Goal: Information Seeking & Learning: Learn about a topic

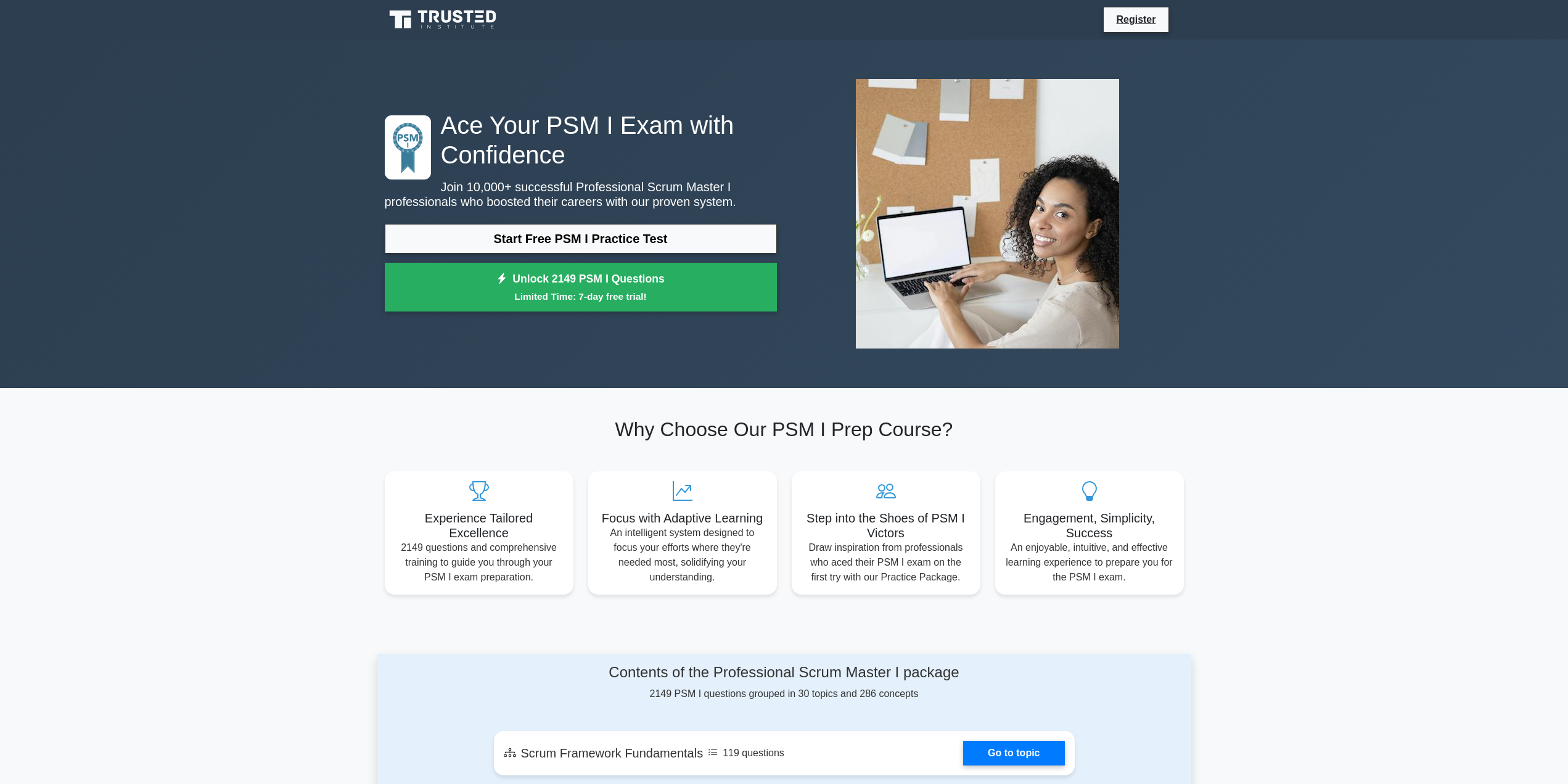
click at [245, 271] on div "Ace Your PSM I Exam with Confidence Join 10,000+ successful Professional Scrum …" at bounding box center [784, 213] width 1568 height 348
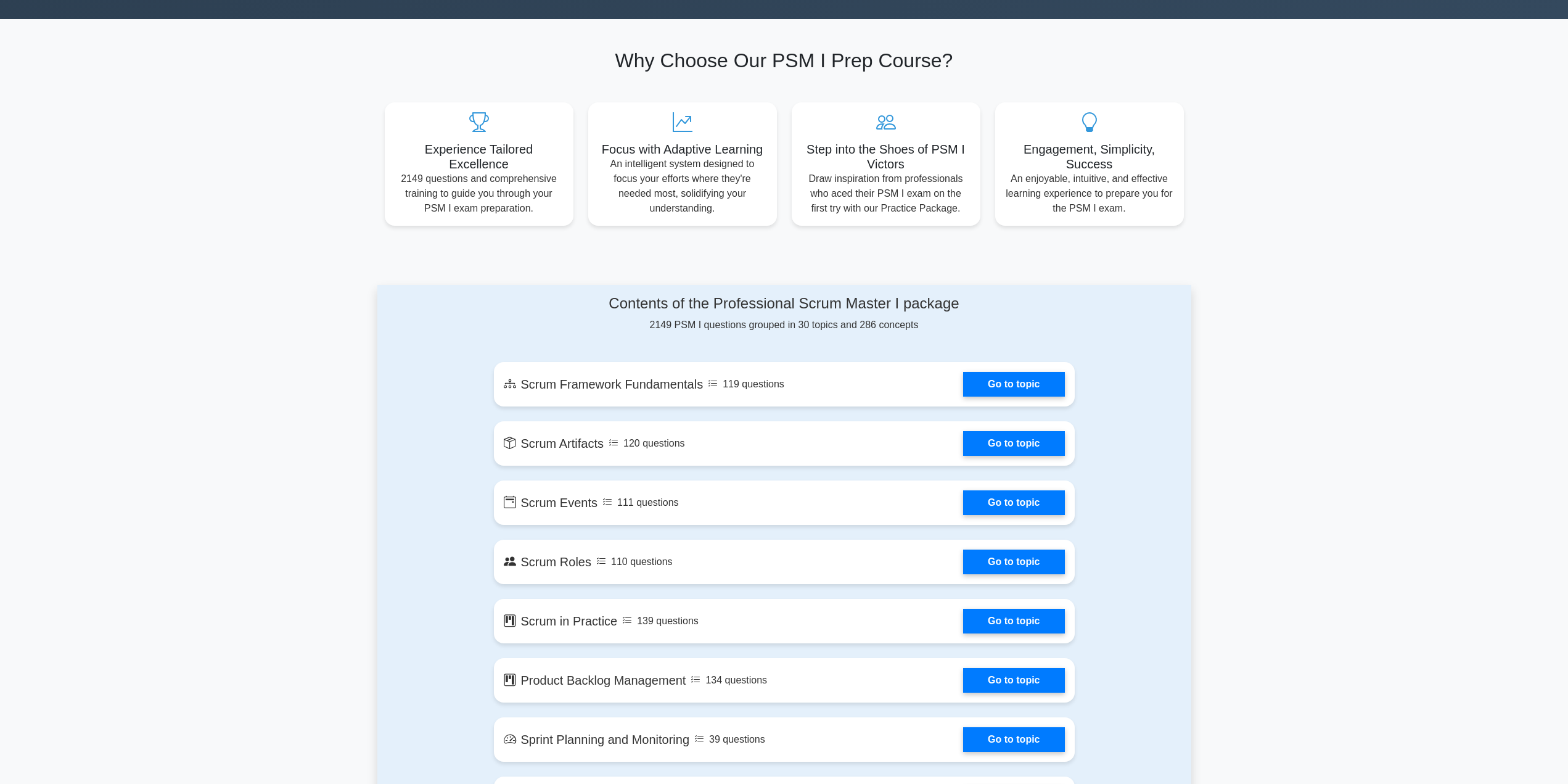
scroll to position [370, 0]
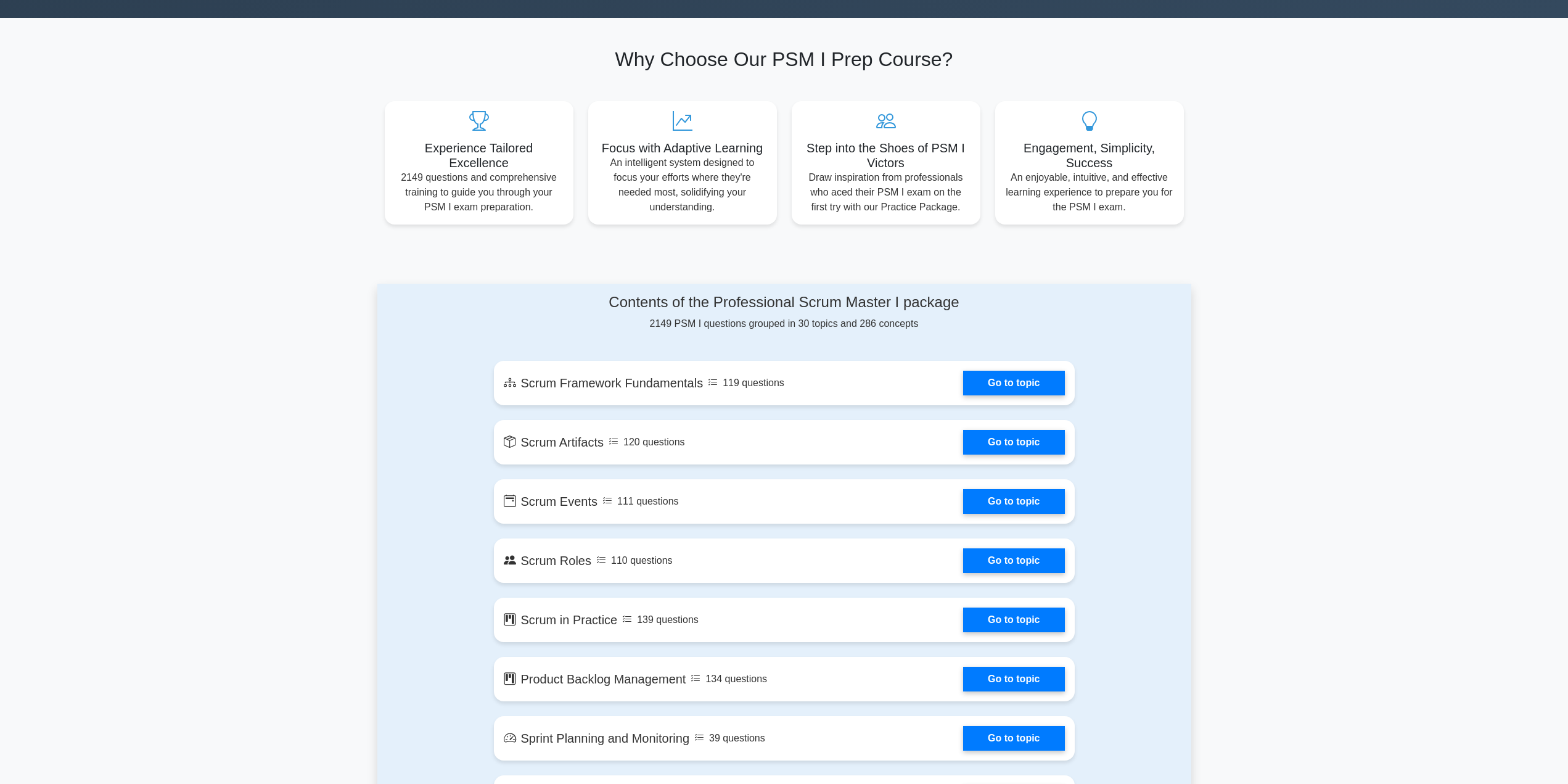
click at [1003, 373] on link "Go to topic" at bounding box center [1014, 383] width 101 height 25
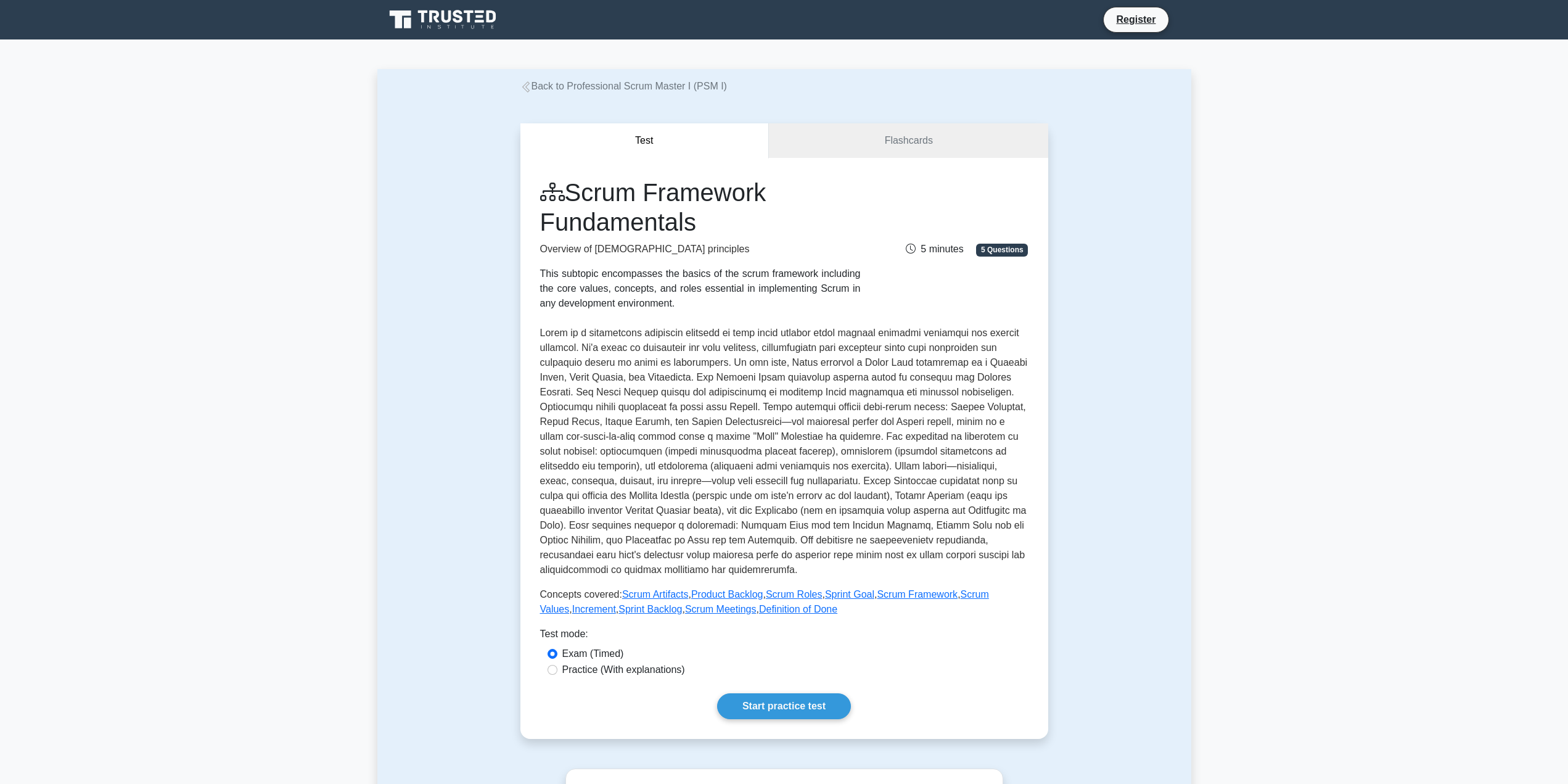
click at [563, 669] on label "Practice (With explanations)" at bounding box center [624, 670] width 123 height 15
click at [558, 669] on input "Practice (With explanations)" at bounding box center [552, 670] width 10 height 10
radio input "true"
click at [557, 649] on input "Exam (Timed)" at bounding box center [552, 653] width 10 height 10
radio input "true"
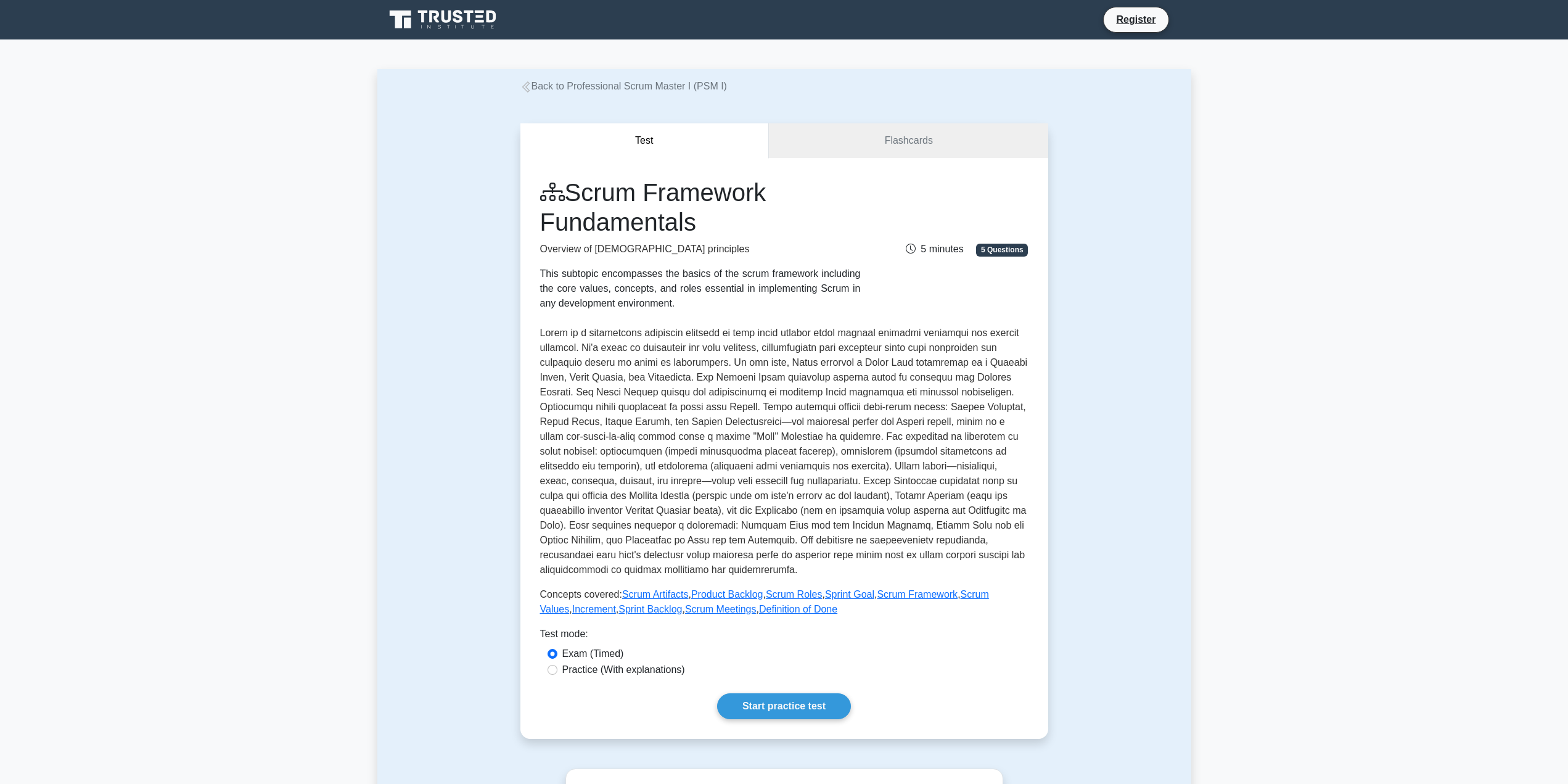
click at [810, 695] on link "Start practice test" at bounding box center [784, 706] width 134 height 26
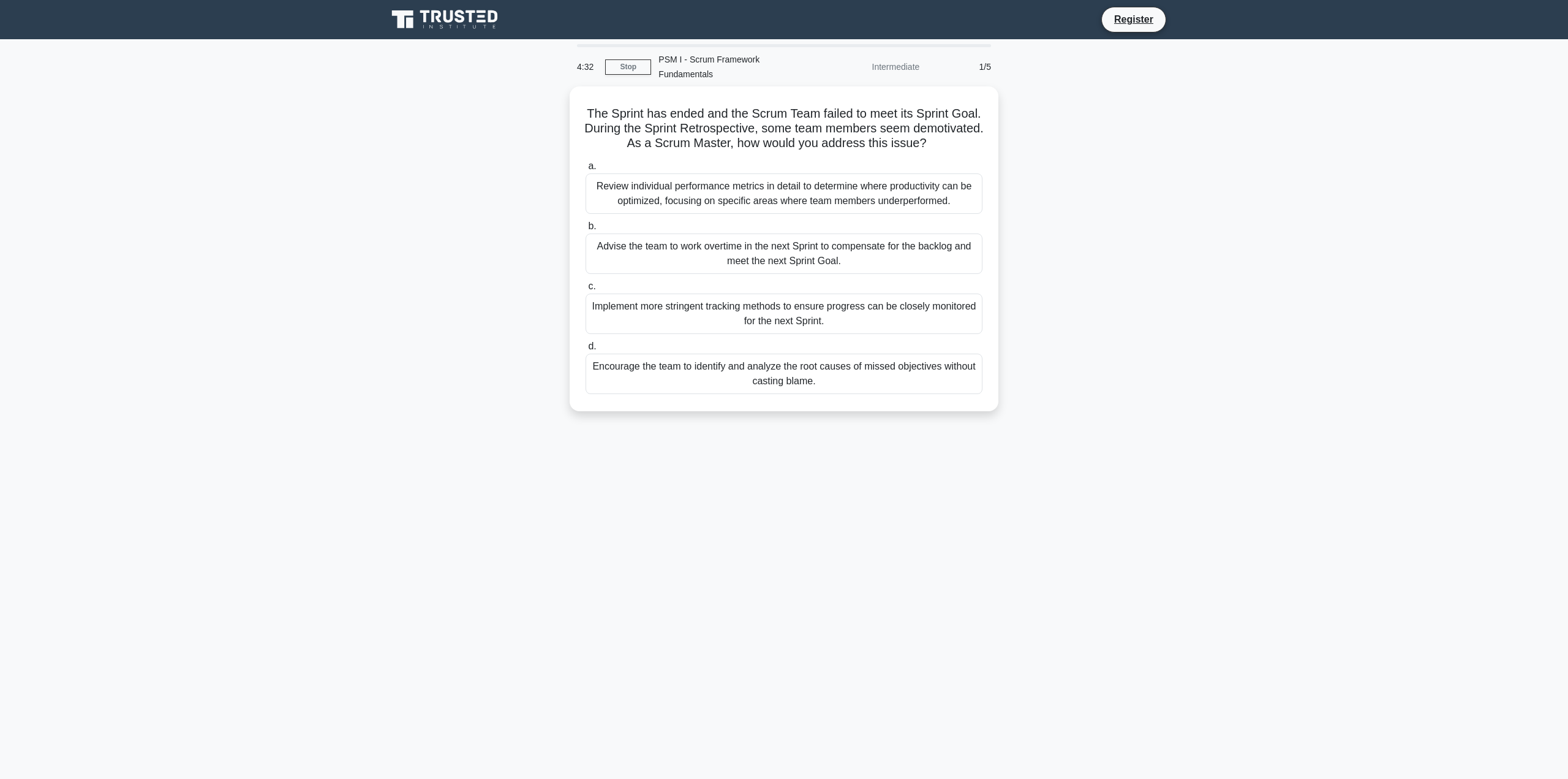
click at [720, 361] on div "Encourage the team to identify and analyze the root causes of missed objectives…" at bounding box center [784, 373] width 397 height 41
click at [586, 351] on input "d. Encourage the team to identify and analyze the root causes of missed objecti…" at bounding box center [586, 346] width 0 height 8
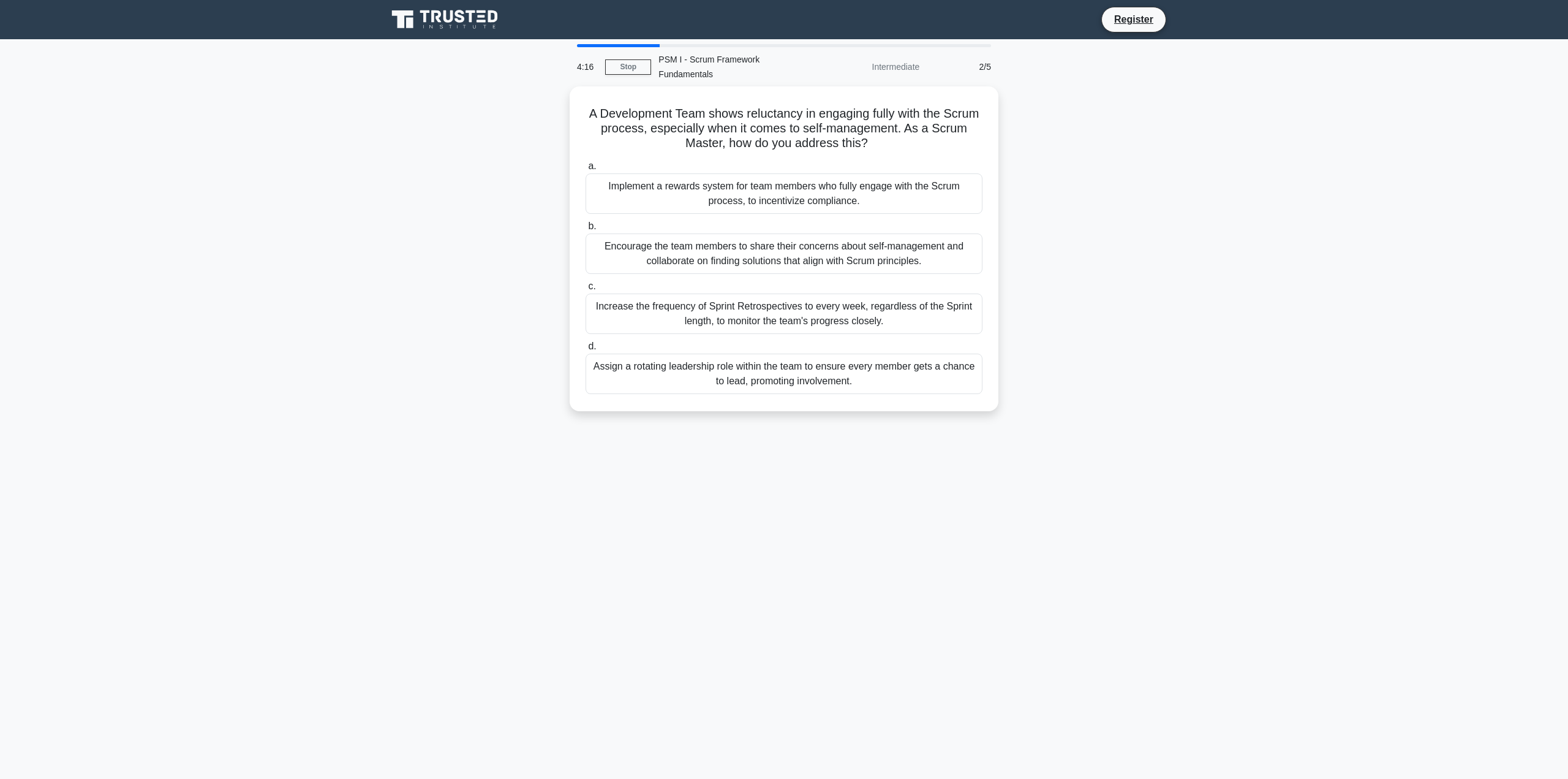
click at [787, 106] on h5 "A Development Team shows reluctancy in engaging fully with the Scrum process, e…" at bounding box center [784, 129] width 400 height 45
copy h5 "reluctancy"
click at [337, 264] on main "3:45 Stop PSM I - Scrum Framework Fundamentals Intermediate 2/5 A Development T…" at bounding box center [784, 408] width 1568 height 739
click at [734, 234] on div "Encourage the team members to share their concerns about self-management and co…" at bounding box center [784, 253] width 397 height 41
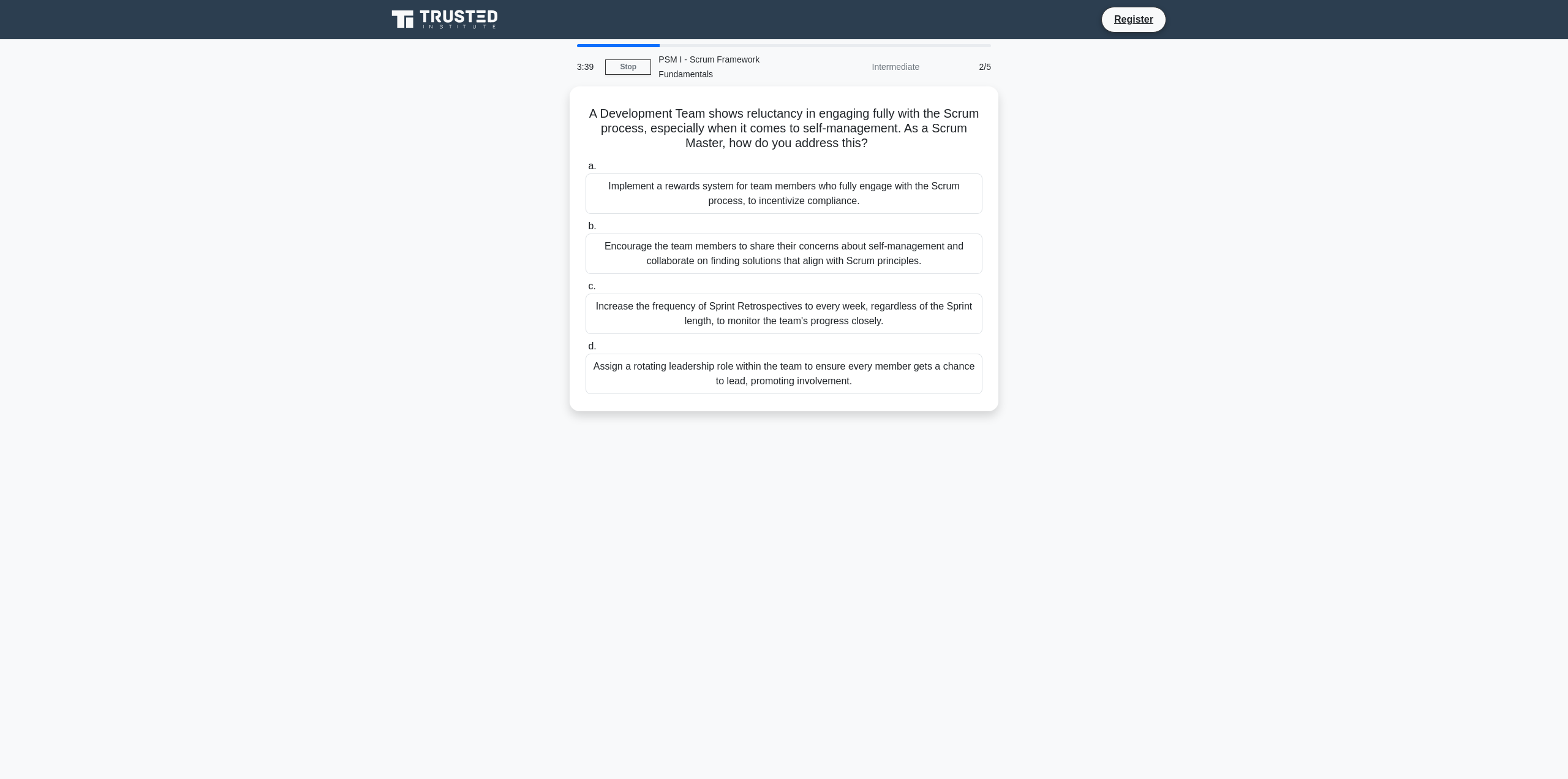
click at [586, 230] on input "b. Encourage the team members to share their concerns about self-management and…" at bounding box center [586, 226] width 0 height 8
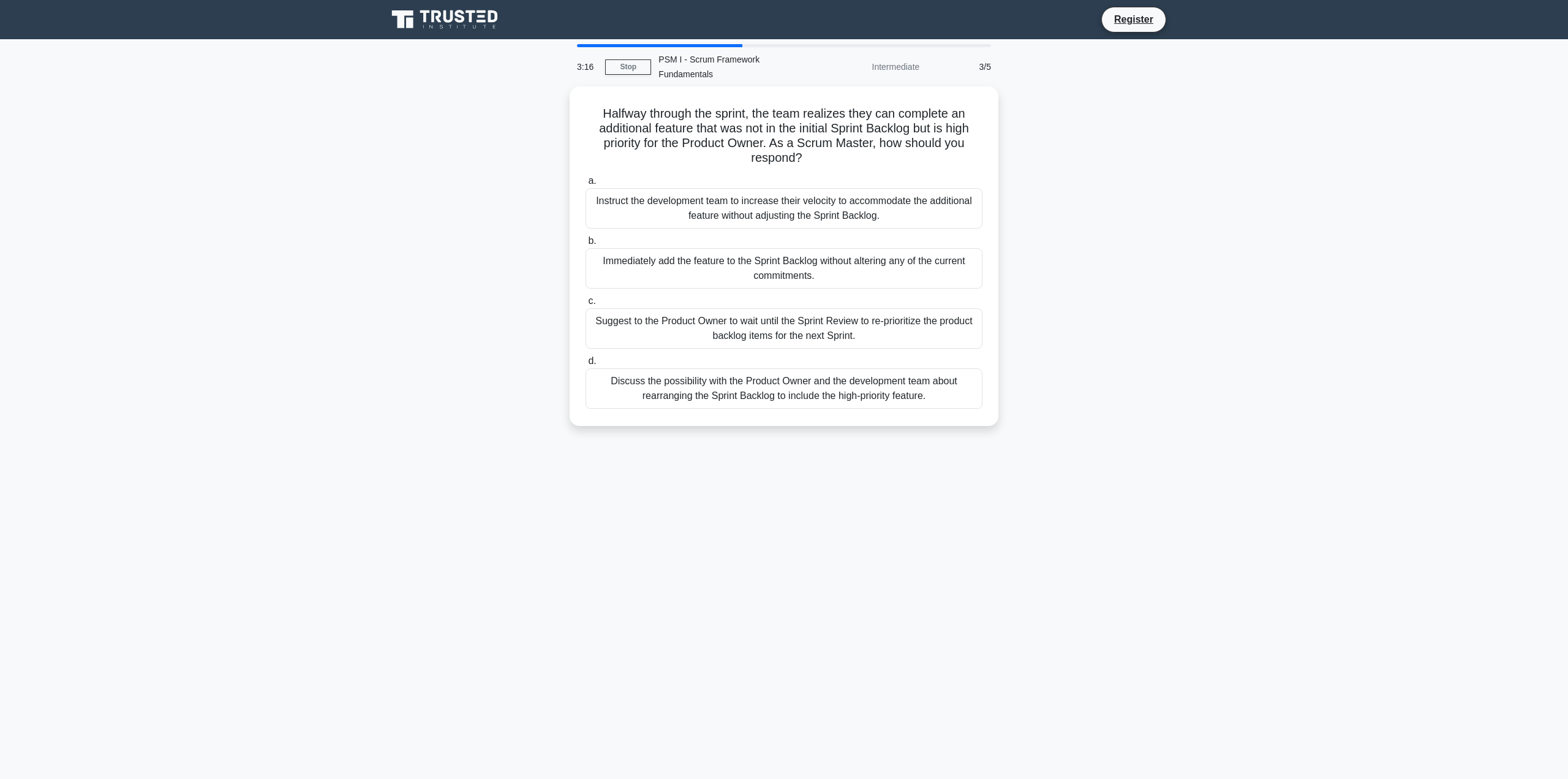
click at [718, 381] on div "Discuss the possibility with the Product Owner and the development team about r…" at bounding box center [784, 389] width 397 height 41
click at [586, 365] on input "d. Discuss the possibility with the Product Owner and the development team abou…" at bounding box center [586, 361] width 0 height 8
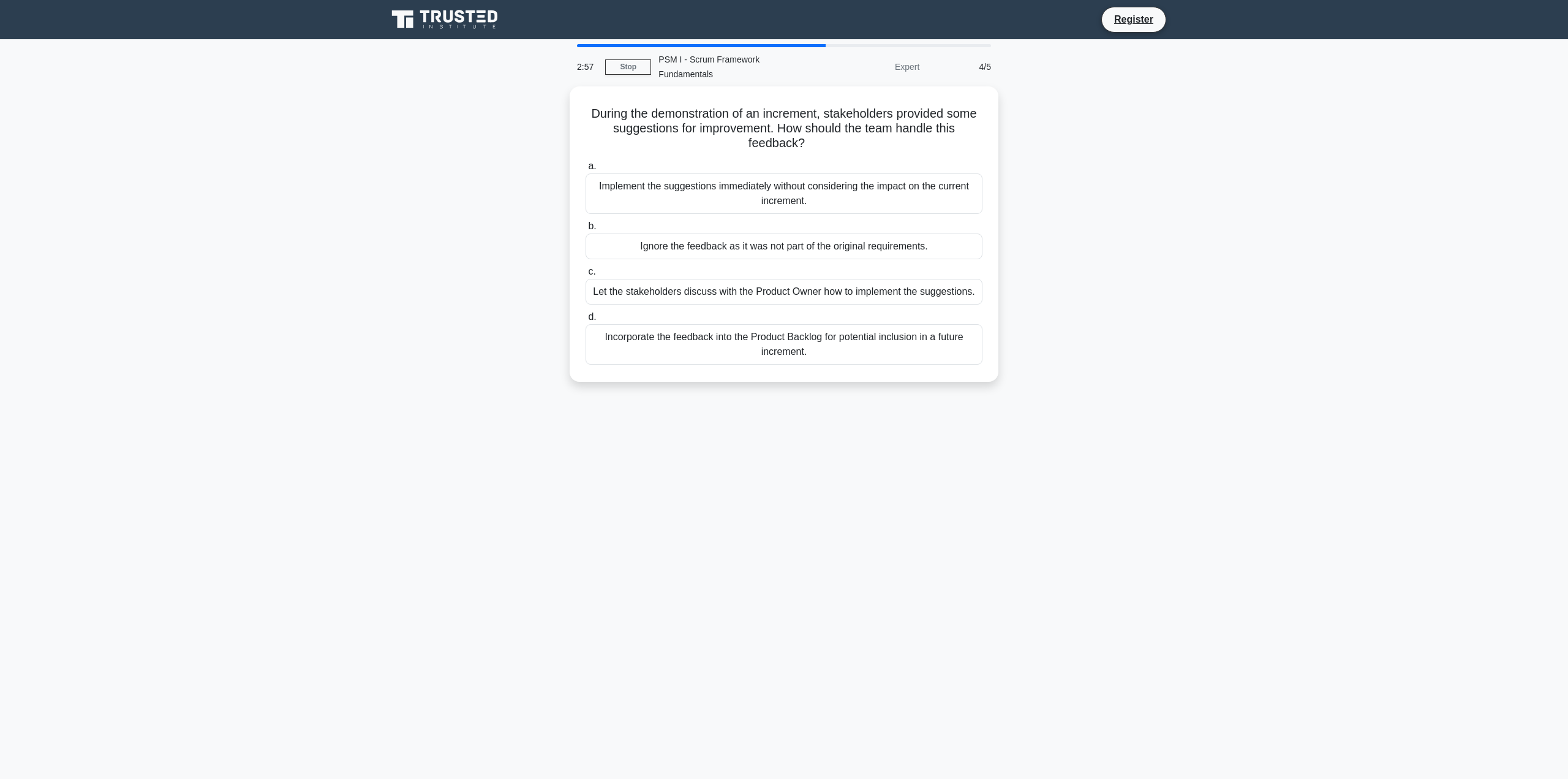
click at [738, 329] on div "Incorporate the feedback into the Product Backlog for potential inclusion in a …" at bounding box center [784, 344] width 397 height 41
click at [586, 321] on input "d. Incorporate the feedback into the Product Backlog for potential inclusion in…" at bounding box center [586, 317] width 0 height 8
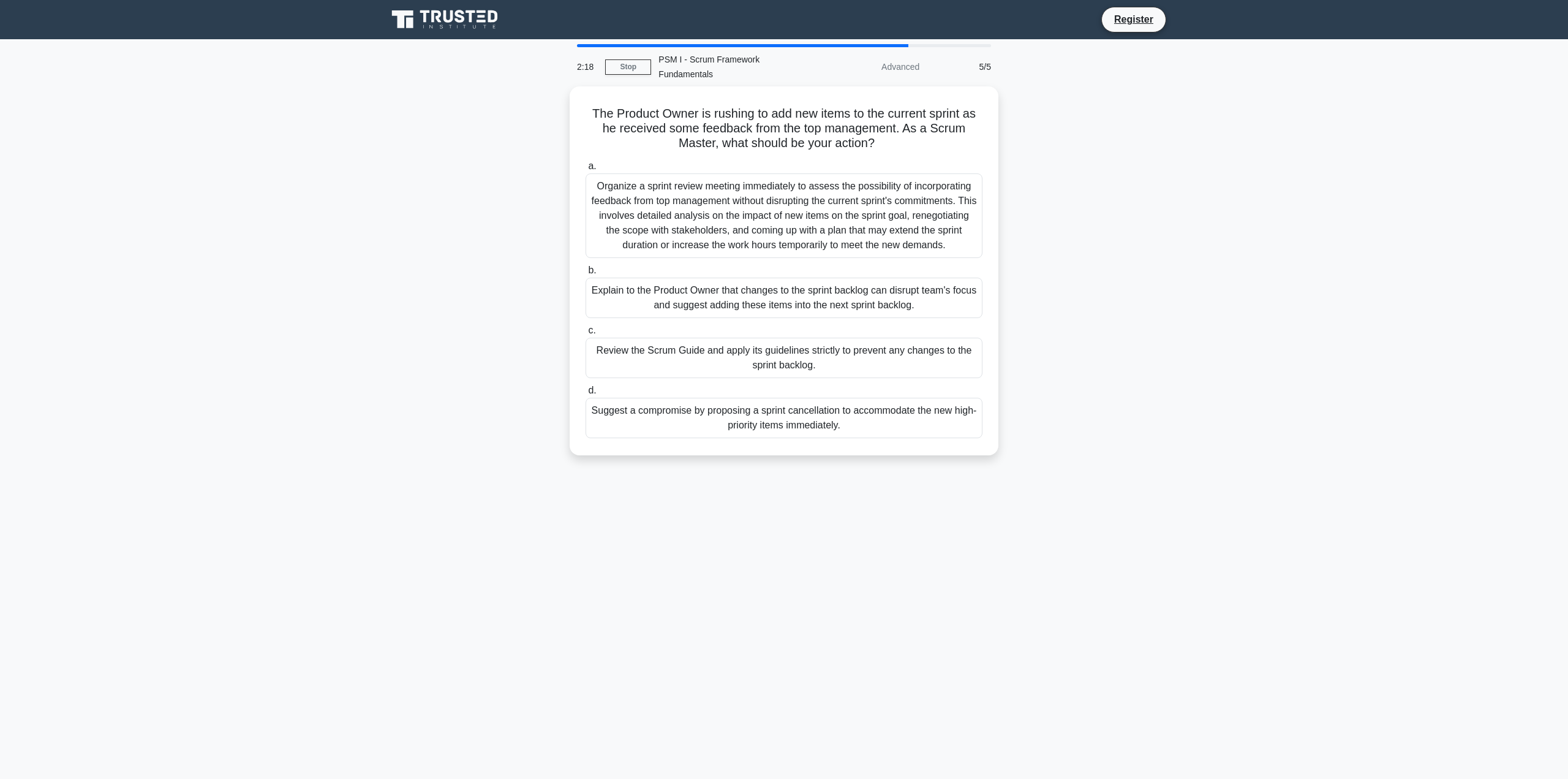
click at [726, 204] on div "Organize a sprint review meeting immediately to assess the possibility of incor…" at bounding box center [784, 215] width 397 height 84
click at [586, 171] on input "a. Organize a sprint review meeting immediately to assess the possibility of in…" at bounding box center [586, 166] width 0 height 8
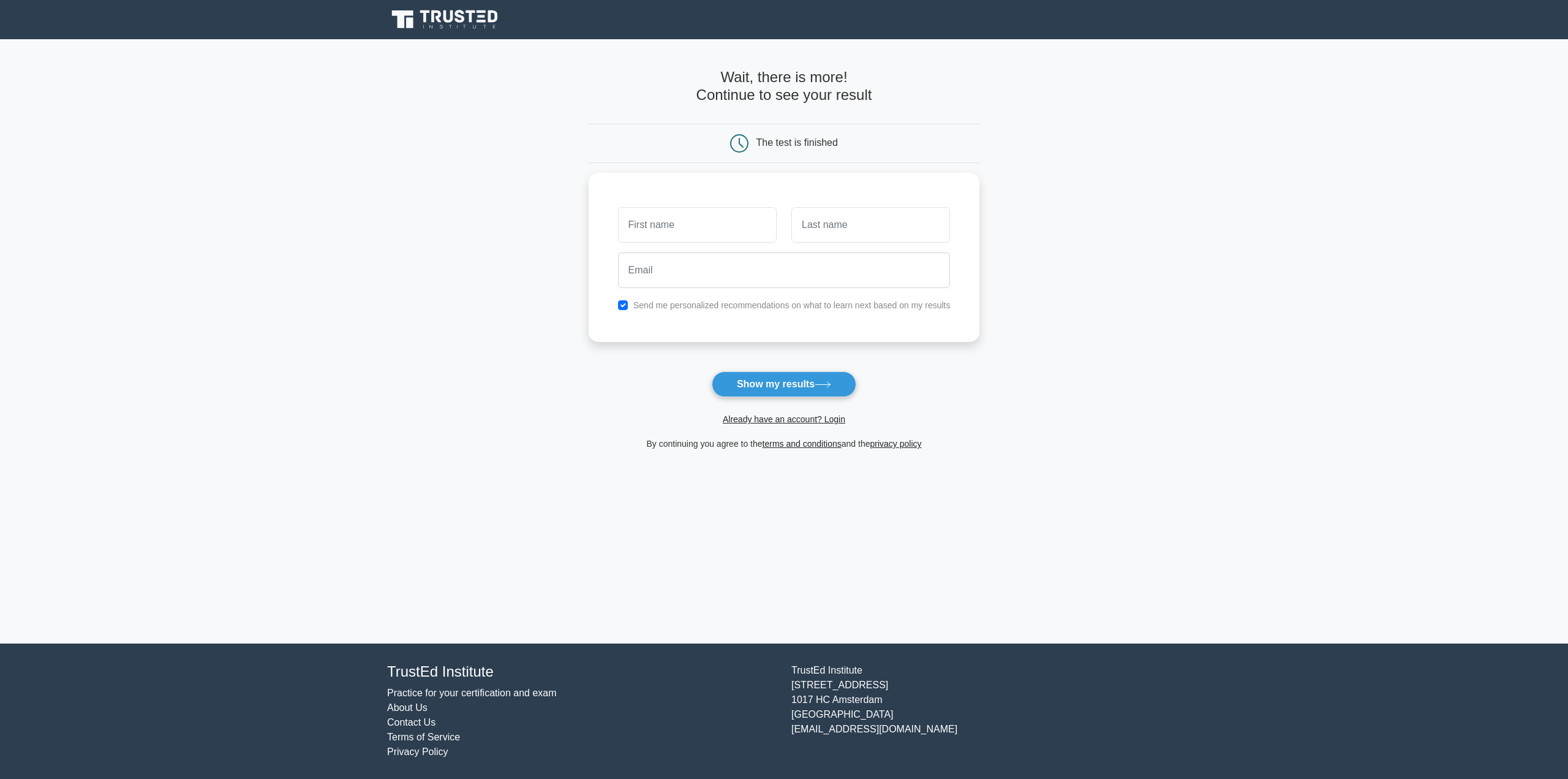
click at [673, 225] on input "text" at bounding box center [696, 226] width 158 height 36
click at [678, 308] on div "Send me personalized recommendations on what to learn next based on my results" at bounding box center [784, 305] width 348 height 15
click at [625, 300] on input "checkbox" at bounding box center [622, 305] width 9 height 9
checkbox input "false"
click at [651, 216] on input "text" at bounding box center [696, 226] width 158 height 36
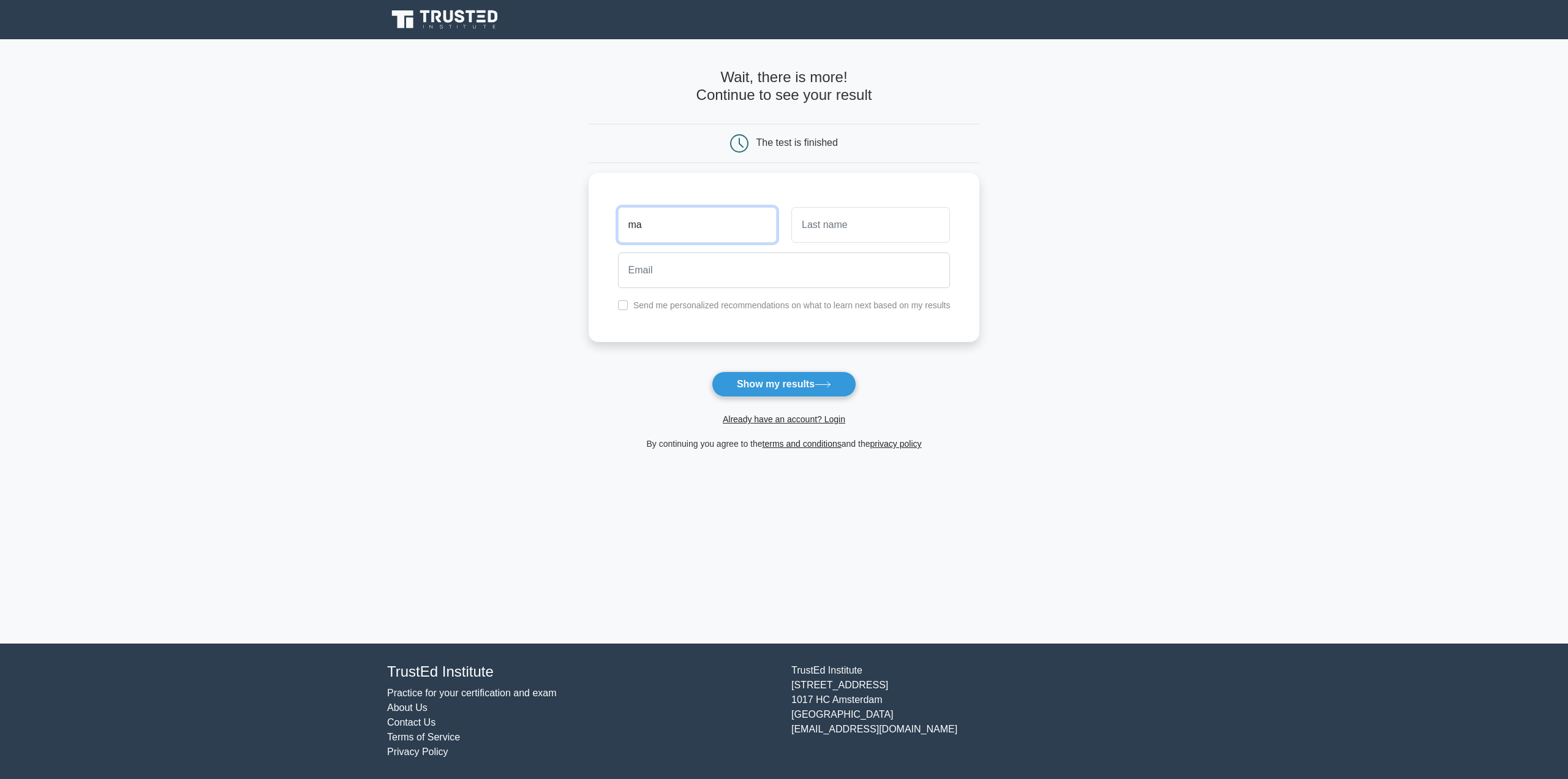
type input "ma"
type input "he"
type input "maheshr1439@gmail.com"
click at [712, 371] on button "Show my results" at bounding box center [784, 384] width 145 height 26
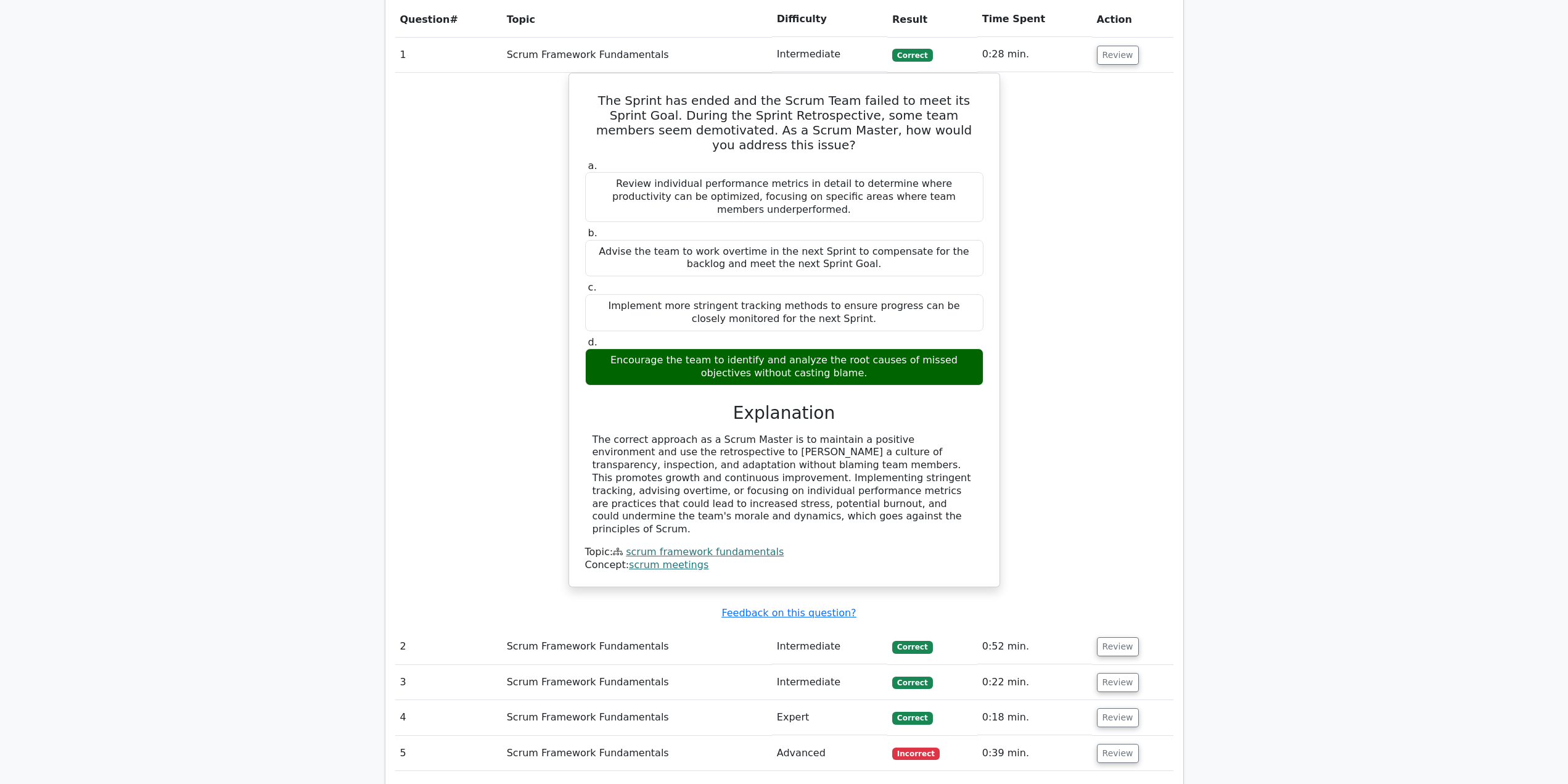
scroll to position [920, 0]
click at [918, 747] on span "Incorrect" at bounding box center [917, 753] width 48 height 12
click at [1122, 743] on button "Review" at bounding box center [1118, 753] width 42 height 19
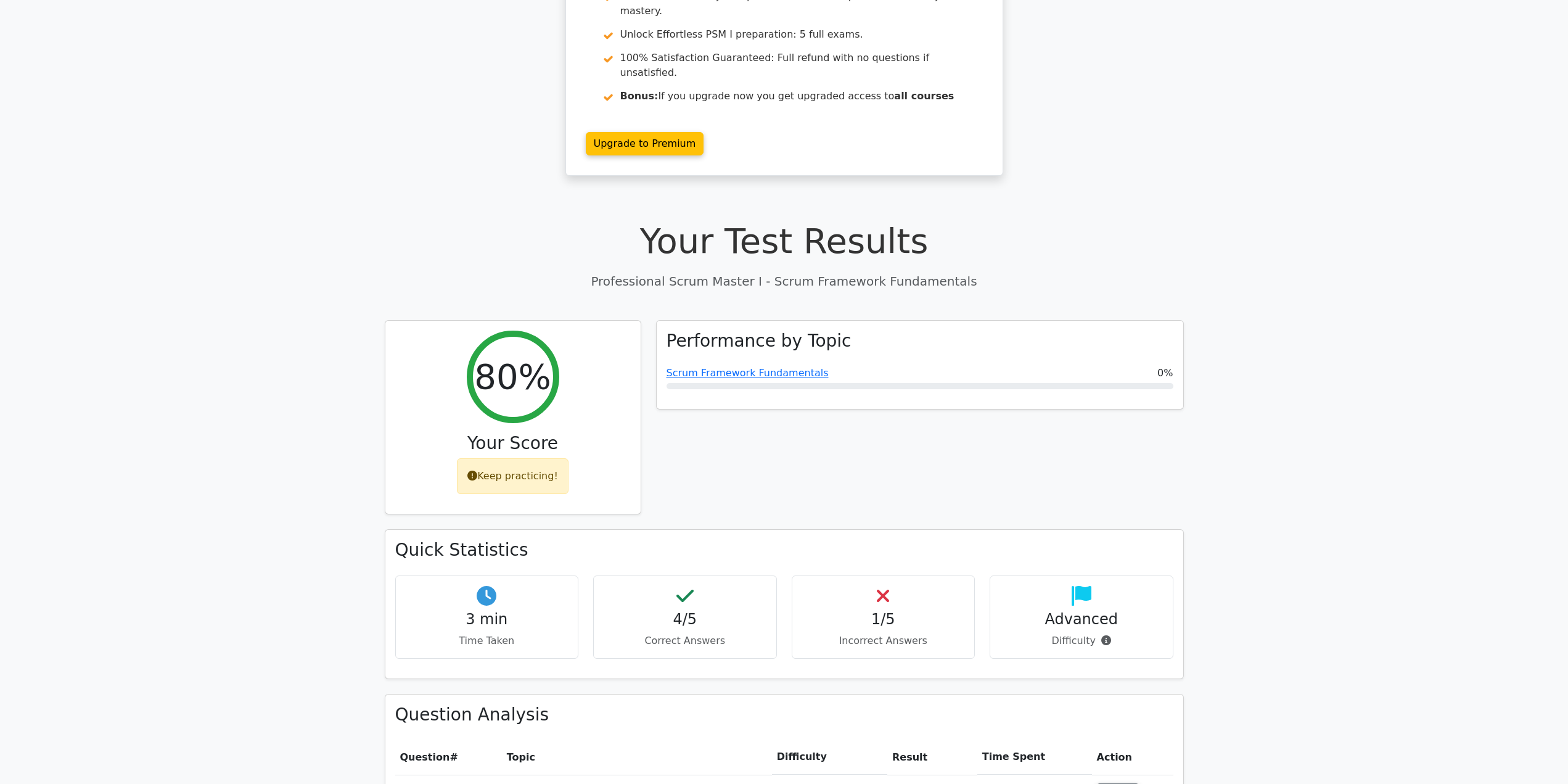
scroll to position [0, 0]
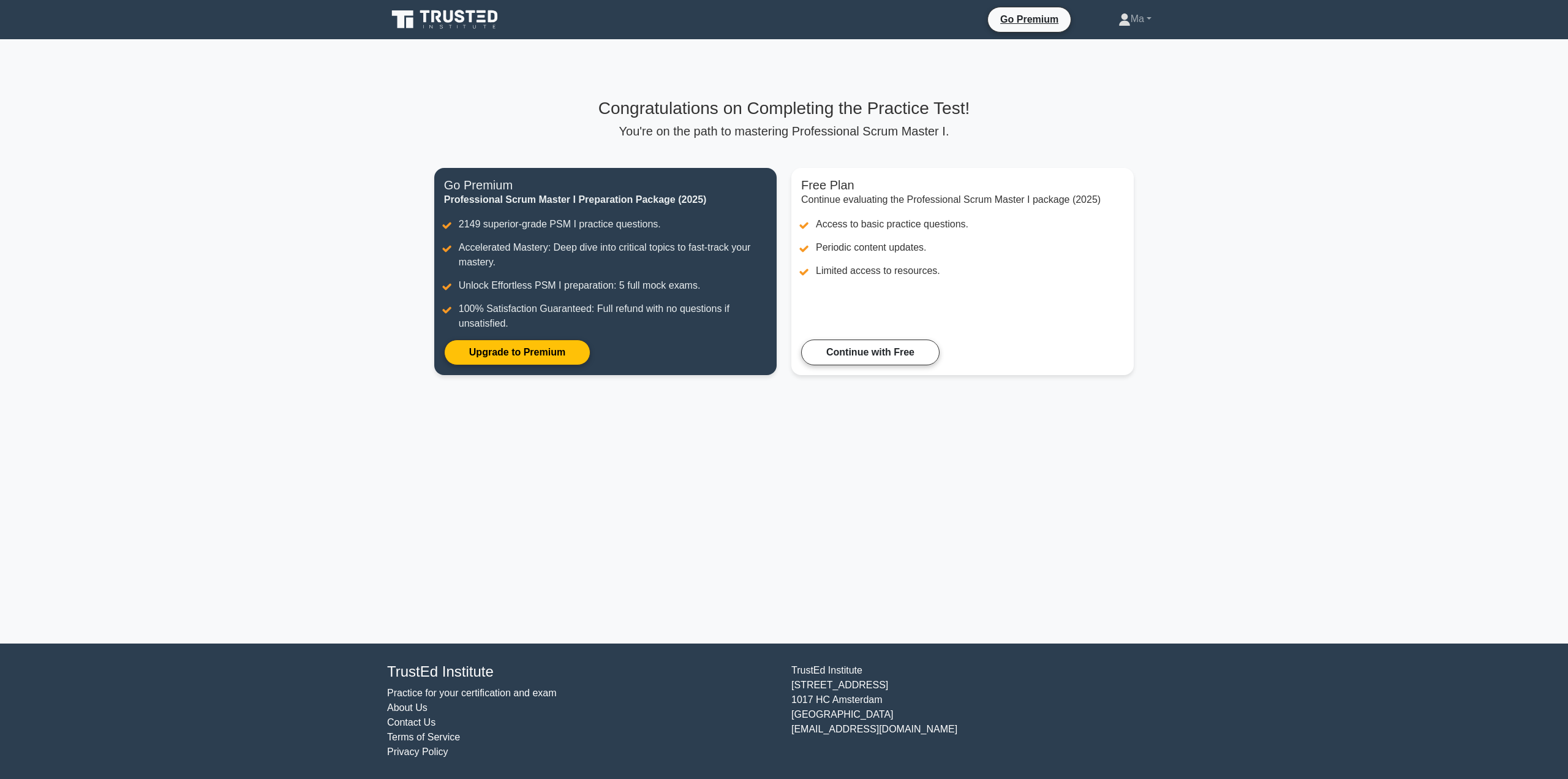
click at [872, 348] on link "Continue with Free" at bounding box center [871, 352] width 138 height 26
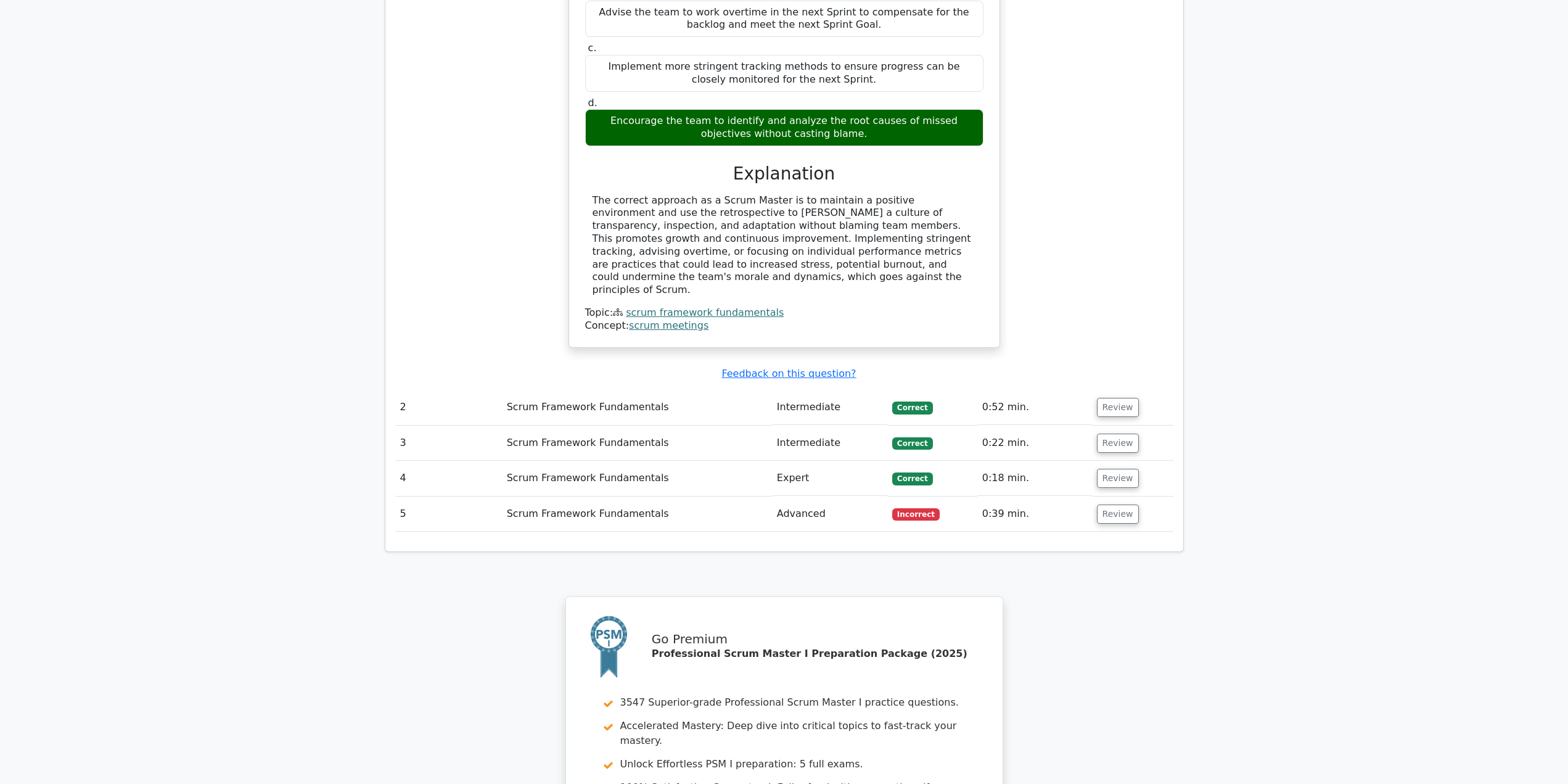
scroll to position [1289, 0]
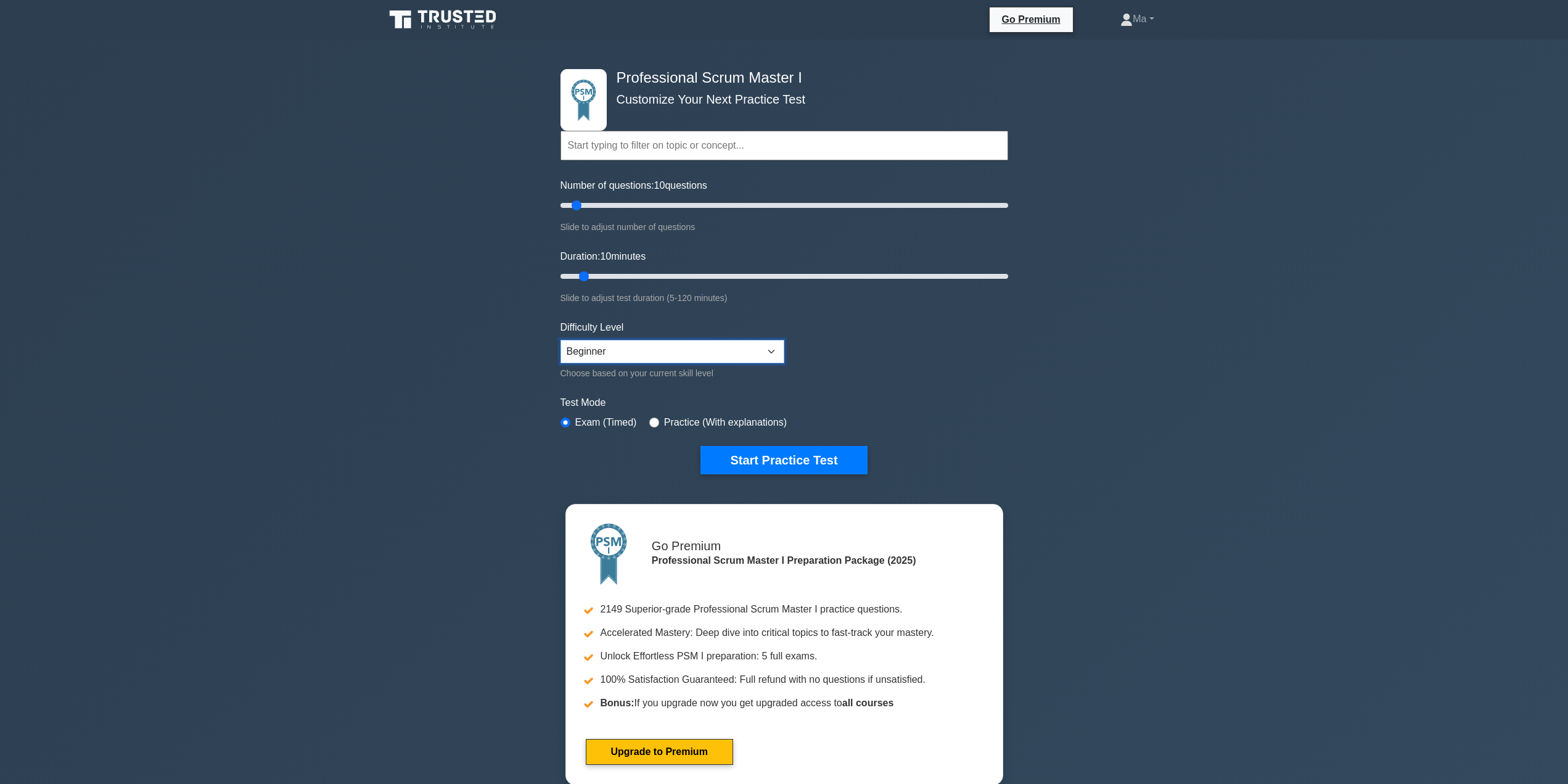
click at [600, 352] on select "Beginner Intermediate Expert" at bounding box center [672, 351] width 224 height 24
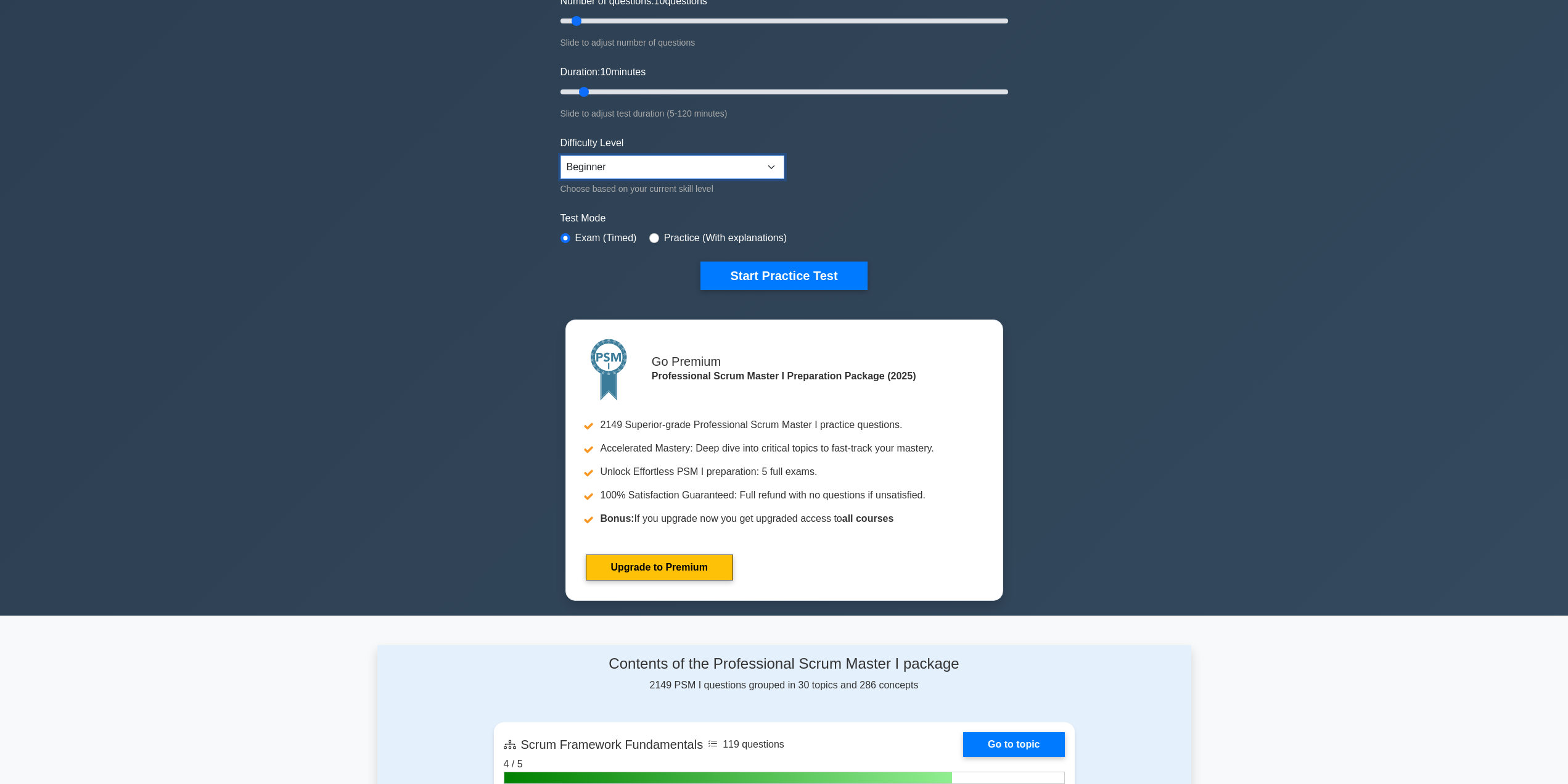
scroll to position [185, 0]
click at [683, 159] on select "Beginner Intermediate Expert" at bounding box center [672, 166] width 224 height 24
click at [559, 295] on div "Professional Scrum Master I Customize Your Next Practice Test Topics Scrum Fram…" at bounding box center [784, 86] width 463 height 464
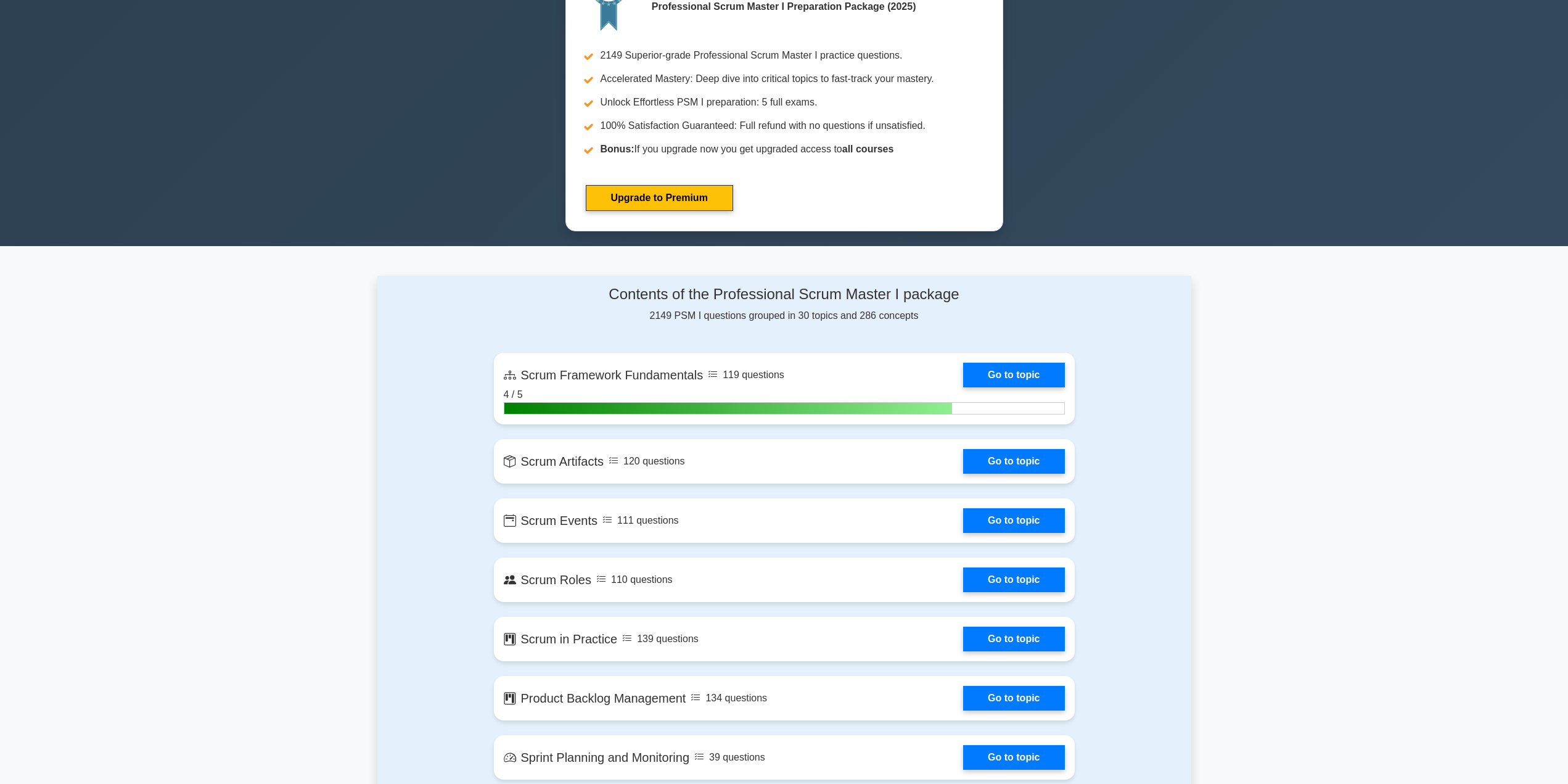
scroll to position [555, 0]
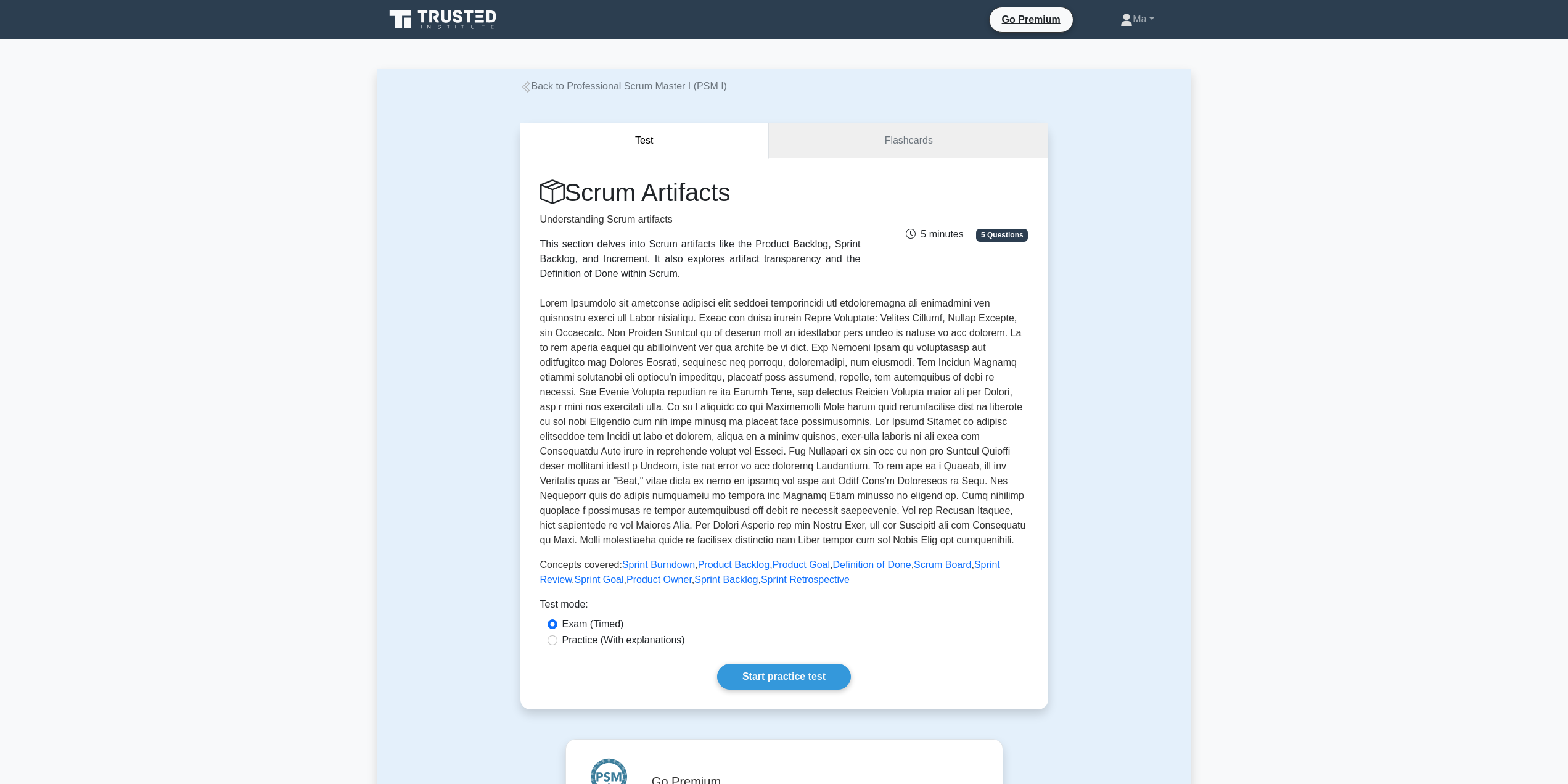
click at [832, 674] on link "Start practice test" at bounding box center [784, 676] width 134 height 26
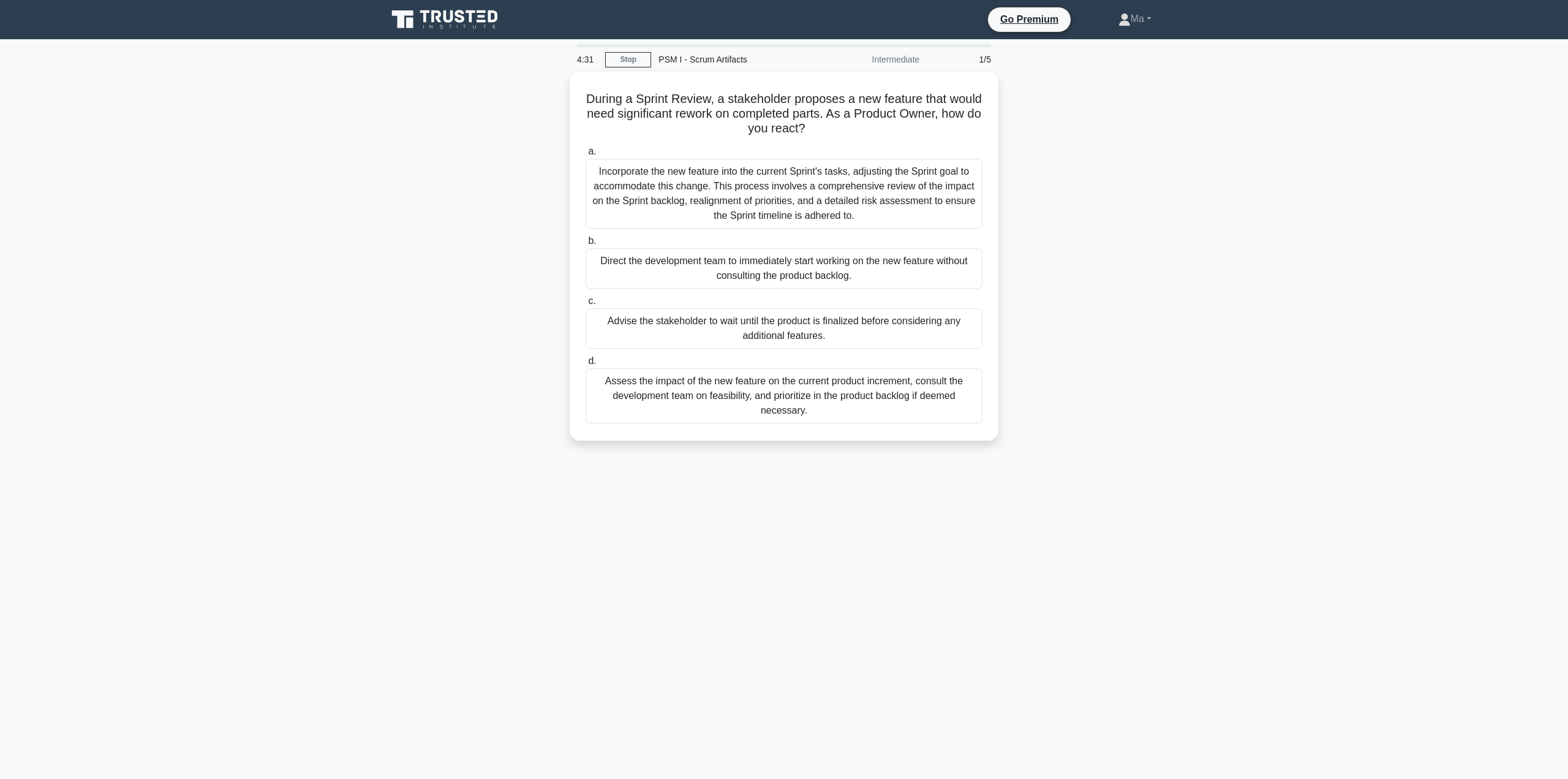
click at [781, 402] on div "Assess the impact of the new feature on the current product increment, consult …" at bounding box center [784, 396] width 397 height 55
click at [586, 365] on input "d. Assess the impact of the new feature on the current product increment, consu…" at bounding box center [586, 361] width 0 height 8
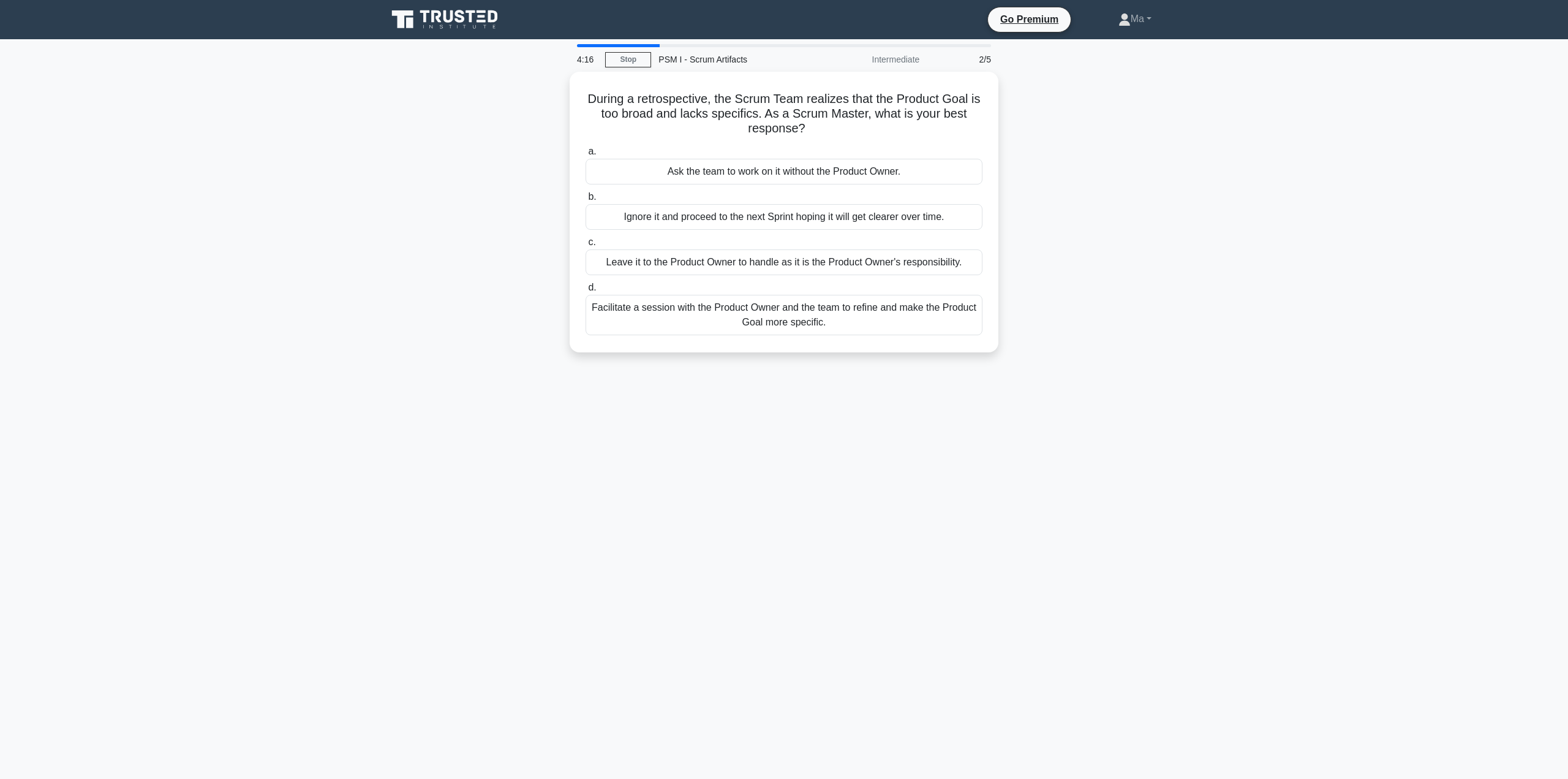
click at [784, 325] on div "Facilitate a session with the Product Owner and the team to refine and make the…" at bounding box center [784, 315] width 397 height 41
click at [586, 292] on input "d. Facilitate a session with the Product Owner and the team to refine and make …" at bounding box center [586, 287] width 0 height 8
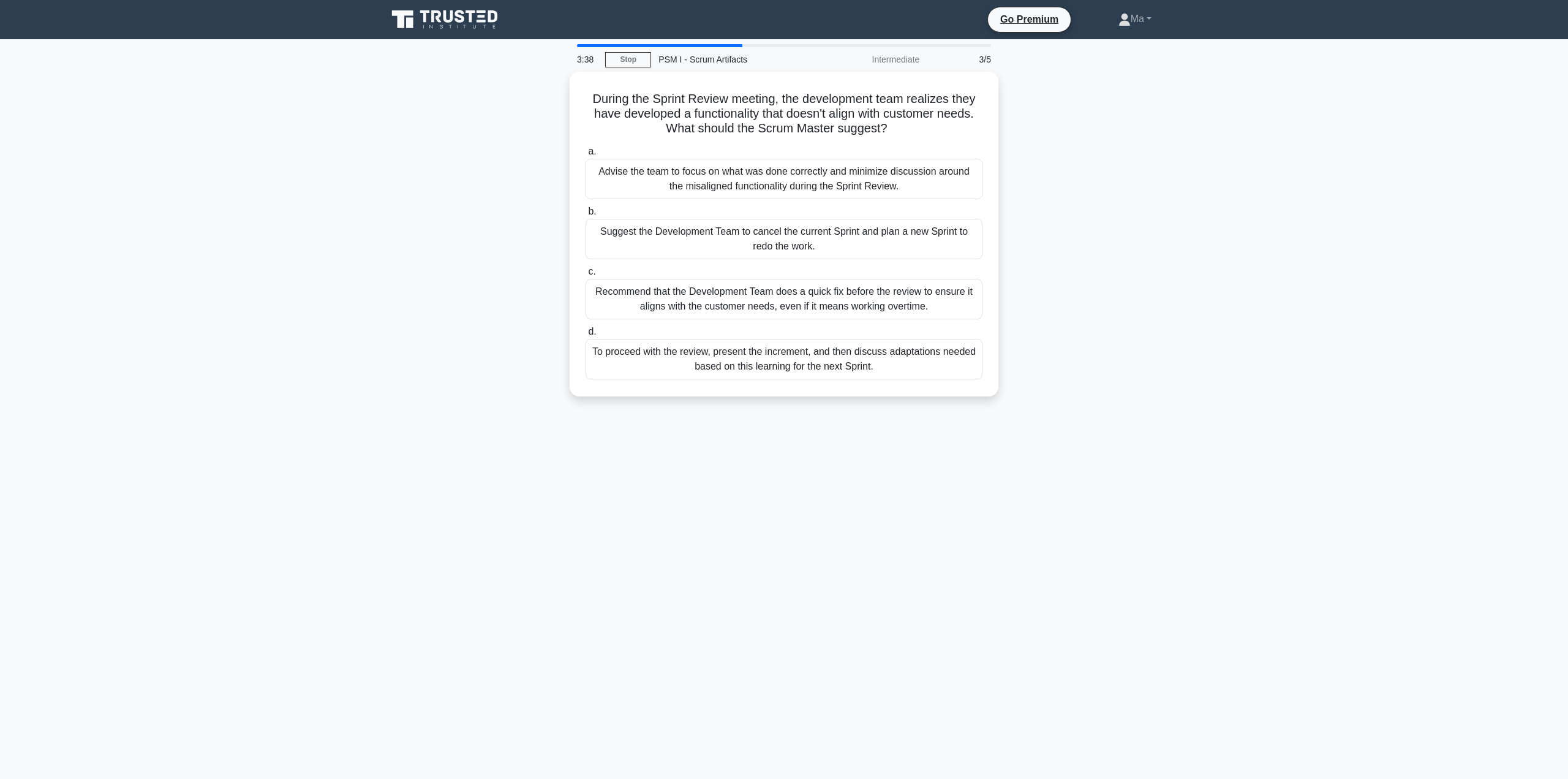
click at [768, 358] on div "To proceed with the review, present the increment, and then discuss adaptations…" at bounding box center [784, 359] width 397 height 41
click at [586, 335] on input "d. To proceed with the review, present the increment, and then discuss adaptati…" at bounding box center [586, 332] width 0 height 8
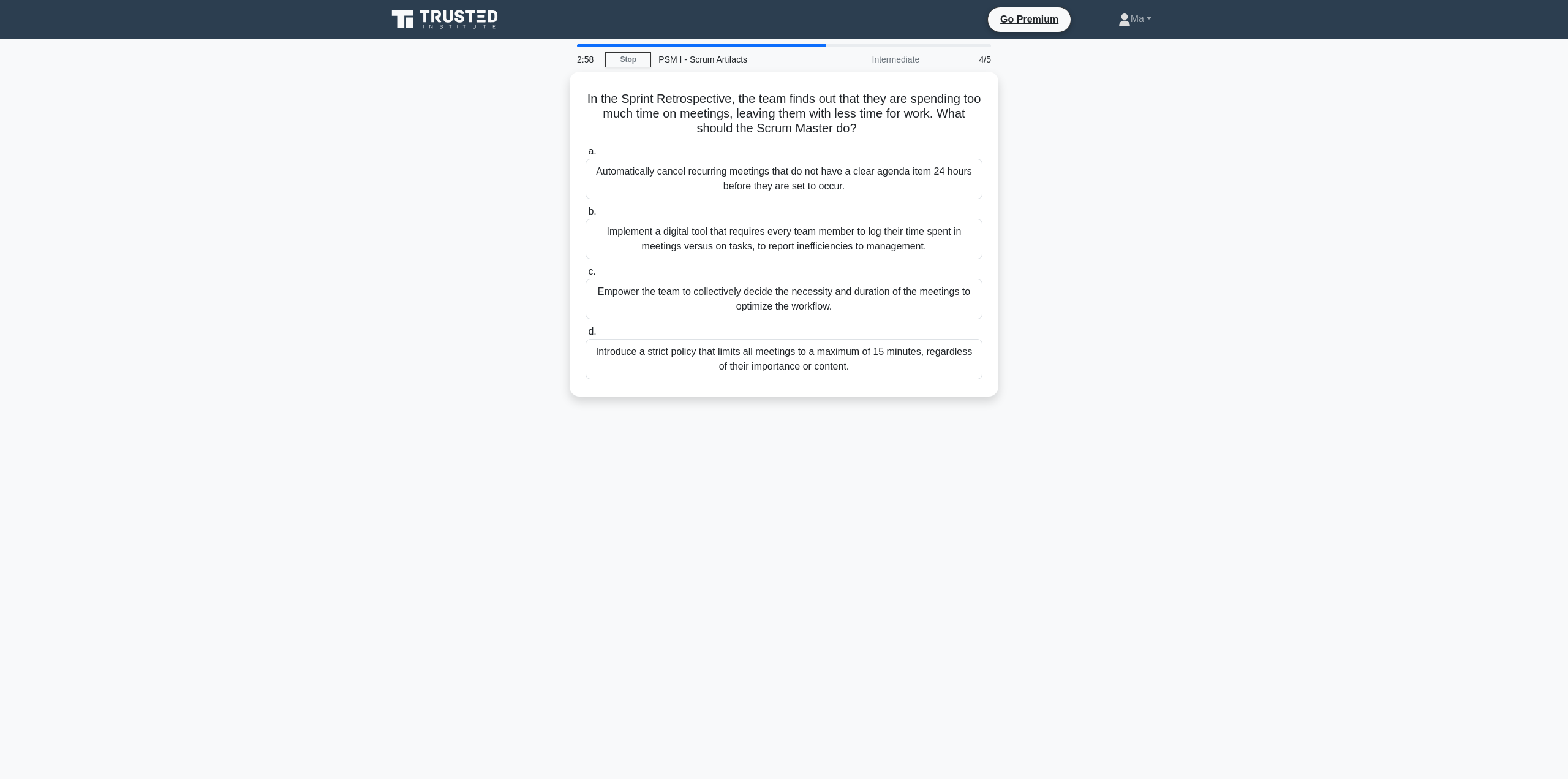
click at [760, 310] on div "Empower the team to collectively decide the necessity and duration of the meeti…" at bounding box center [784, 299] width 397 height 41
click at [586, 276] on input "c. Empower the team to collectively decide the necessity and duration of the me…" at bounding box center [586, 272] width 0 height 8
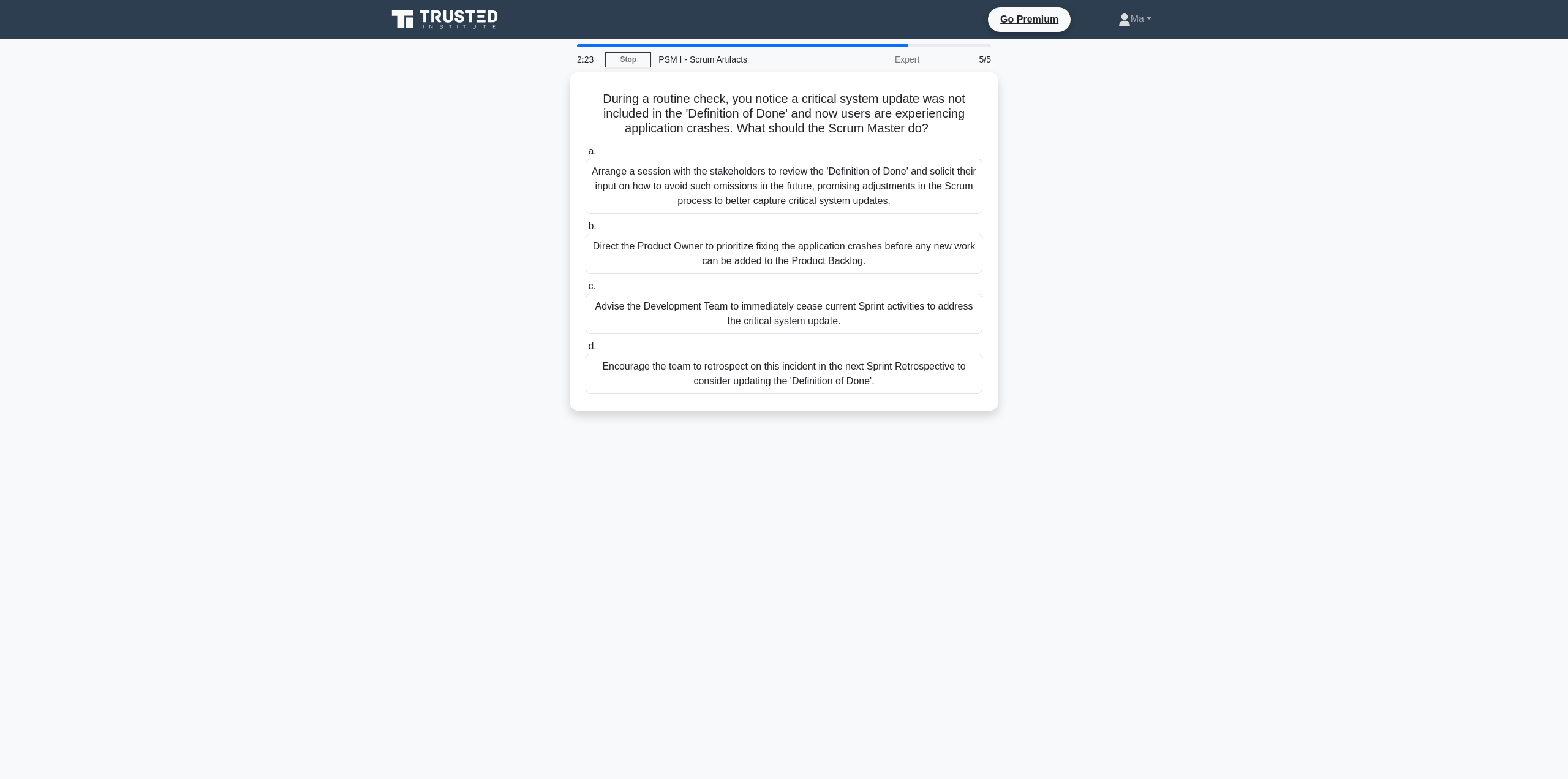
click at [740, 363] on div "Encourage the team to retrospect on this incident in the next Sprint Retrospect…" at bounding box center [784, 373] width 397 height 41
click at [586, 351] on input "d. Encourage the team to retrospect on this incident in the next Sprint Retrosp…" at bounding box center [586, 346] width 0 height 8
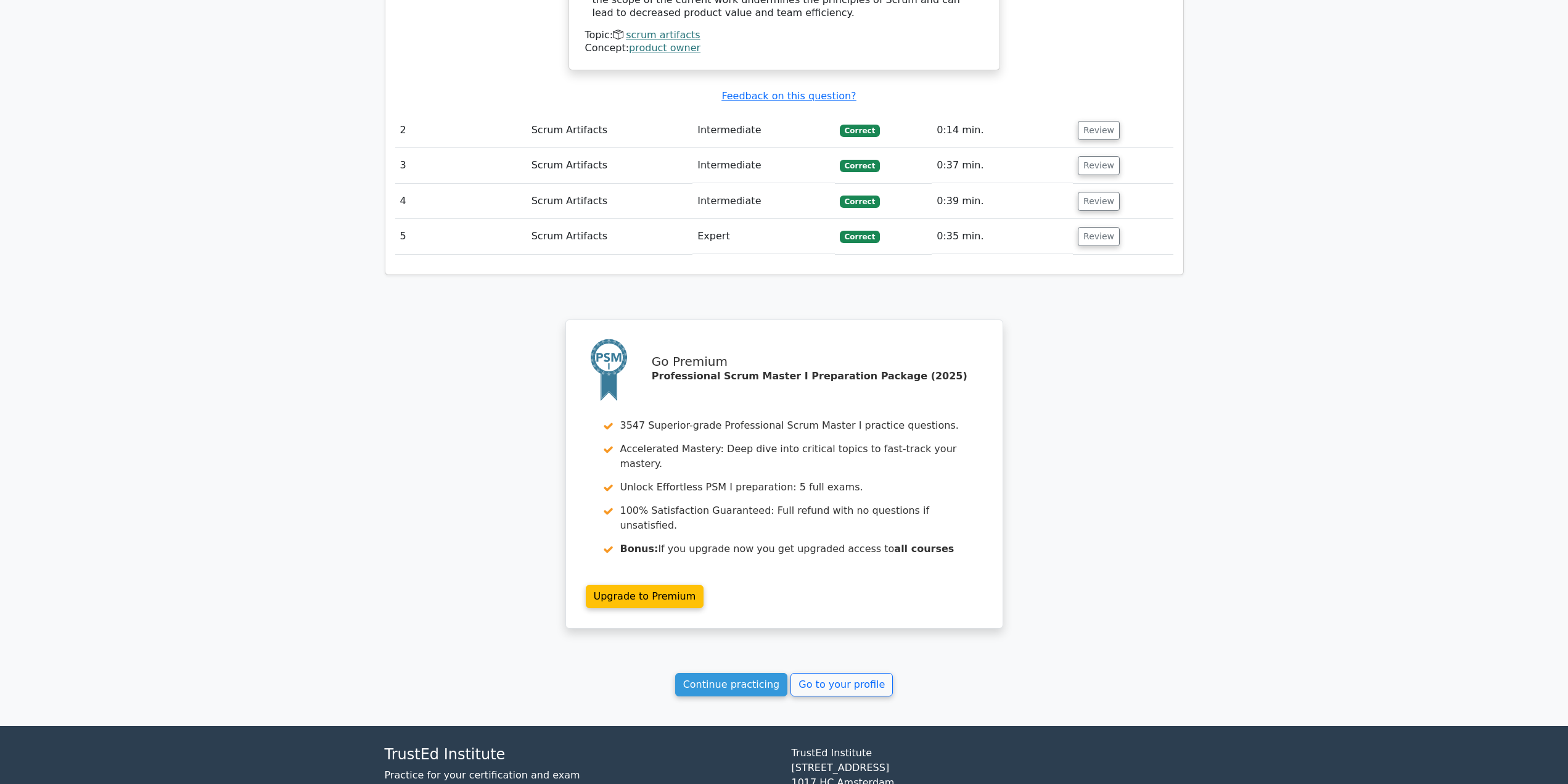
scroll to position [1460, 0]
click at [755, 673] on link "Continue practicing" at bounding box center [732, 685] width 113 height 24
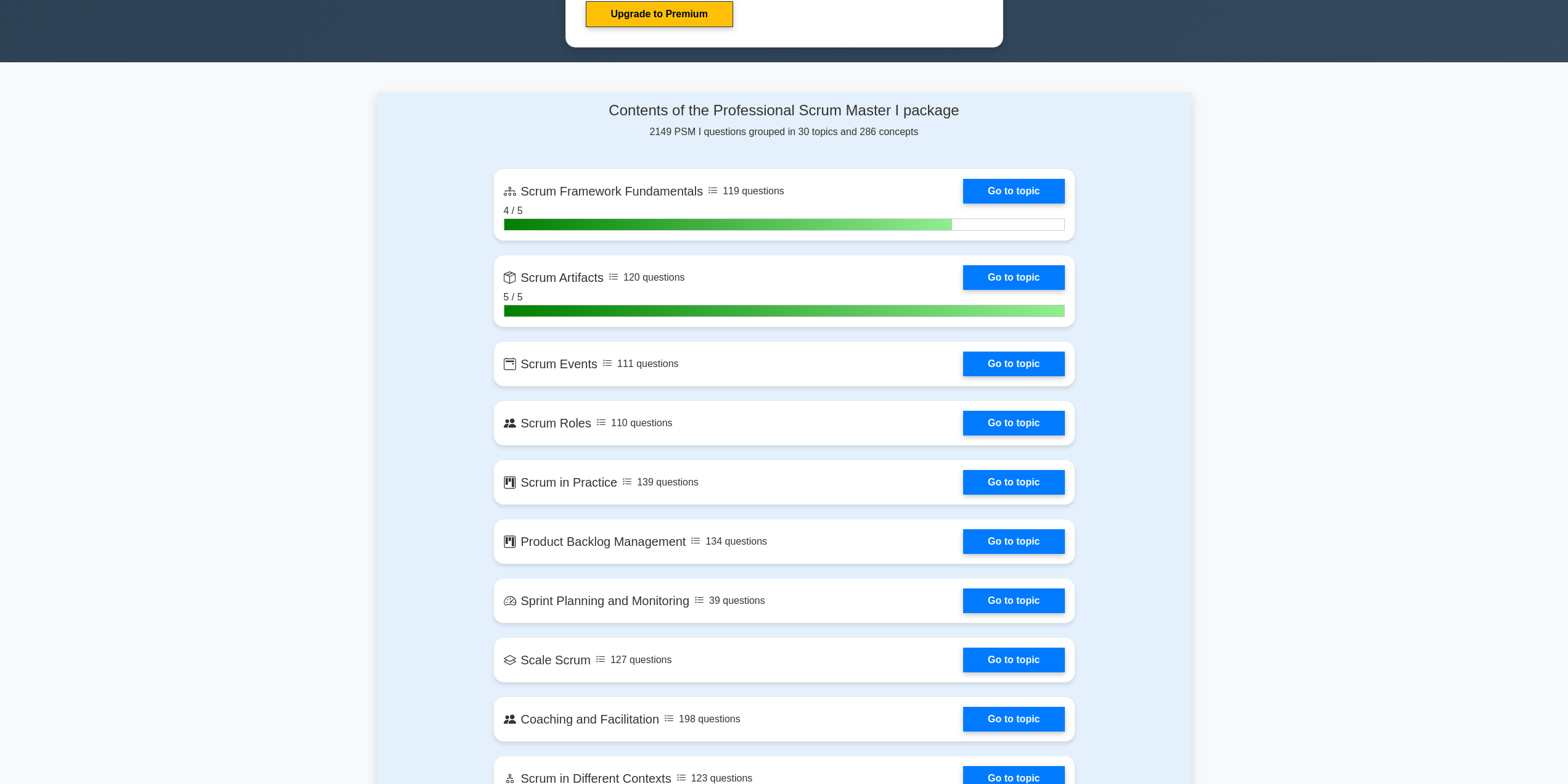
scroll to position [740, 0]
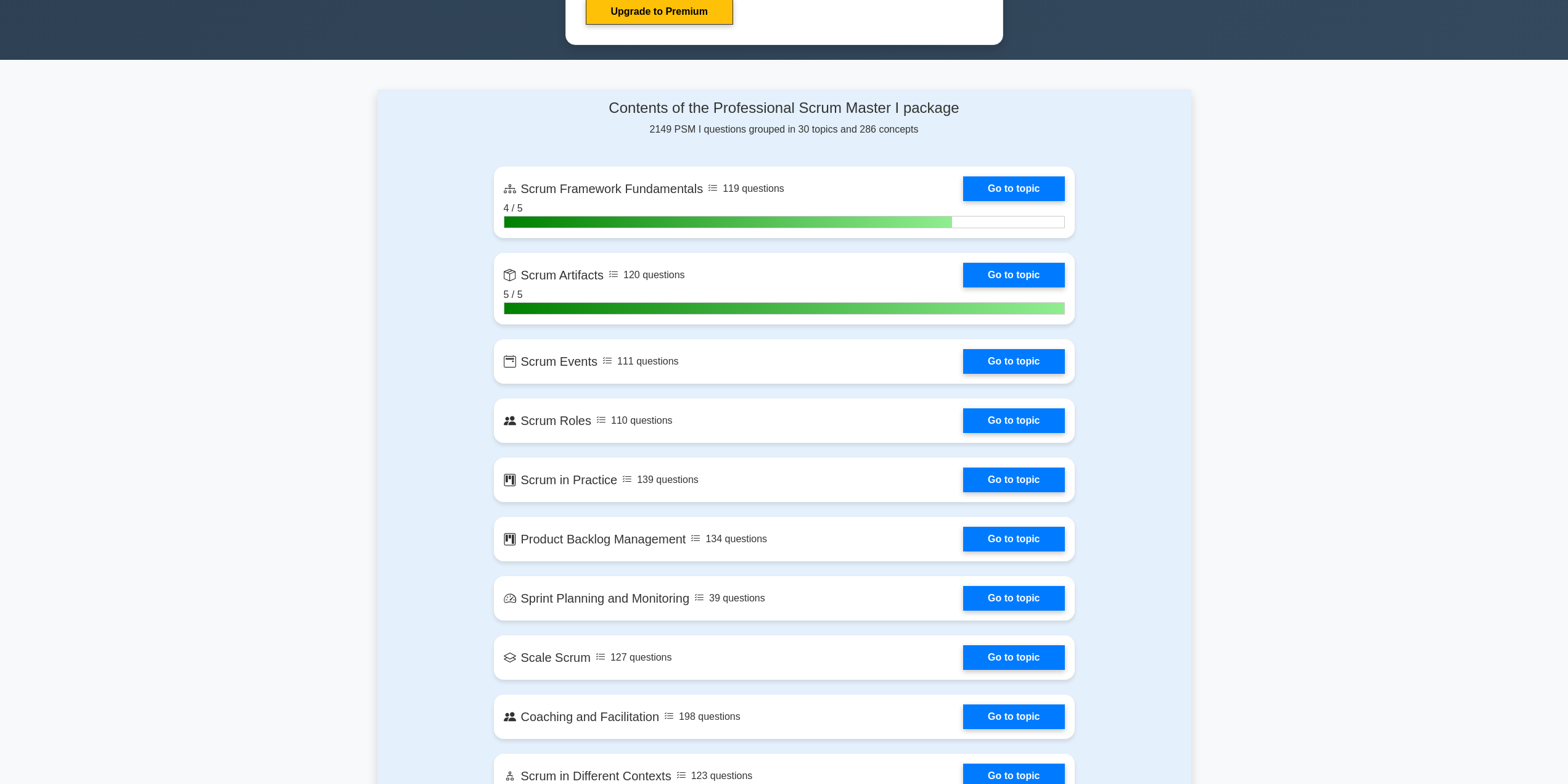
click at [1064, 269] on link "Go to topic" at bounding box center [1014, 275] width 101 height 25
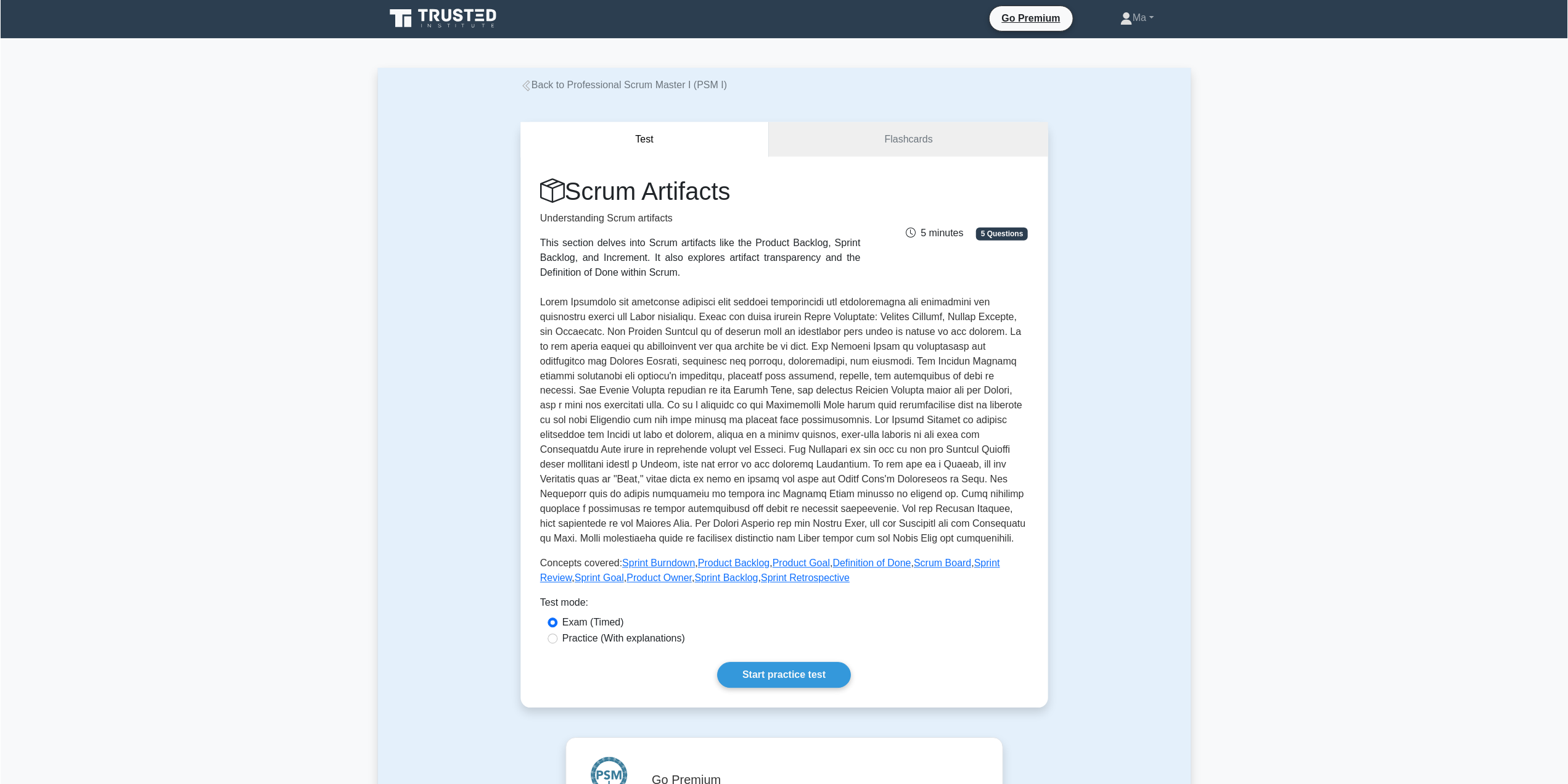
scroll to position [561, 0]
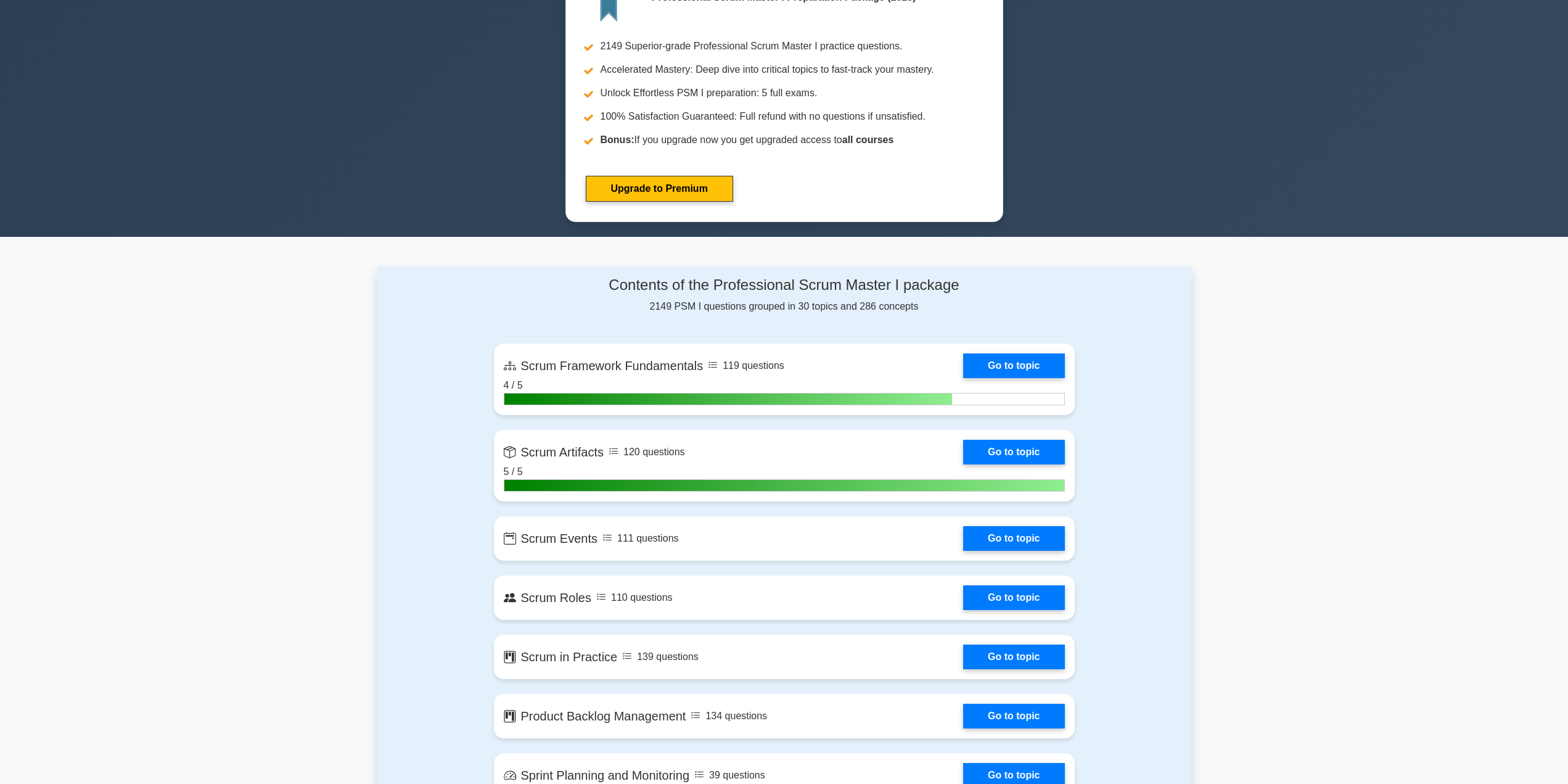
scroll to position [563, 0]
click at [1018, 542] on link "Go to topic" at bounding box center [1014, 539] width 101 height 25
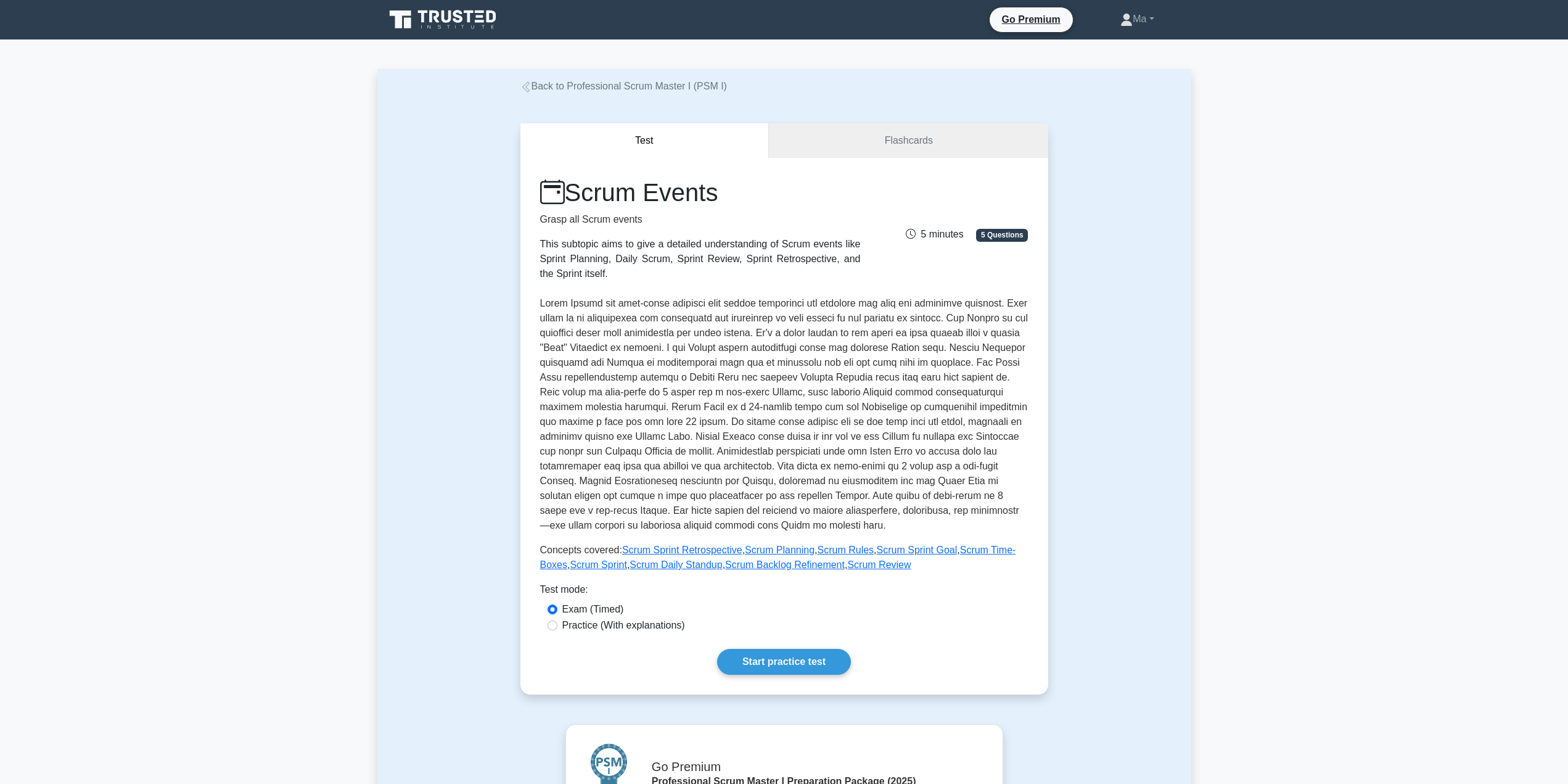
scroll to position [202, 0]
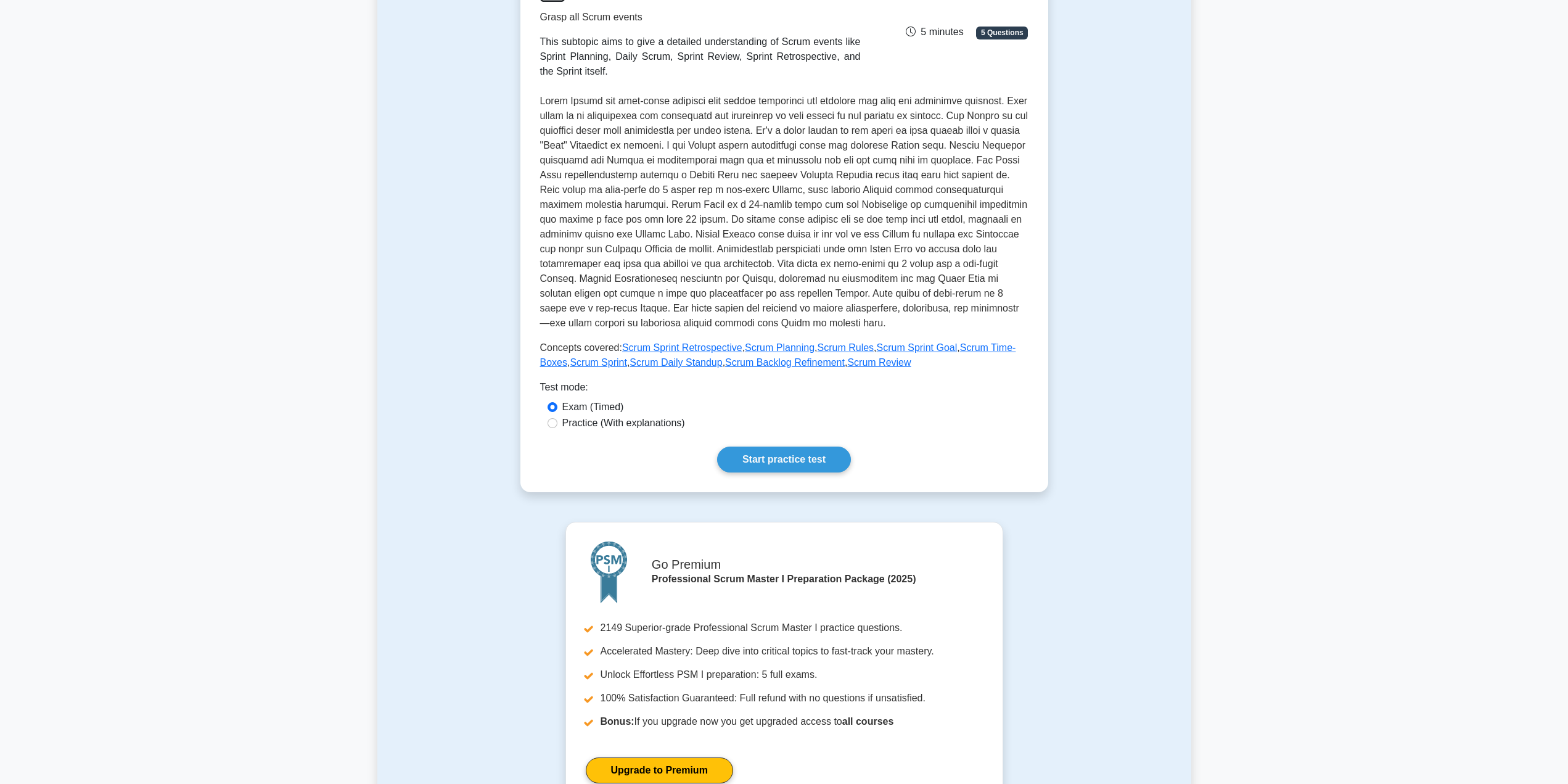
click at [745, 452] on link "Start practice test" at bounding box center [784, 459] width 134 height 26
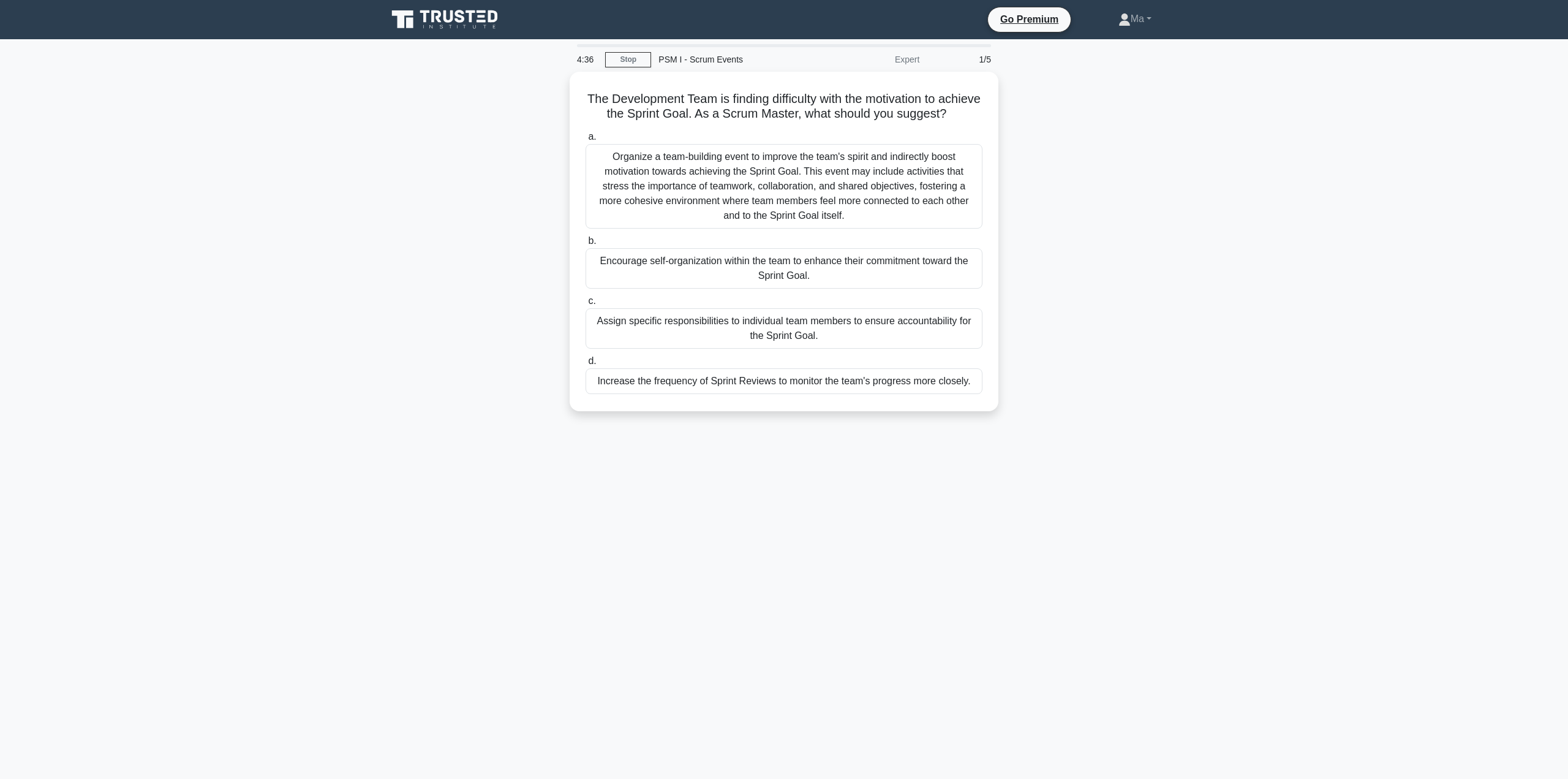
click at [701, 105] on h5 "The Development Team is finding difficulty with the motivation to achieve the S…" at bounding box center [784, 106] width 400 height 30
click at [705, 195] on div "Organize a team-building event to improve the team's spirit and indirectly boos…" at bounding box center [784, 186] width 397 height 84
click at [586, 141] on input "a. Organize a team-building event to improve the team's spirit and indirectly b…" at bounding box center [586, 136] width 0 height 8
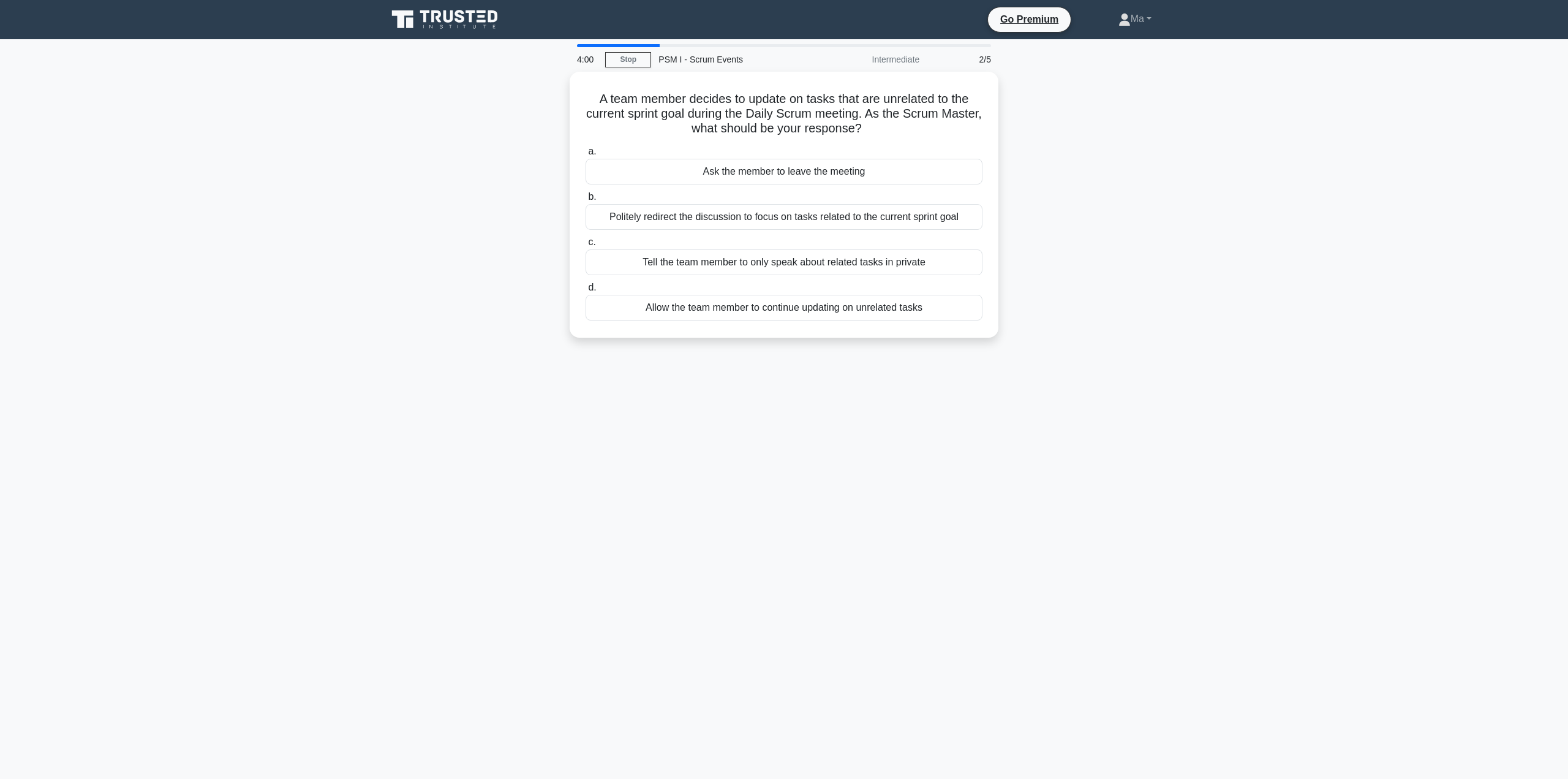
click at [691, 216] on div "Politely redirect the discussion to focus on tasks related to the current sprin…" at bounding box center [784, 216] width 397 height 26
click at [586, 201] on input "b. Politely redirect the discussion to focus on tasks related to the current sp…" at bounding box center [586, 197] width 0 height 8
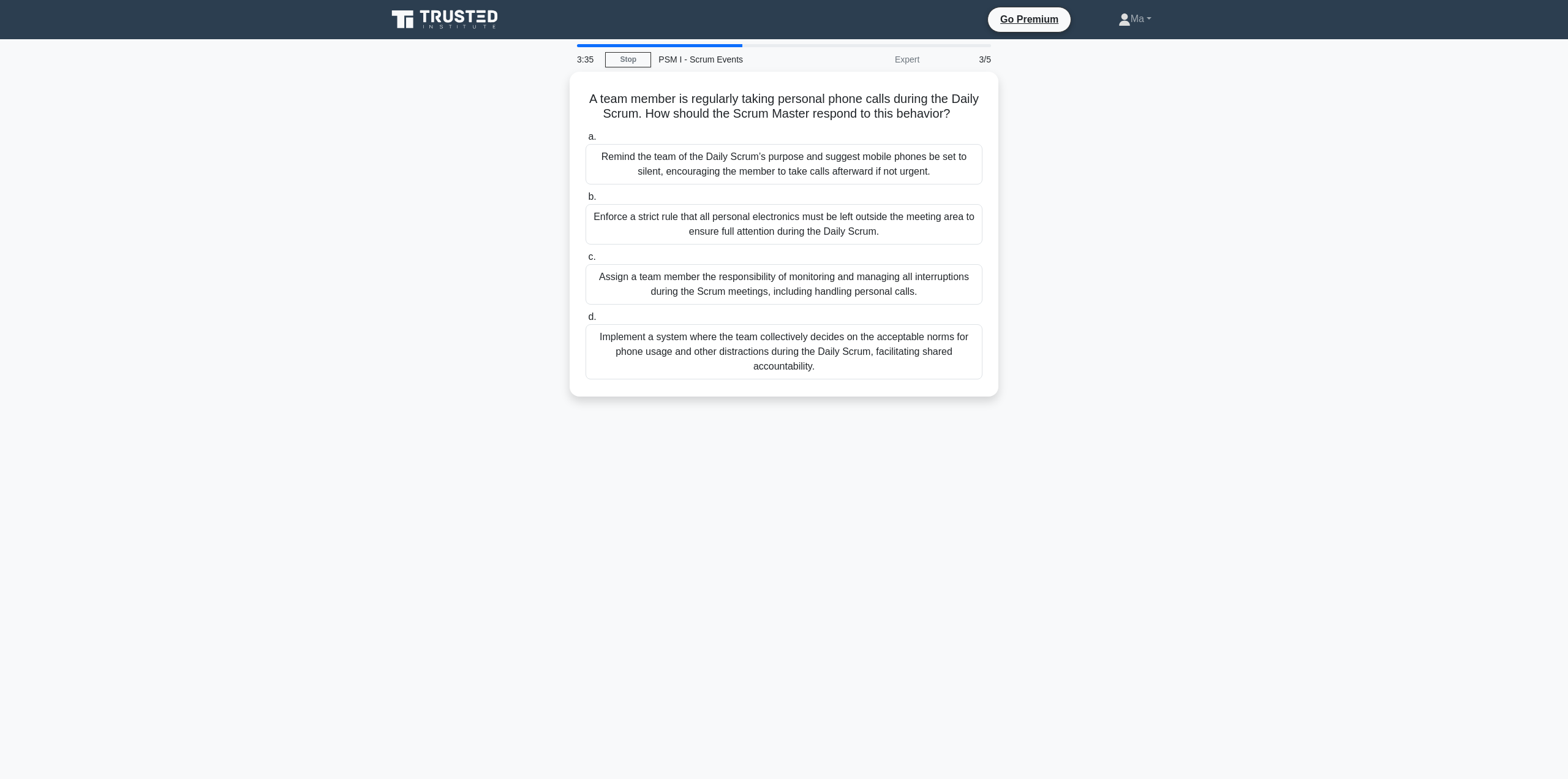
click at [729, 158] on div "Remind the team of the Daily Scrum’s purpose and suggest mobile phones be set t…" at bounding box center [784, 164] width 397 height 41
click at [586, 141] on input "a. Remind the team of the Daily Scrum’s purpose and suggest mobile phones be se…" at bounding box center [586, 136] width 0 height 8
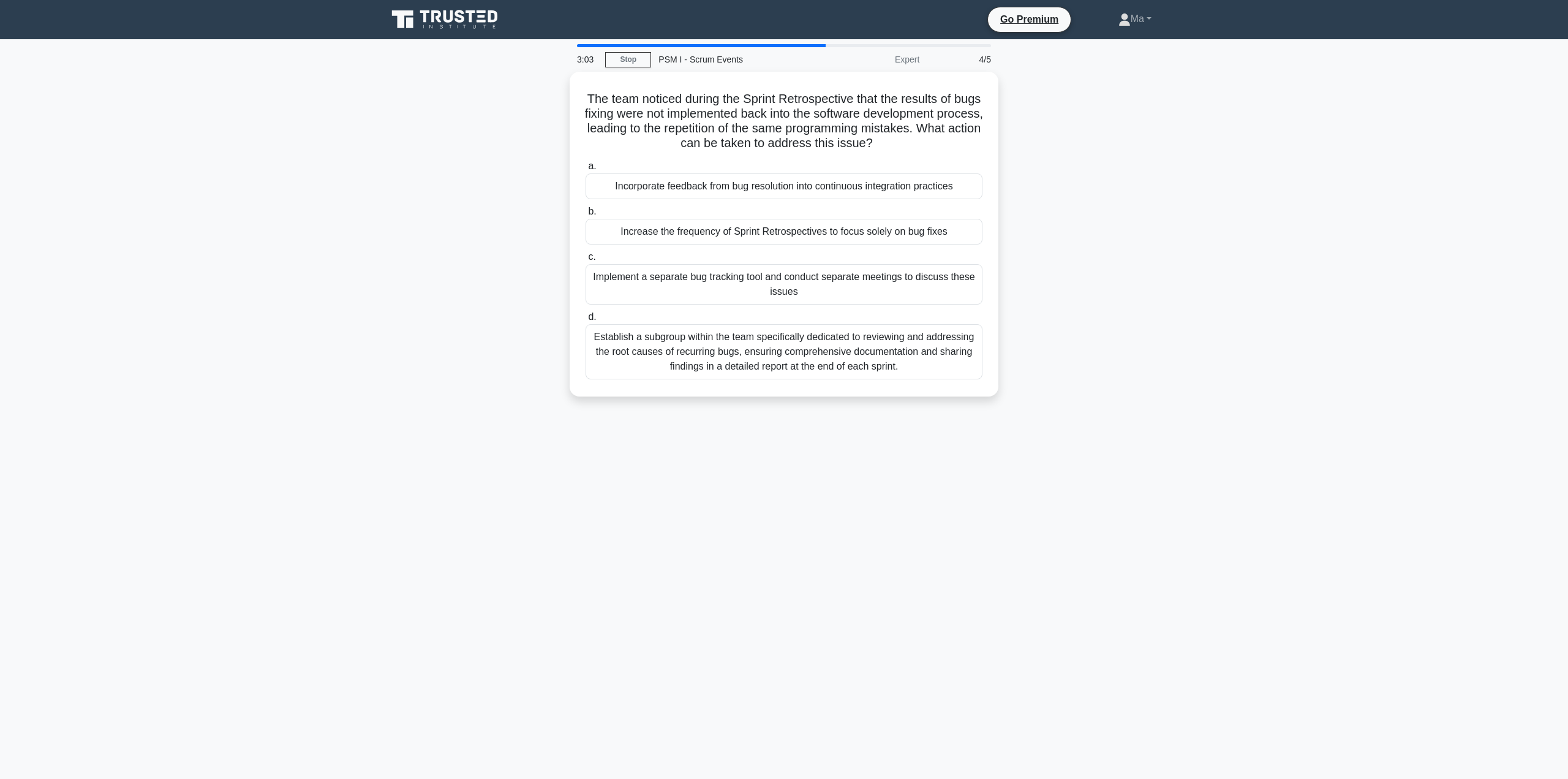
click at [782, 342] on div "Establish a subgroup within the team specifically dedicated to reviewing and ad…" at bounding box center [784, 352] width 397 height 55
click at [586, 321] on input "d. Establish a subgroup within the team specifically dedicated to reviewing and…" at bounding box center [586, 317] width 0 height 8
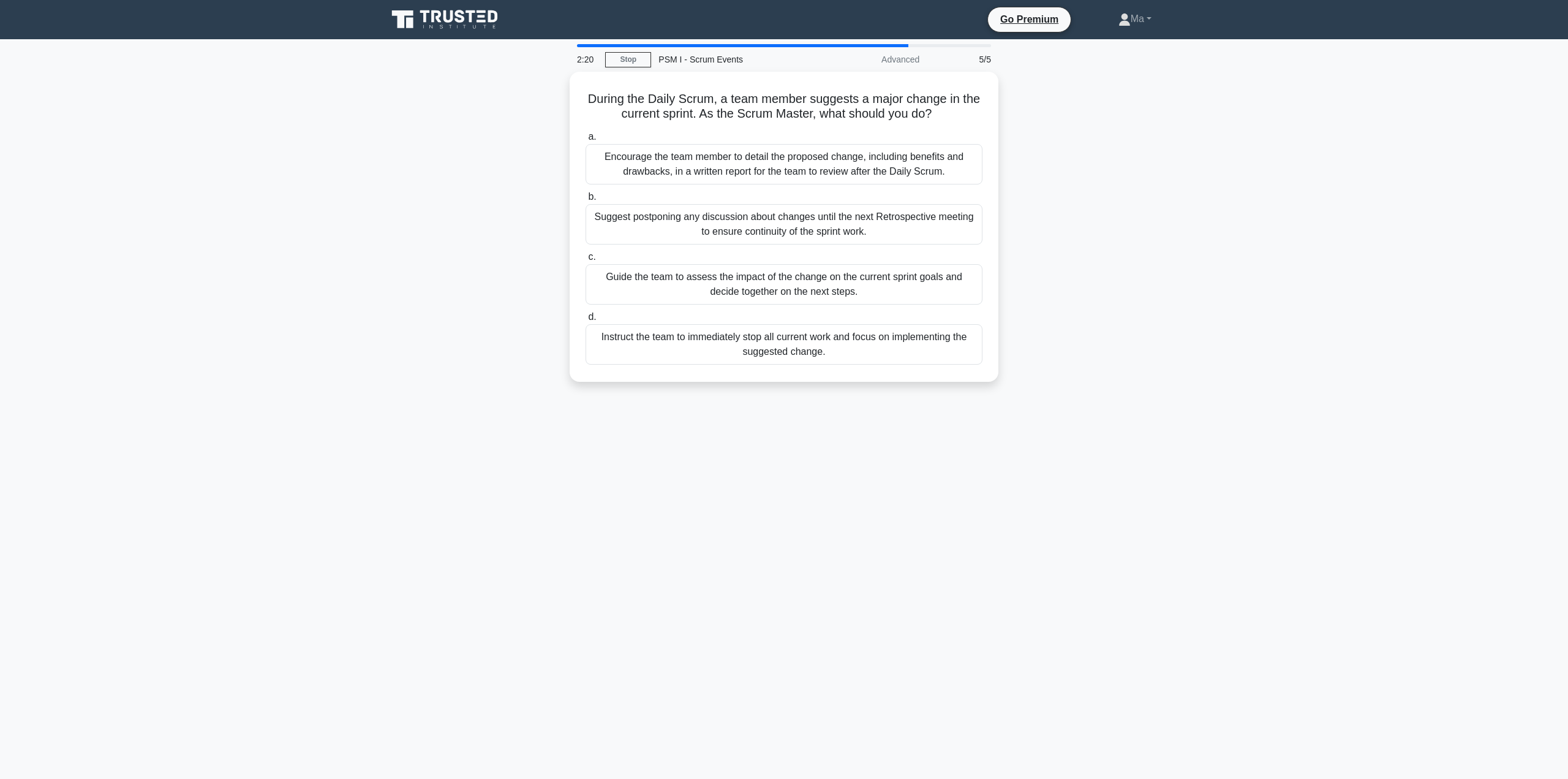
drag, startPoint x: 668, startPoint y: 278, endPoint x: 649, endPoint y: 275, distance: 19.2
click at [668, 277] on div "Guide the team to assess the impact of the change on the current sprint goals a…" at bounding box center [784, 284] width 397 height 41
click at [586, 261] on input "c. Guide the team to assess the impact of the change on the current sprint goal…" at bounding box center [586, 257] width 0 height 8
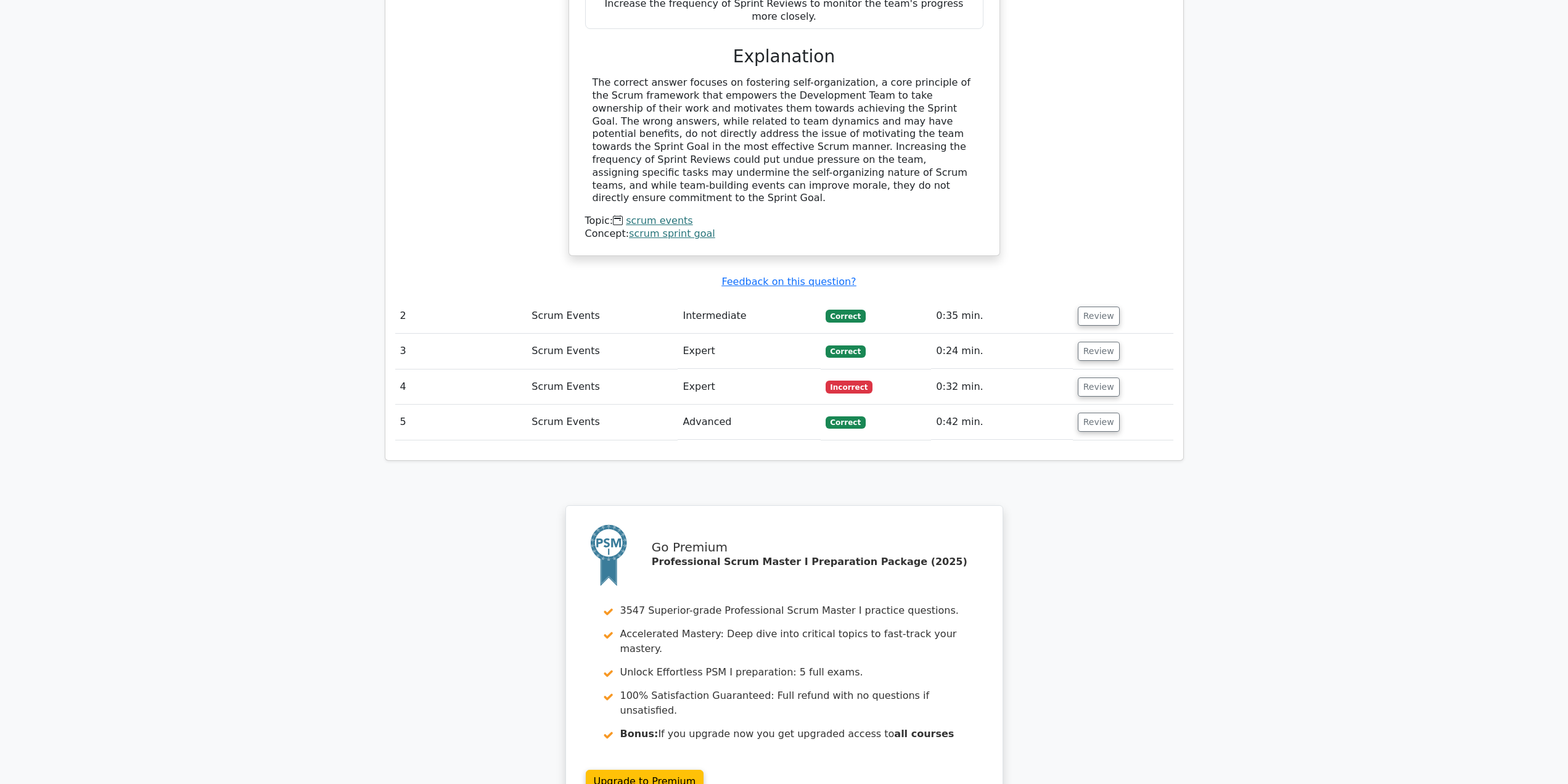
scroll to position [1458, 0]
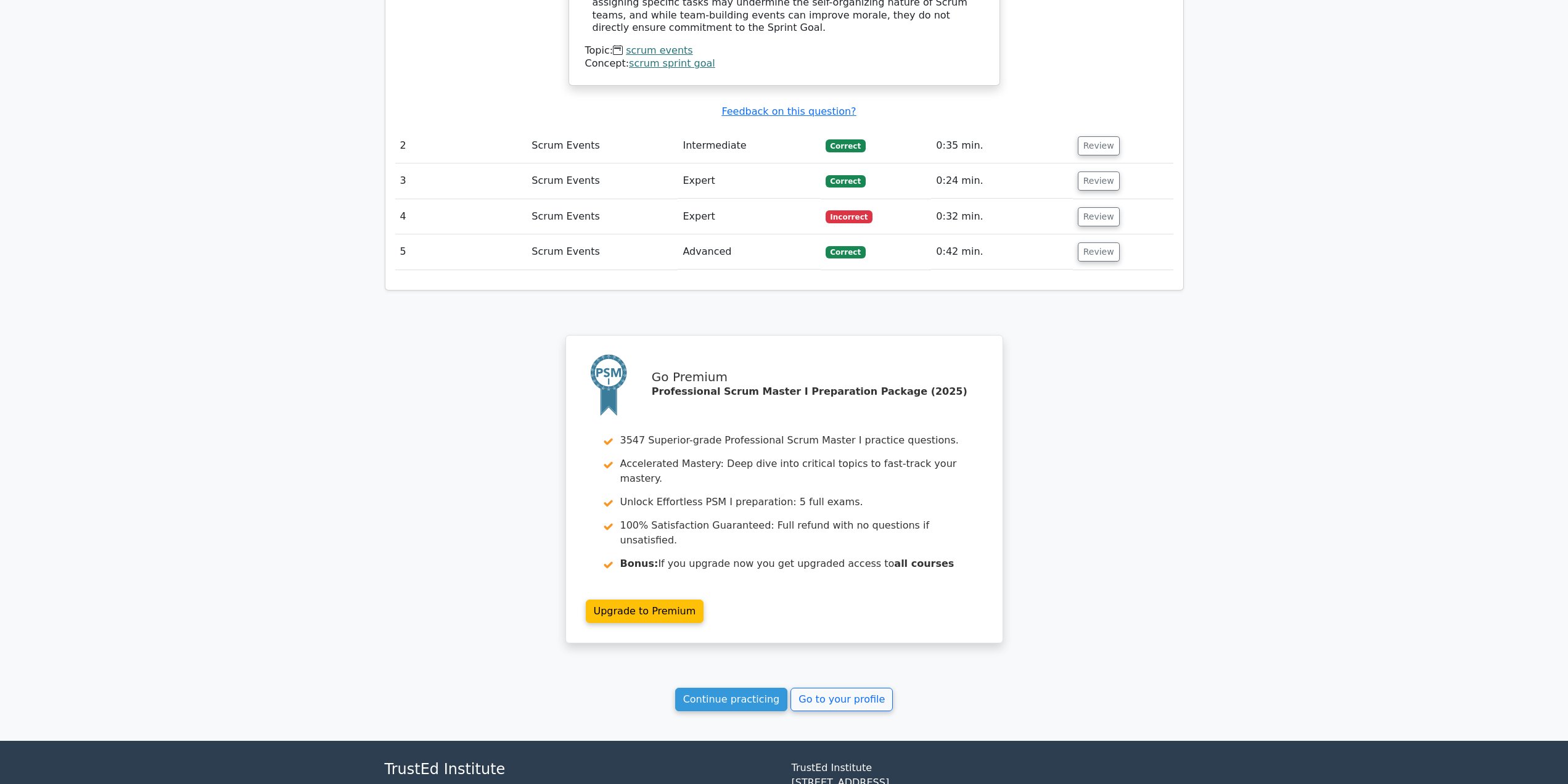
click at [1097, 207] on button "Review" at bounding box center [1099, 217] width 42 height 19
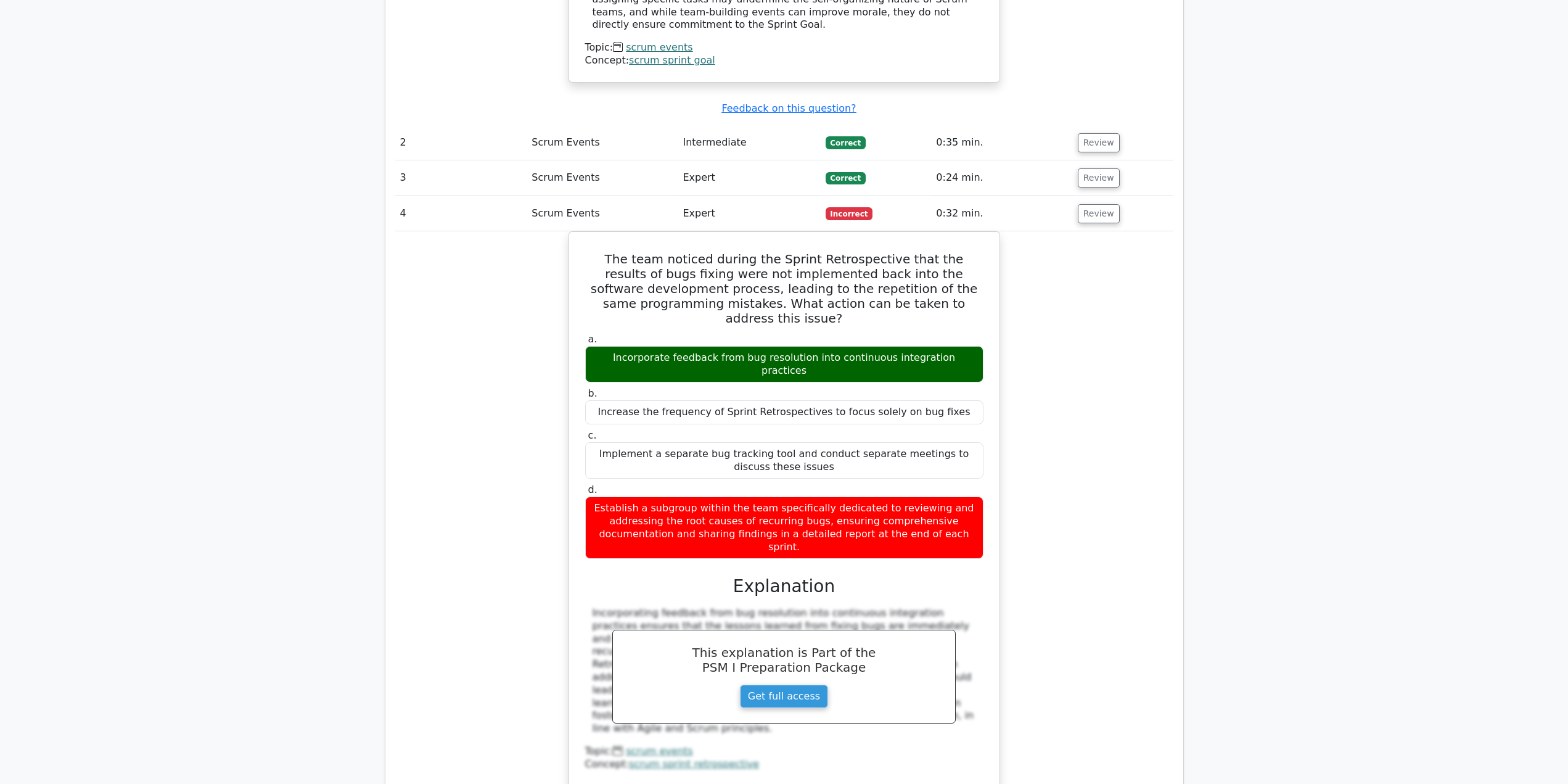
scroll to position [2017, 0]
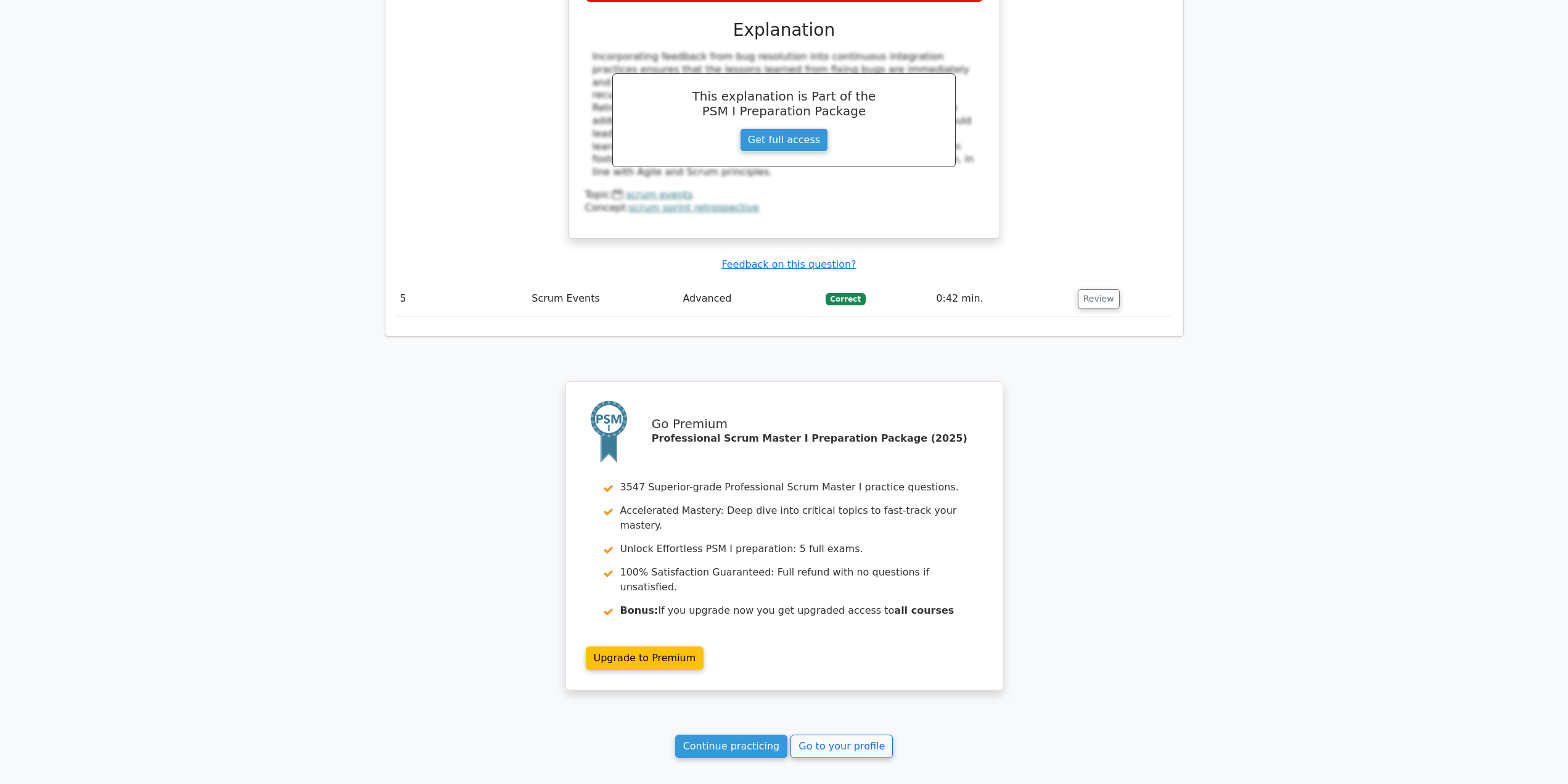
click at [759, 734] on link "Continue practicing" at bounding box center [732, 746] width 113 height 24
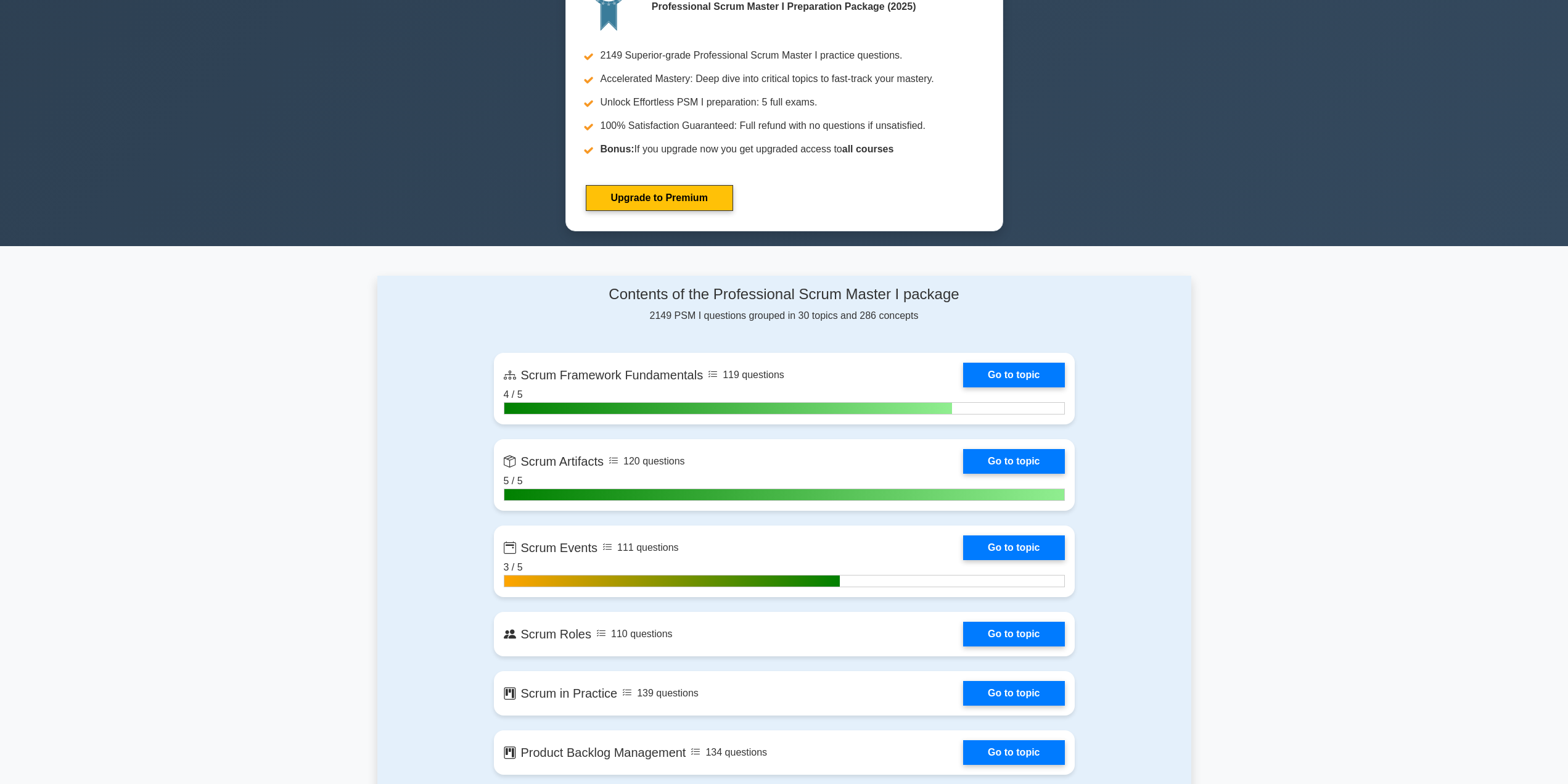
scroll to position [925, 0]
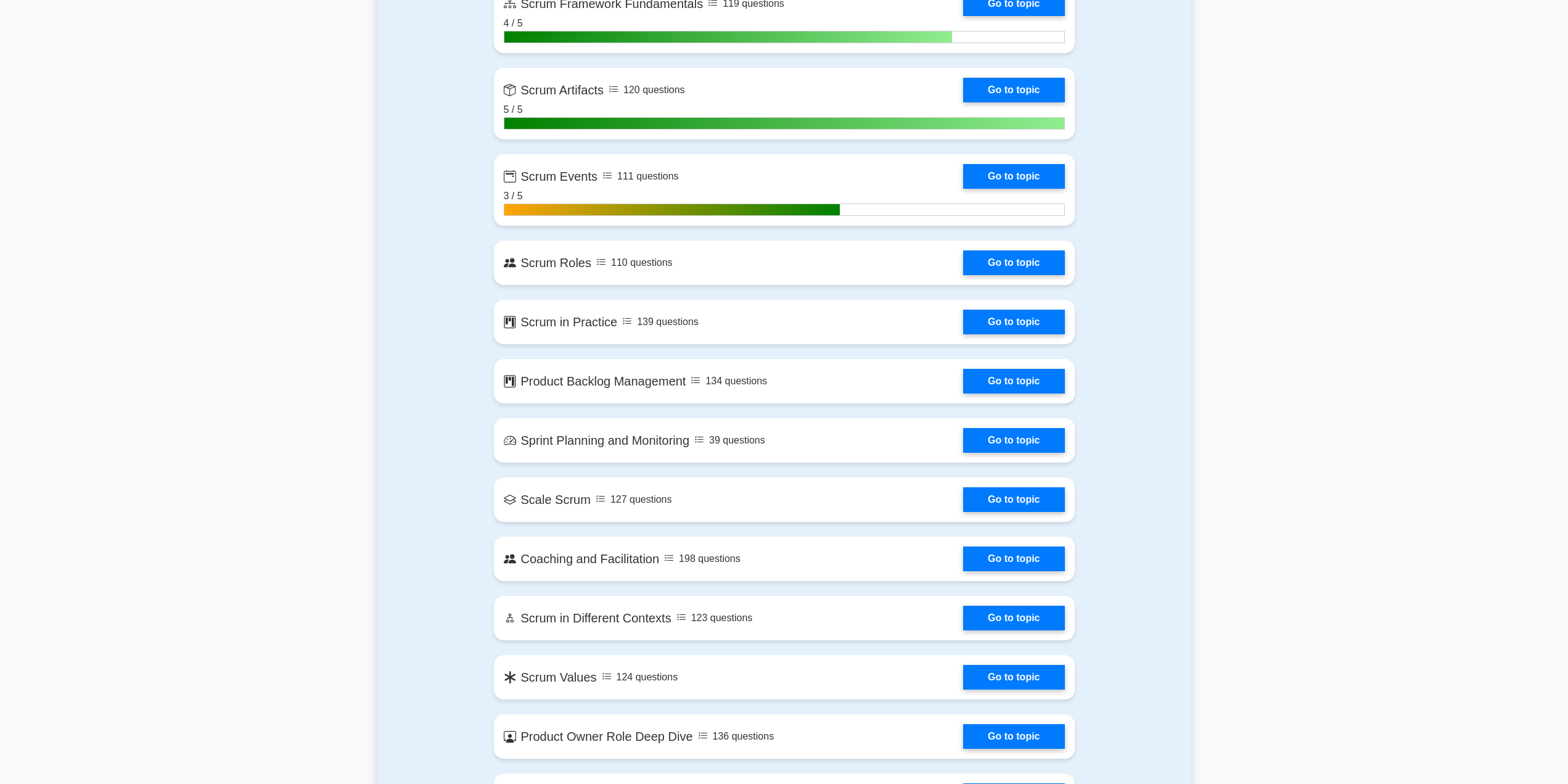
click at [1020, 262] on link "Go to topic" at bounding box center [1014, 263] width 101 height 25
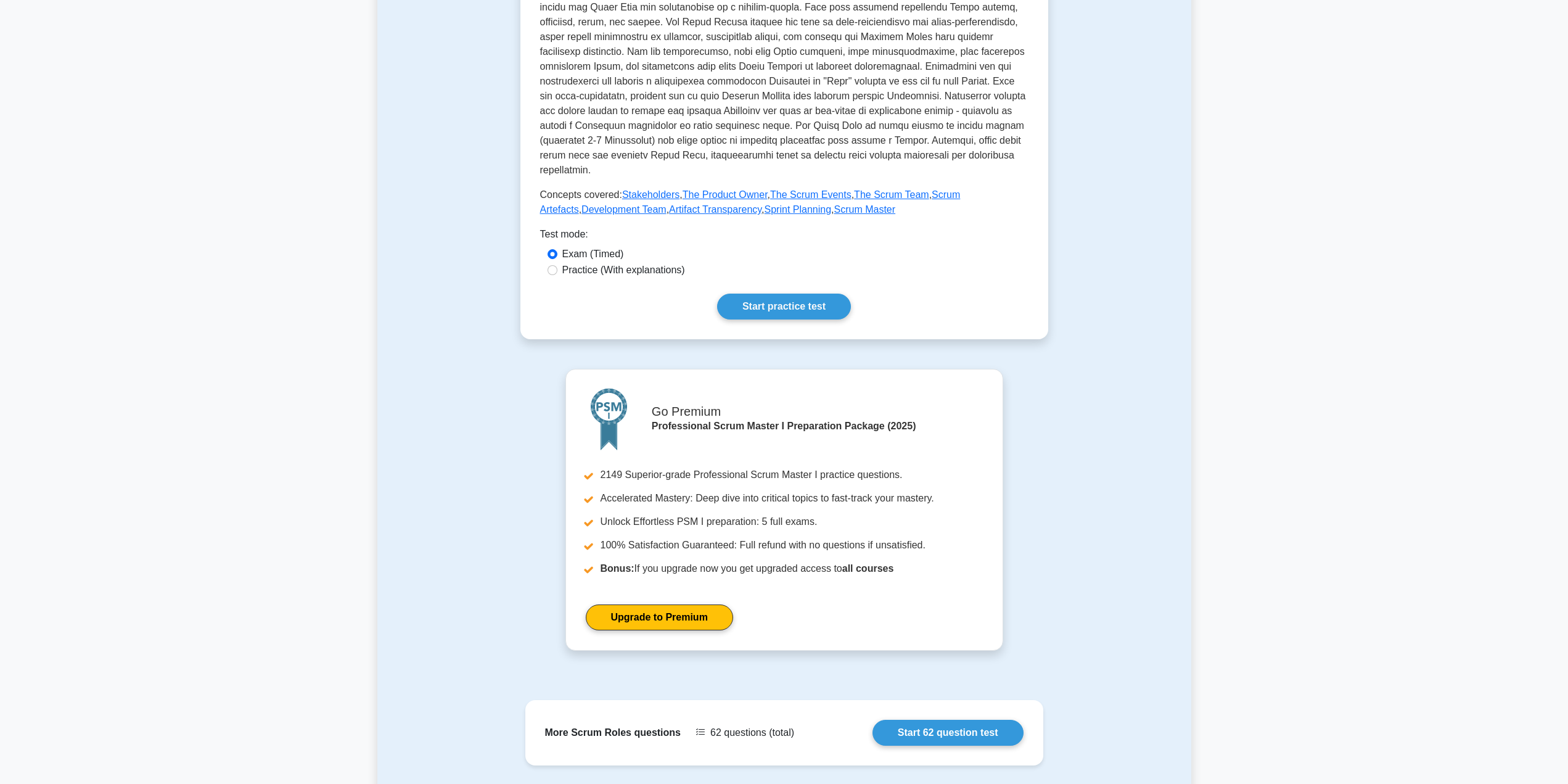
scroll to position [555, 0]
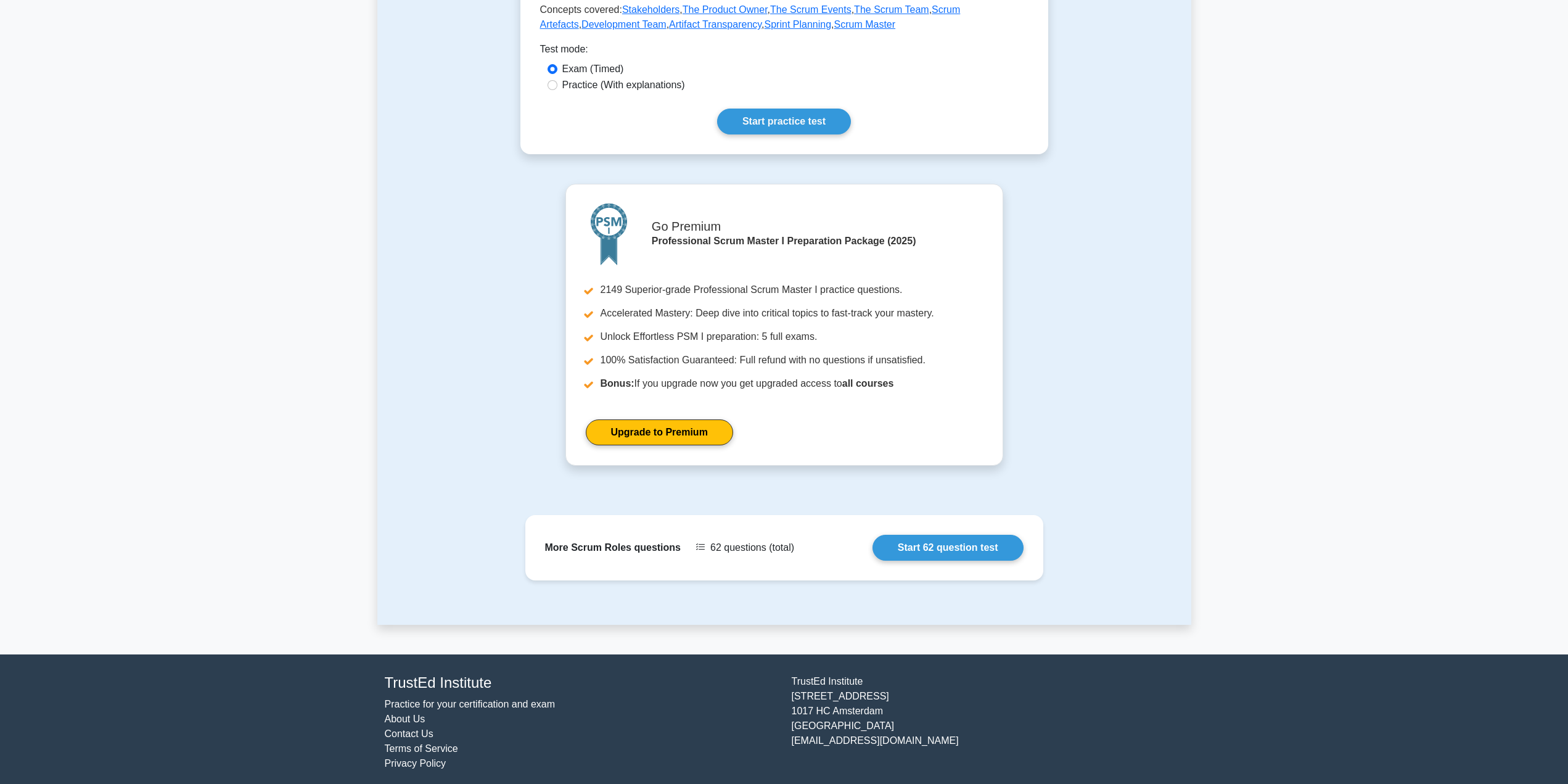
click at [662, 436] on link "Upgrade to Premium" at bounding box center [659, 432] width 148 height 26
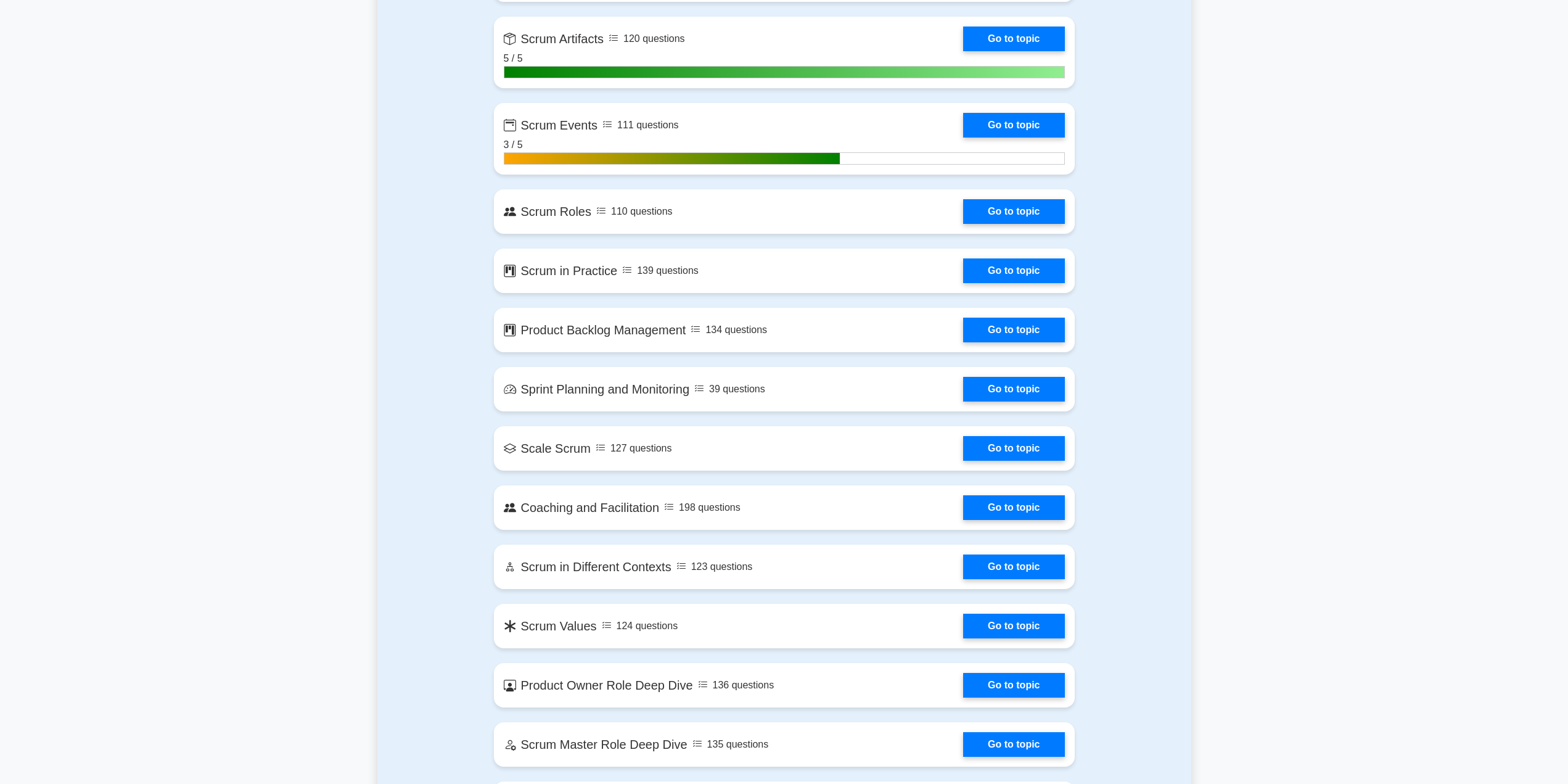
scroll to position [976, 0]
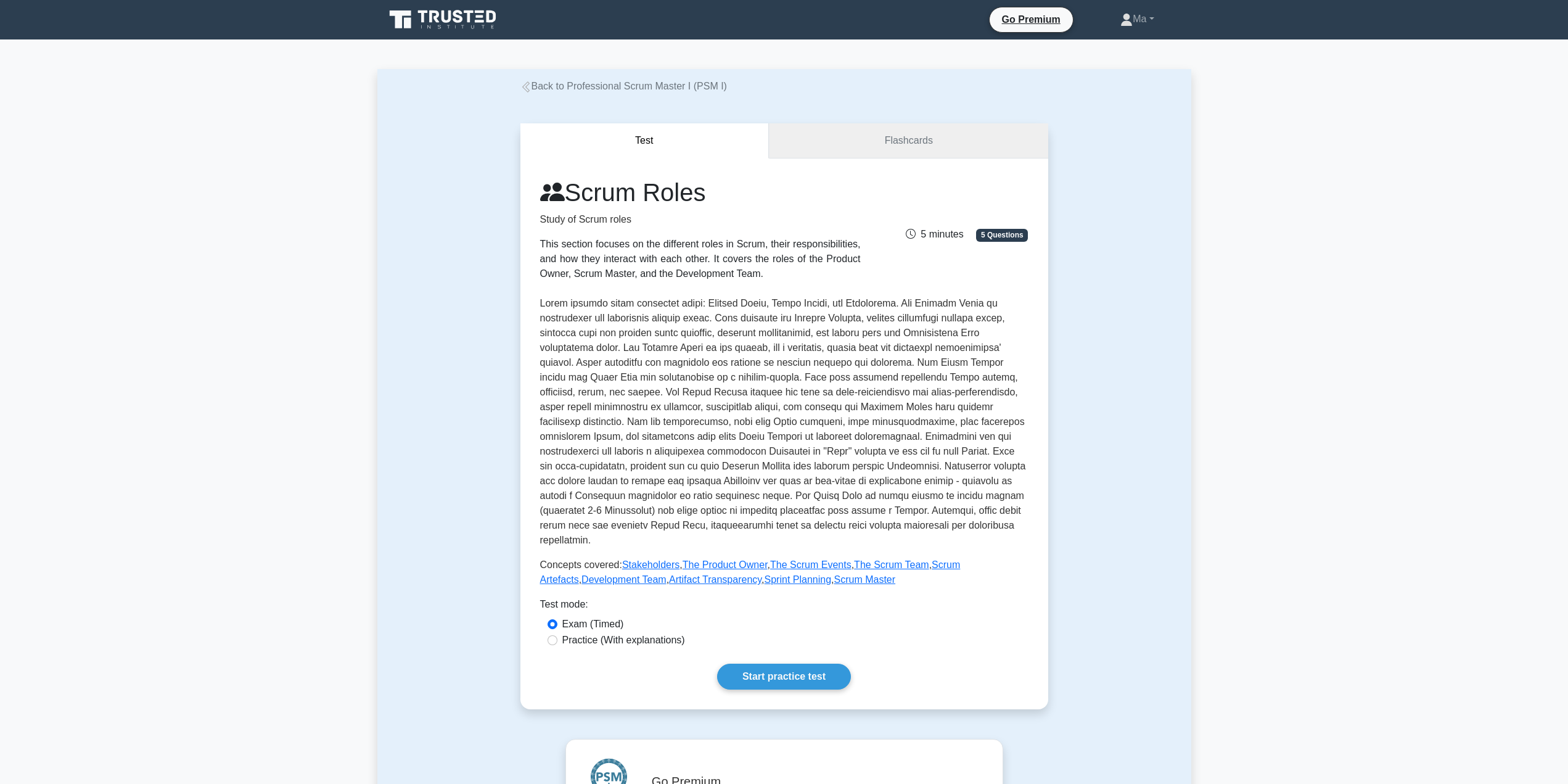
click at [883, 151] on link "Flashcards" at bounding box center [908, 140] width 279 height 35
click at [787, 681] on link "Start practice test" at bounding box center [784, 676] width 134 height 26
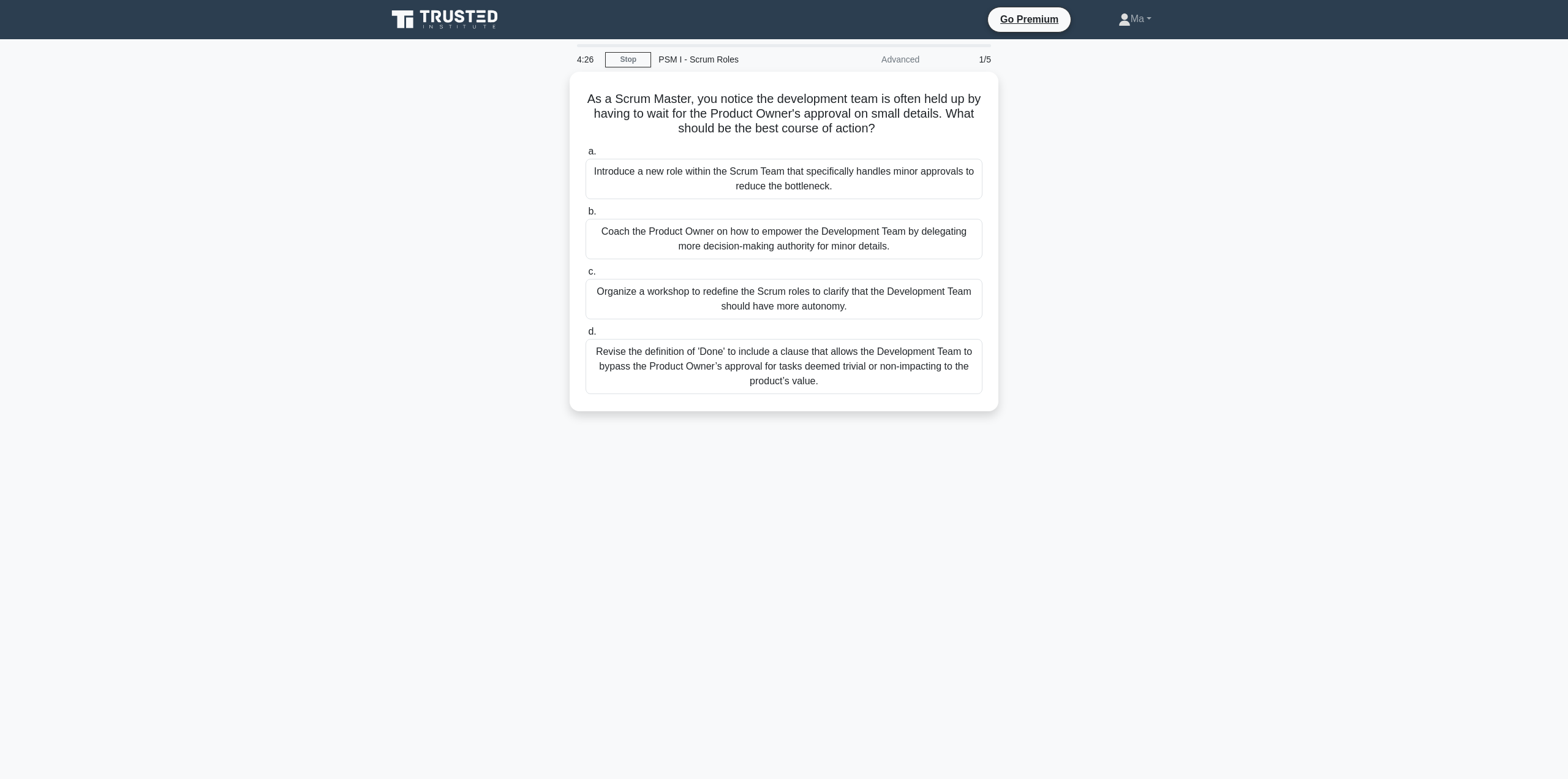
click at [679, 230] on div "Coach the Product Owner on how to empower the Development Team by delegating mo…" at bounding box center [784, 239] width 397 height 41
click at [586, 216] on input "b. Coach the Product Owner on how to empower the Development Team by delegating…" at bounding box center [586, 211] width 0 height 8
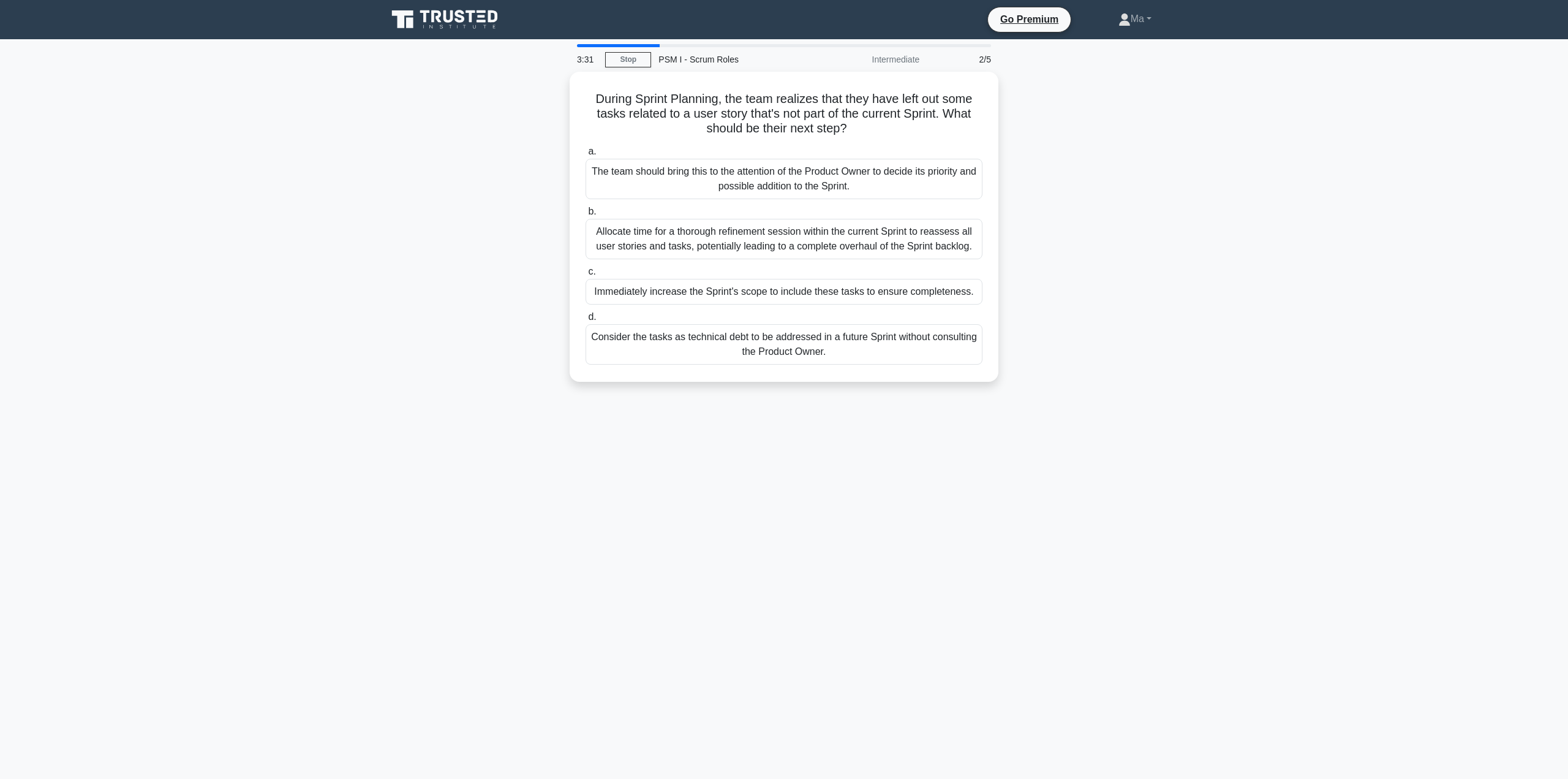
click at [918, 177] on div "The team should bring this to the attention of the Product Owner to decide its …" at bounding box center [784, 178] width 397 height 41
click at [586, 155] on input "a. The team should bring this to the attention of the Product Owner to decide i…" at bounding box center [586, 152] width 0 height 8
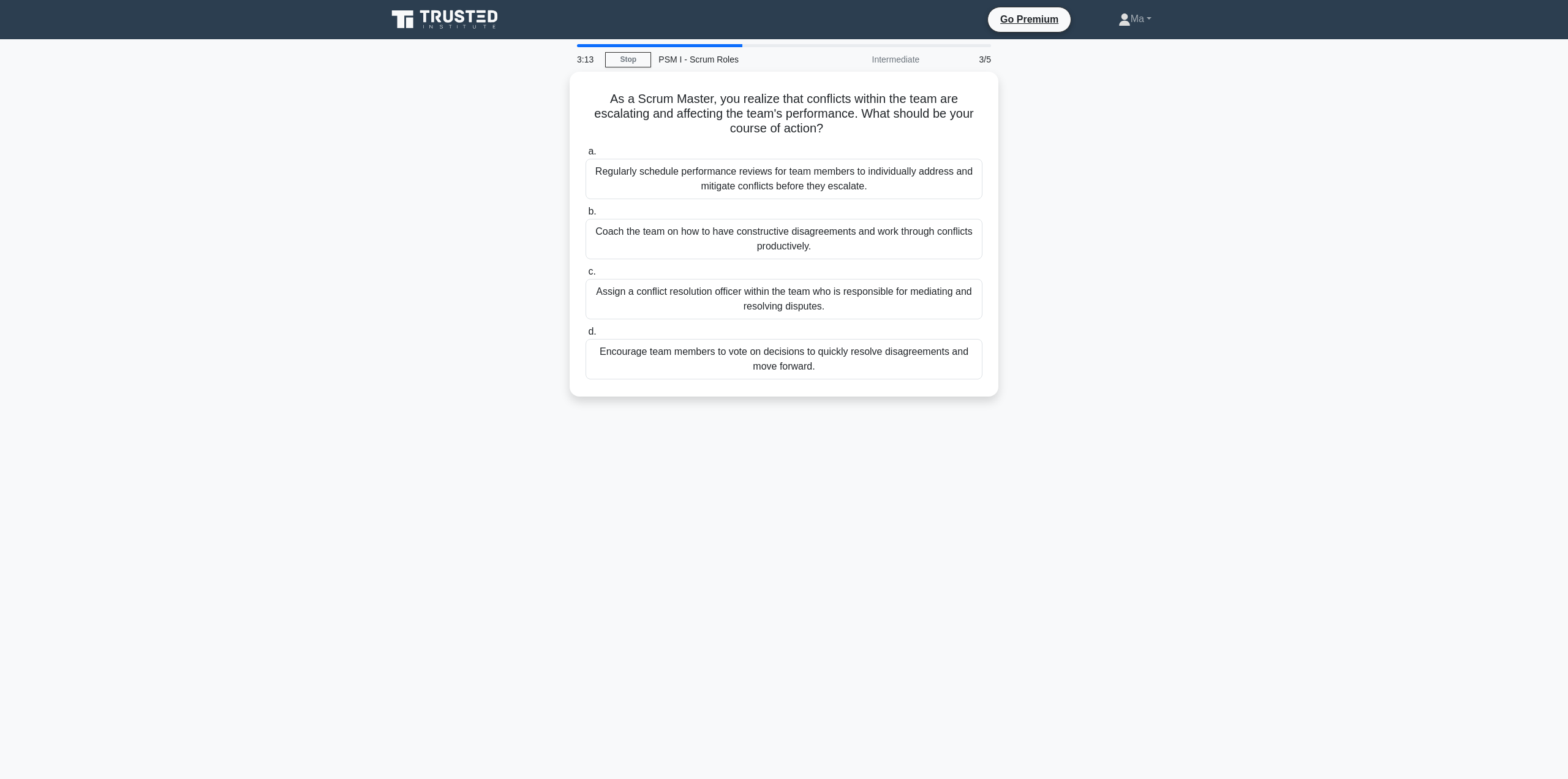
click at [852, 353] on div "Encourage team members to vote on decisions to quickly resolve disagreements an…" at bounding box center [784, 359] width 397 height 41
click at [586, 335] on input "d. Encourage team members to vote on decisions to quickly resolve disagreements…" at bounding box center [586, 332] width 0 height 8
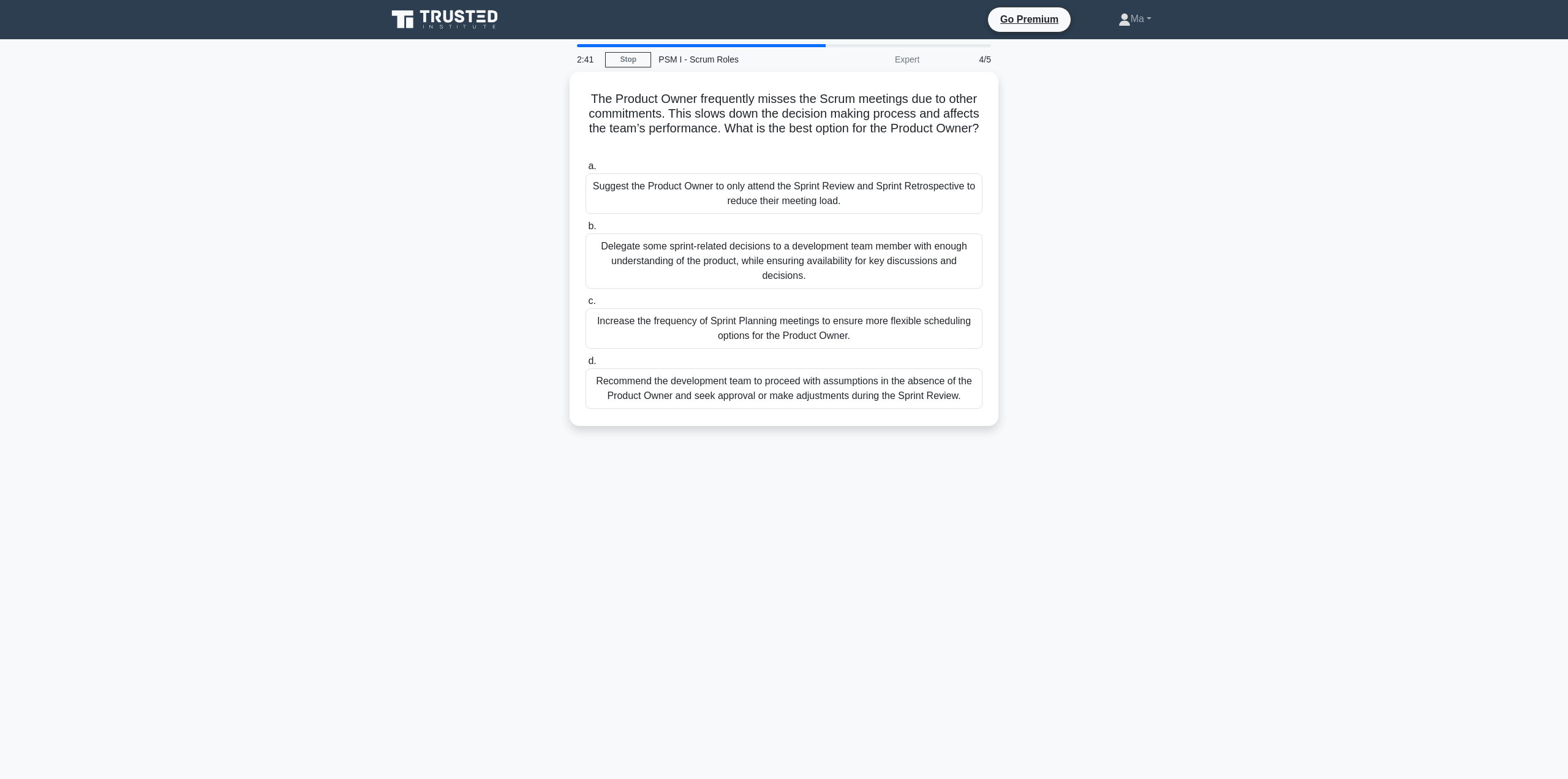
click at [651, 190] on div "Suggest the Product Owner to only attend the Sprint Review and Sprint Retrospec…" at bounding box center [784, 193] width 397 height 41
click at [586, 171] on input "a. Suggest the Product Owner to only attend the Sprint Review and Sprint Retros…" at bounding box center [586, 166] width 0 height 8
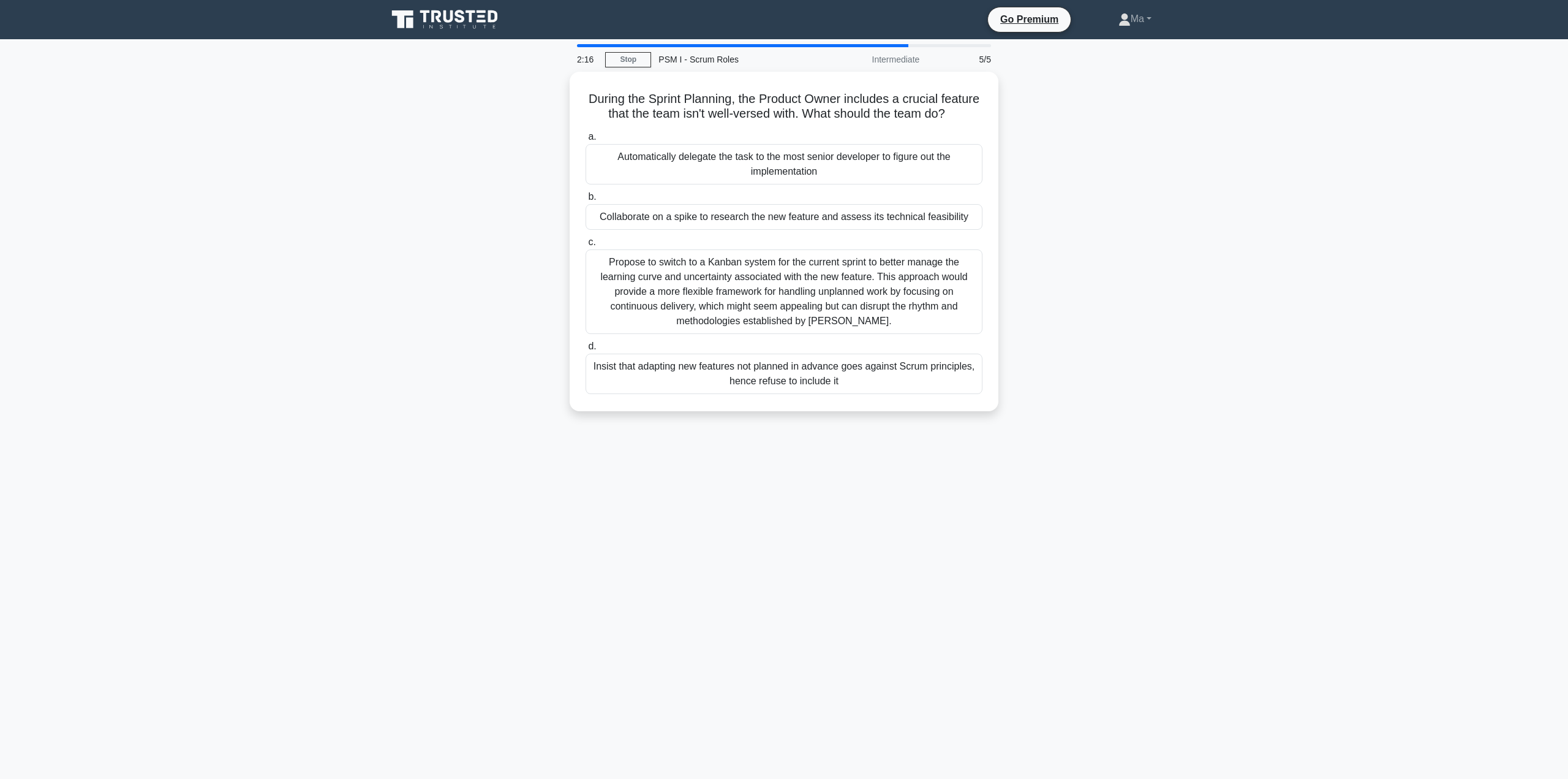
click at [722, 219] on div "Collaborate on a spike to research the new feature and assess its technical fea…" at bounding box center [784, 216] width 397 height 26
click at [586, 201] on input "b. Collaborate on a spike to research the new feature and assess its technical …" at bounding box center [586, 197] width 0 height 8
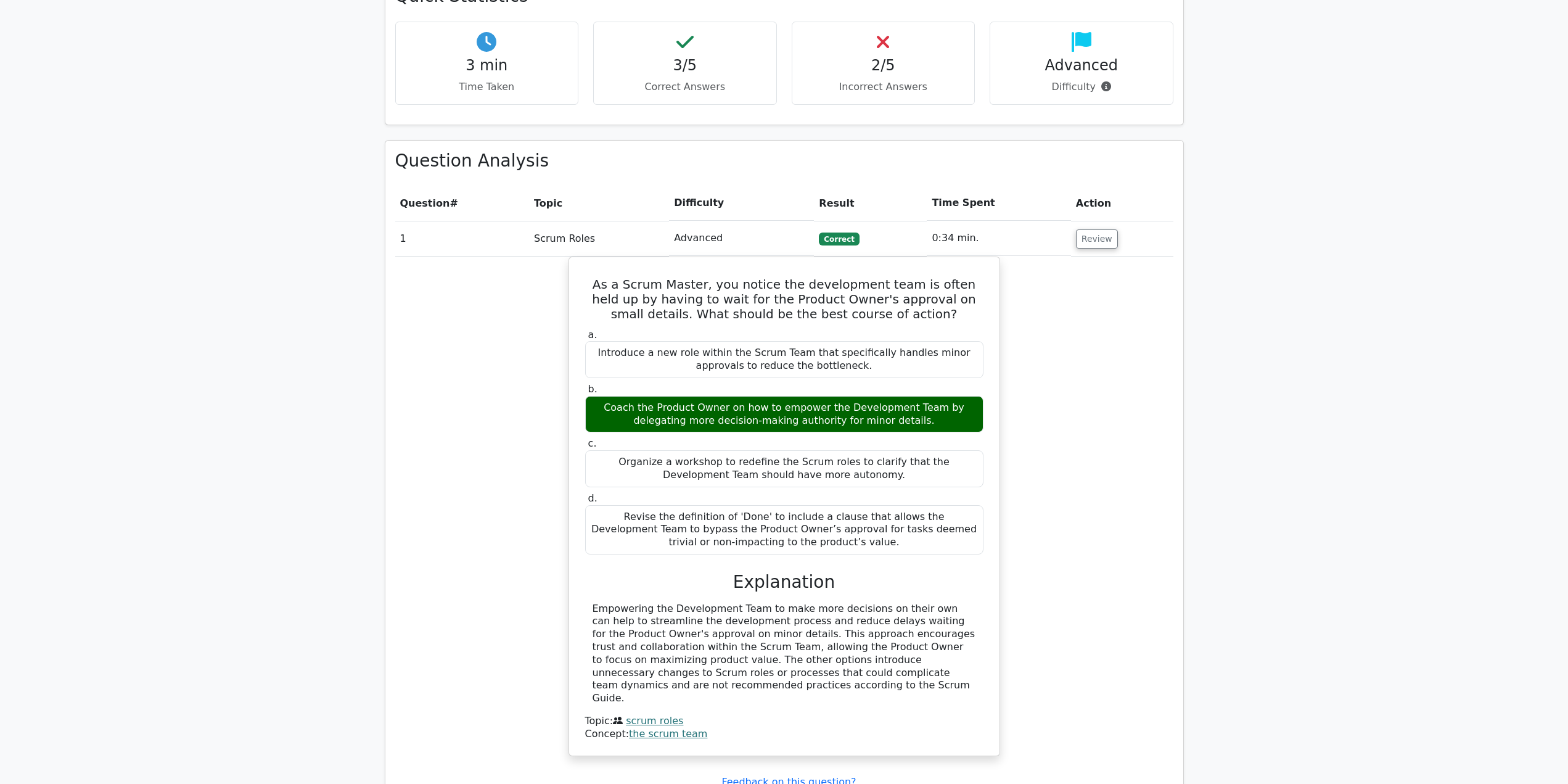
scroll to position [1104, 0]
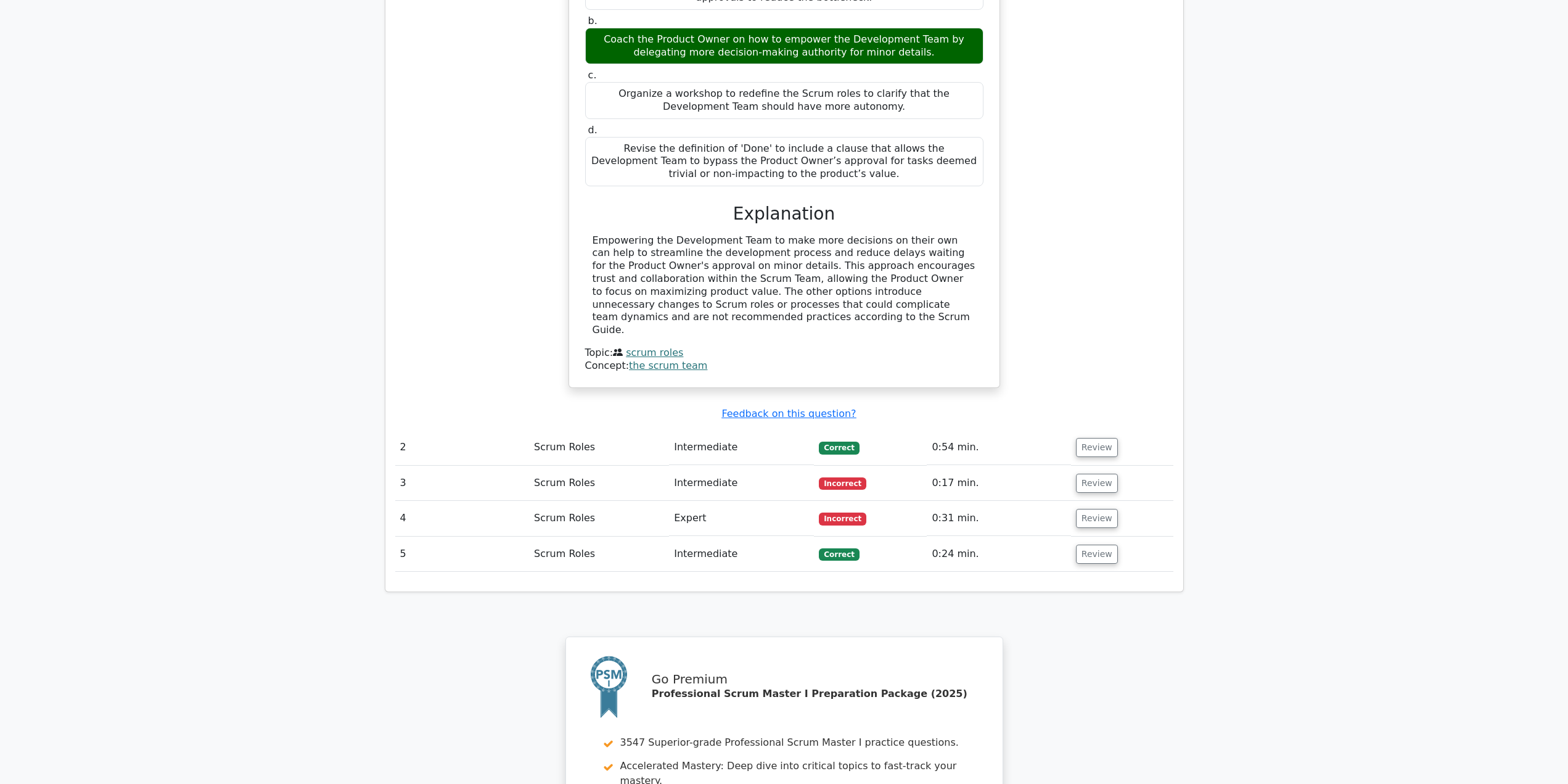
click at [1091, 474] on button "Review" at bounding box center [1097, 484] width 42 height 19
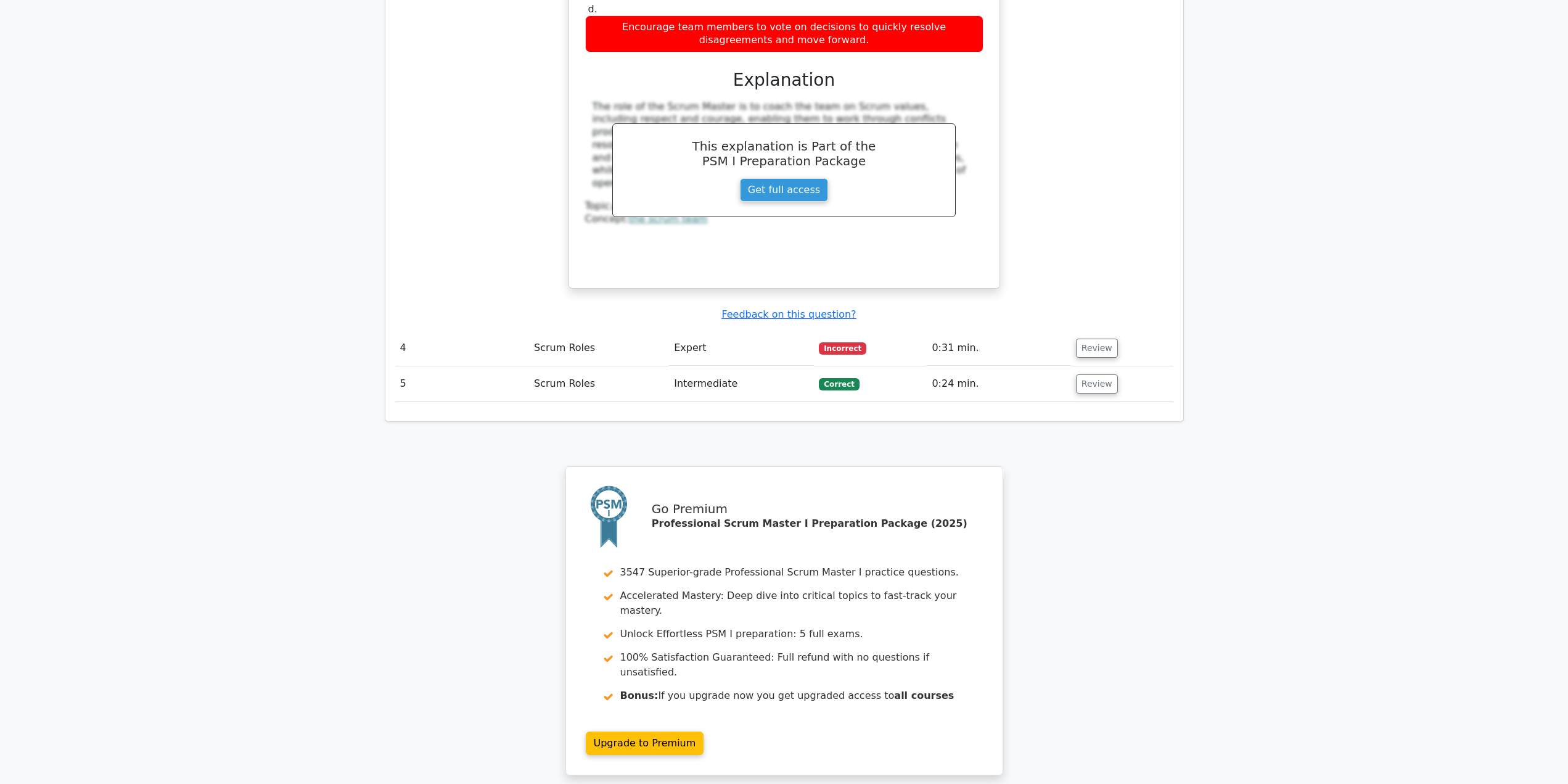
scroll to position [1992, 0]
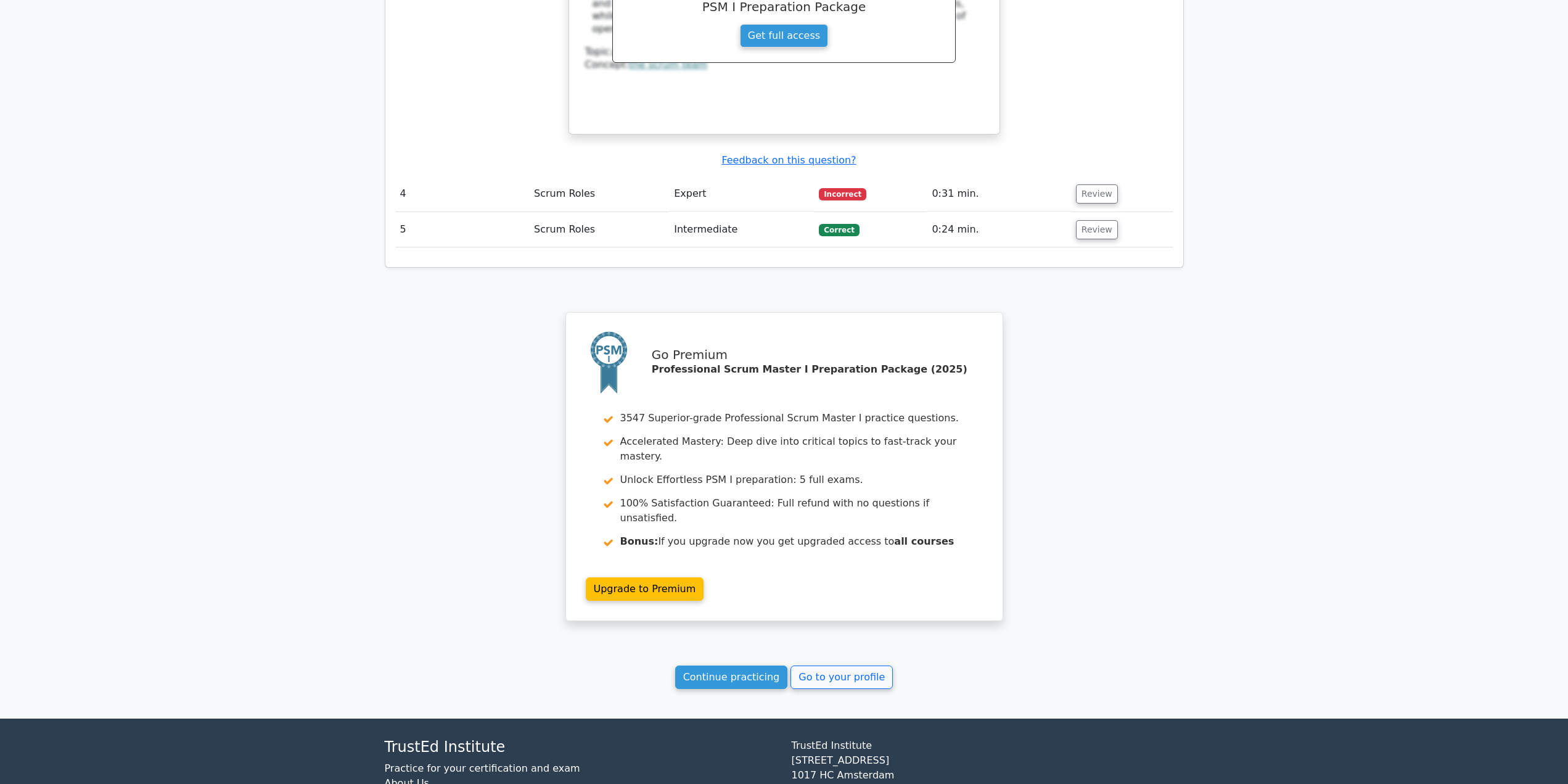
click at [1076, 184] on button "Review" at bounding box center [1097, 194] width 42 height 19
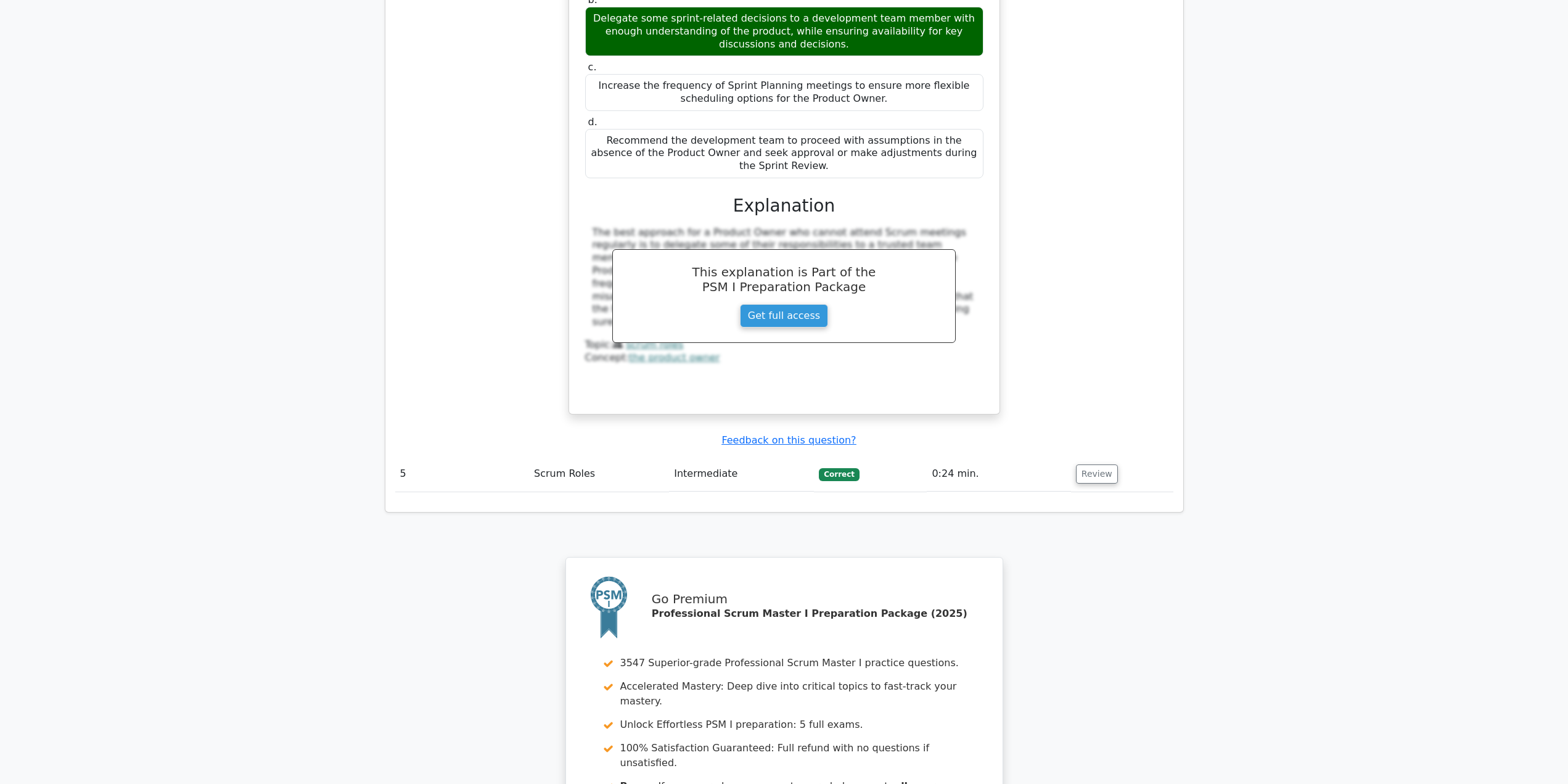
scroll to position [2562, 0]
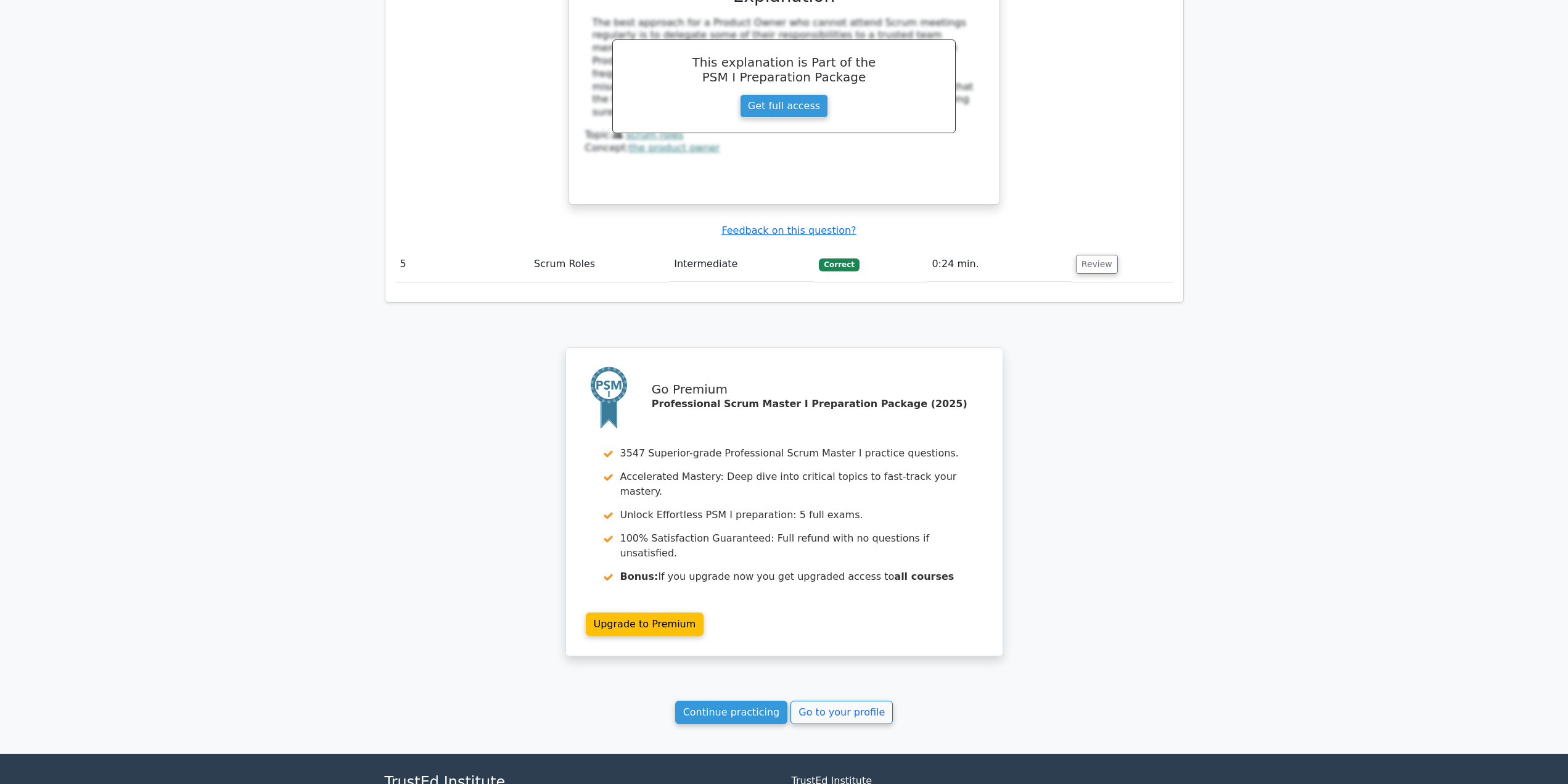
click at [718, 701] on link "Continue practicing" at bounding box center [732, 712] width 113 height 24
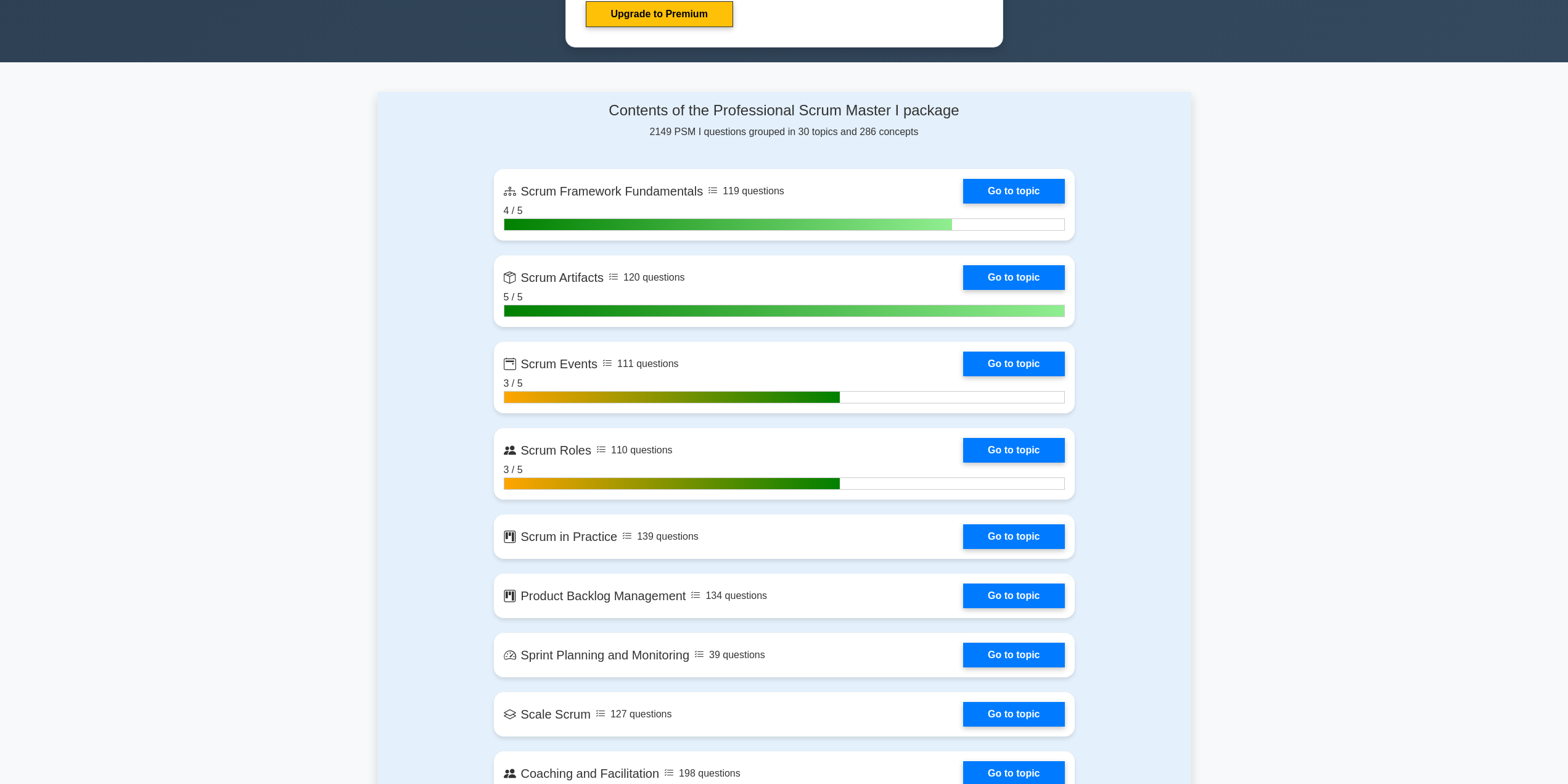
scroll to position [740, 0]
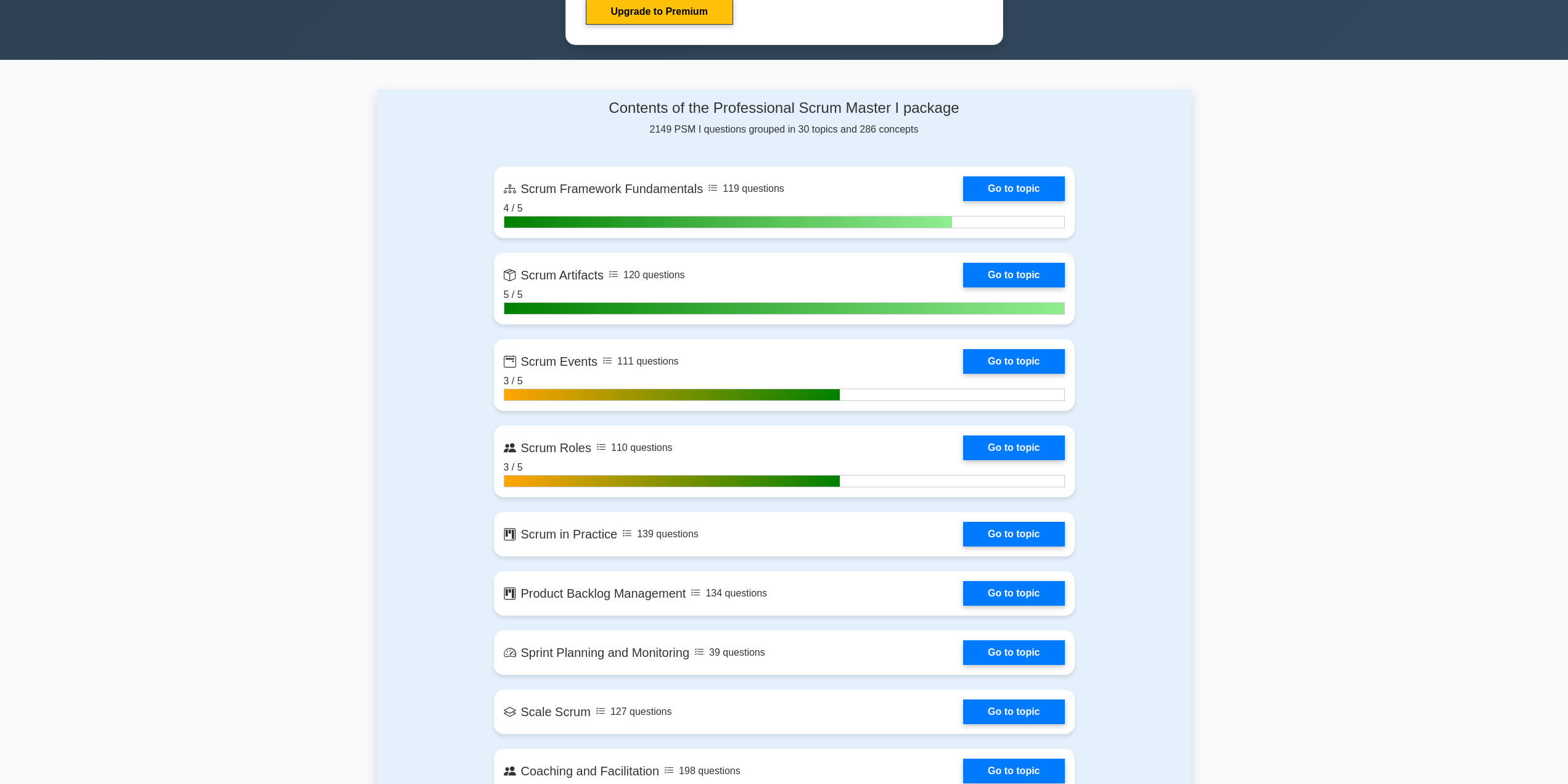
click at [1008, 530] on link "Go to topic" at bounding box center [1014, 534] width 101 height 25
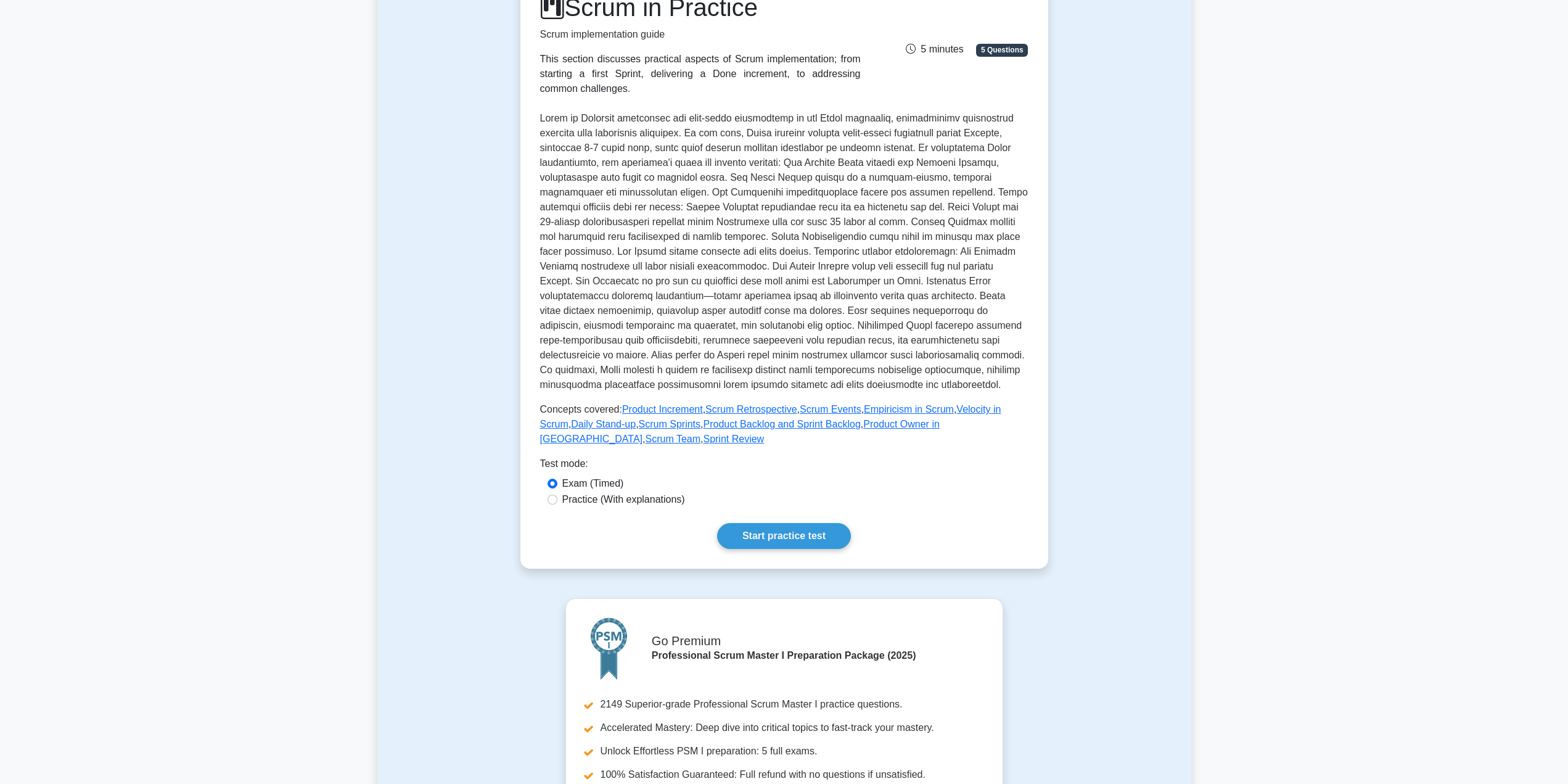
scroll to position [259, 0]
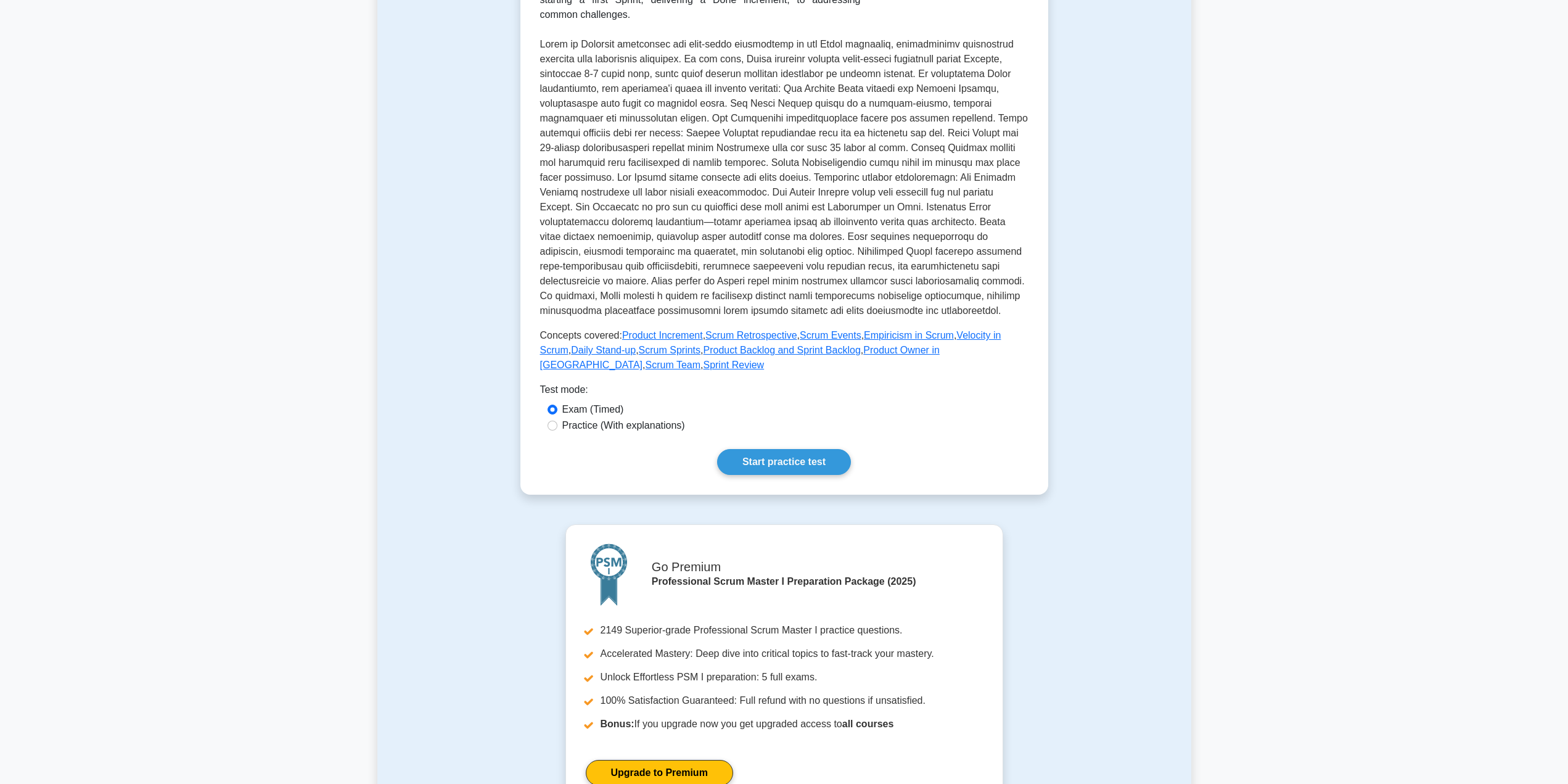
click at [794, 466] on link "Start practice test" at bounding box center [784, 462] width 134 height 26
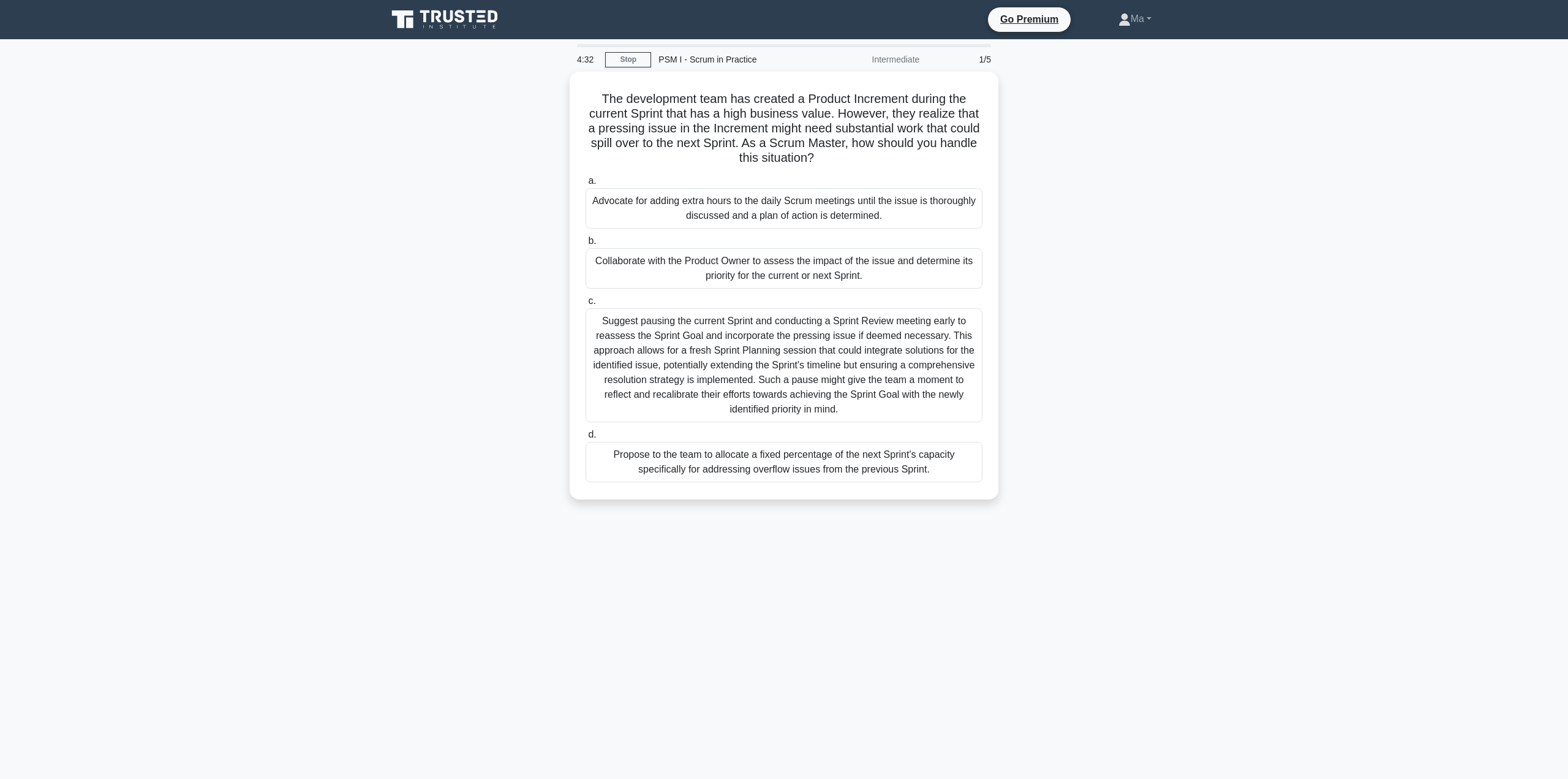
click at [680, 266] on div "Collaborate with the Product Owner to assess the impact of the issue and determ…" at bounding box center [784, 268] width 397 height 41
click at [586, 245] on input "b. Collaborate with the Product Owner to assess the impact of the issue and det…" at bounding box center [586, 241] width 0 height 8
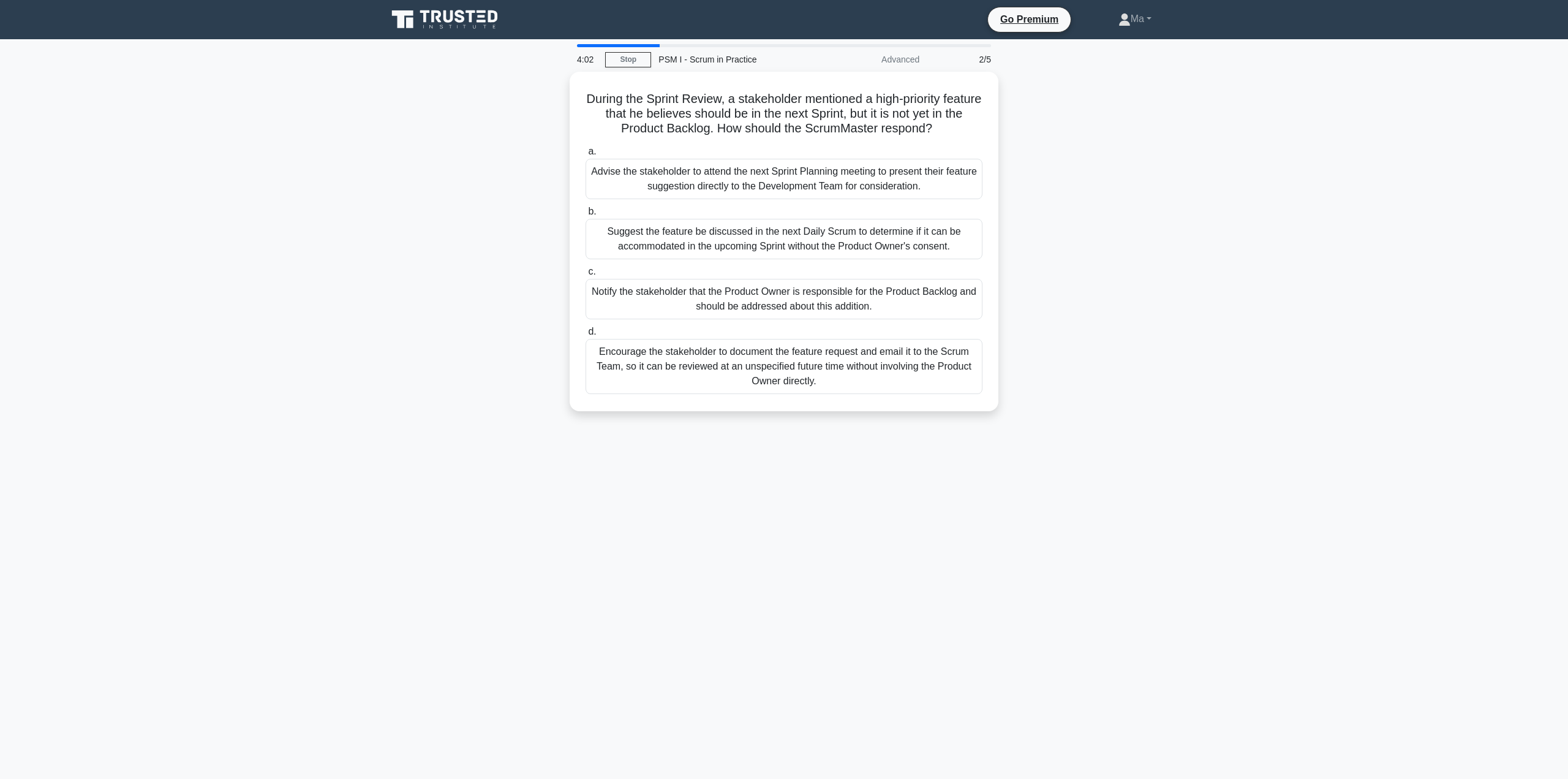
click at [768, 306] on div "Notify the stakeholder that the Product Owner is responsible for the Product Ba…" at bounding box center [784, 299] width 397 height 41
click at [586, 276] on input "c. Notify the stakeholder that the Product Owner is responsible for the Product…" at bounding box center [586, 272] width 0 height 8
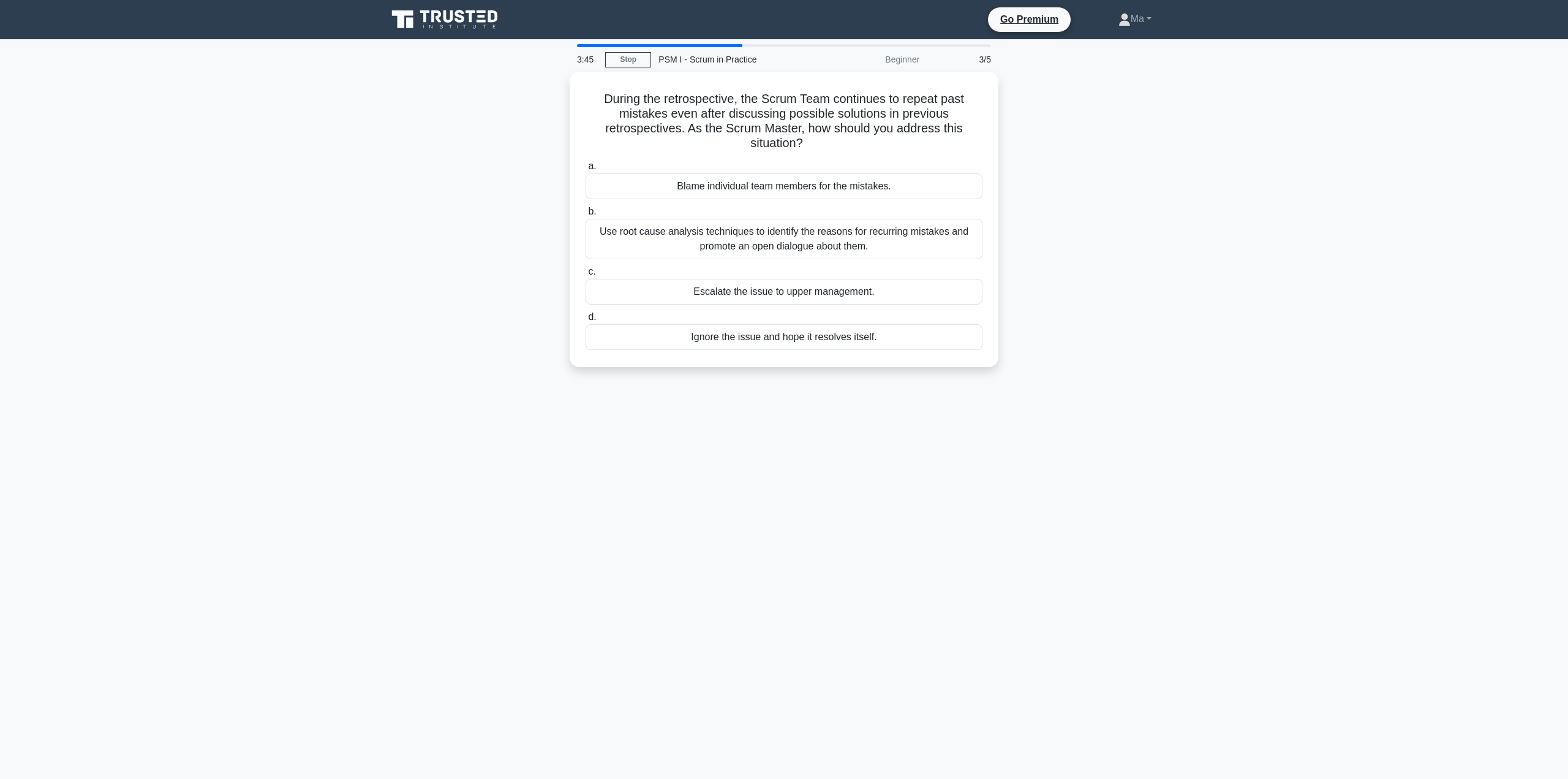
click at [664, 233] on div "Use root cause analysis techniques to identify the reasons for recurring mistak…" at bounding box center [784, 239] width 397 height 41
click at [586, 216] on input "b. Use root cause analysis techniques to identify the reasons for recurring mis…" at bounding box center [586, 211] width 0 height 8
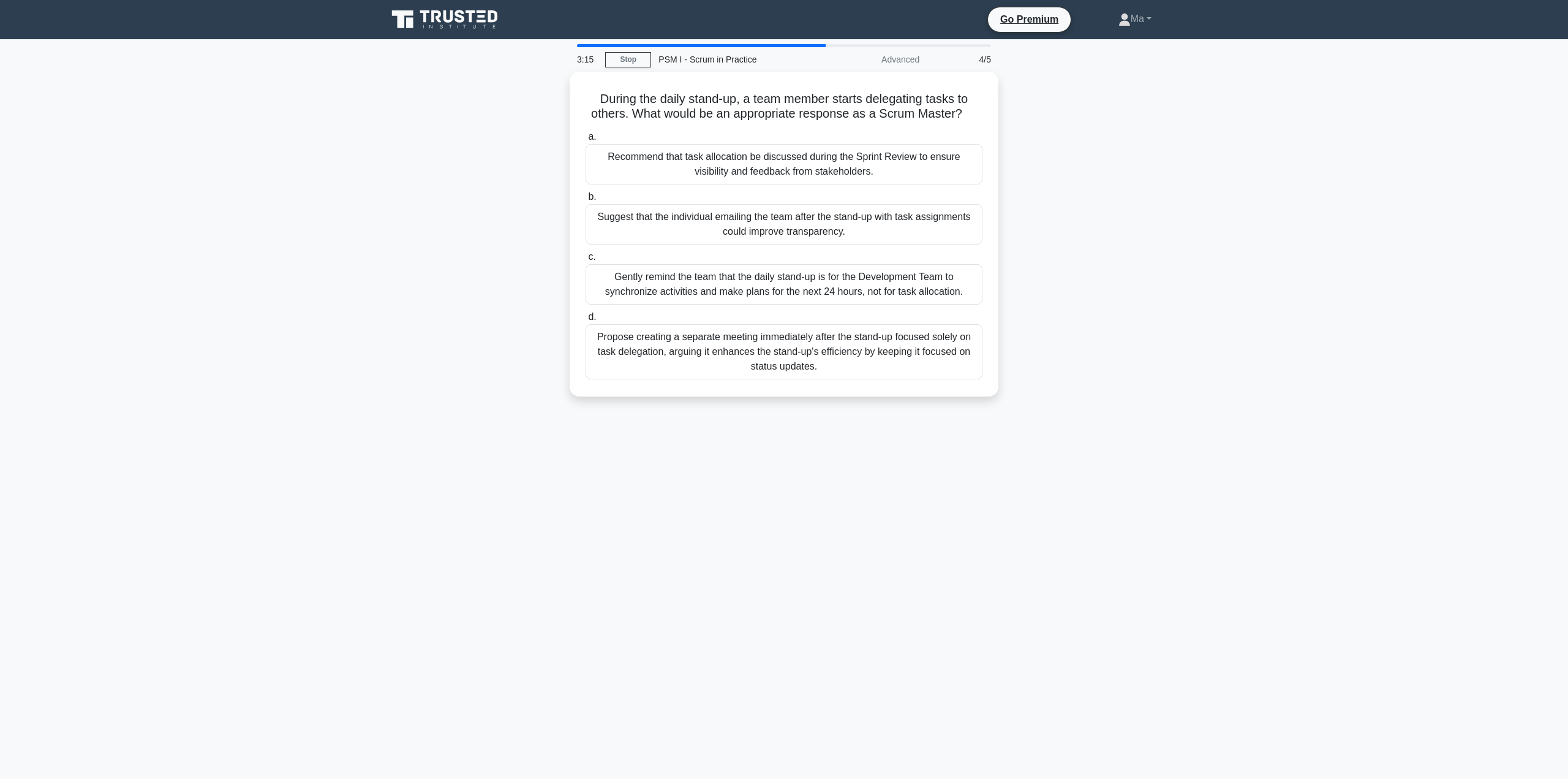
click at [658, 363] on div "Propose creating a separate meeting immediately after the stand-up focused sole…" at bounding box center [784, 352] width 397 height 55
click at [586, 321] on input "d. Propose creating a separate meeting immediately after the stand-up focused s…" at bounding box center [586, 317] width 0 height 8
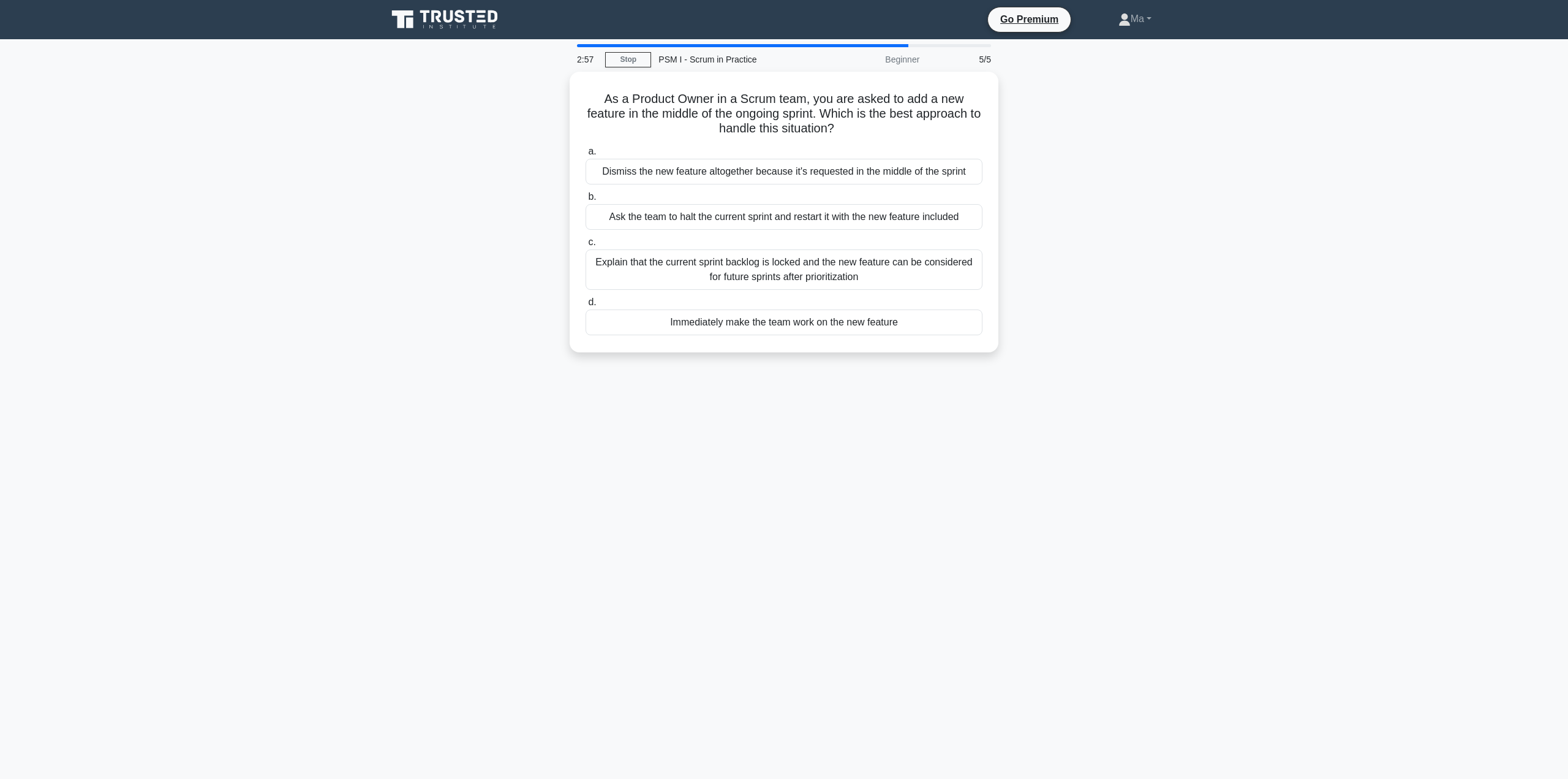
click at [703, 264] on div "Explain that the current sprint backlog is locked and the new feature can be co…" at bounding box center [784, 269] width 397 height 41
click at [586, 246] on input "c. Explain that the current sprint backlog is locked and the new feature can be…" at bounding box center [586, 243] width 0 height 8
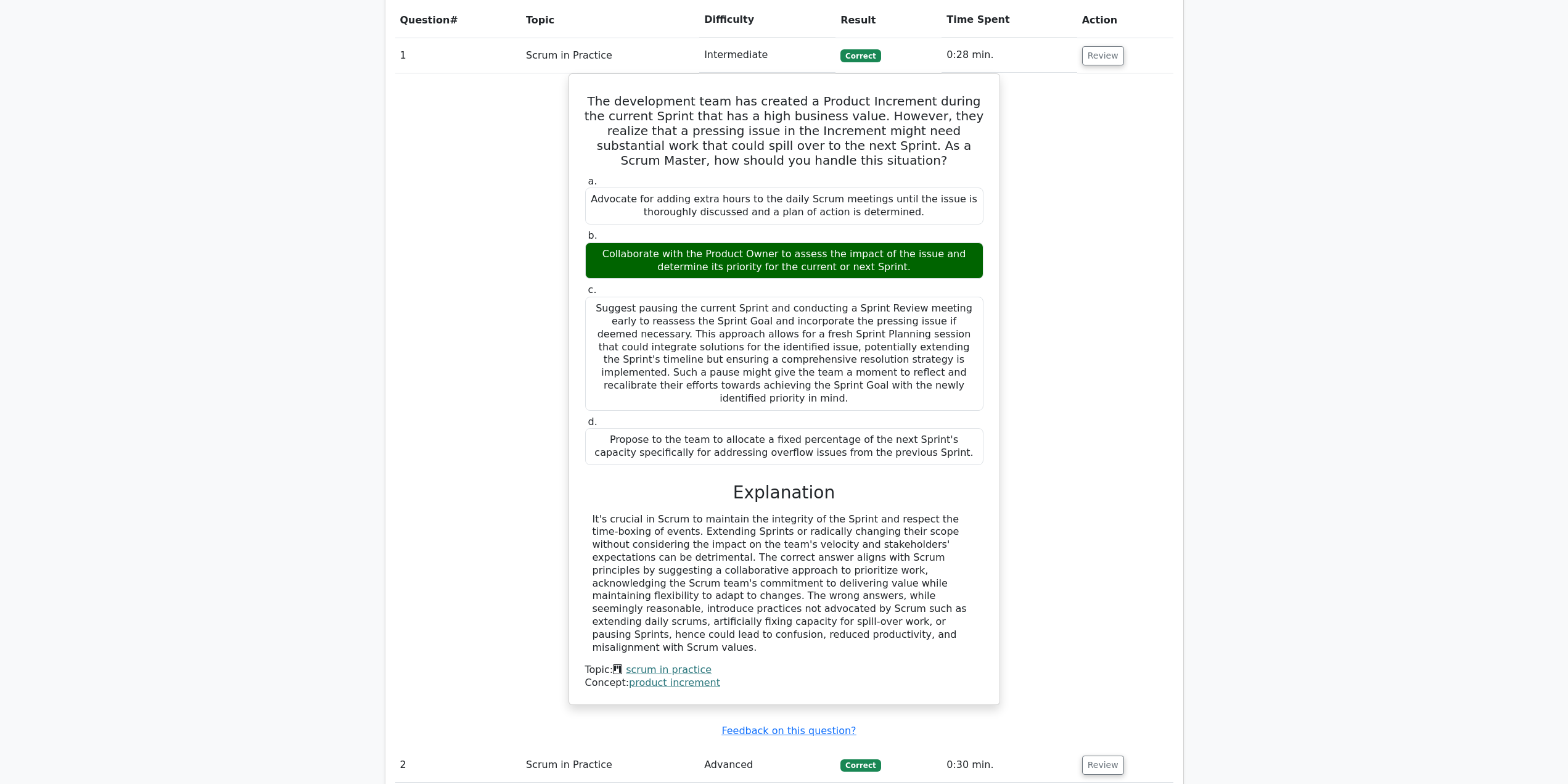
scroll to position [1287, 0]
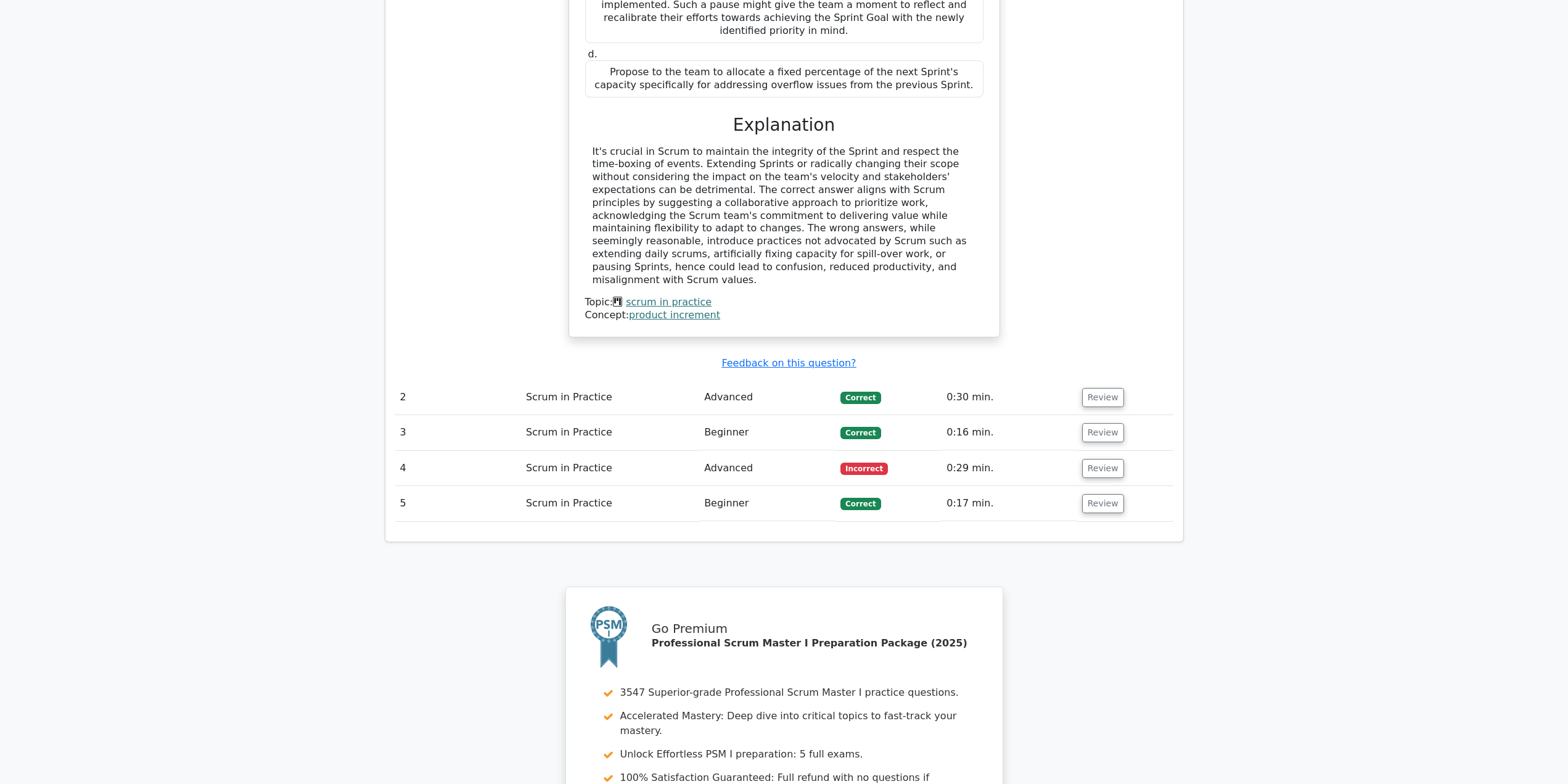
click at [1098, 459] on button "Review" at bounding box center [1104, 468] width 42 height 19
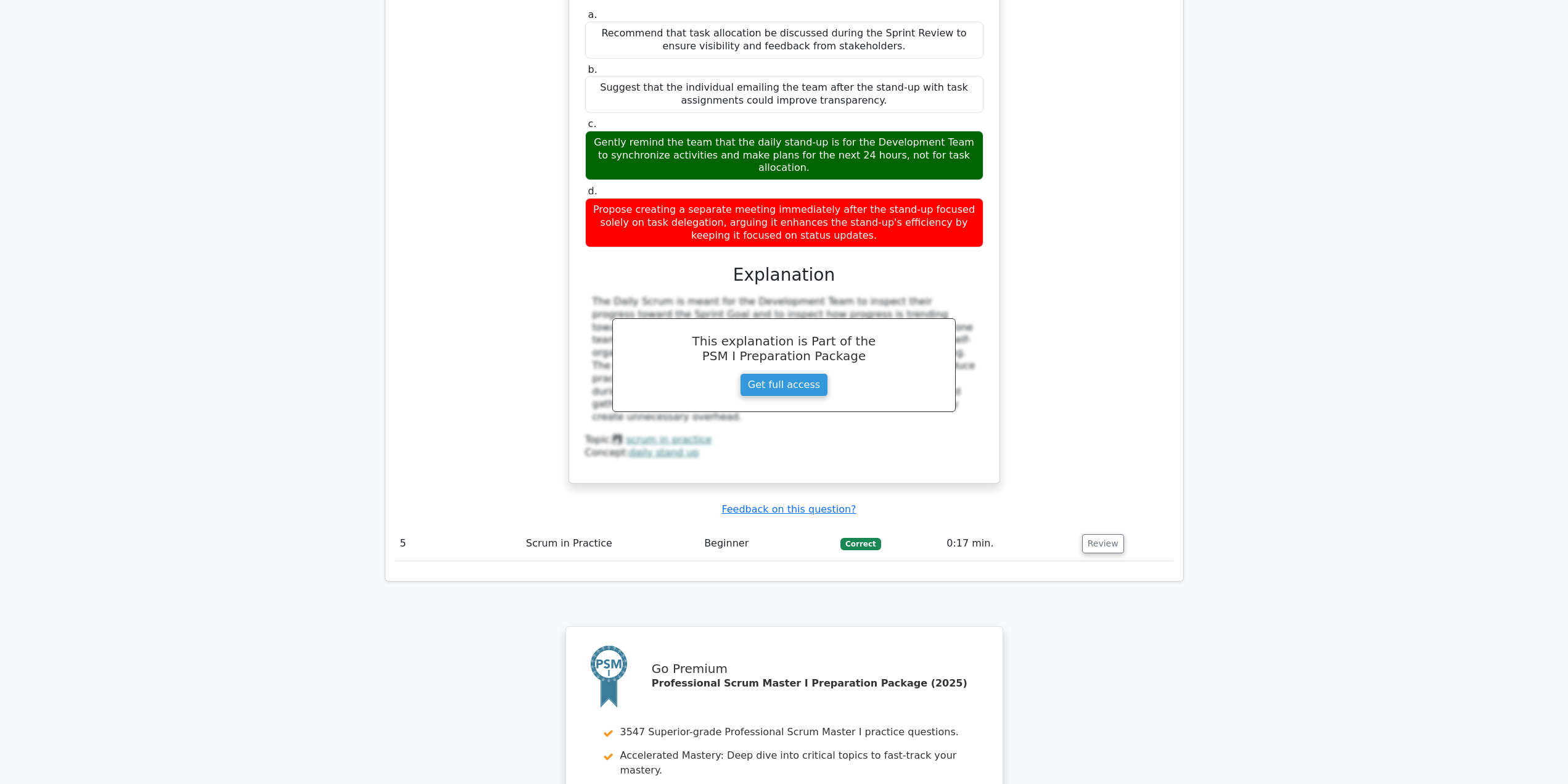
scroll to position [2094, 0]
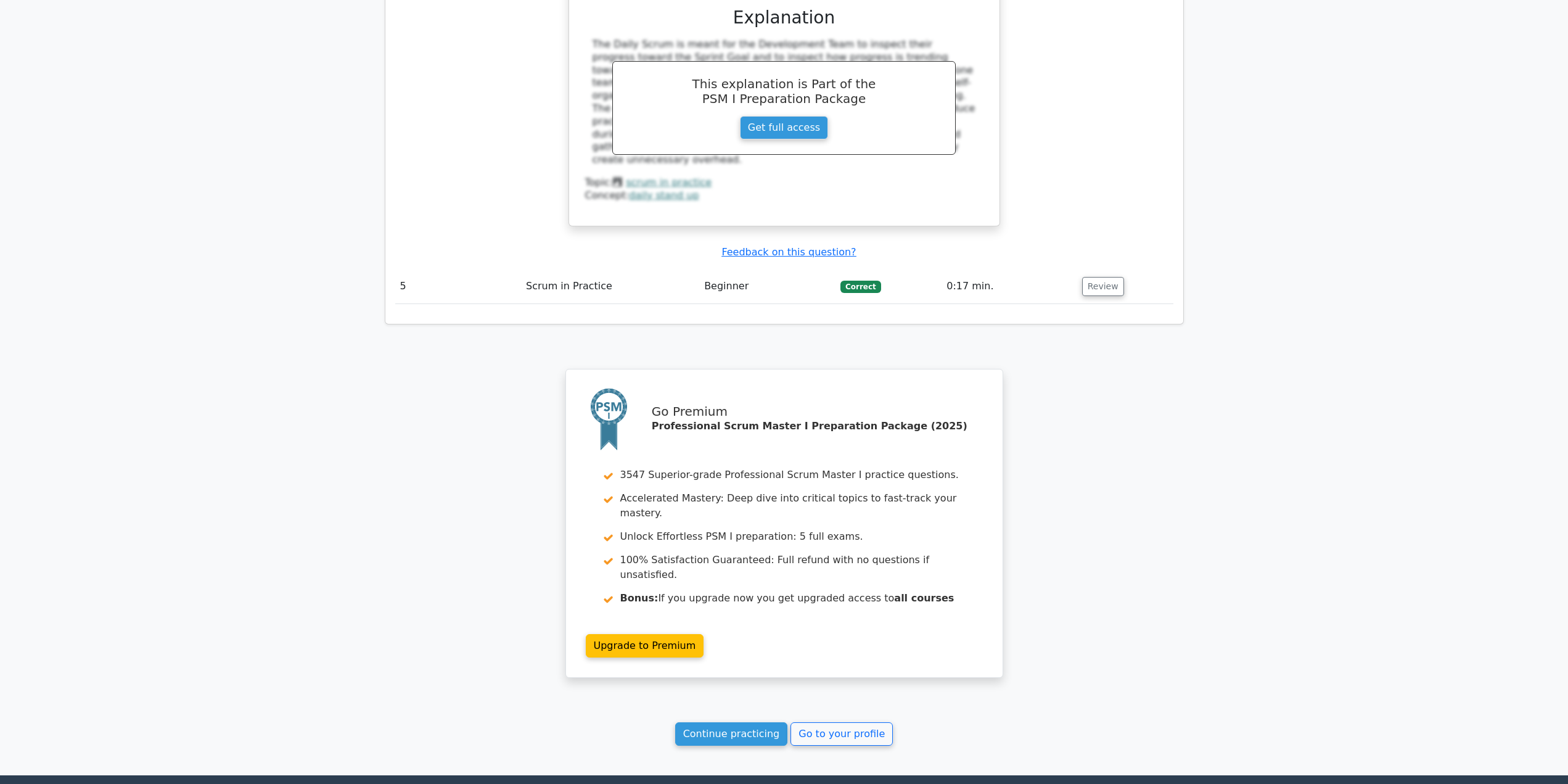
click at [712, 722] on link "Continue practicing" at bounding box center [732, 733] width 113 height 24
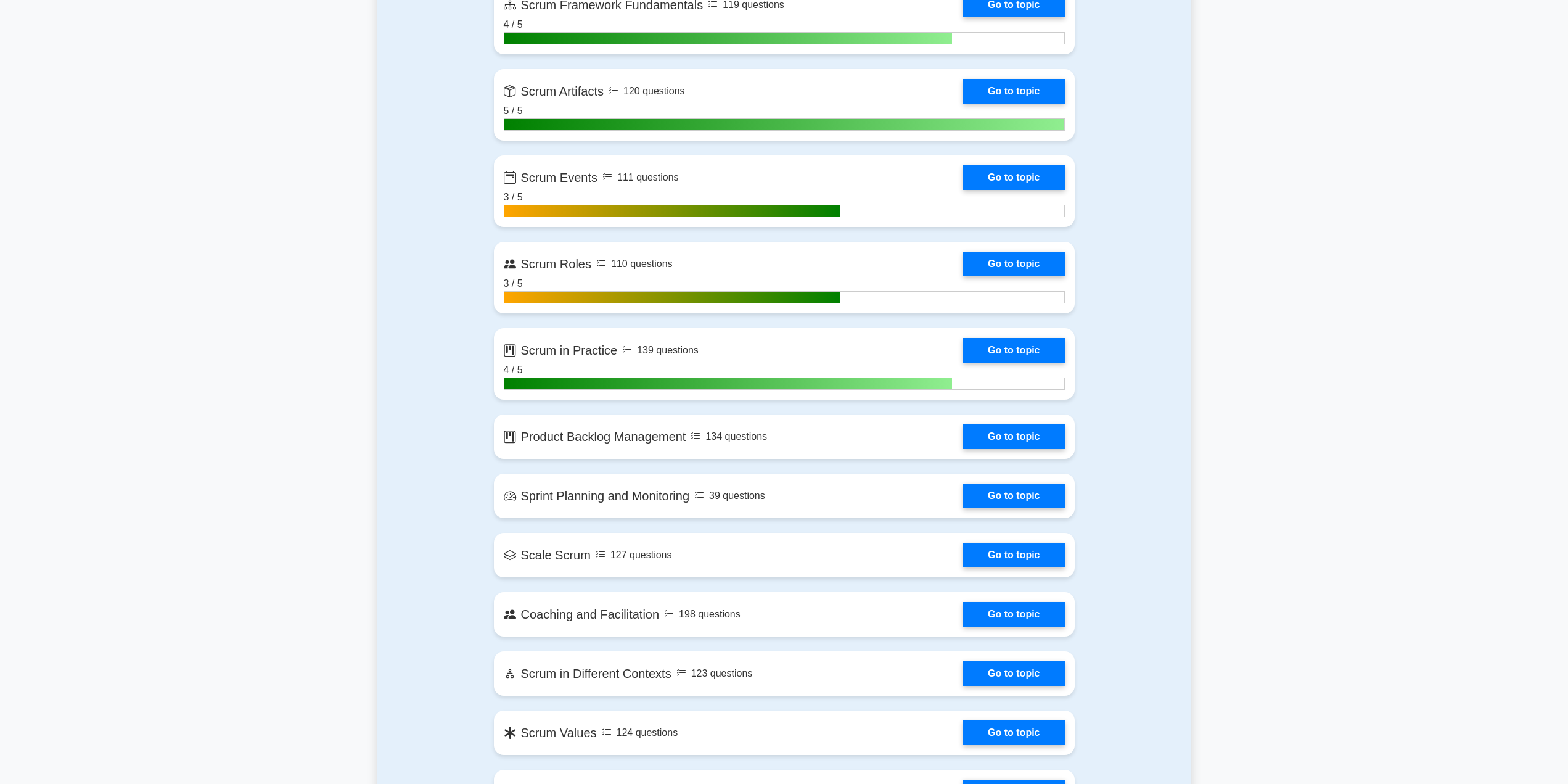
scroll to position [925, 0]
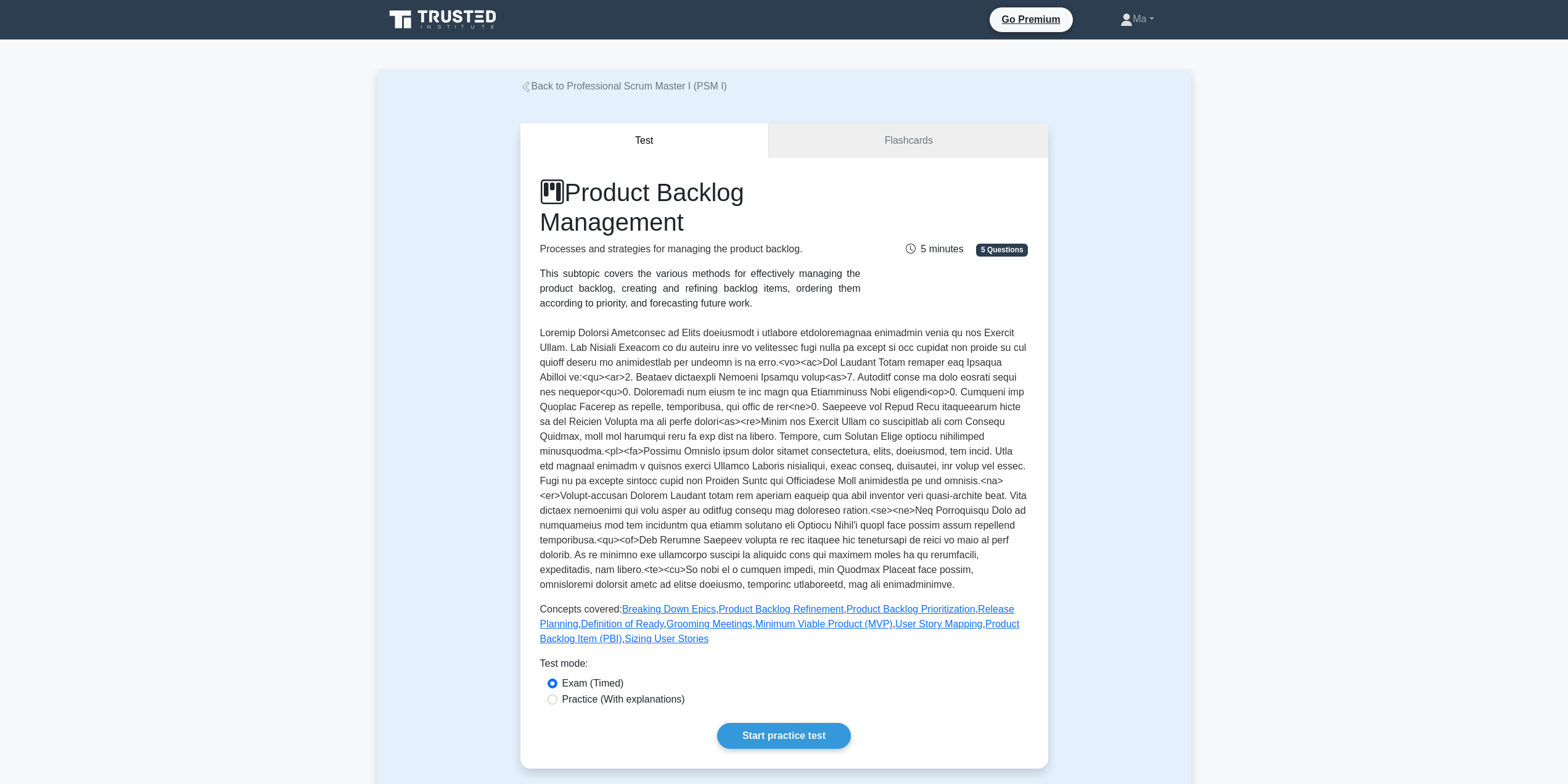
click at [775, 741] on link "Start practice test" at bounding box center [784, 735] width 134 height 26
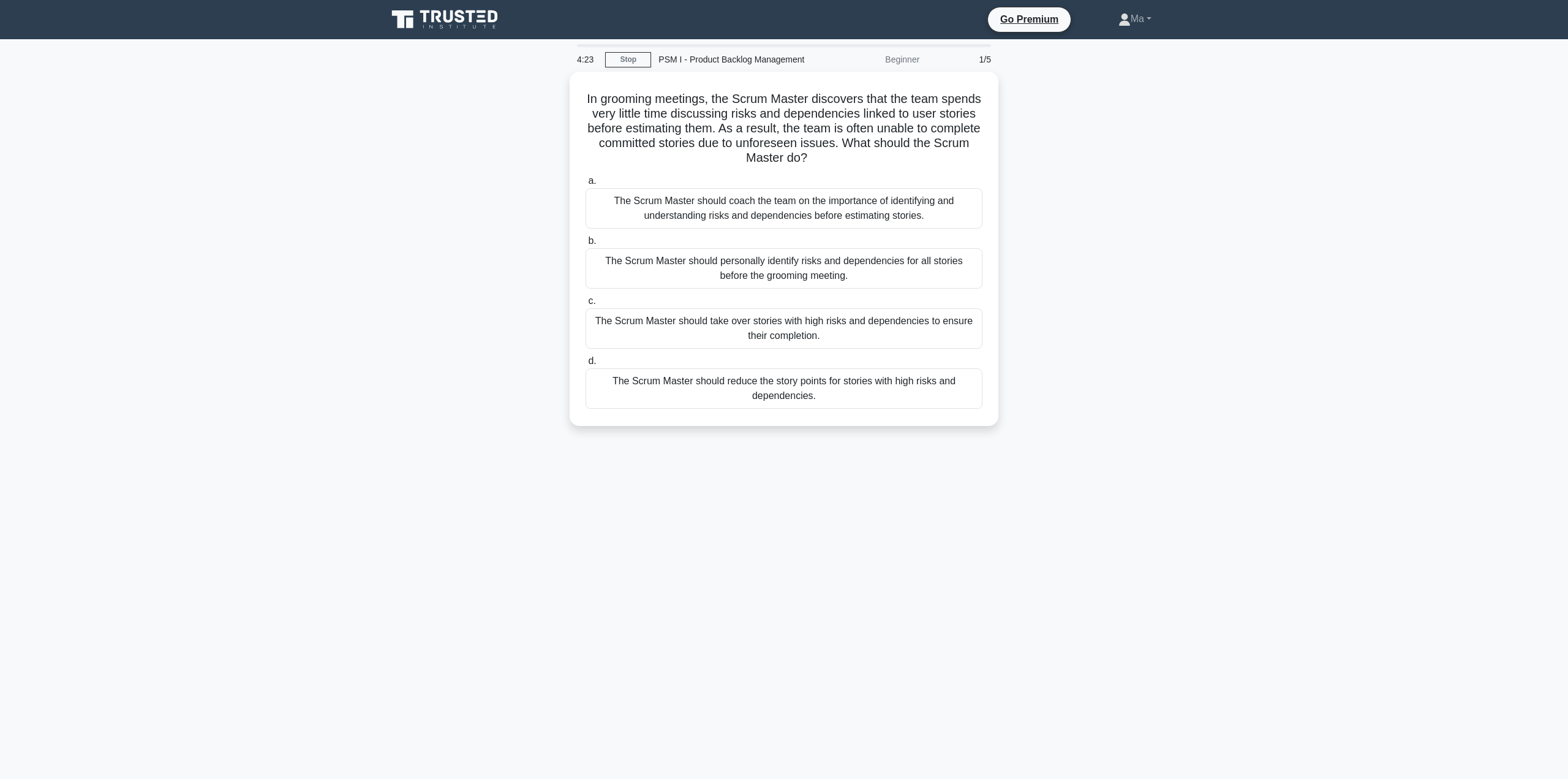
click at [729, 213] on div "The Scrum Master should coach the team on the importance of identifying and und…" at bounding box center [784, 208] width 397 height 41
click at [586, 185] on input "a. The Scrum Master should coach the team on the importance of identifying and …" at bounding box center [586, 181] width 0 height 8
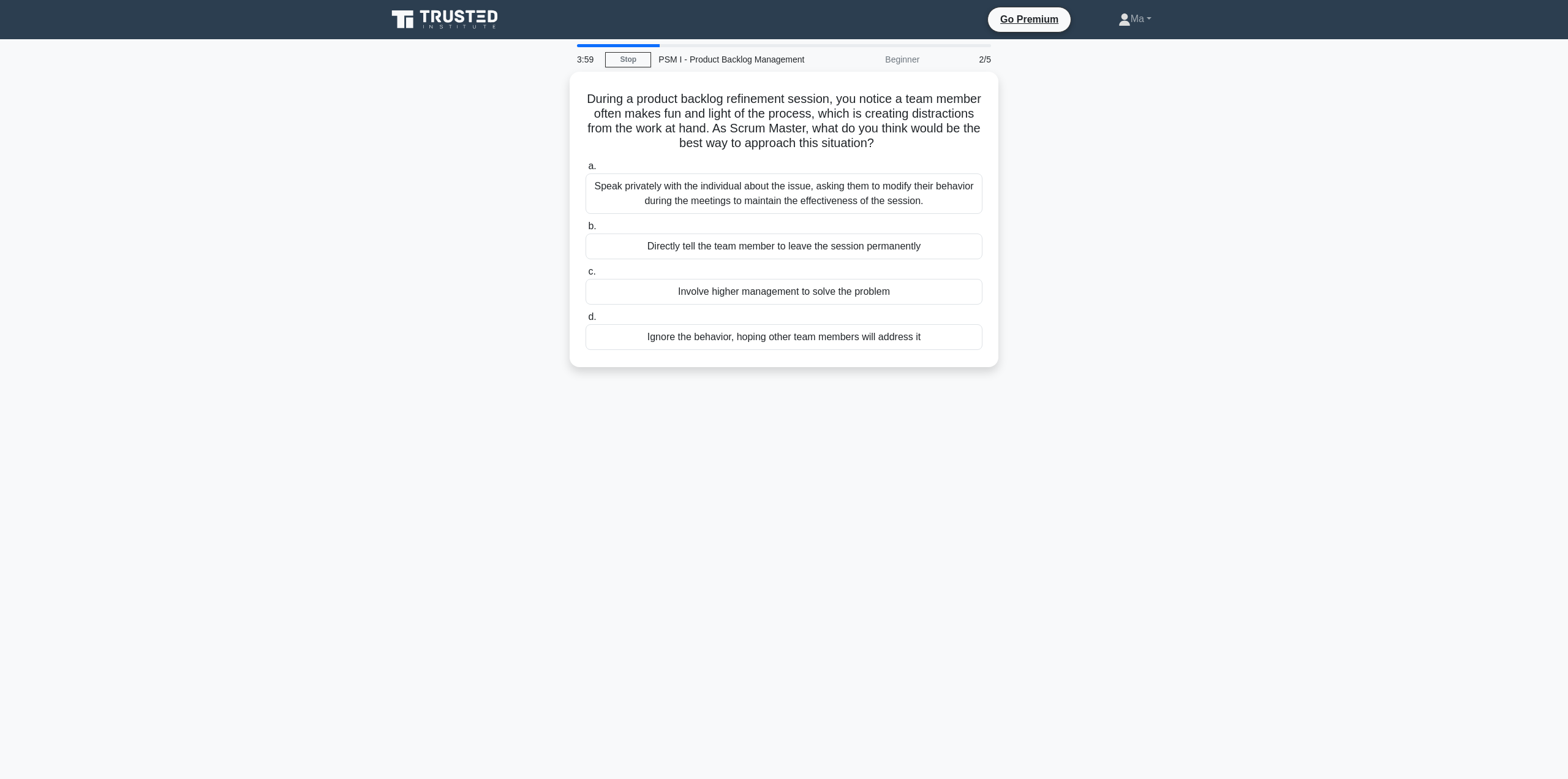
click at [696, 191] on div "Speak privately with the individual about the issue, asking them to modify thei…" at bounding box center [784, 193] width 397 height 41
click at [586, 171] on input "a. Speak privately with the individual about the issue, asking them to modify t…" at bounding box center [586, 166] width 0 height 8
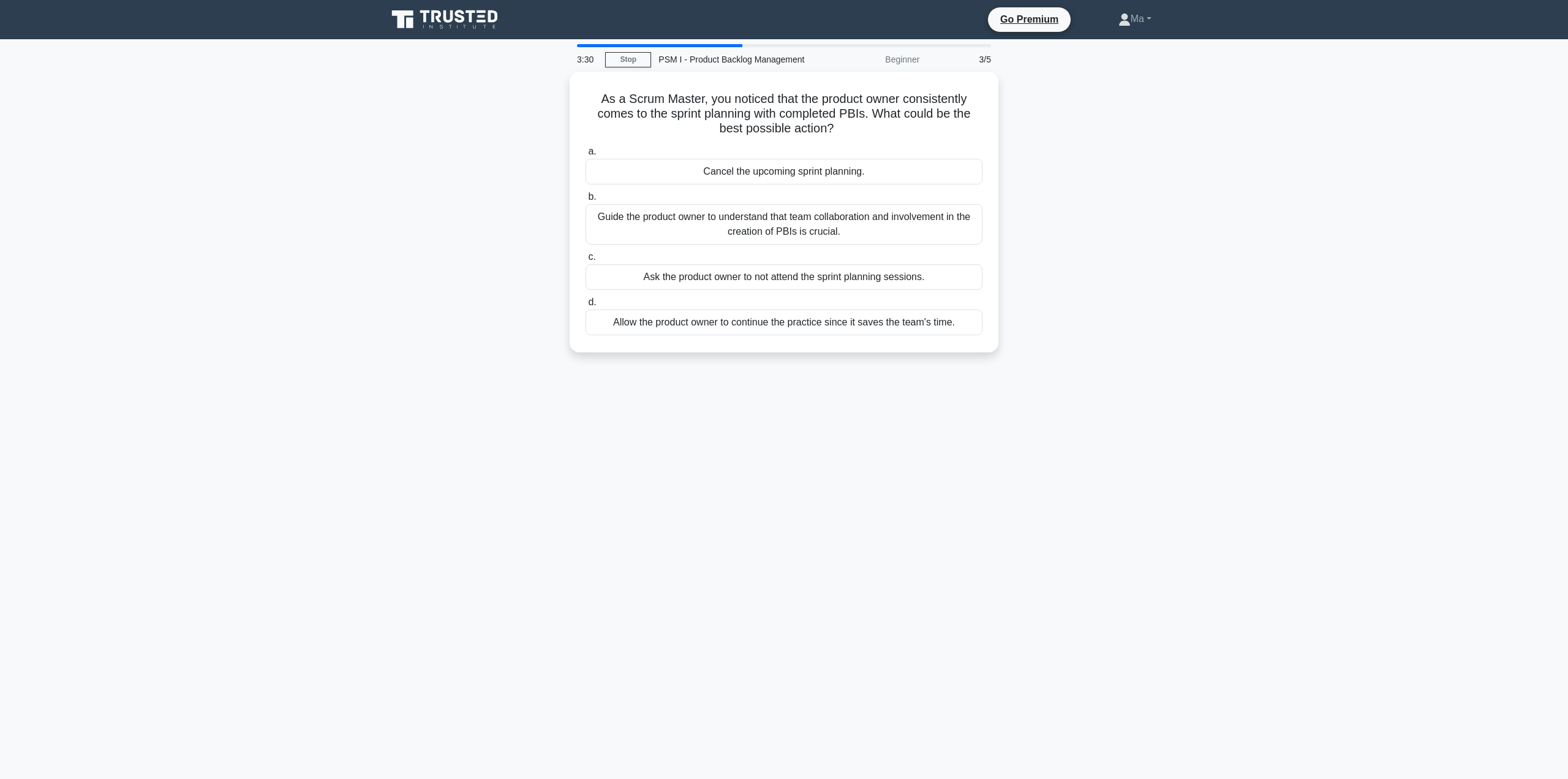
click at [628, 217] on div "Guide the product owner to understand that team collaboration and involvement i…" at bounding box center [784, 224] width 397 height 41
click at [586, 201] on input "b. Guide the product owner to understand that team collaboration and involvemen…" at bounding box center [586, 197] width 0 height 8
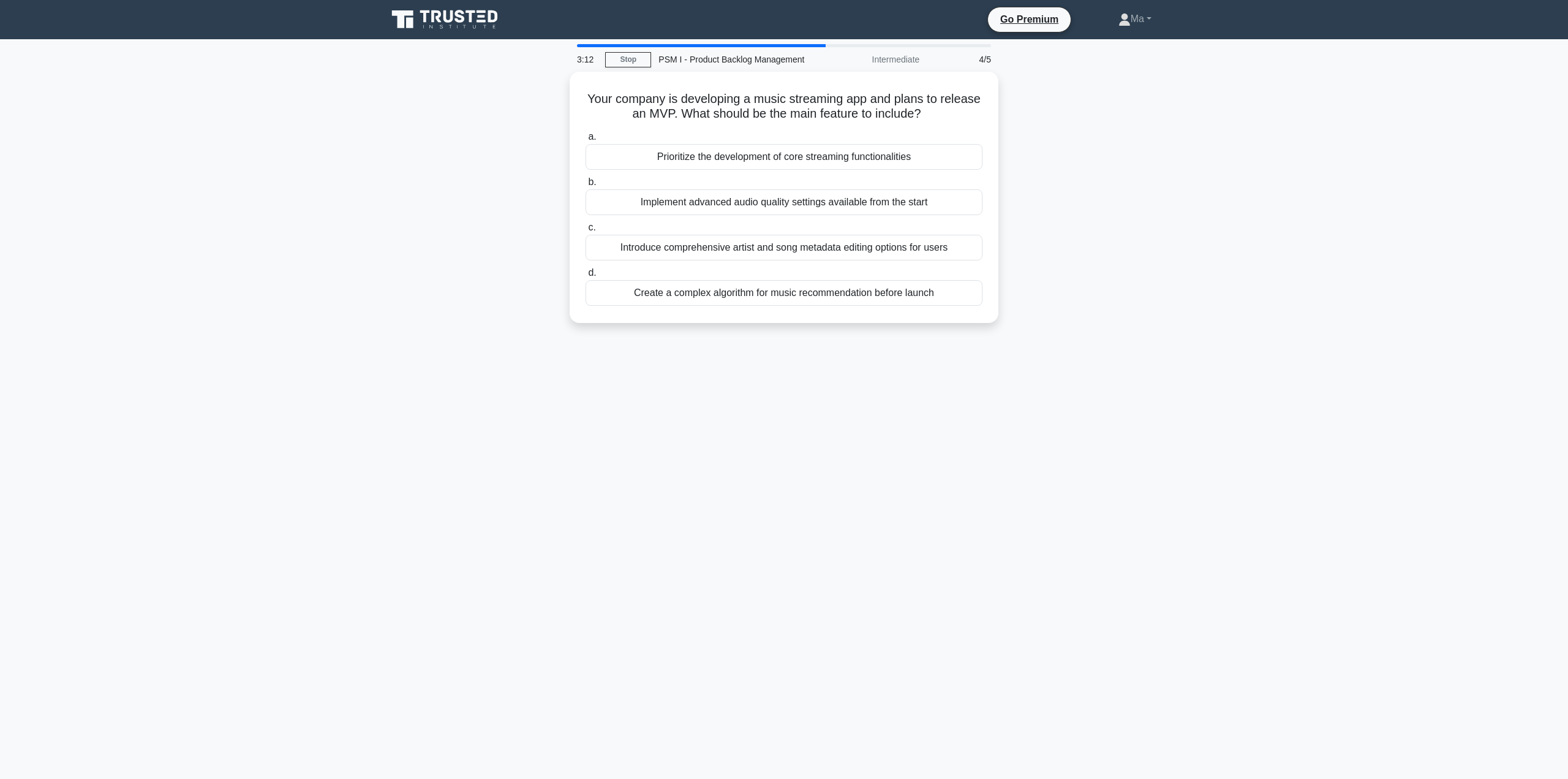
click at [931, 148] on div "Prioritize the development of core streaming functionalities" at bounding box center [784, 156] width 397 height 26
click at [586, 141] on input "a. Prioritize the development of core streaming functionalities" at bounding box center [586, 136] width 0 height 8
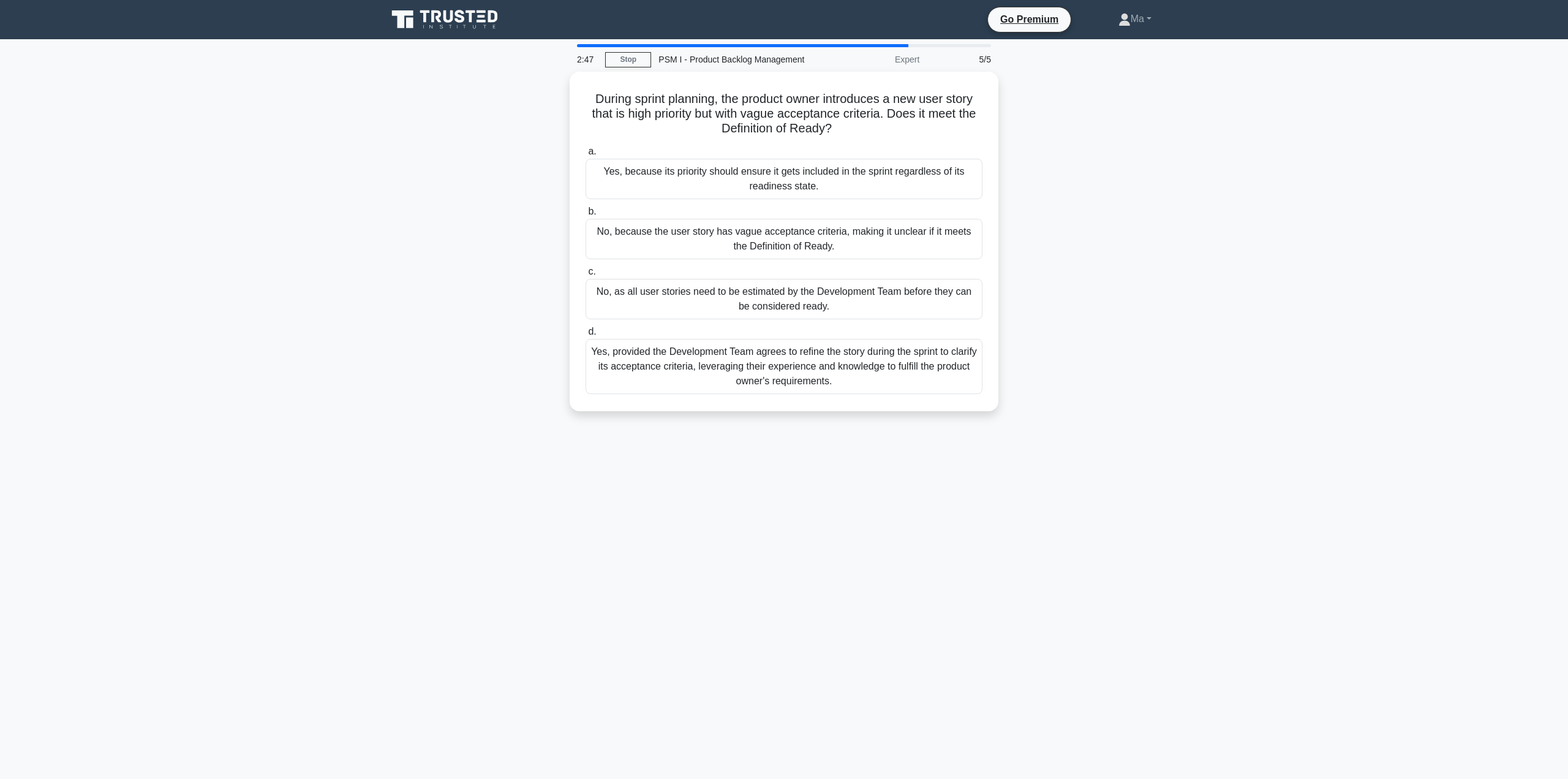
click at [750, 243] on div "No, because the user story has vague acceptance criteria, making it unclear if …" at bounding box center [784, 239] width 397 height 41
click at [586, 216] on input "b. No, because the user story has vague acceptance criteria, making it unclear …" at bounding box center [586, 211] width 0 height 8
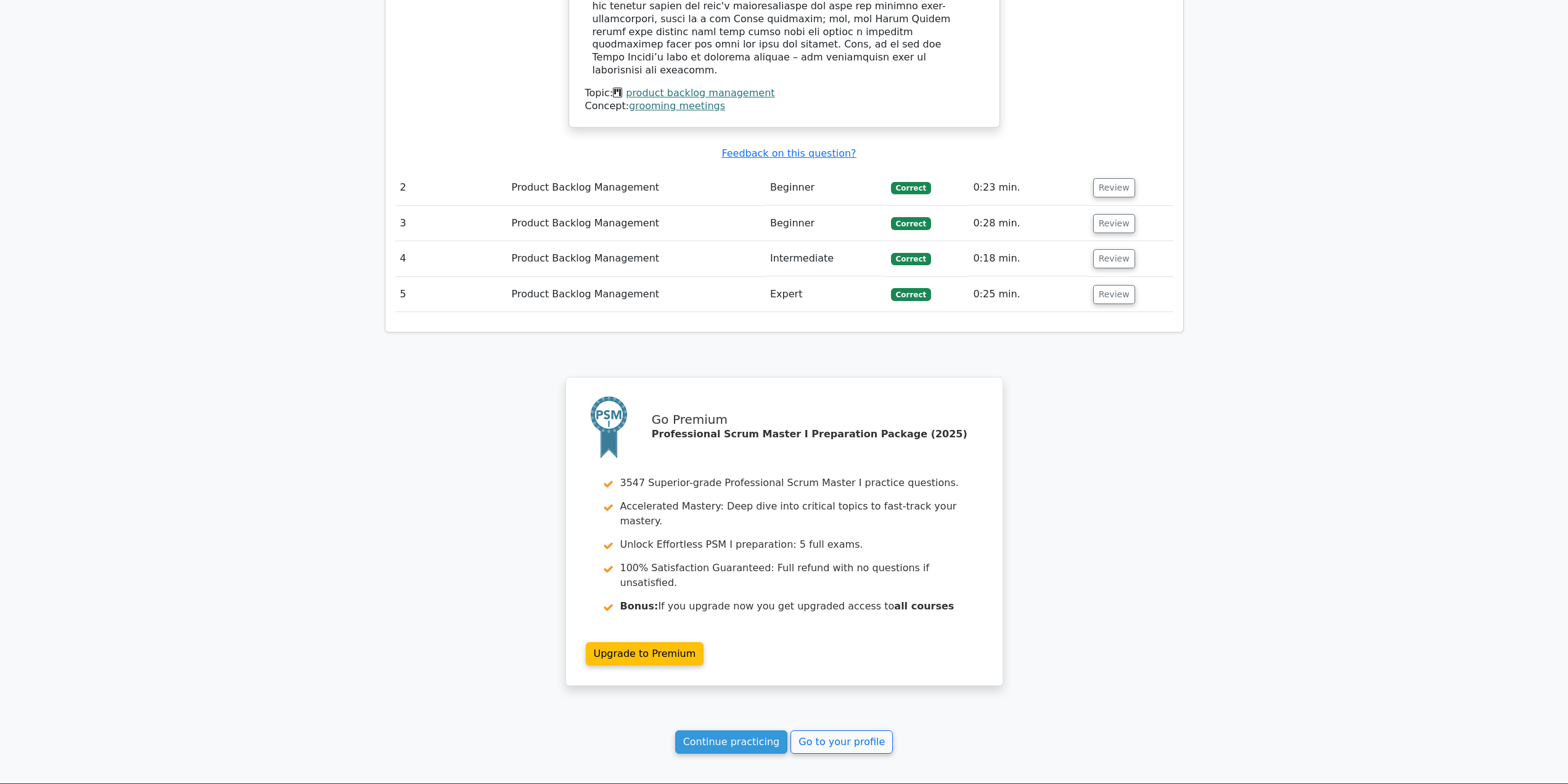
scroll to position [1472, 0]
click at [724, 730] on link "Continue practicing" at bounding box center [732, 741] width 113 height 24
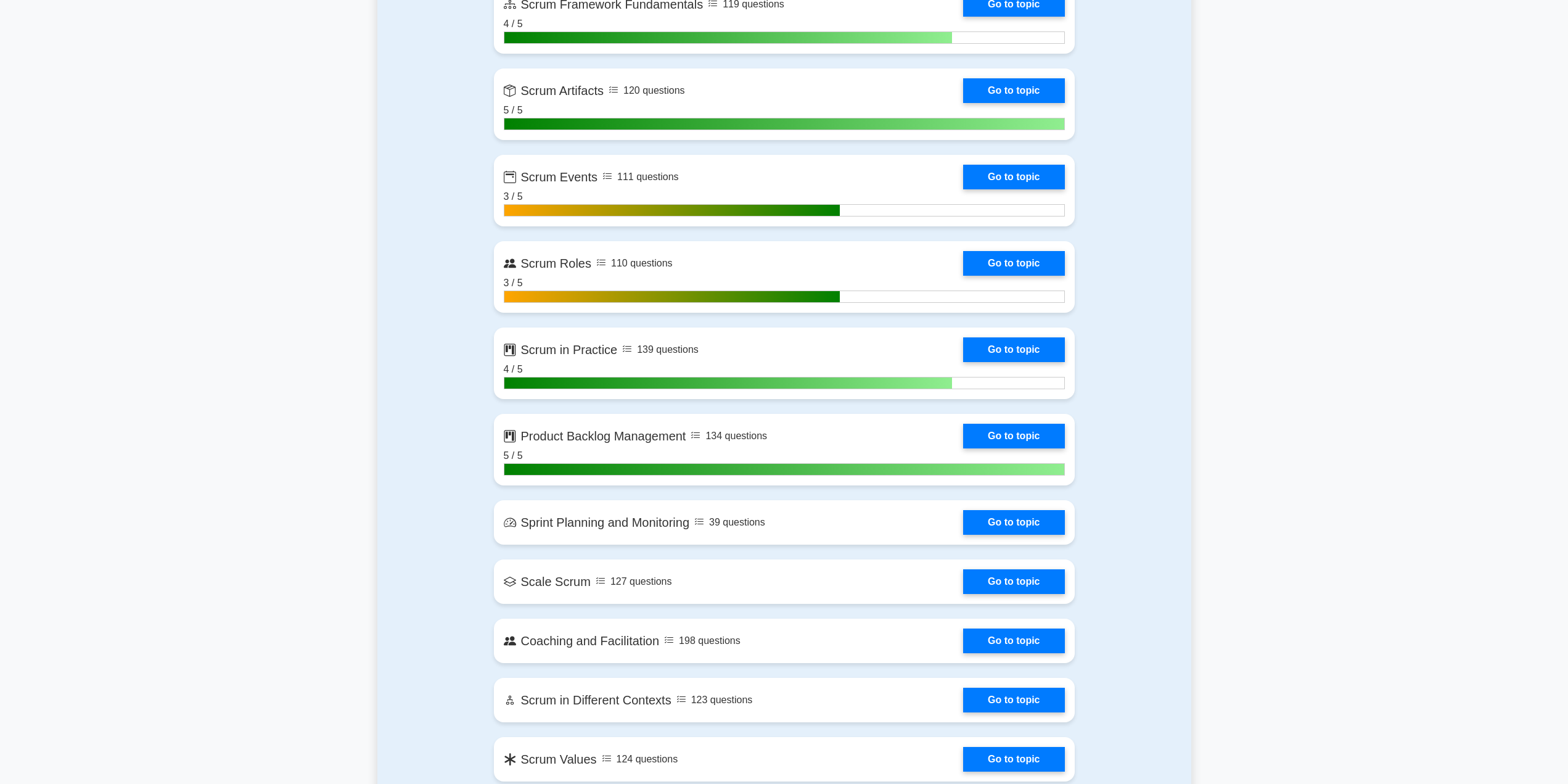
scroll to position [925, 0]
click at [1001, 514] on link "Go to topic" at bounding box center [1014, 522] width 101 height 25
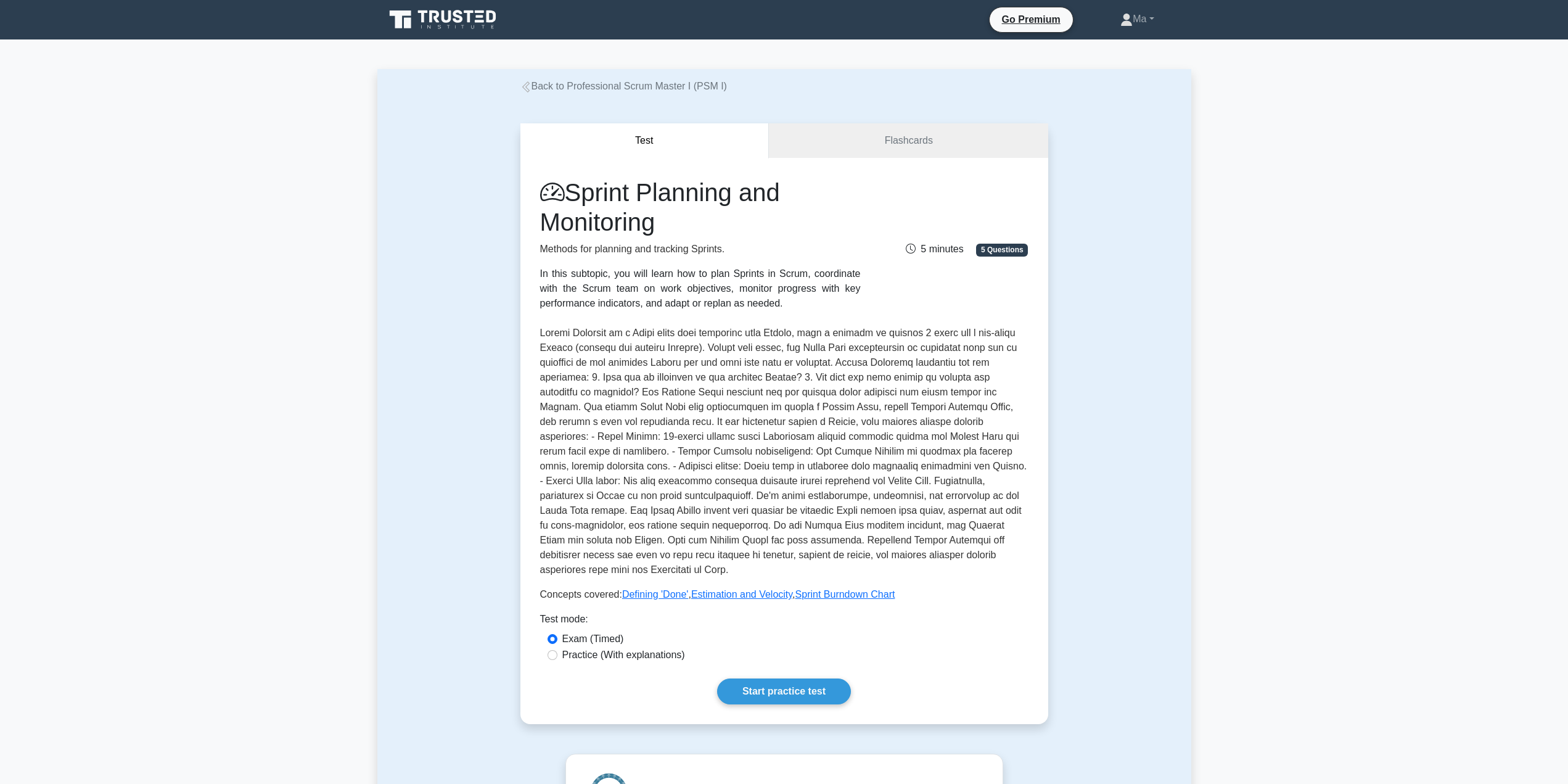
click at [814, 678] on link "Start practice test" at bounding box center [784, 691] width 134 height 26
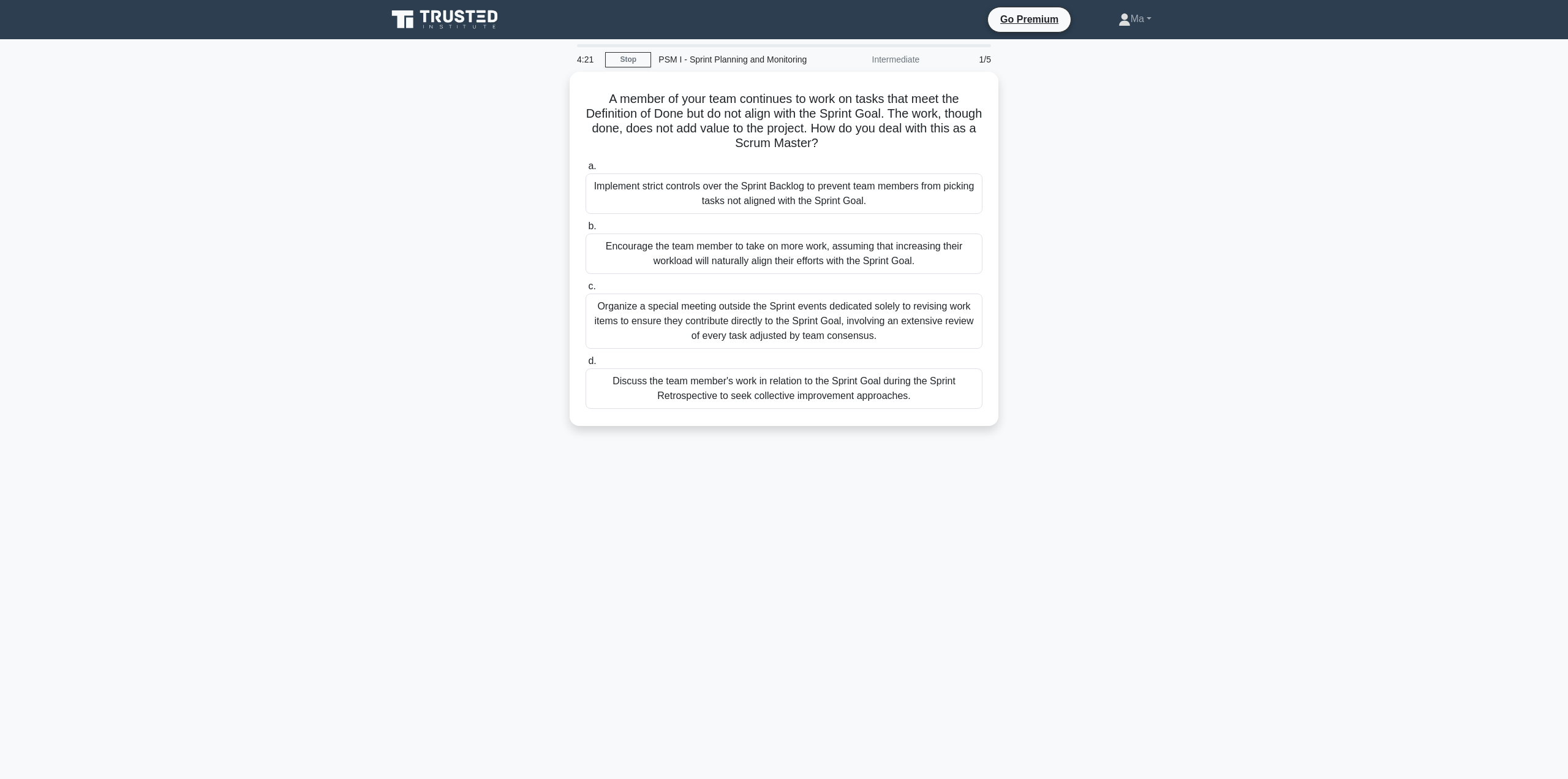
click at [691, 382] on div "Discuss the team member's work in relation to the Sprint Goal during the Sprint…" at bounding box center [784, 389] width 397 height 41
click at [586, 365] on input "d. Discuss the team member's work in relation to the Sprint Goal during the Spr…" at bounding box center [586, 361] width 0 height 8
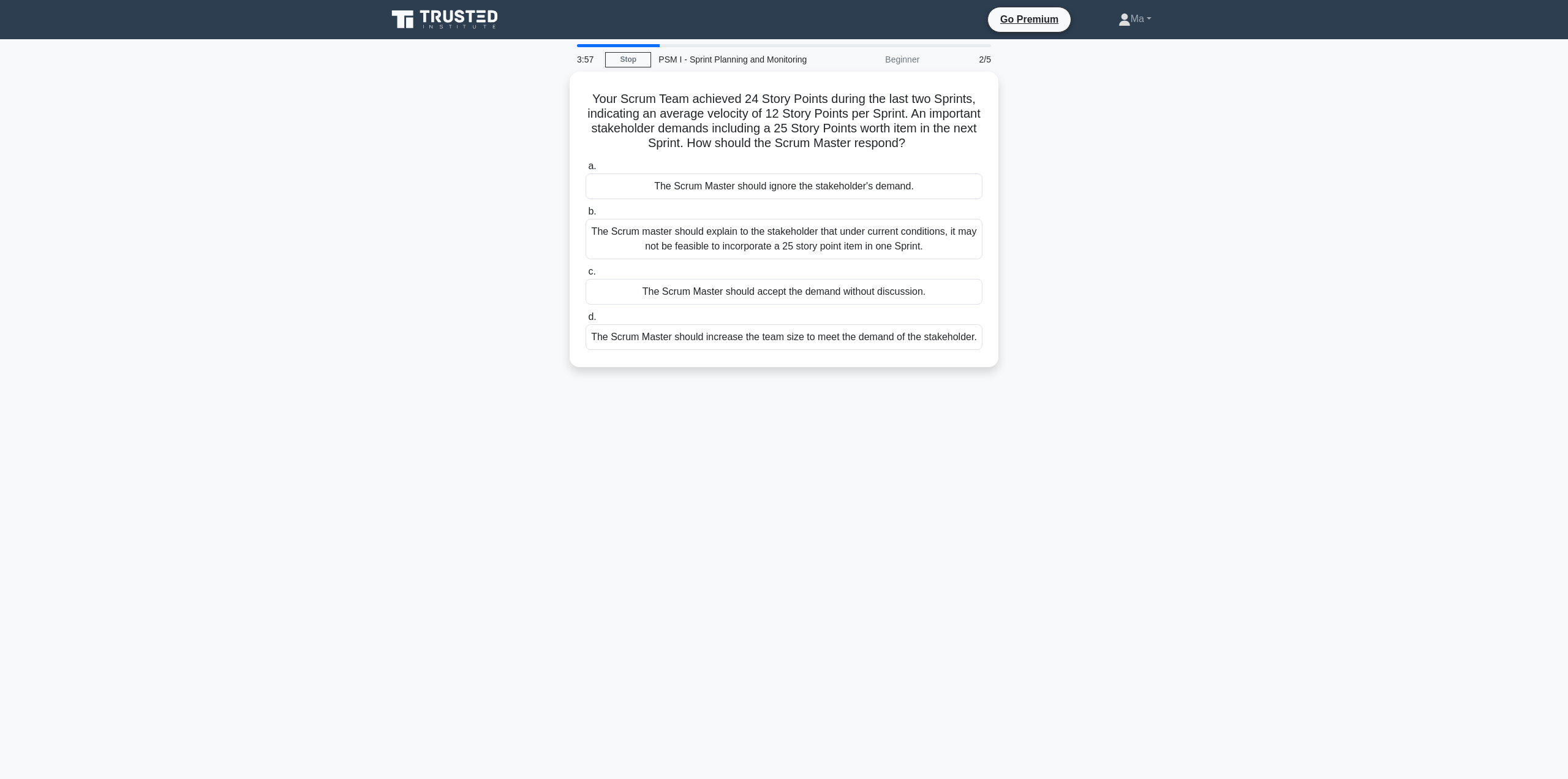
click at [672, 239] on div "The Scrum master should explain to the stakeholder that under current condition…" at bounding box center [784, 239] width 397 height 41
click at [586, 216] on input "b. The Scrum master should explain to the stakeholder that under current condit…" at bounding box center [586, 211] width 0 height 8
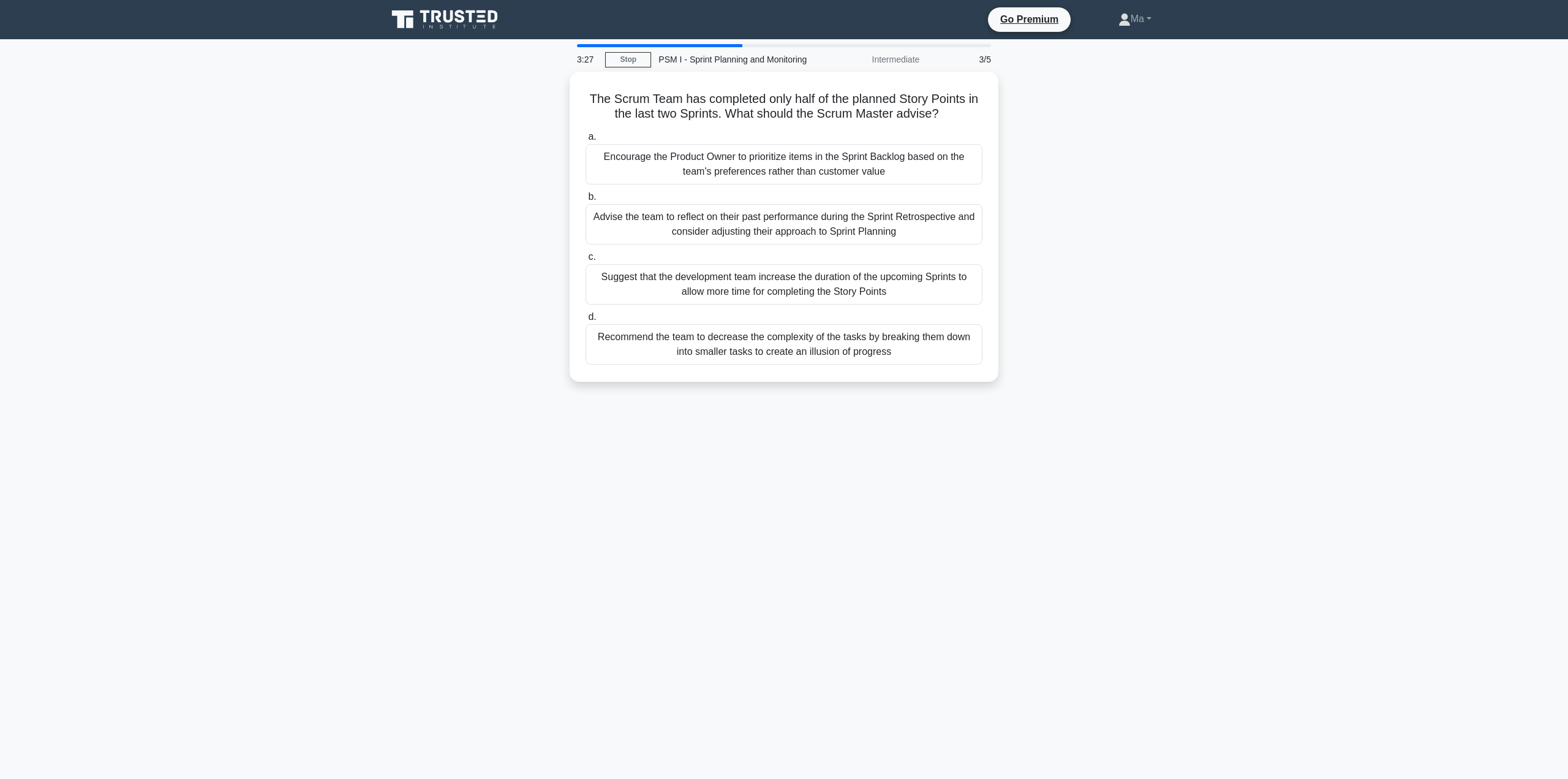
click at [743, 350] on div "Recommend the team to decrease the complexity of the tasks by breaking them dow…" at bounding box center [784, 344] width 397 height 41
click at [586, 321] on input "d. Recommend the team to decrease the complexity of the tasks by breaking them …" at bounding box center [586, 317] width 0 height 8
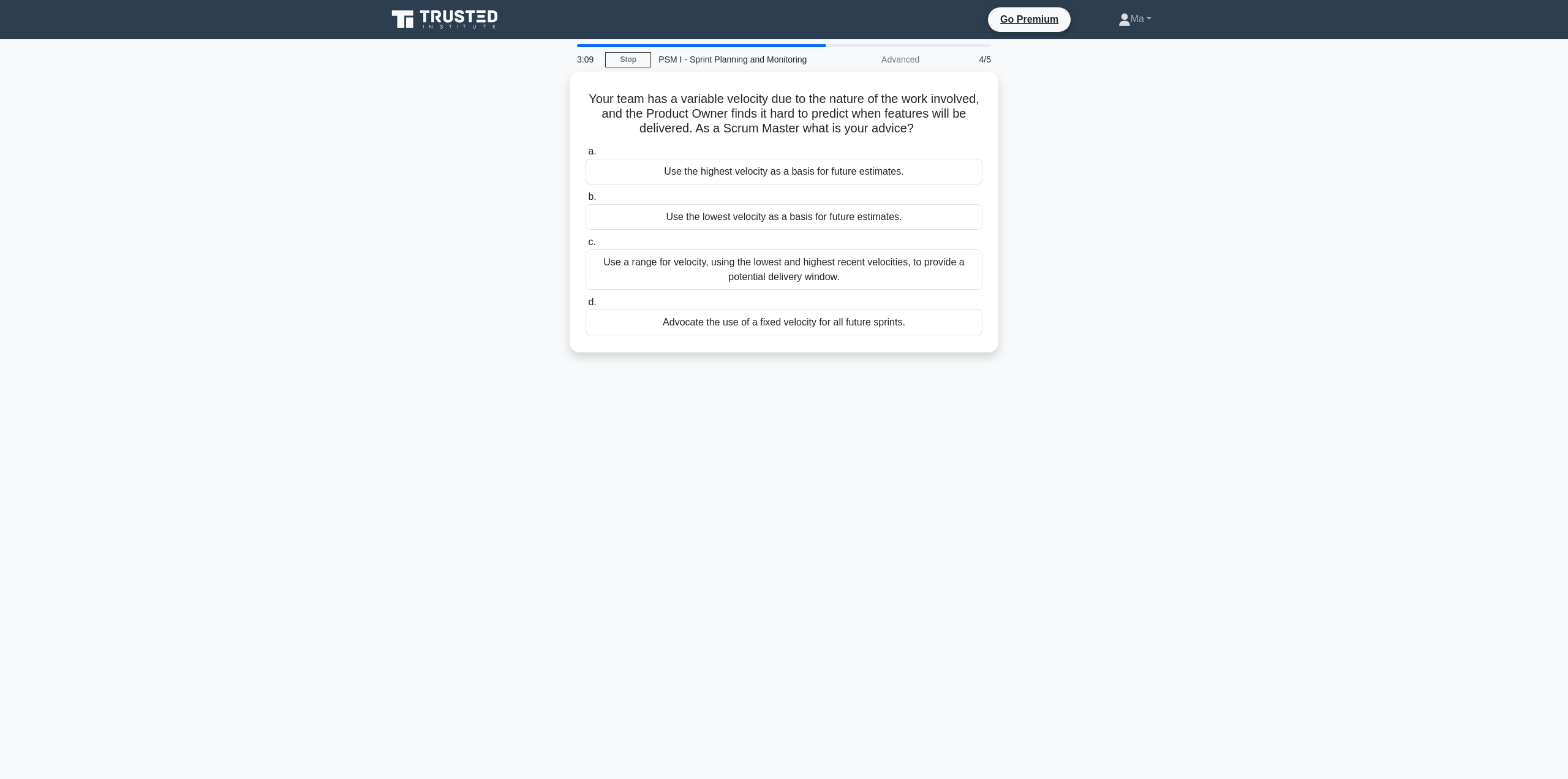
click at [737, 258] on div "Use a range for velocity, using the lowest and highest recent velocities, to pr…" at bounding box center [784, 269] width 397 height 41
click at [586, 246] on input "c. Use a range for velocity, using the lowest and highest recent velocities, to…" at bounding box center [586, 243] width 0 height 8
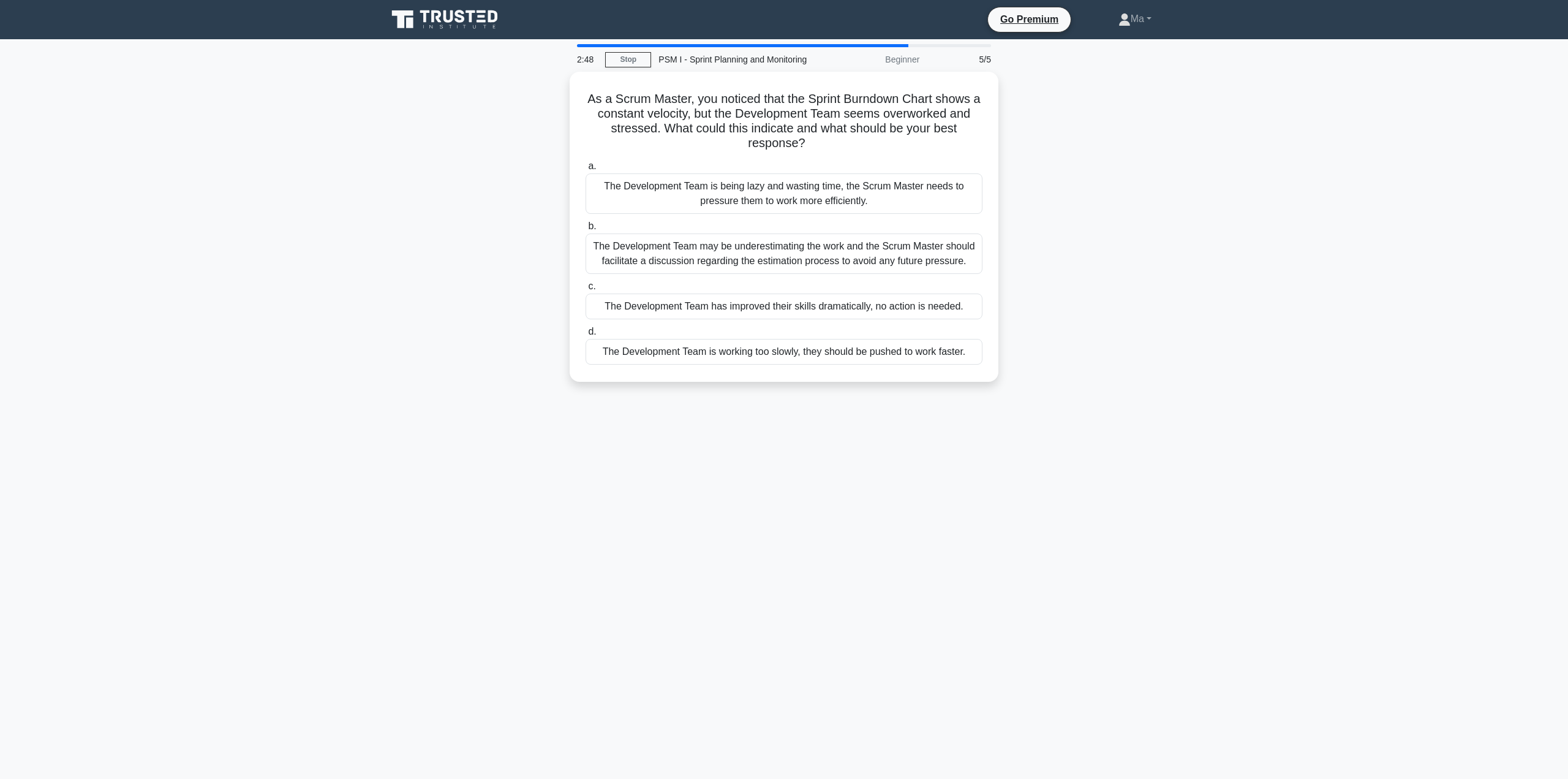
click at [796, 265] on div "The Development Team may be underestimating the work and the Scrum Master shoul…" at bounding box center [784, 253] width 397 height 41
click at [586, 230] on input "b. The Development Team may be underestimating the work and the Scrum Master sh…" at bounding box center [586, 226] width 0 height 8
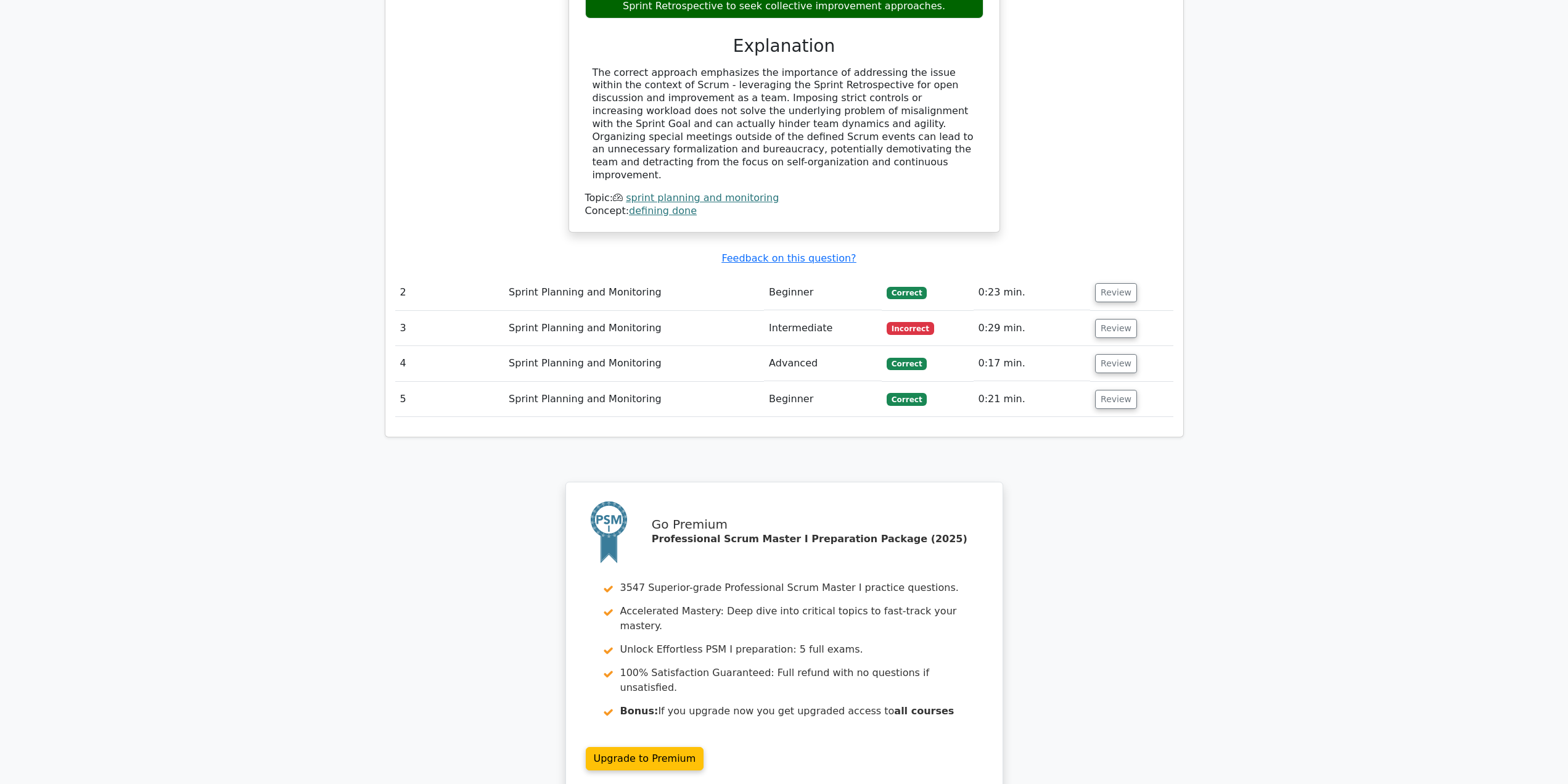
scroll to position [1289, 0]
click at [1112, 318] on button "Review" at bounding box center [1116, 327] width 42 height 19
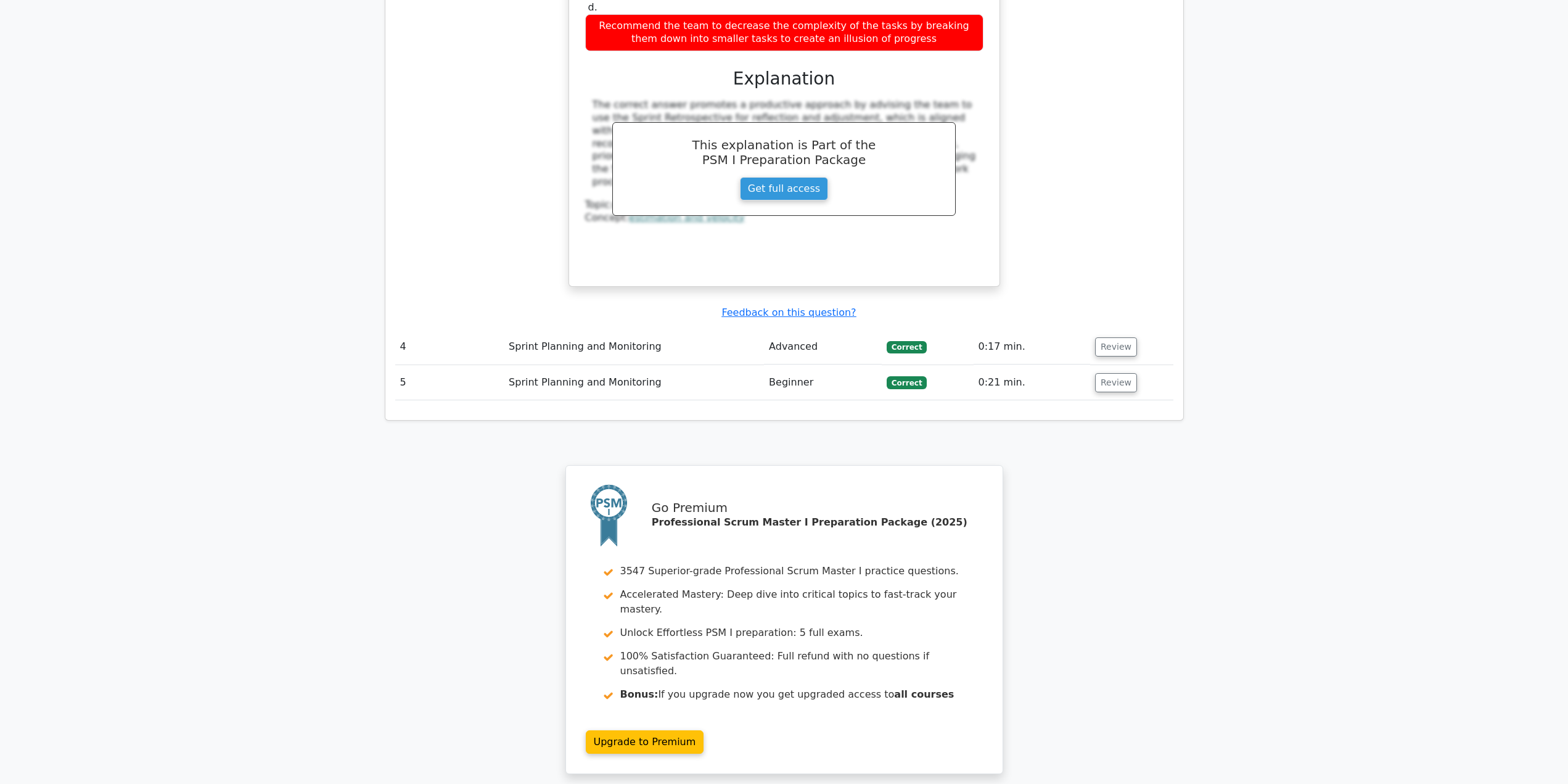
scroll to position [2005, 0]
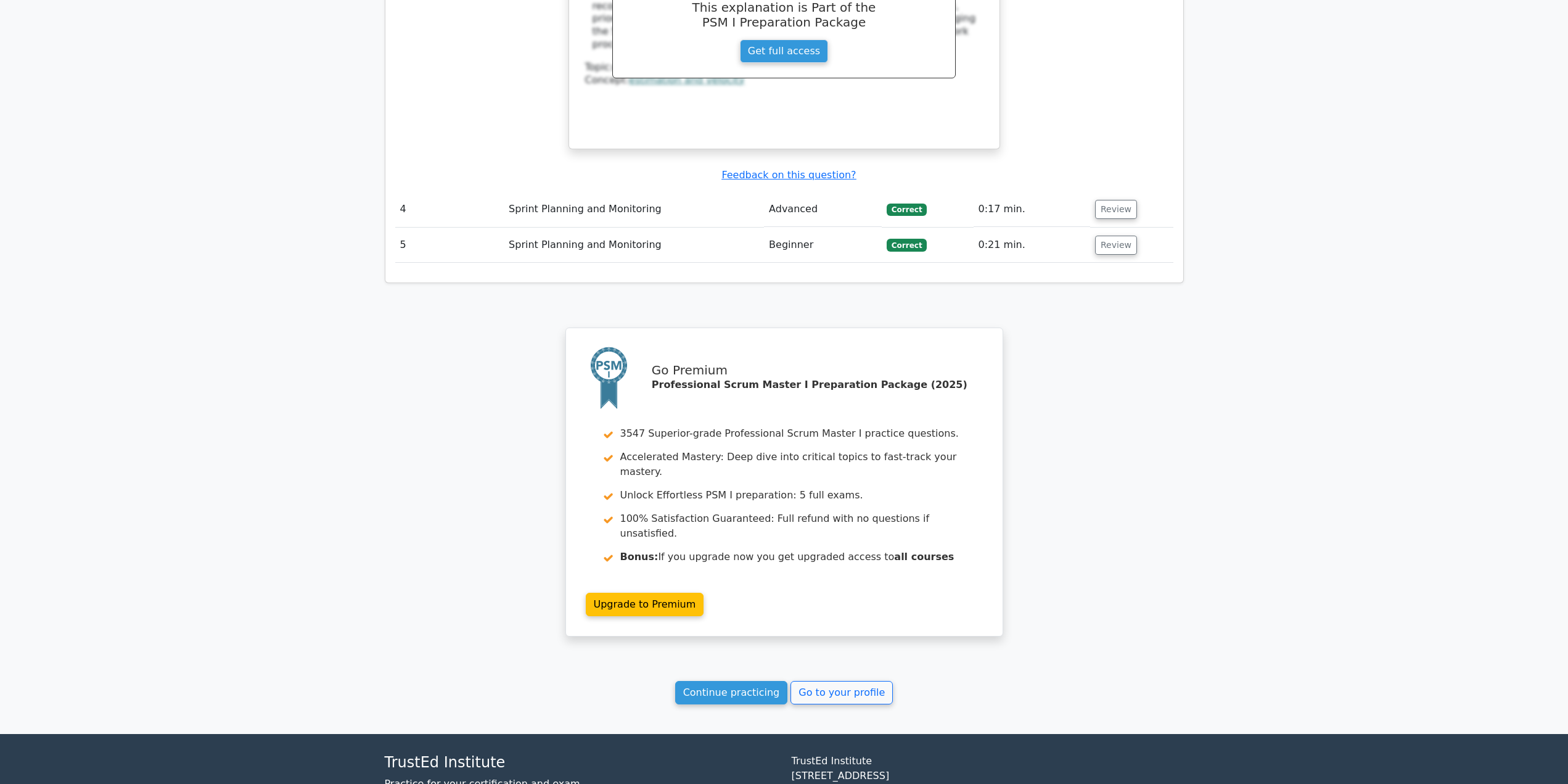
click at [761, 681] on link "Continue practicing" at bounding box center [732, 692] width 113 height 24
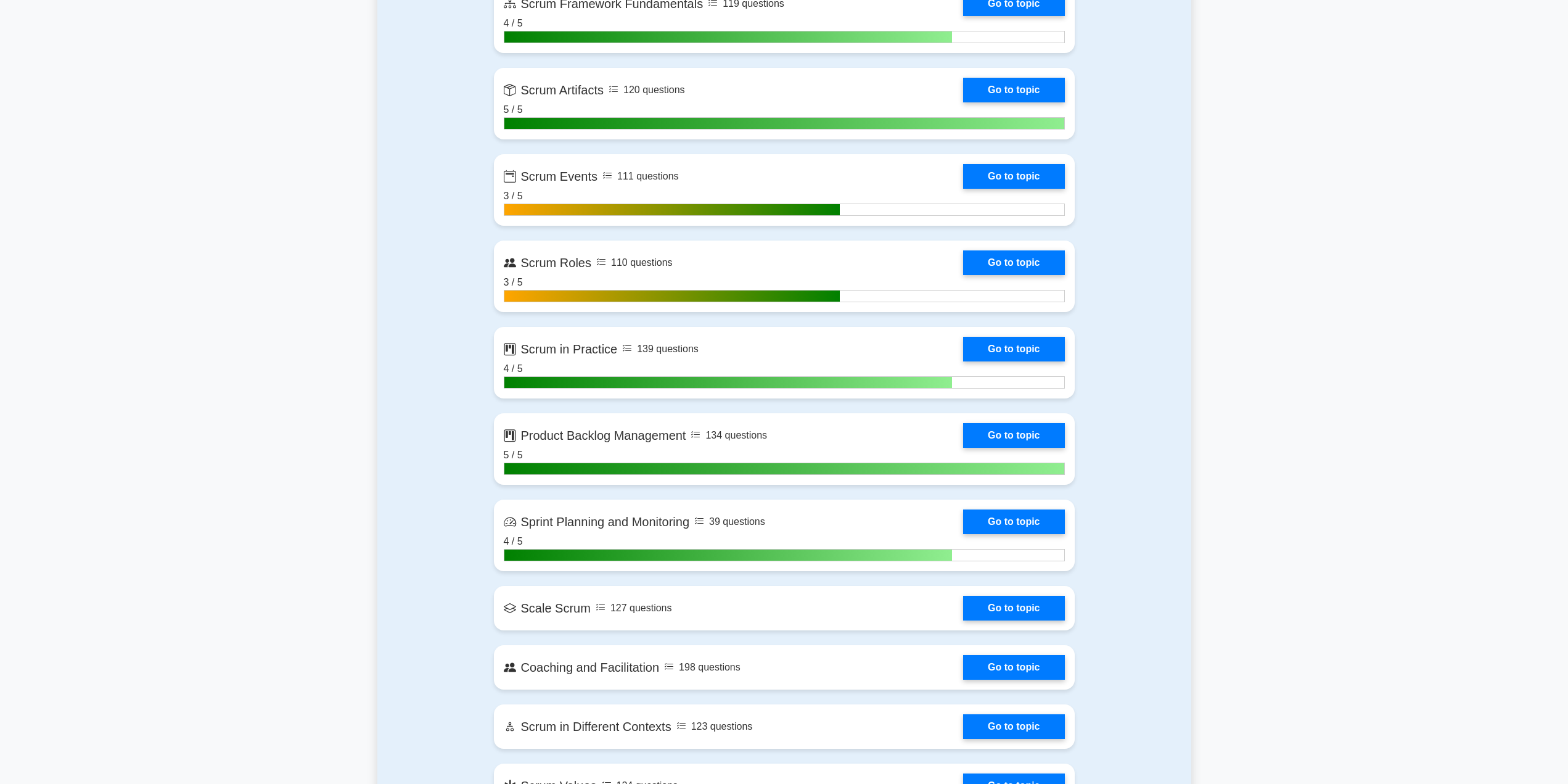
scroll to position [1109, 0]
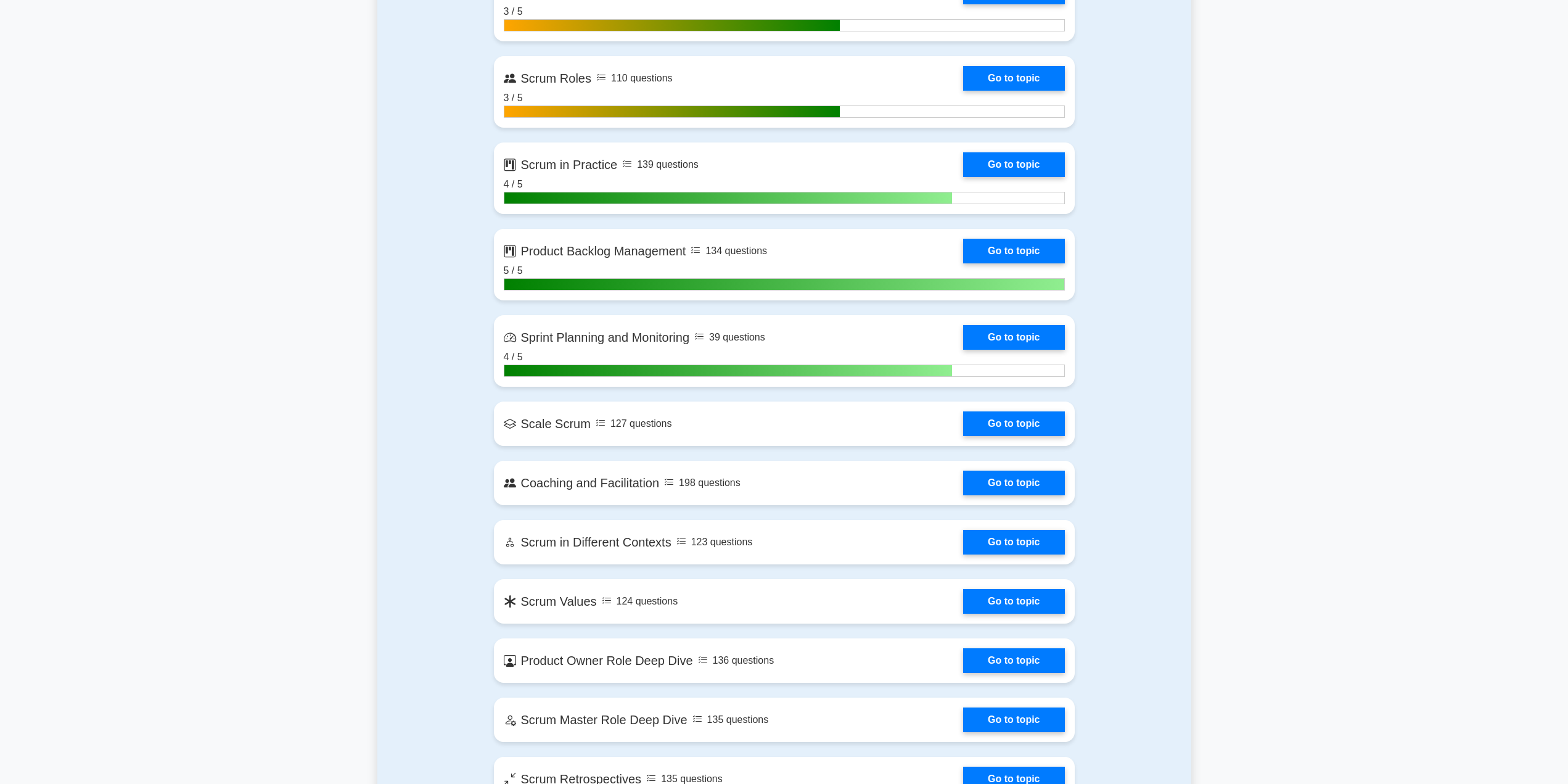
click at [999, 426] on link "Go to topic" at bounding box center [1014, 423] width 101 height 25
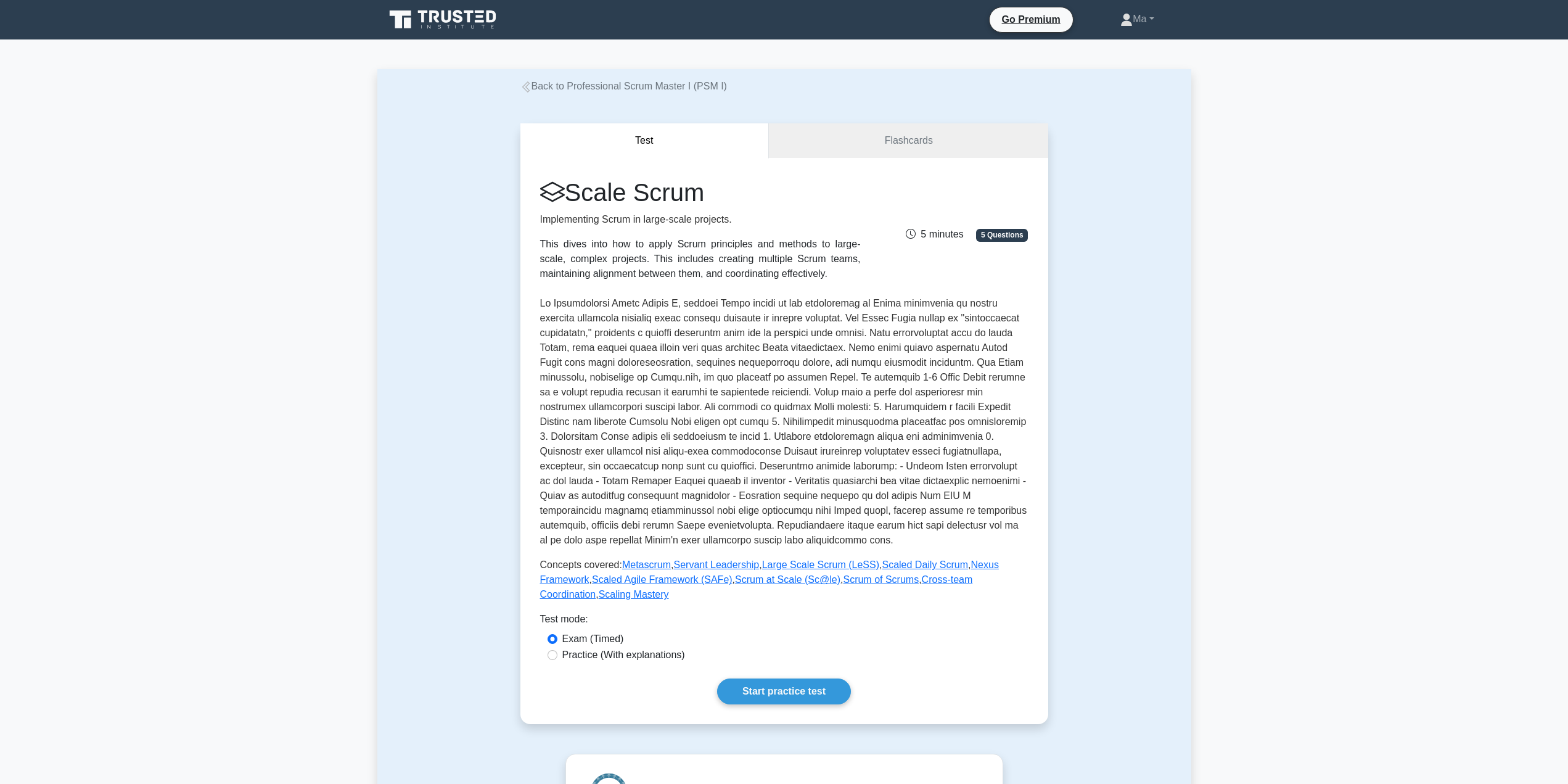
click at [800, 706] on div "Scale Scrum Implementing Scrum in large-scale projects. This dives into how to …" at bounding box center [784, 442] width 527 height 567
click at [794, 697] on link "Start practice test" at bounding box center [784, 691] width 134 height 26
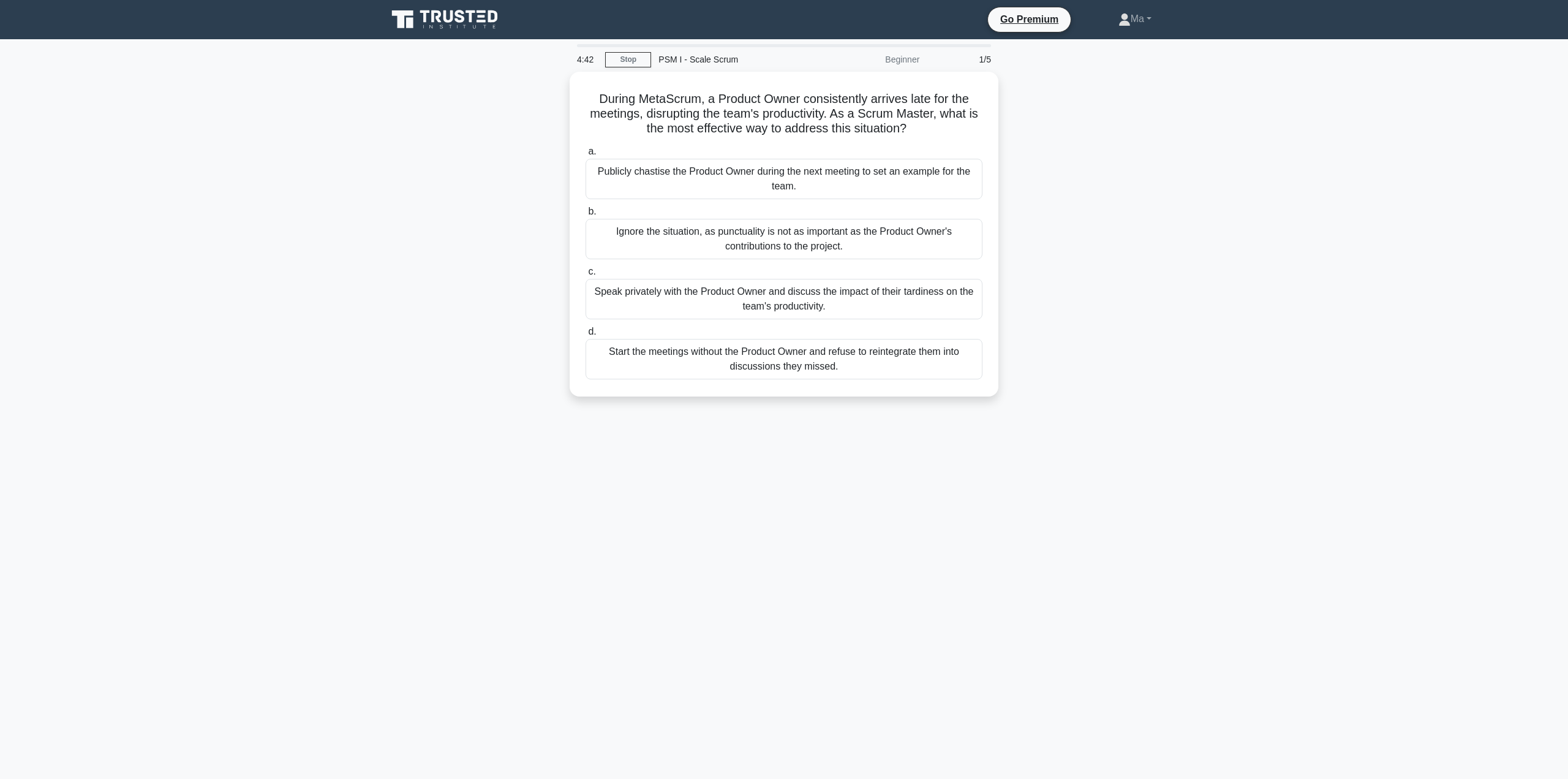
click at [804, 303] on div "Speak privately with the Product Owner and discuss the impact of their tardines…" at bounding box center [784, 299] width 397 height 41
click at [586, 276] on input "c. Speak privately with the Product Owner and discuss the impact of their tardi…" at bounding box center [586, 272] width 0 height 8
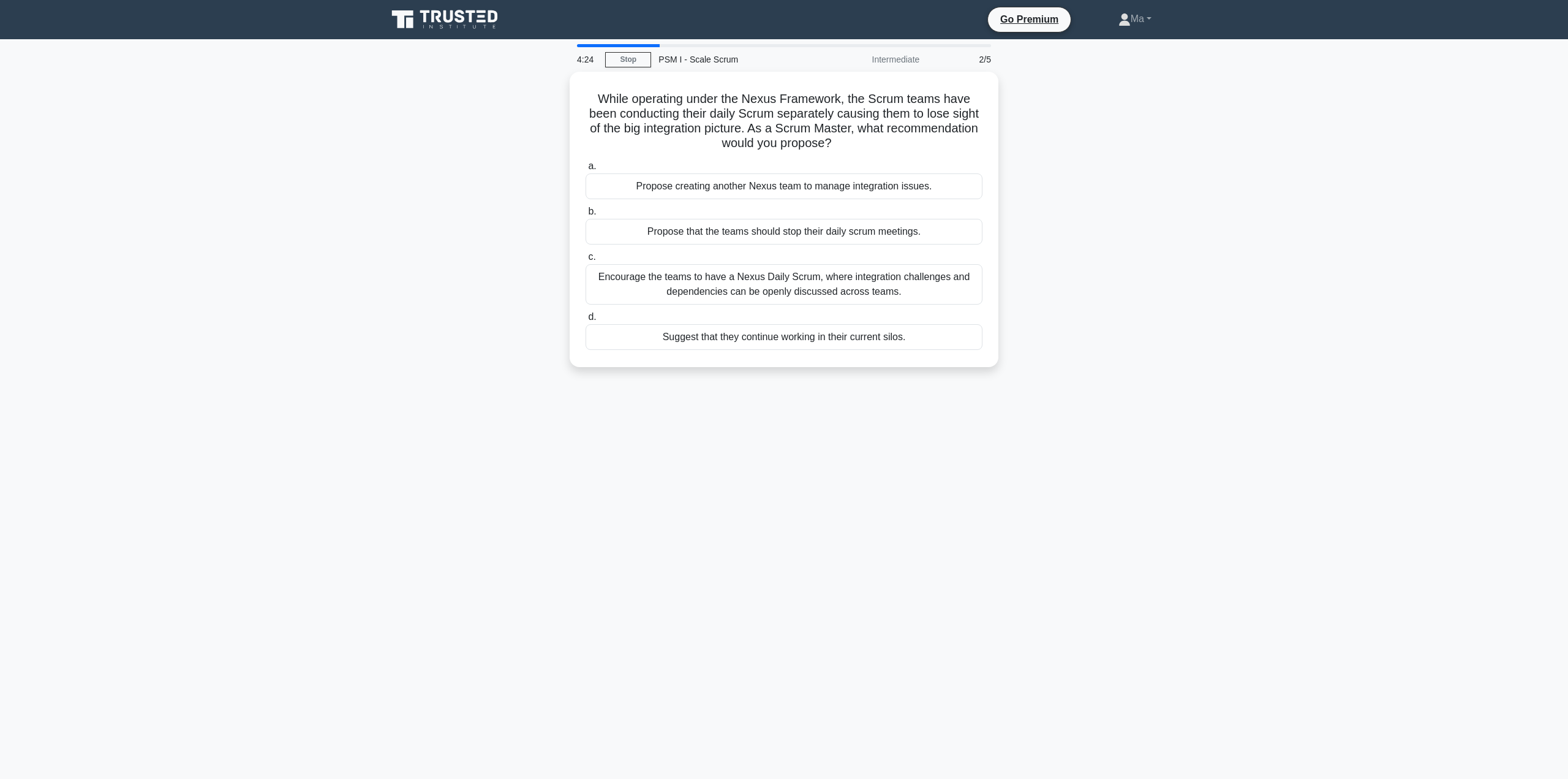
click at [789, 279] on div "Encourage the teams to have a Nexus Daily Scrum, where integration challenges a…" at bounding box center [784, 284] width 397 height 41
click at [586, 261] on input "c. Encourage the teams to have a Nexus Daily Scrum, where integration challenge…" at bounding box center [586, 257] width 0 height 8
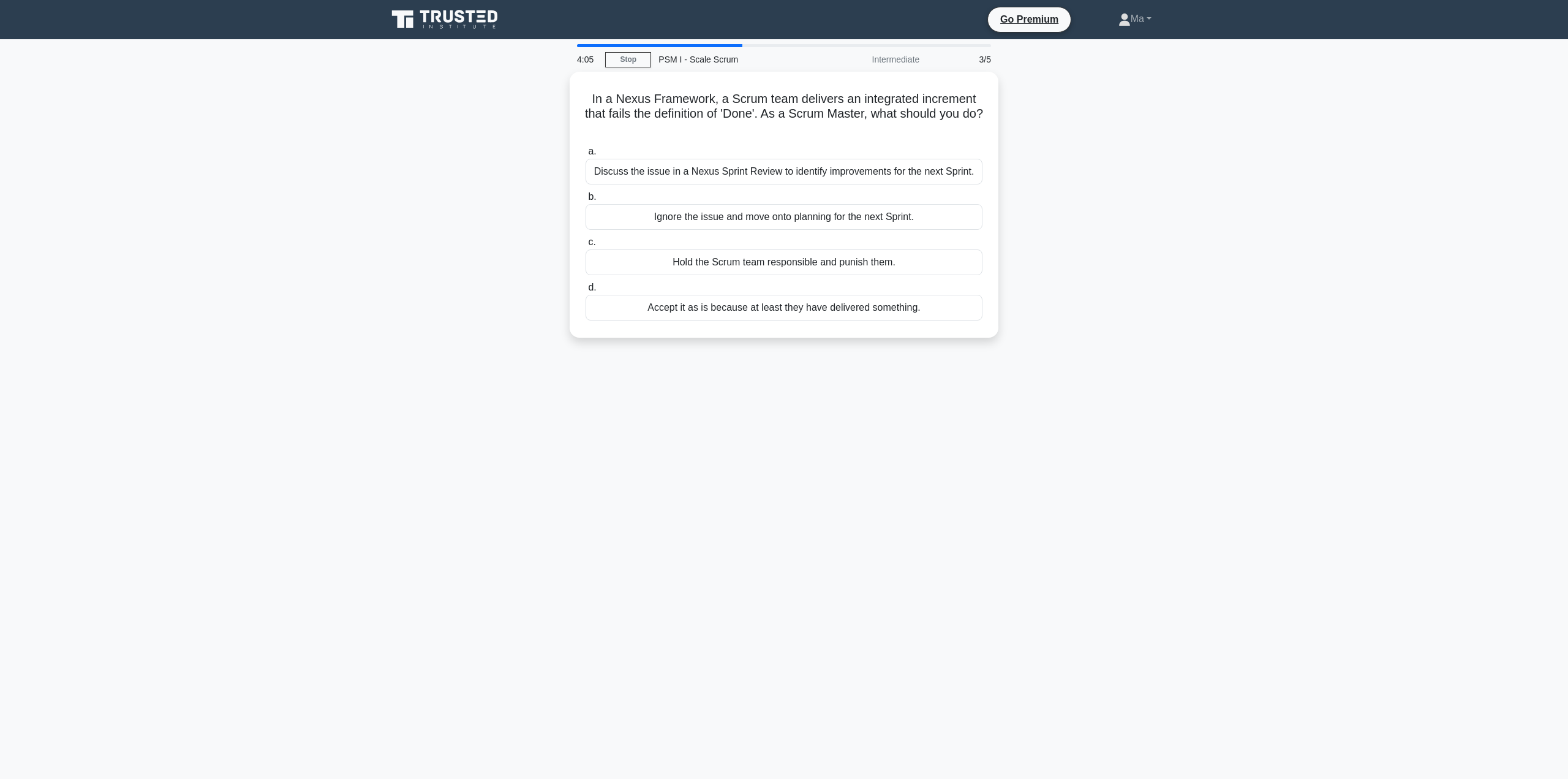
click at [761, 176] on div "Discuss the issue in a Nexus Sprint Review to identify improvements for the nex…" at bounding box center [784, 171] width 397 height 26
click at [586, 155] on input "a. Discuss the issue in a Nexus Sprint Review to identify improvements for the …" at bounding box center [586, 152] width 0 height 8
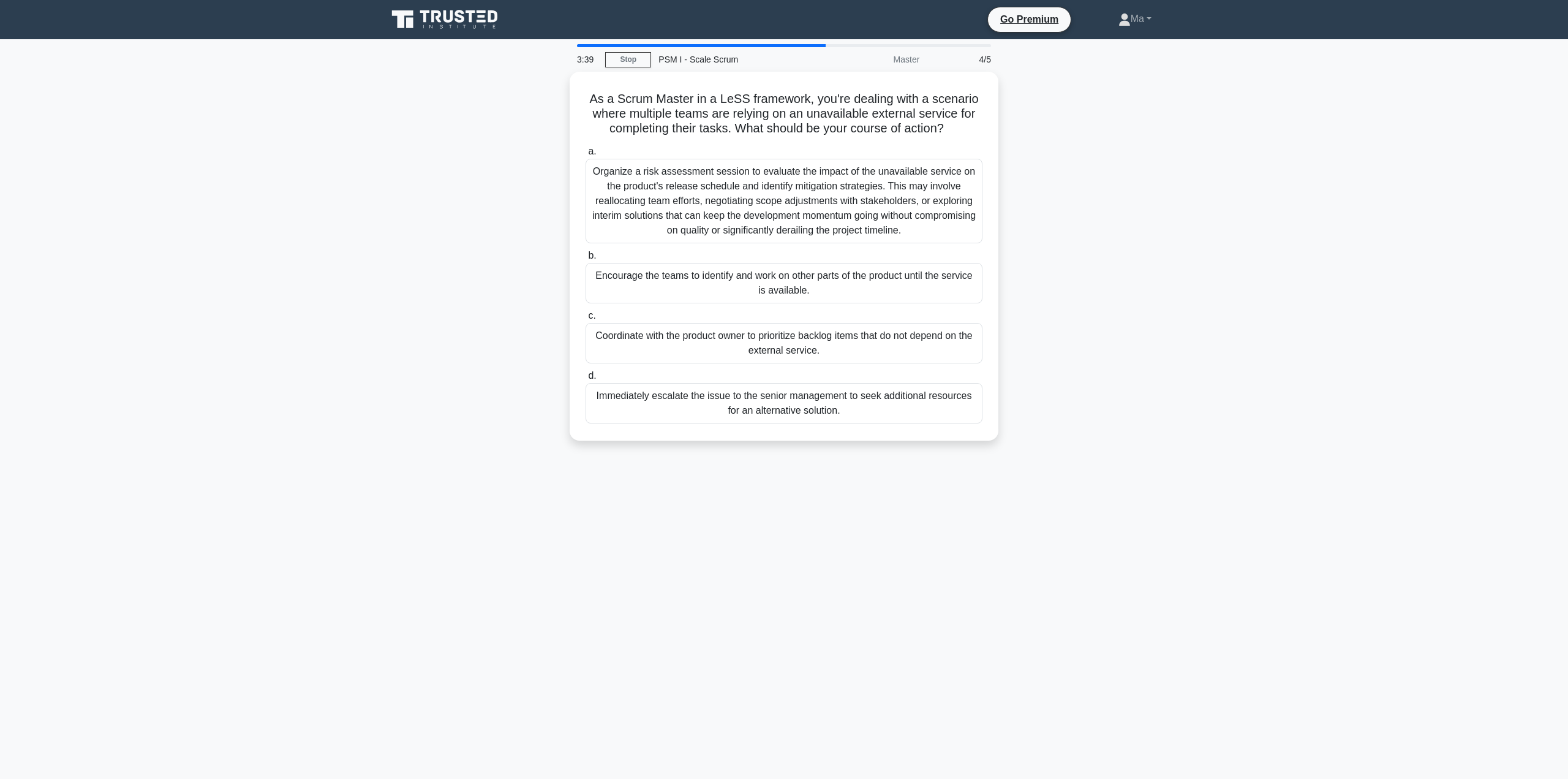
click at [701, 197] on div "Organize a risk assessment session to evaluate the impact of the unavailable se…" at bounding box center [784, 200] width 397 height 84
click at [586, 155] on input "a. Organize a risk assessment session to evaluate the impact of the unavailable…" at bounding box center [586, 152] width 0 height 8
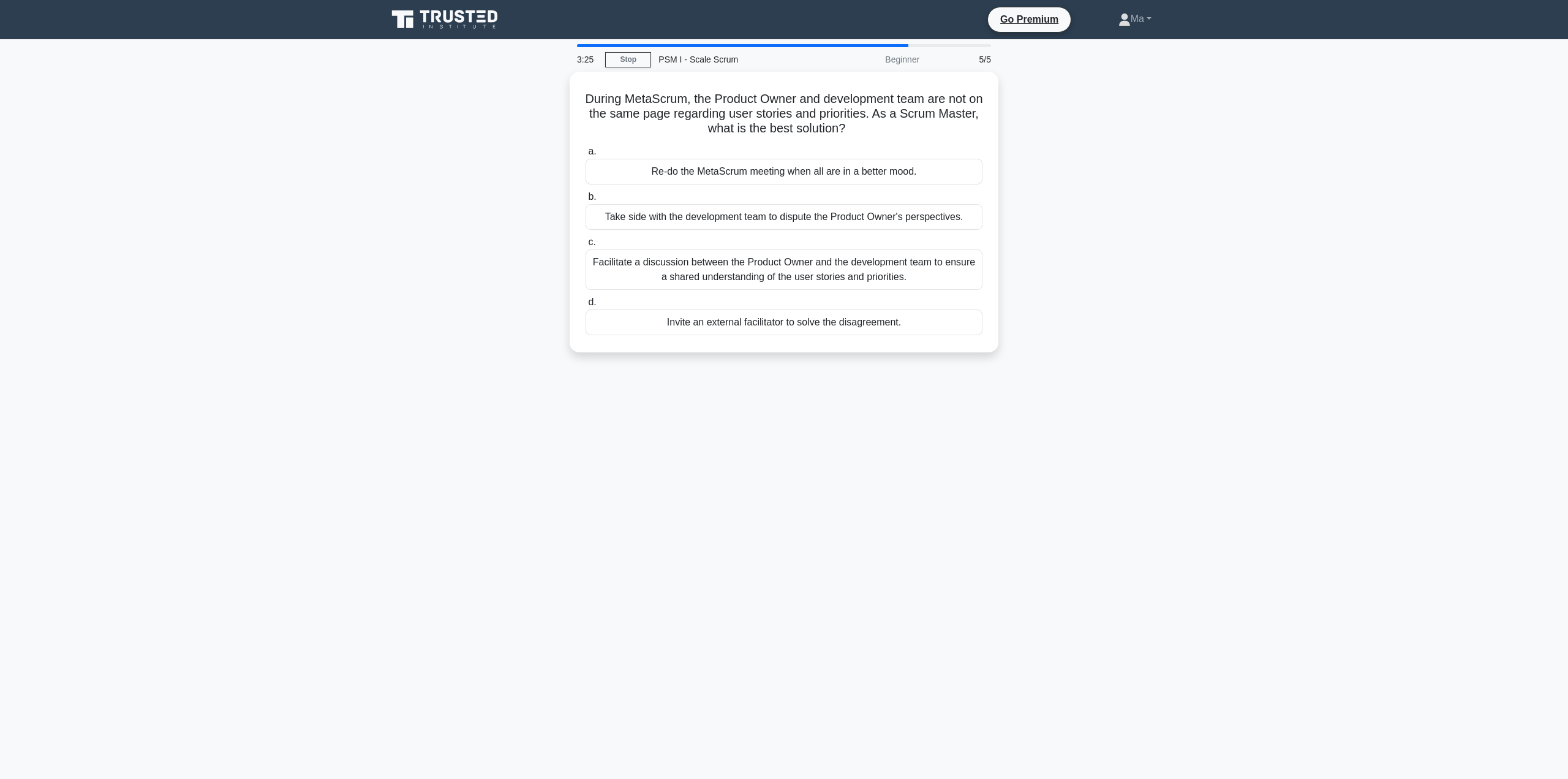
click at [717, 267] on div "Facilitate a discussion between the Product Owner and the development team to e…" at bounding box center [784, 269] width 397 height 41
click at [586, 246] on input "c. Facilitate a discussion between the Product Owner and the development team t…" at bounding box center [586, 243] width 0 height 8
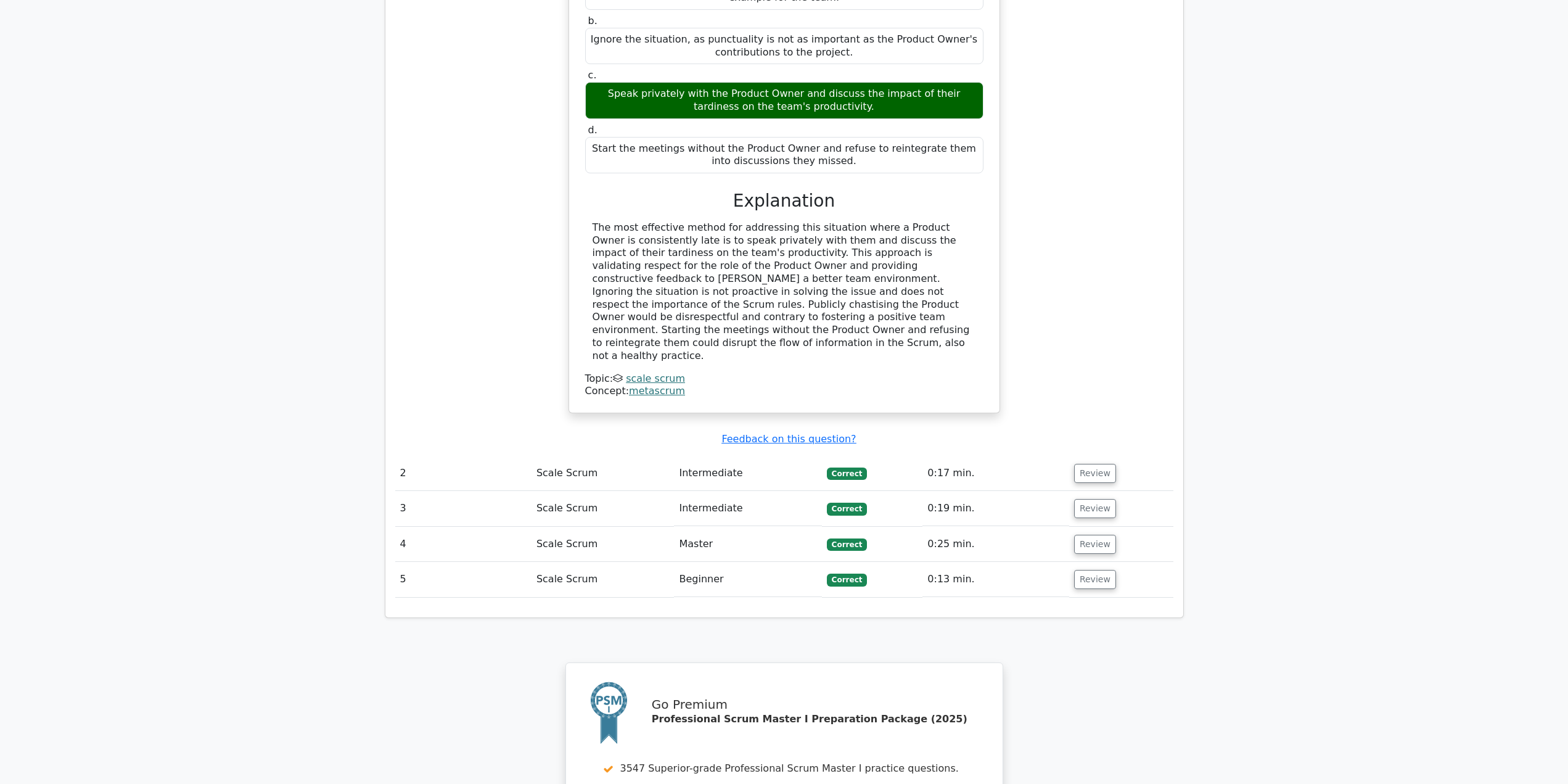
scroll to position [1448, 0]
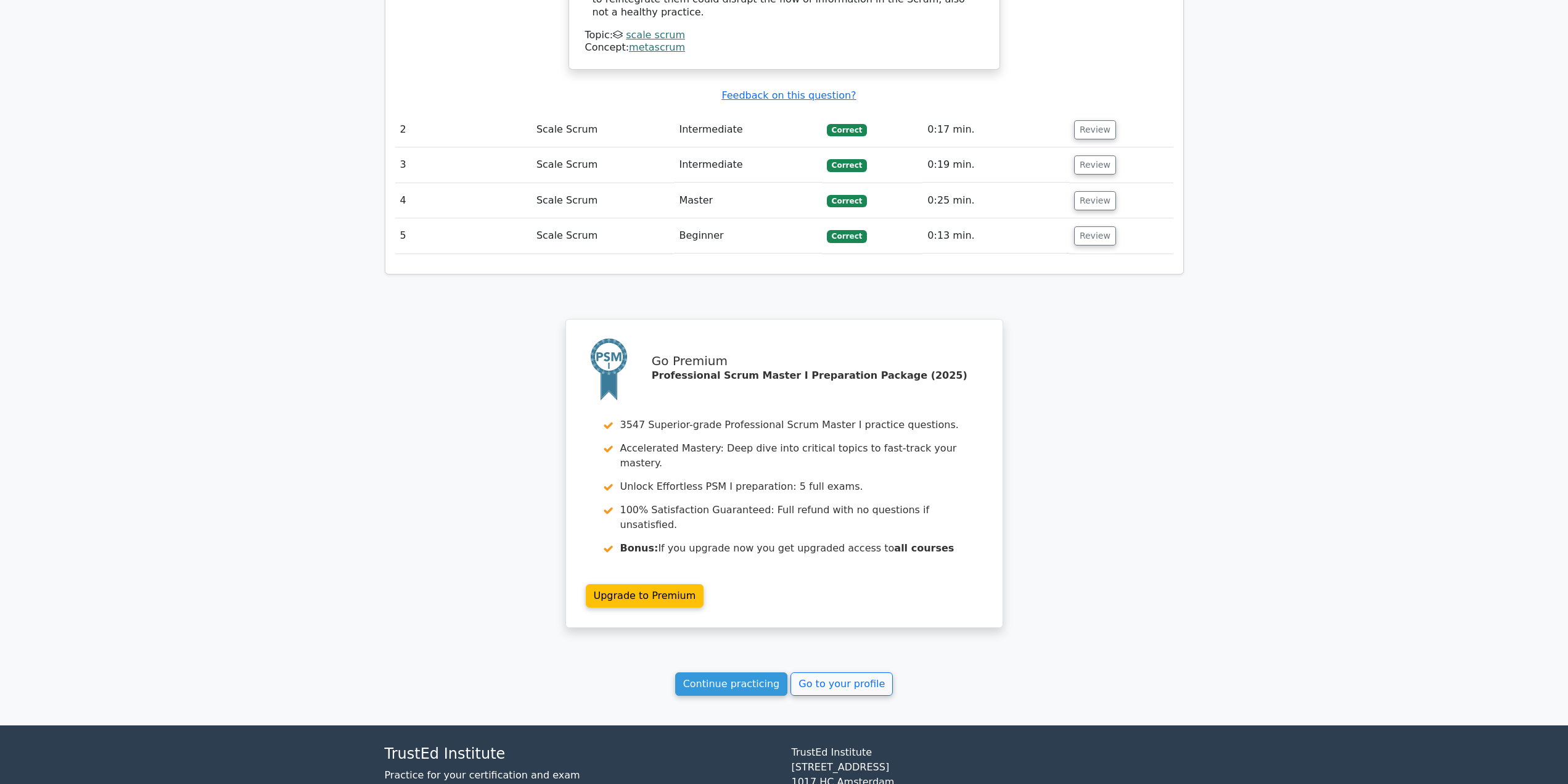
click at [704, 672] on link "Continue practicing" at bounding box center [732, 684] width 113 height 24
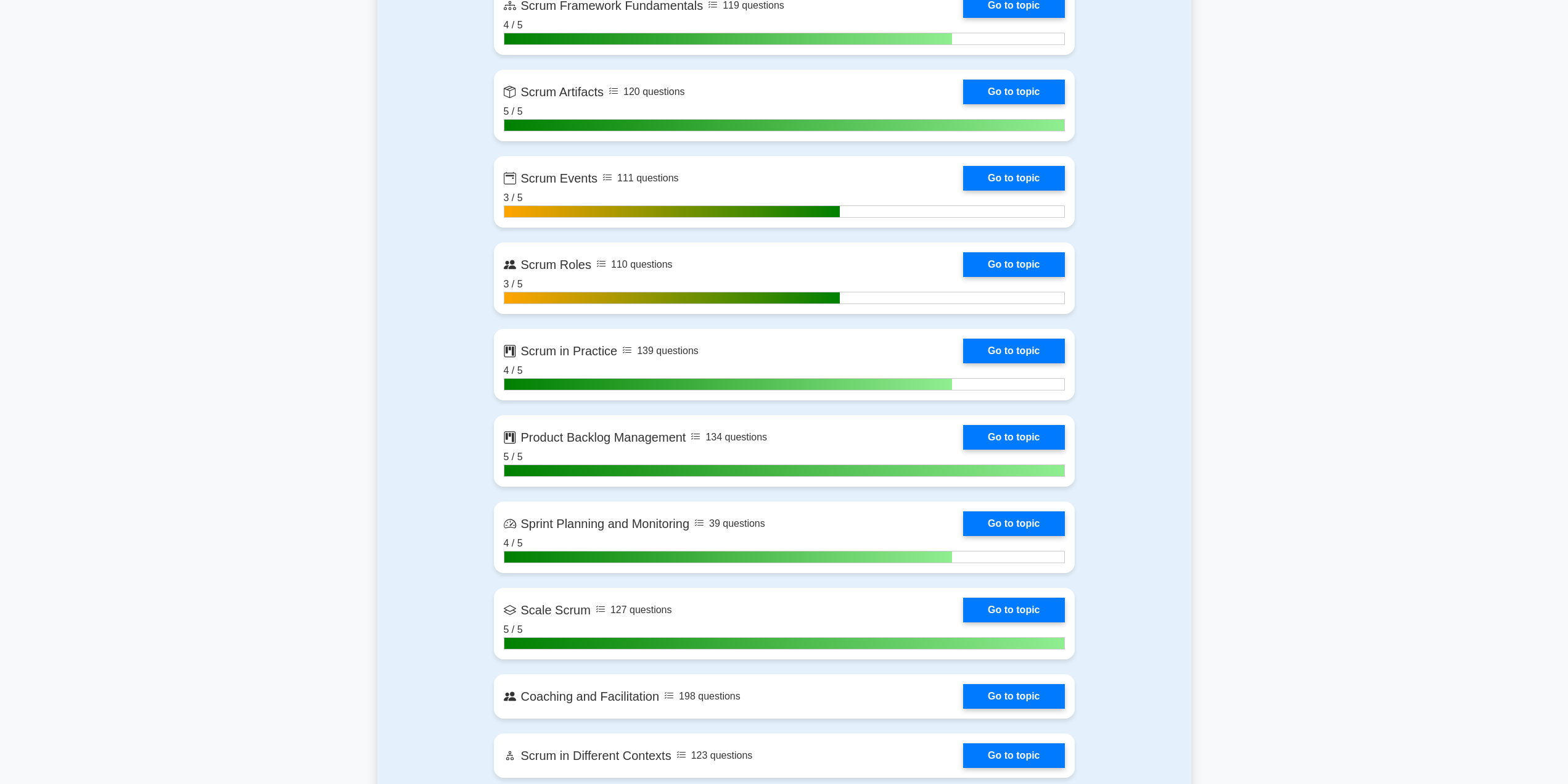
scroll to position [1109, 0]
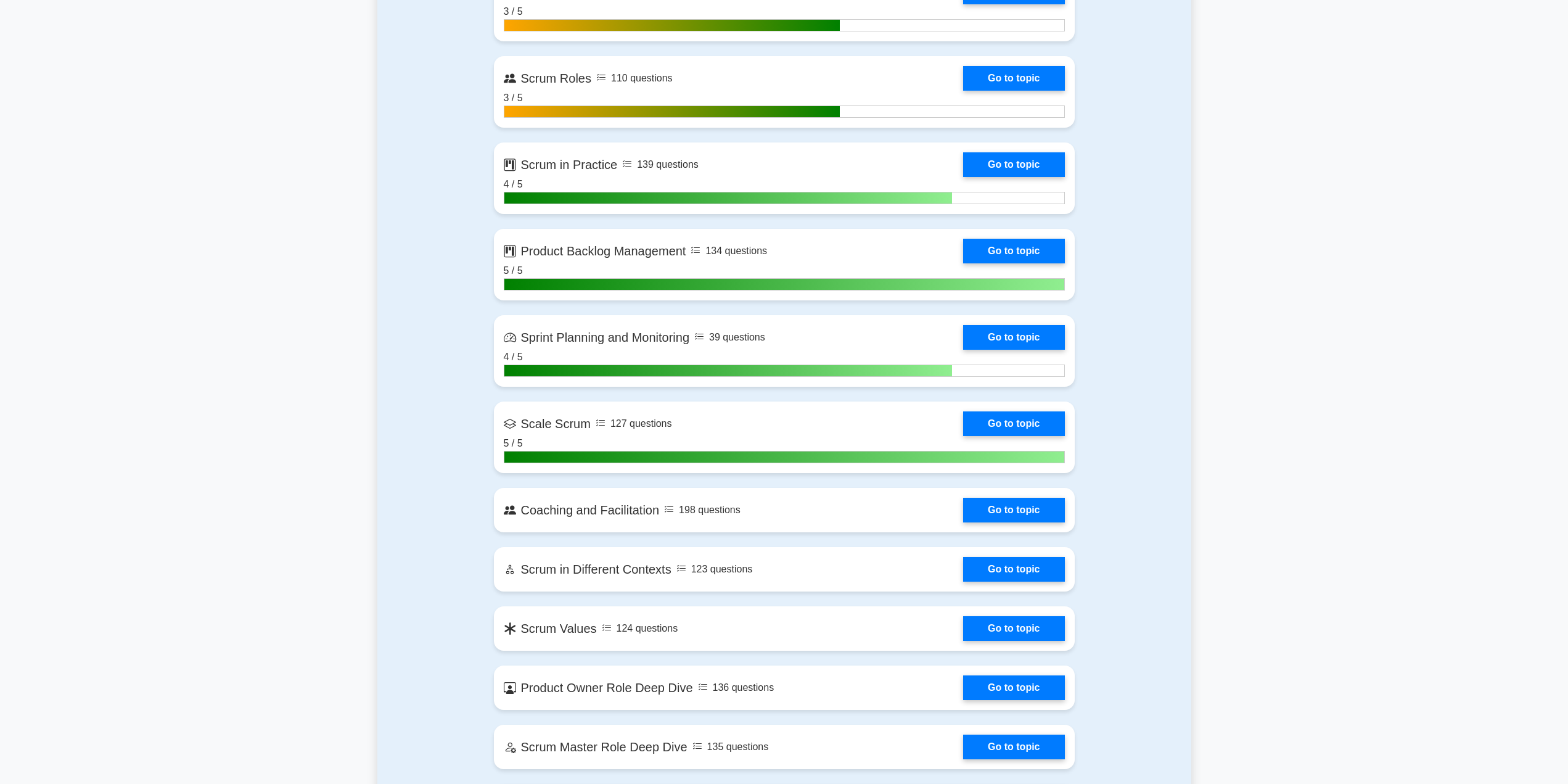
click at [1027, 518] on link "Go to topic" at bounding box center [1014, 510] width 101 height 25
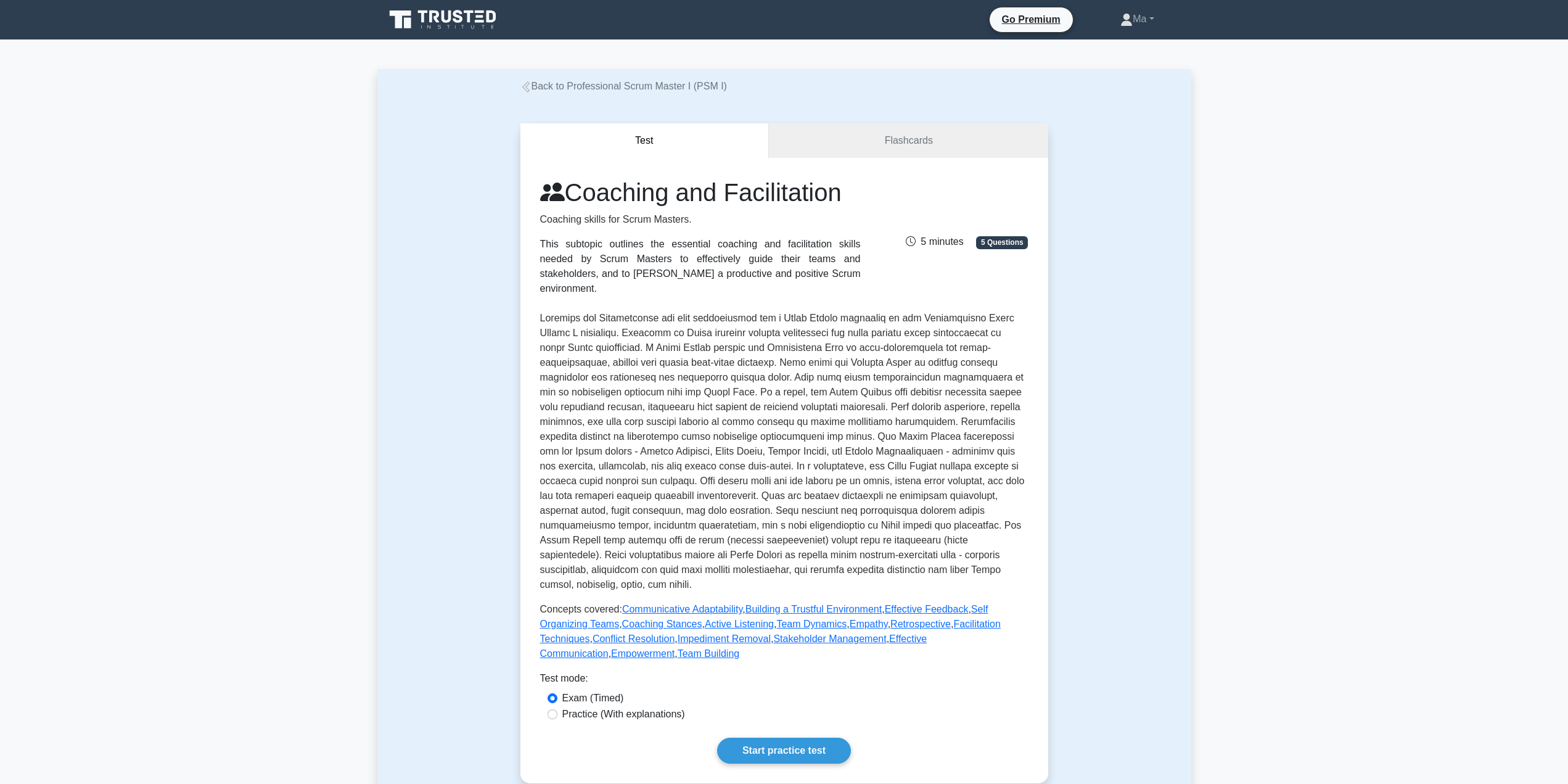
click at [806, 737] on link "Start practice test" at bounding box center [784, 750] width 134 height 26
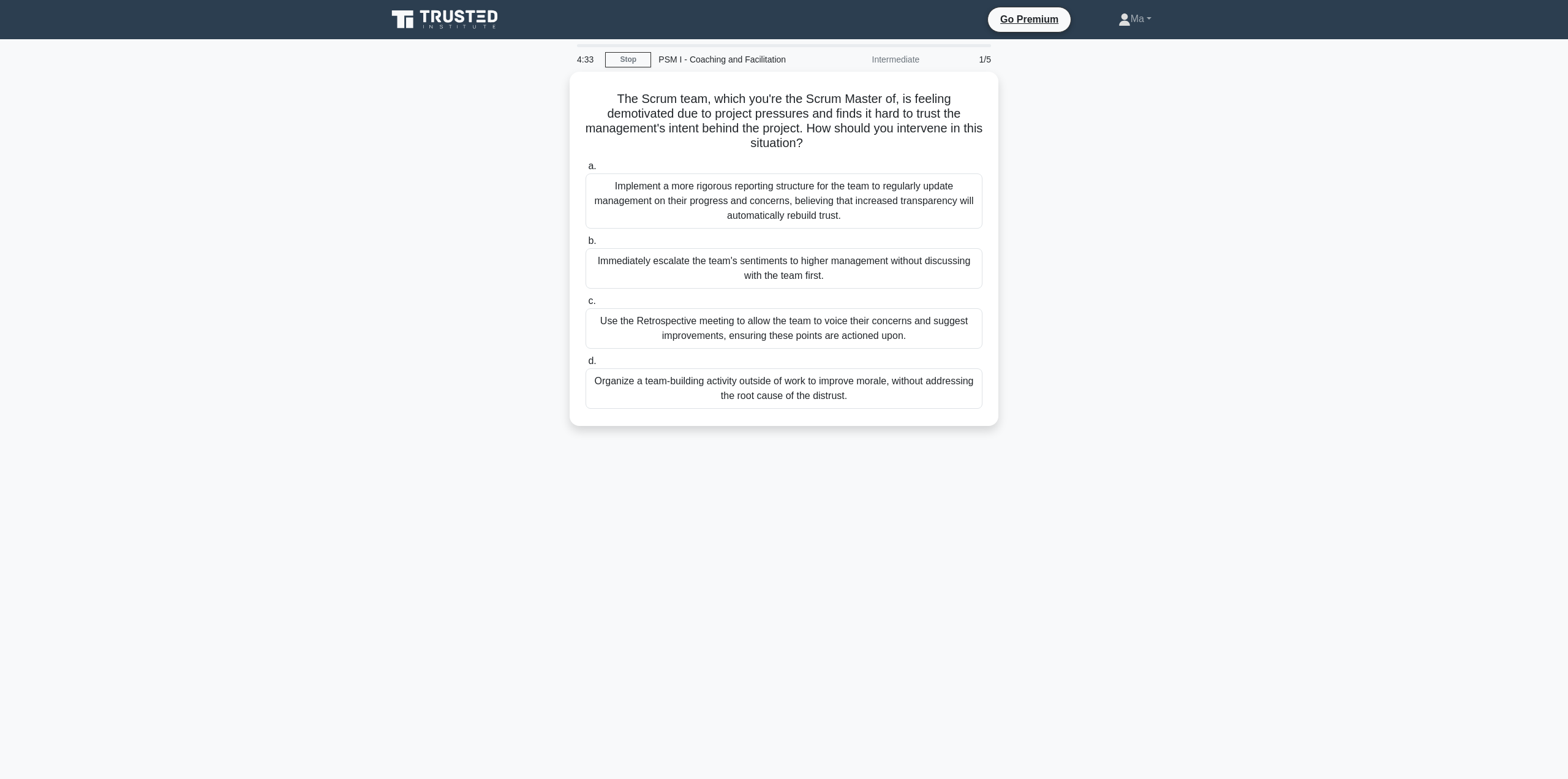
click at [687, 318] on div "Use the Retrospective meeting to allow the team to voice their concerns and sug…" at bounding box center [784, 328] width 397 height 41
click at [586, 305] on input "c. Use the Retrospective meeting to allow the team to voice their concerns and …" at bounding box center [586, 301] width 0 height 8
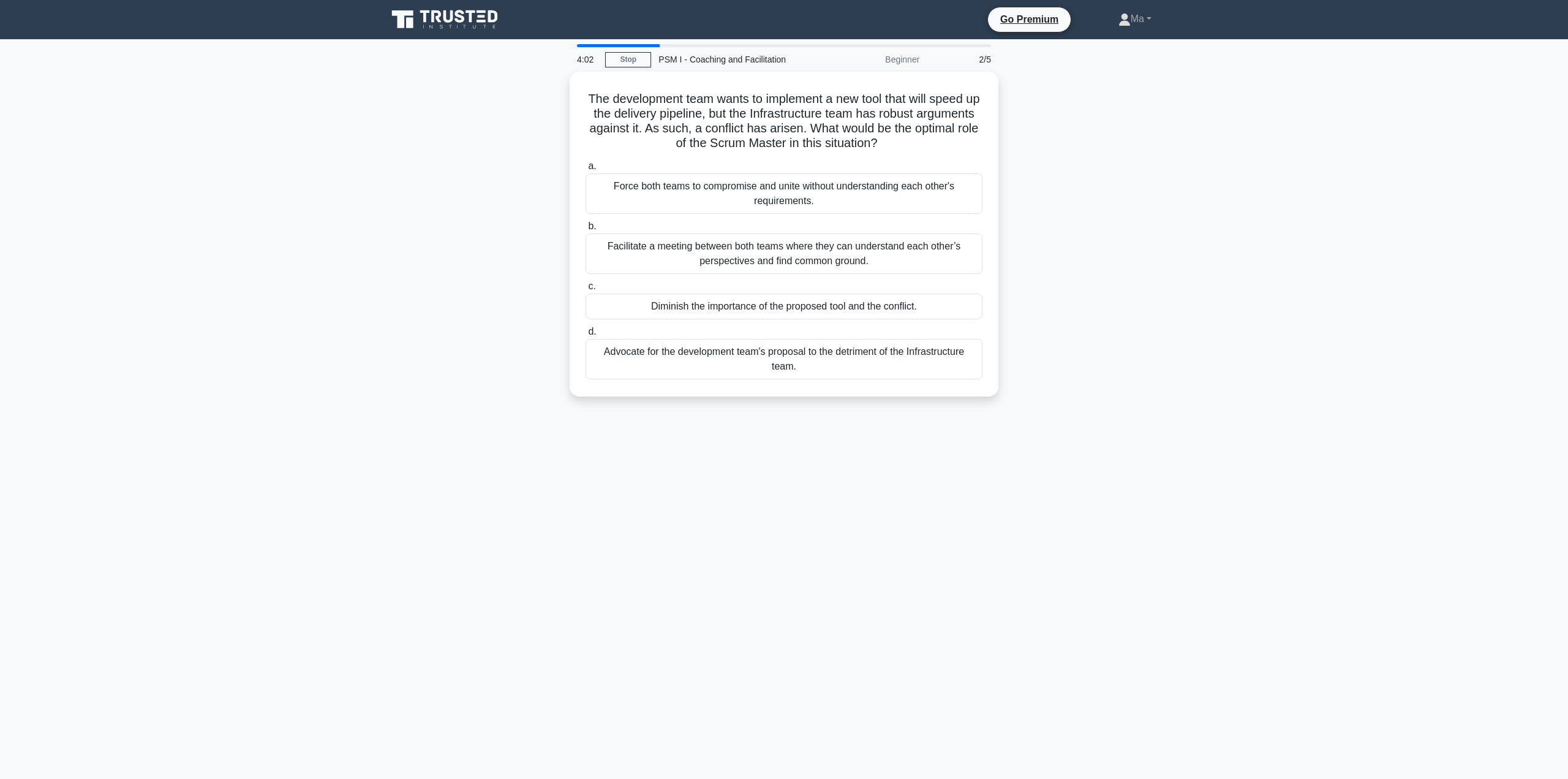
click at [663, 246] on div "Facilitate a meeting between both teams where they can understand each other’s …" at bounding box center [784, 253] width 397 height 41
click at [586, 230] on input "b. Facilitate a meeting between both teams where they can understand each other…" at bounding box center [586, 226] width 0 height 8
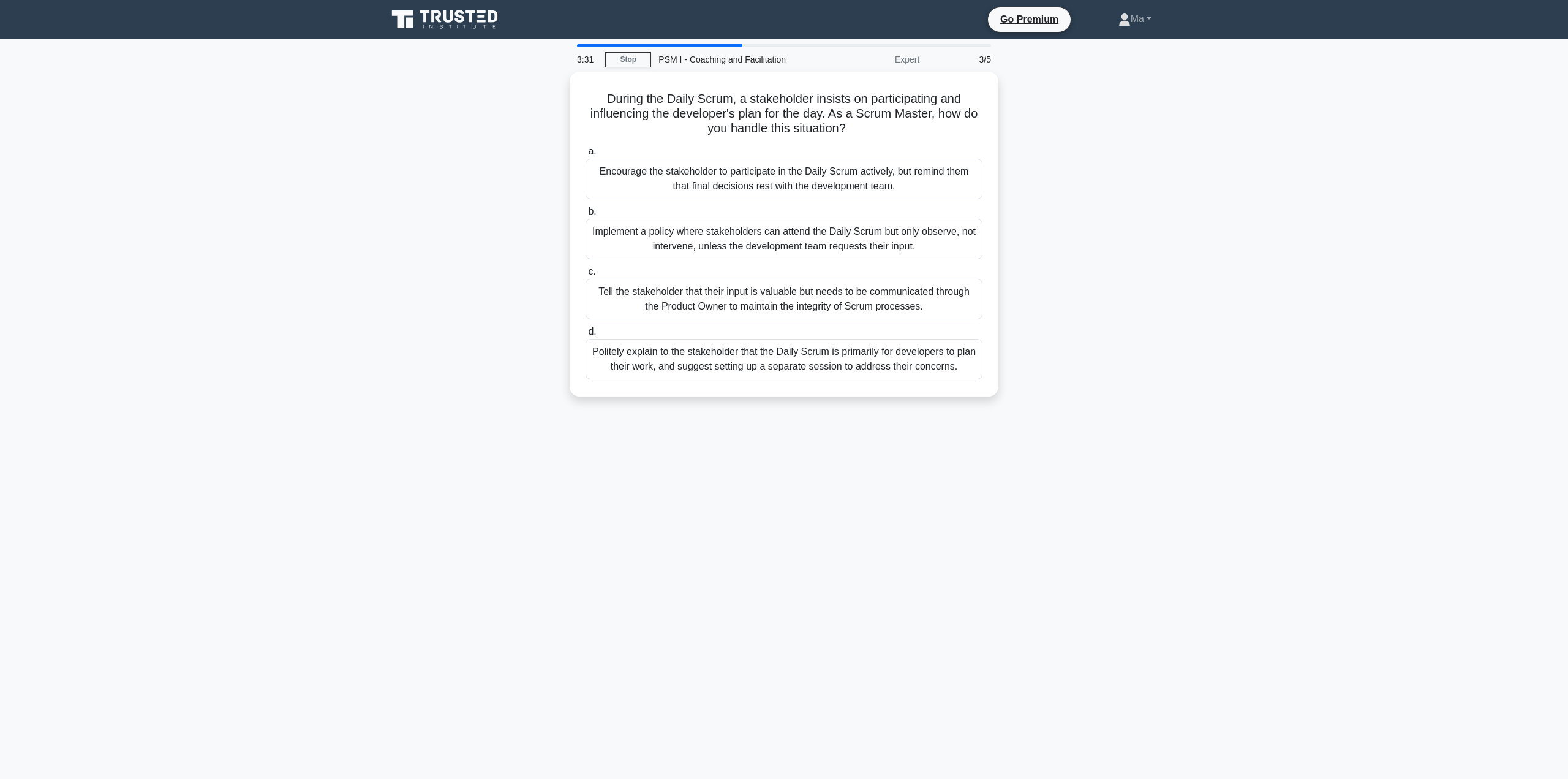
click at [718, 298] on div "Tell the stakeholder that their input is valuable but needs to be communicated …" at bounding box center [784, 299] width 397 height 41
click at [586, 276] on input "c. Tell the stakeholder that their input is valuable but needs to be communicat…" at bounding box center [586, 272] width 0 height 8
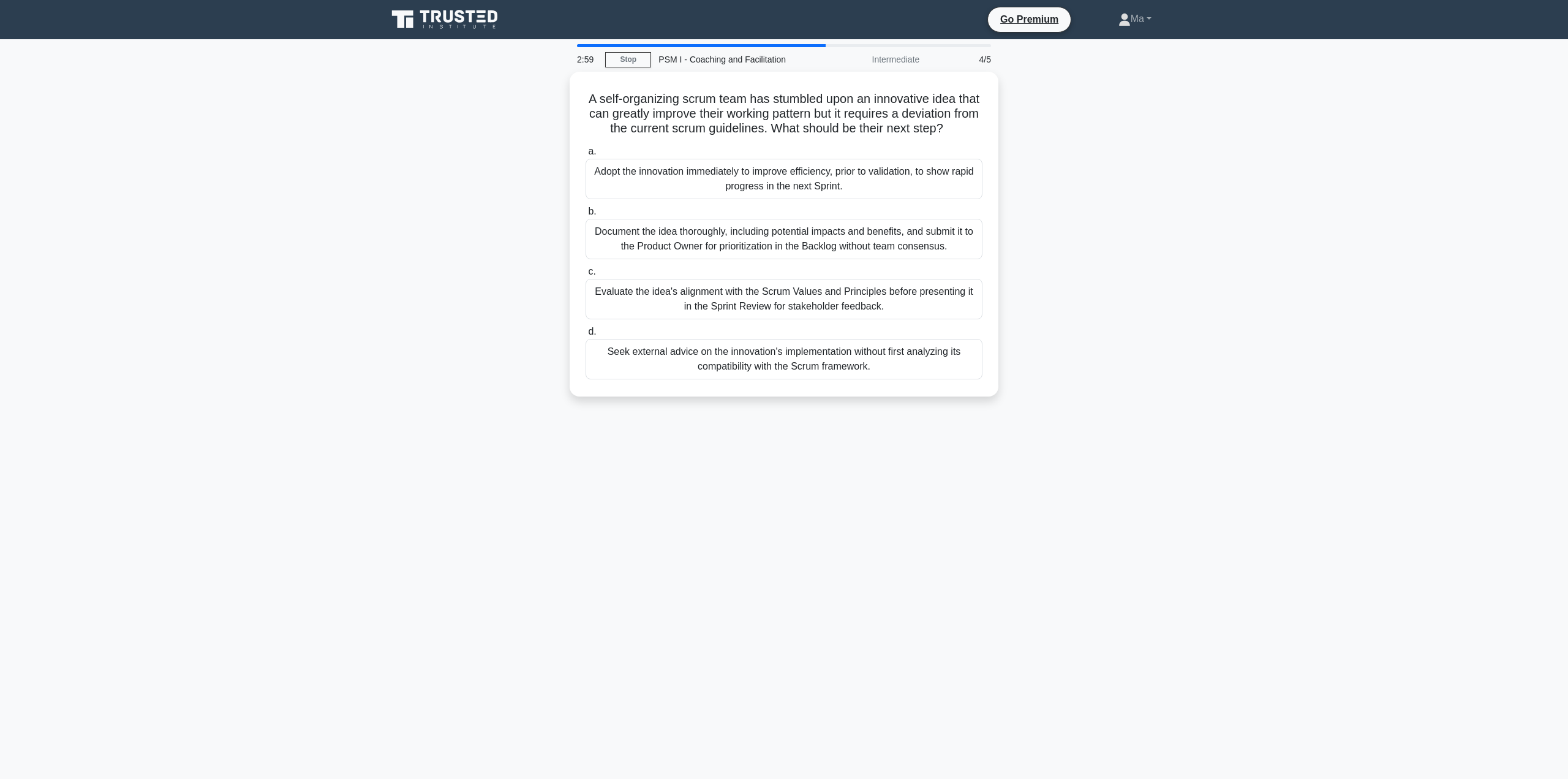
click at [692, 245] on div "Document the idea thoroughly, including potential impacts and benefits, and sub…" at bounding box center [784, 239] width 397 height 41
click at [586, 216] on input "b. Document the idea thoroughly, including potential impacts and benefits, and …" at bounding box center [586, 211] width 0 height 8
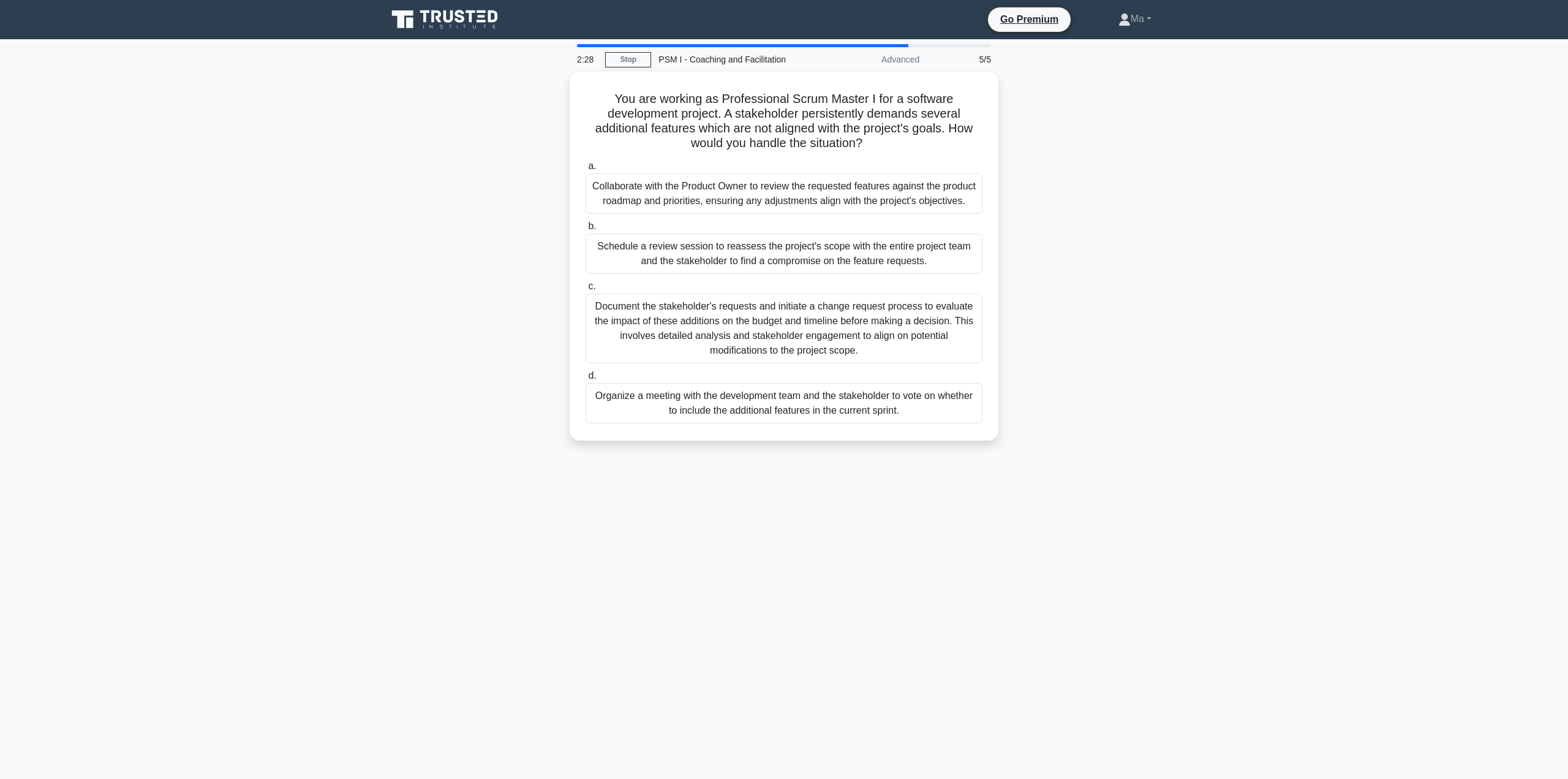
click at [686, 184] on div "Collaborate with the Product Owner to review the requested features against the…" at bounding box center [784, 193] width 397 height 41
click at [586, 171] on input "a. Collaborate with the Product Owner to review the requested features against …" at bounding box center [586, 166] width 0 height 8
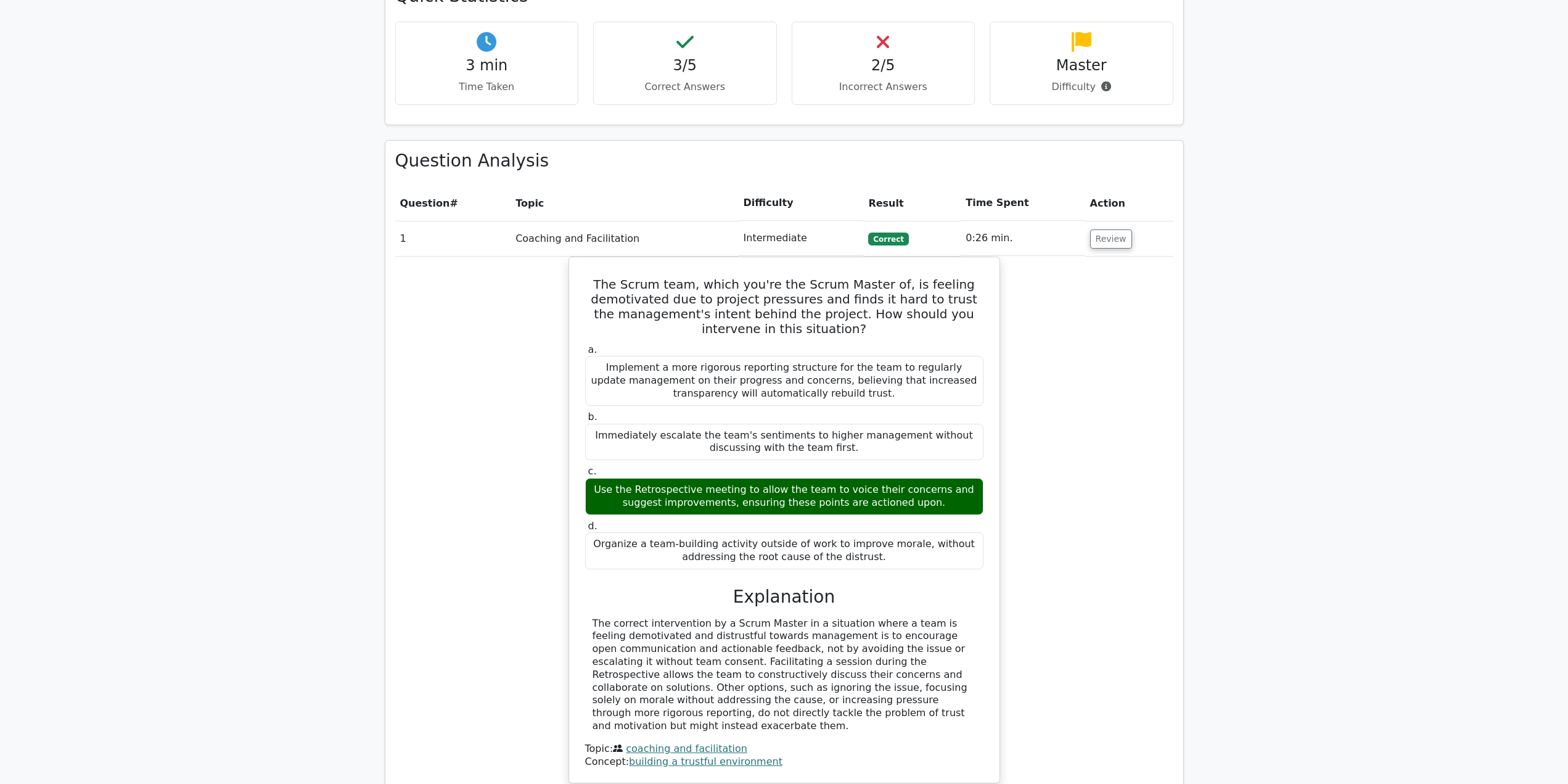
scroll to position [1463, 0]
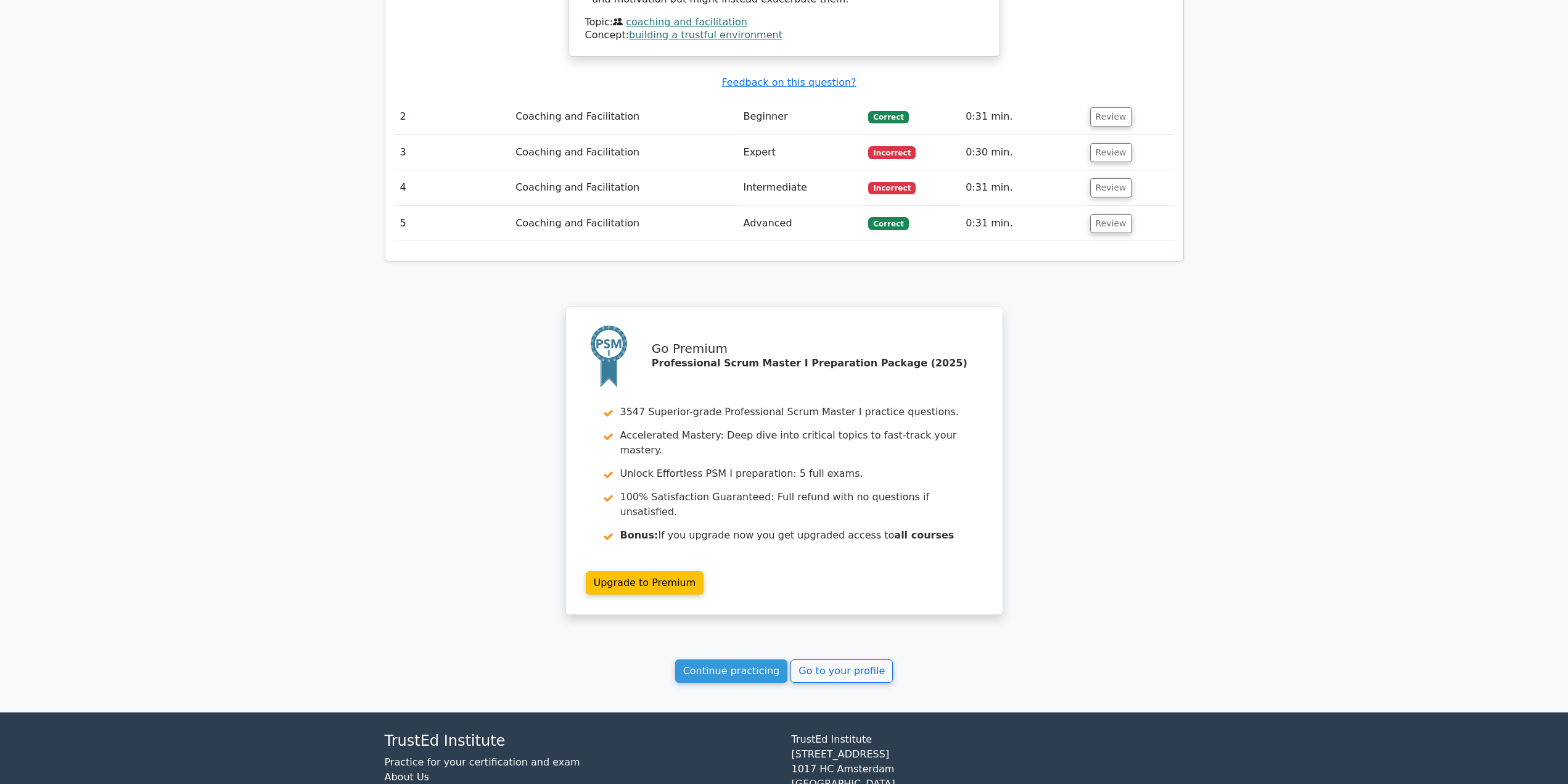
click at [1097, 143] on button "Review" at bounding box center [1111, 153] width 42 height 19
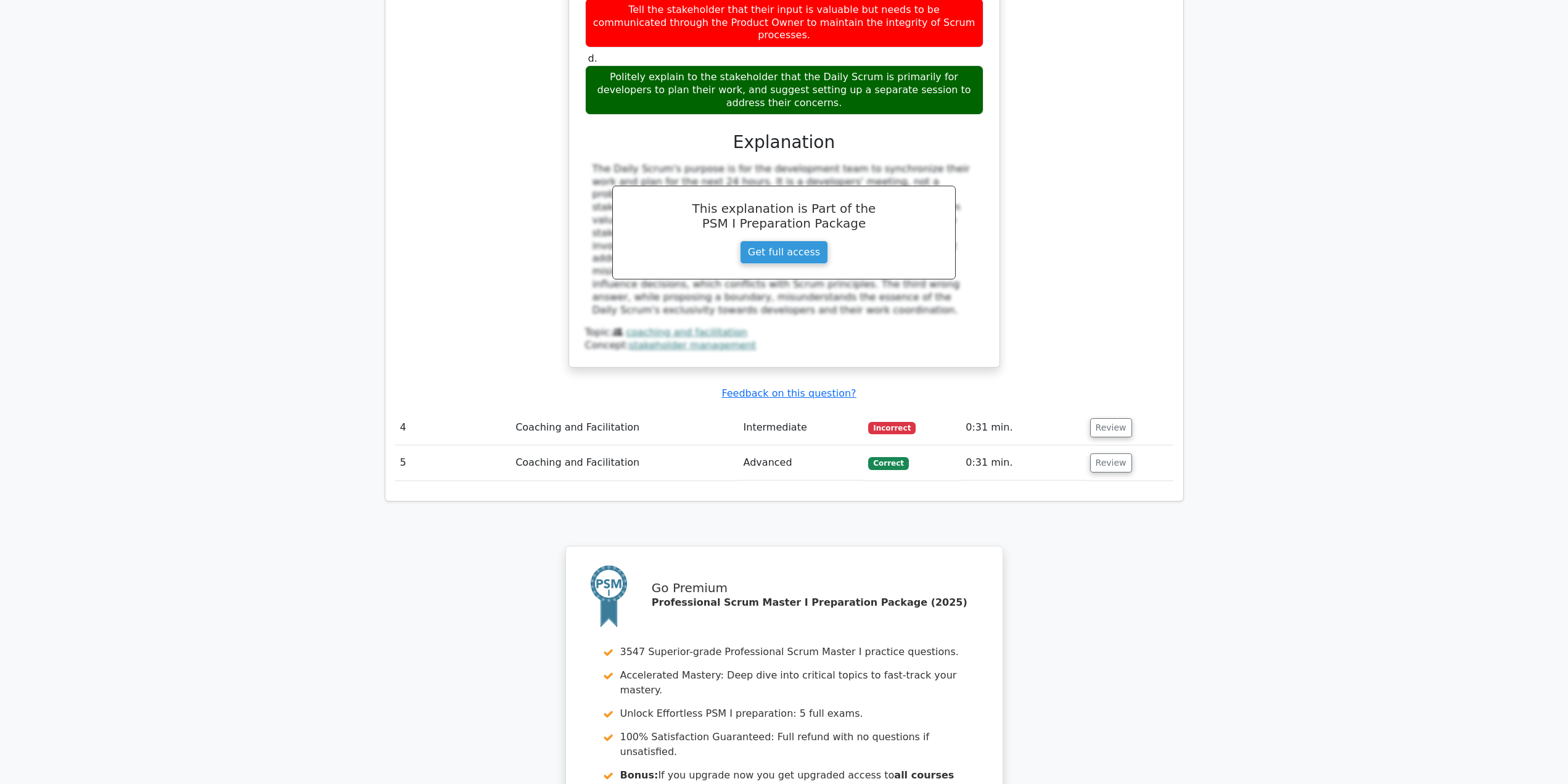
scroll to position [1830, 0]
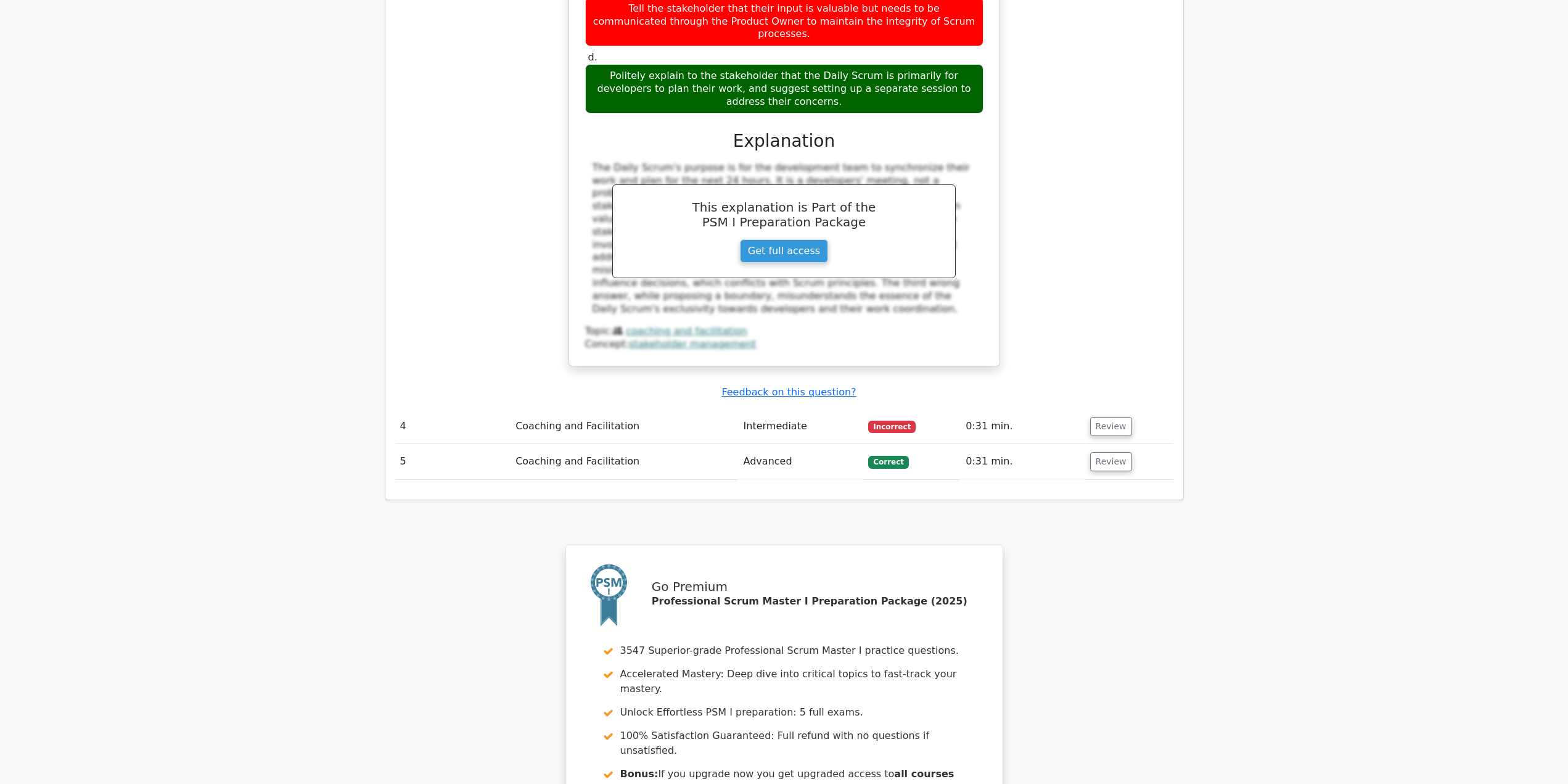
click at [1118, 417] on button "Review" at bounding box center [1111, 426] width 42 height 19
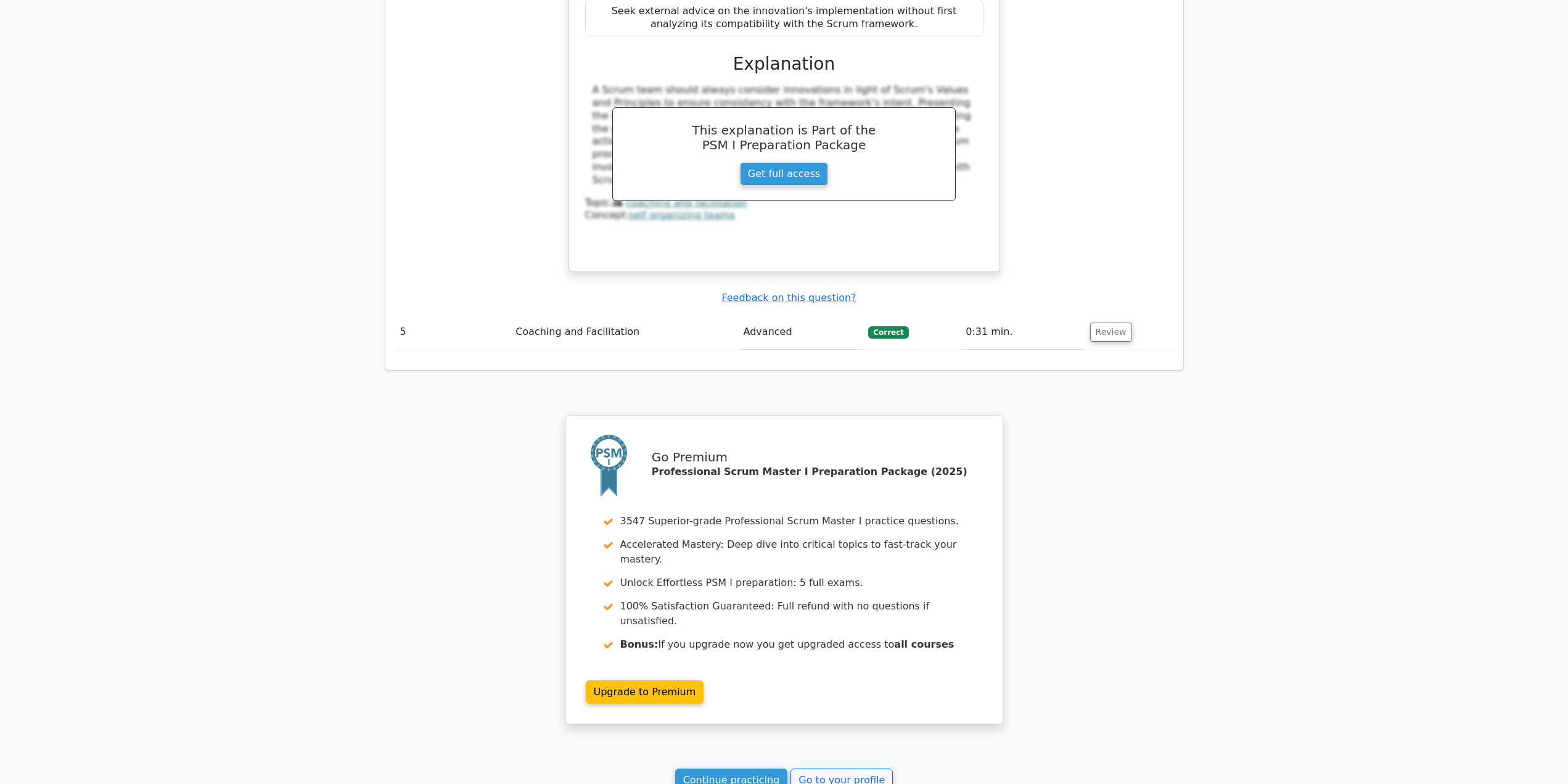
scroll to position [2577, 0]
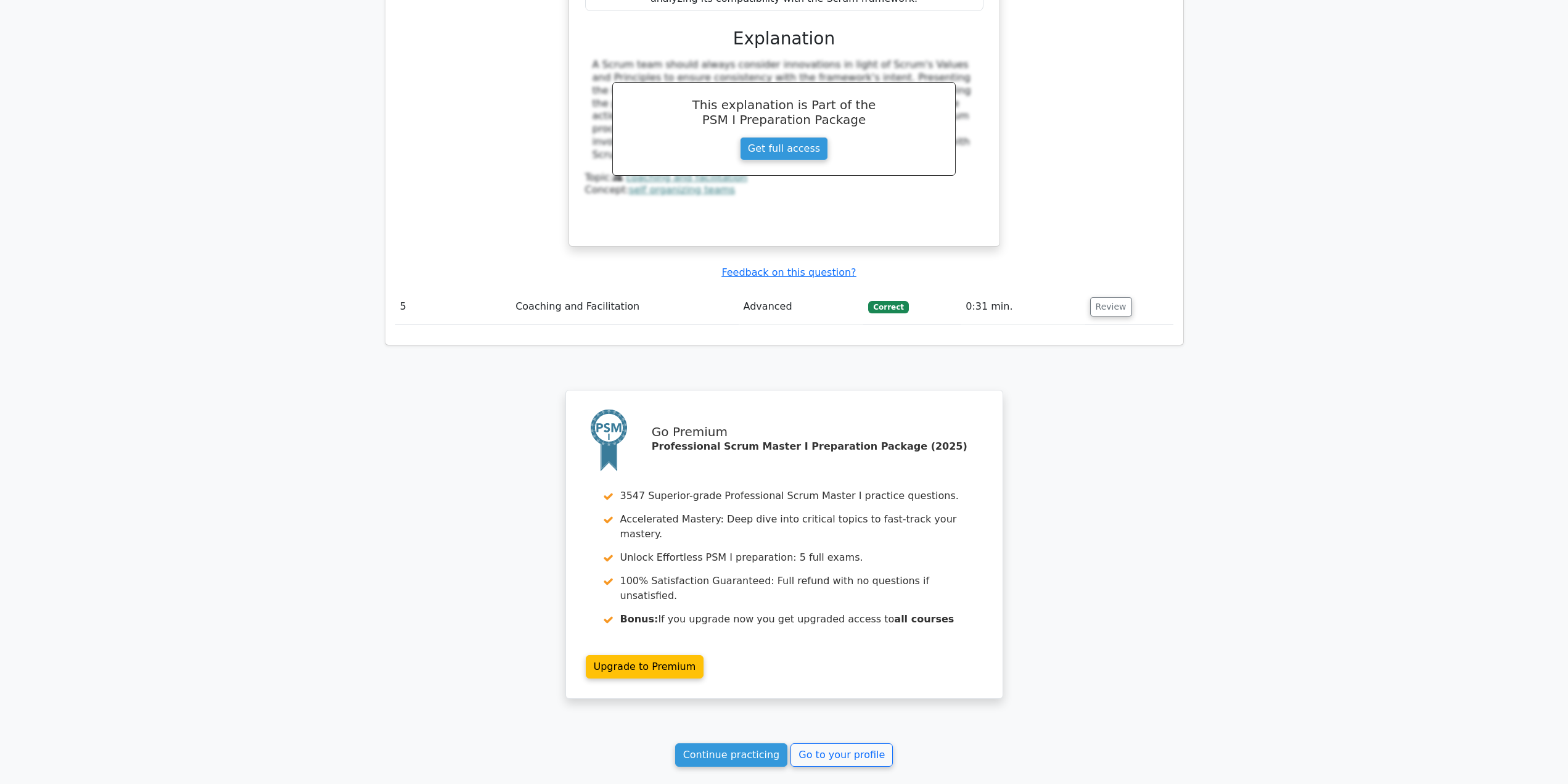
click at [773, 743] on link "Continue practicing" at bounding box center [732, 754] width 113 height 24
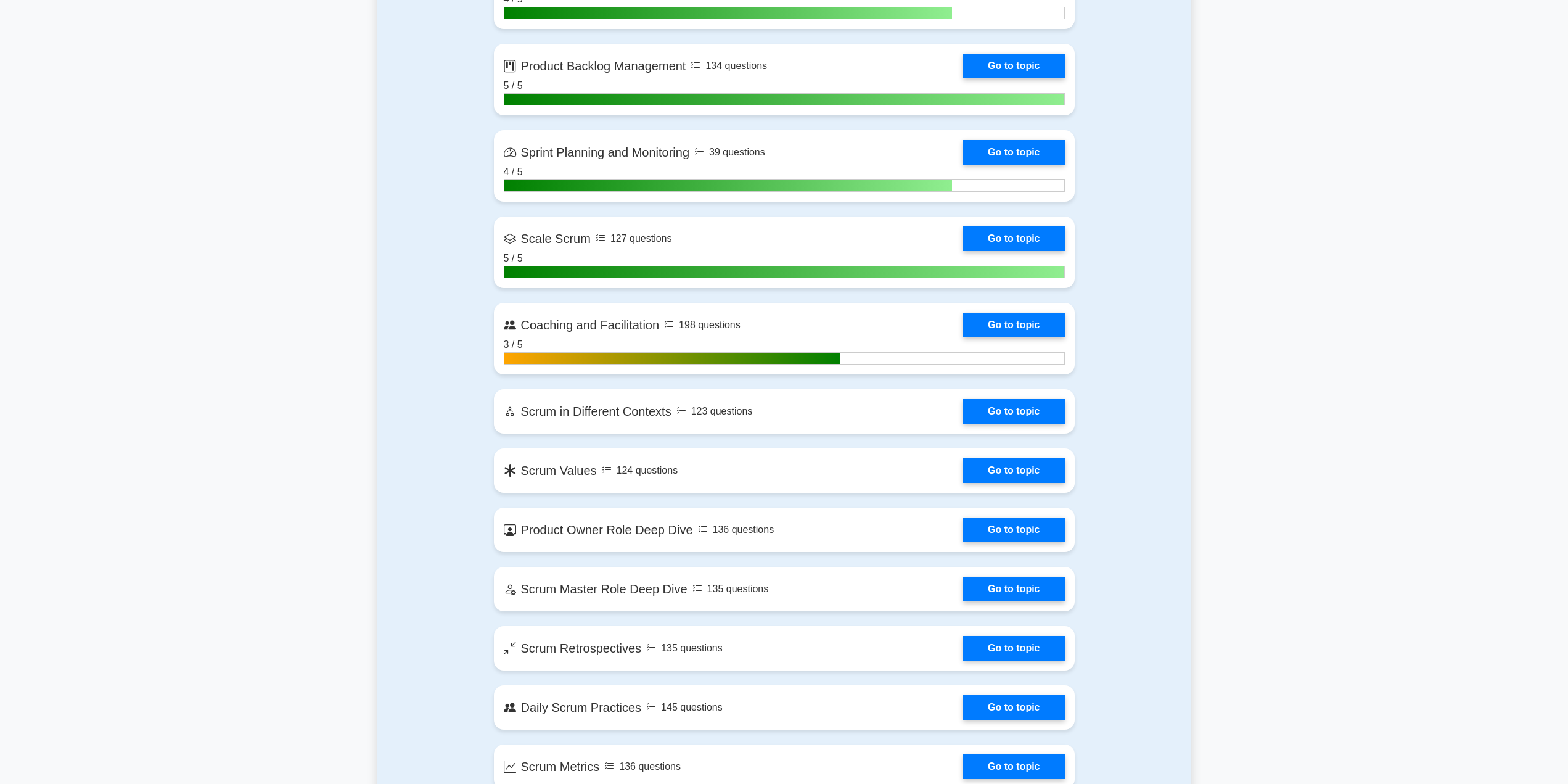
scroll to position [1294, 0]
